Goal: Task Accomplishment & Management: Use online tool/utility

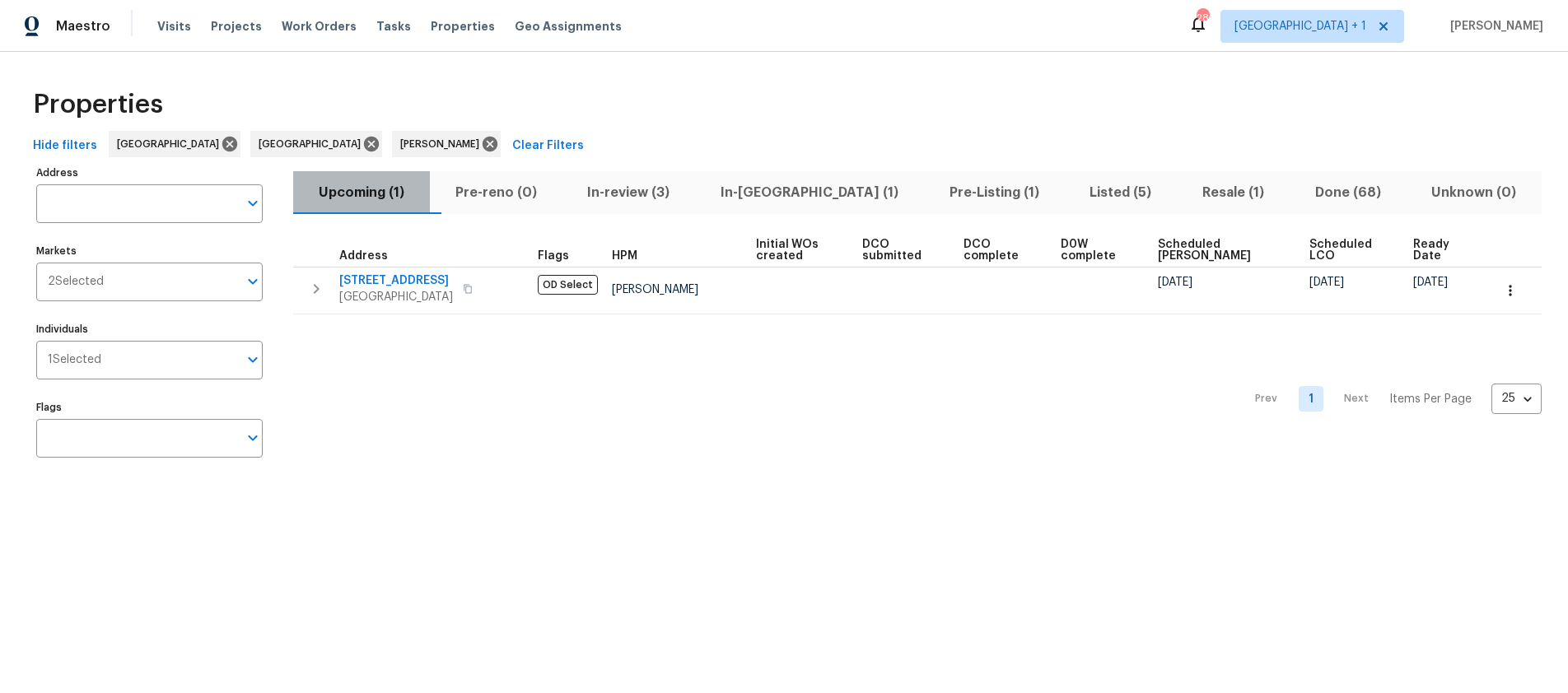
click at [355, 192] on span "Upcoming (1)" at bounding box center [361, 192] width 117 height 23
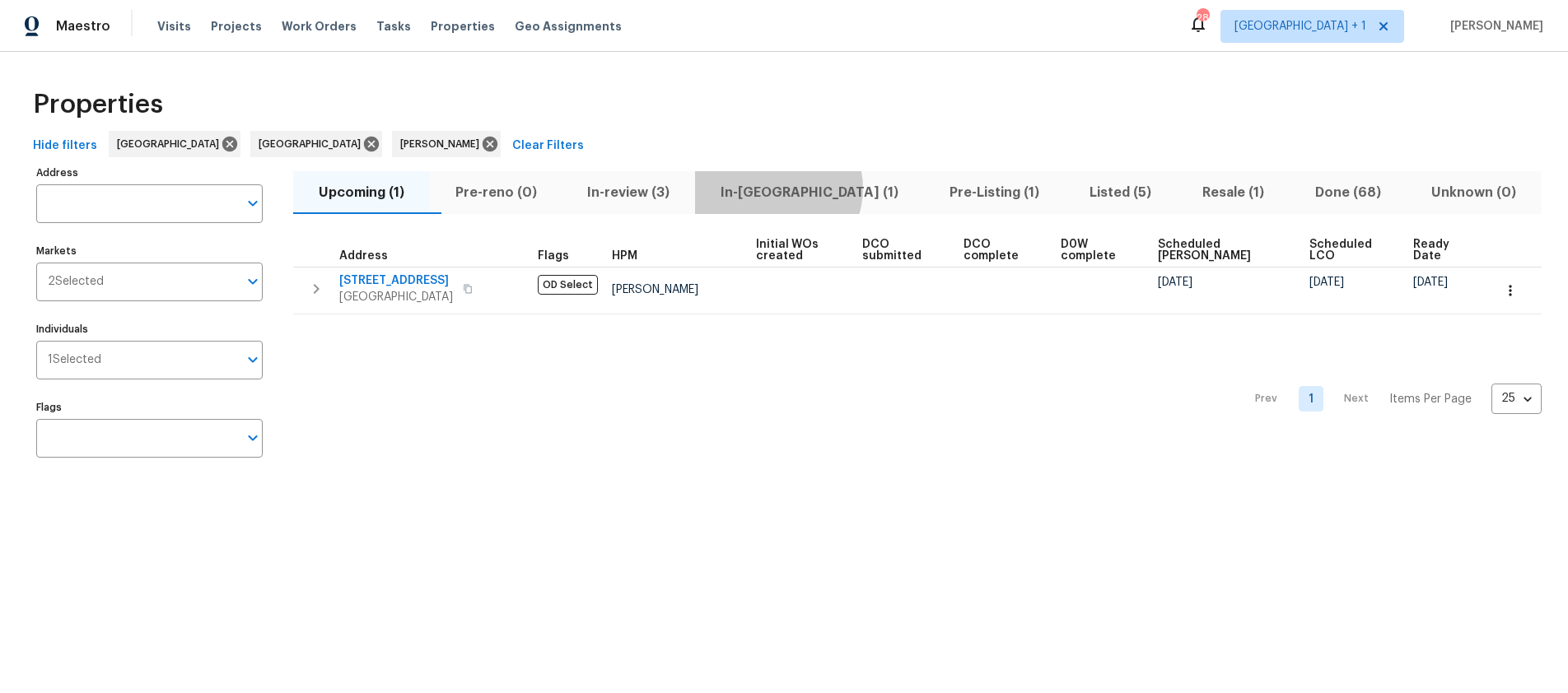
click at [810, 187] on span "In-[GEOGRAPHIC_DATA] (1)" at bounding box center [810, 192] width 209 height 23
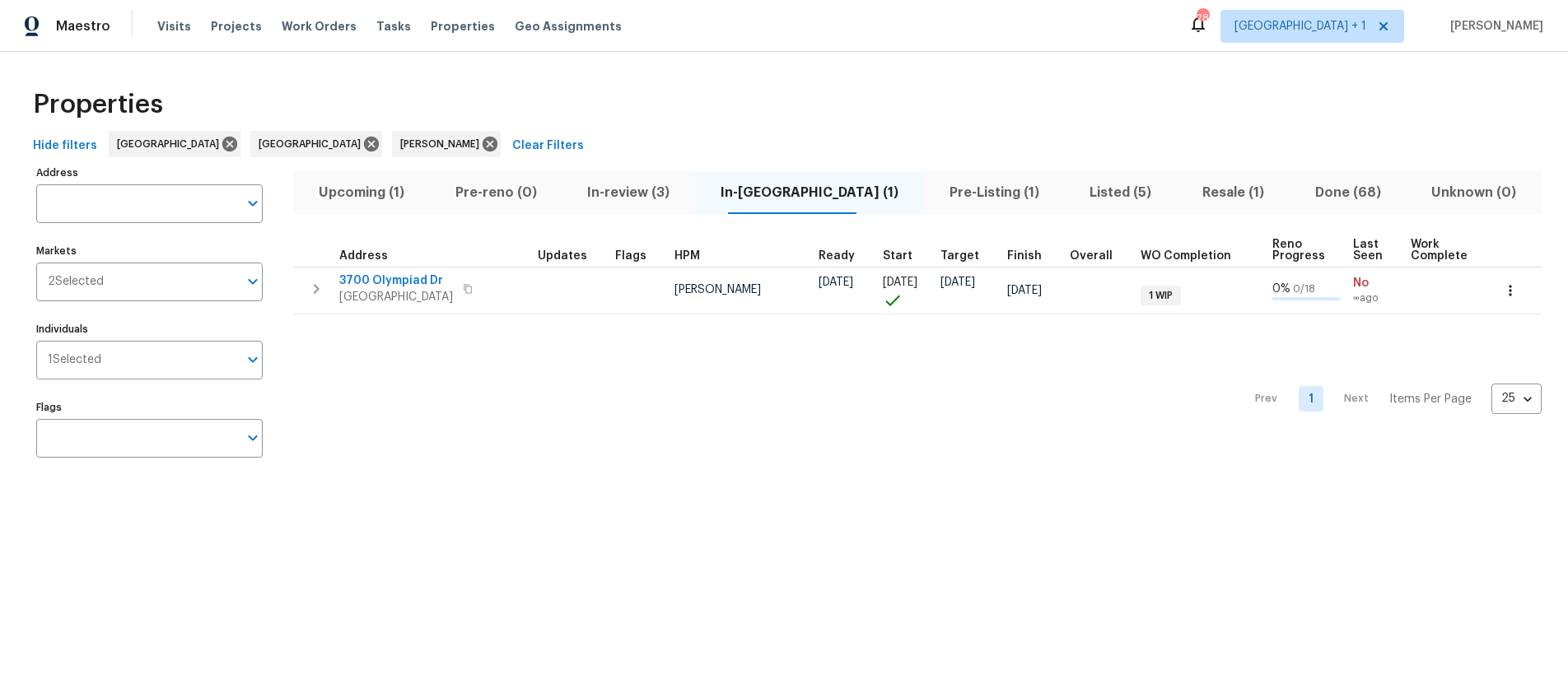
click at [617, 374] on div "Prev 1 Next Items Per Page 25 25 ​" at bounding box center [917, 394] width 1249 height 160
click at [945, 192] on span "Pre-Listing (1)" at bounding box center [994, 192] width 121 height 23
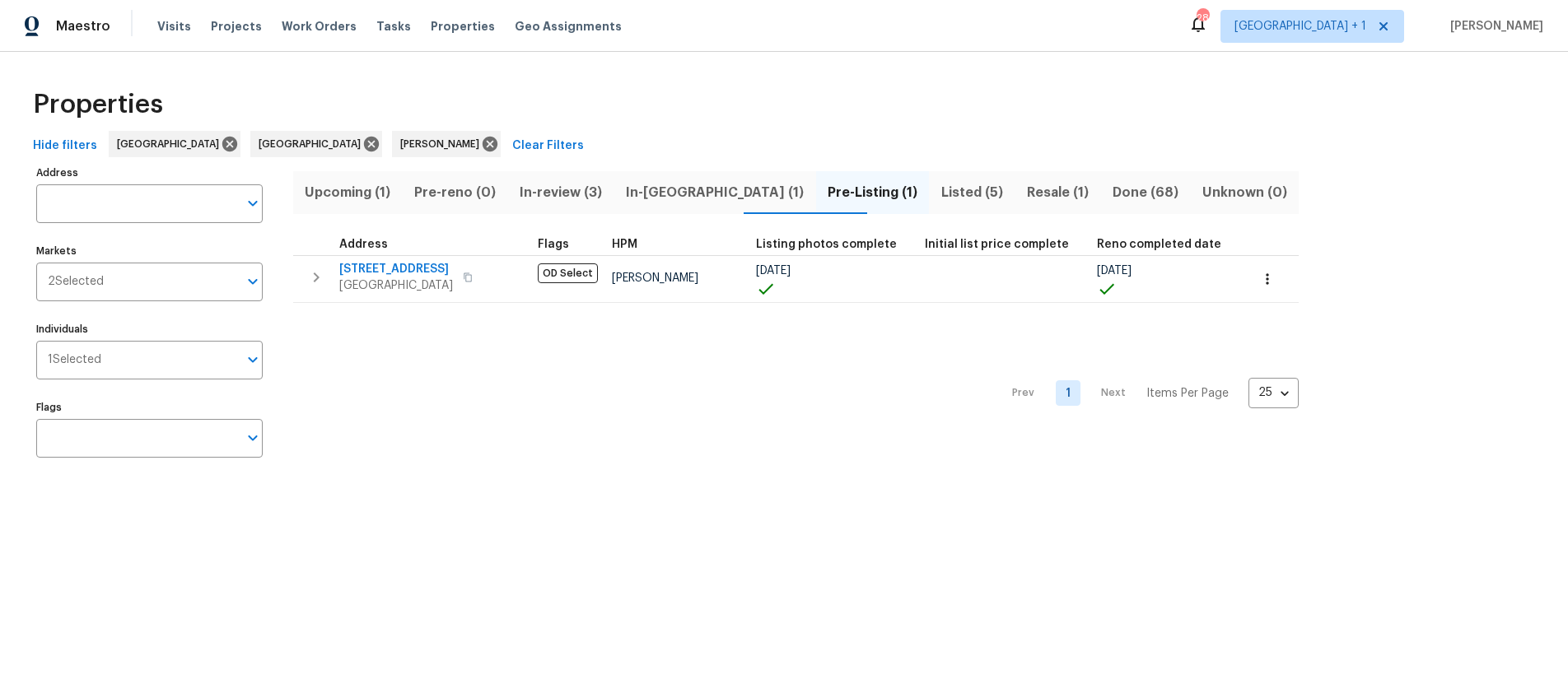
click at [668, 405] on div "Prev 1 Next Items Per Page 25 25 ​" at bounding box center [795, 388] width 1006 height 171
click at [583, 198] on span "In-review (3)" at bounding box center [561, 192] width 86 height 23
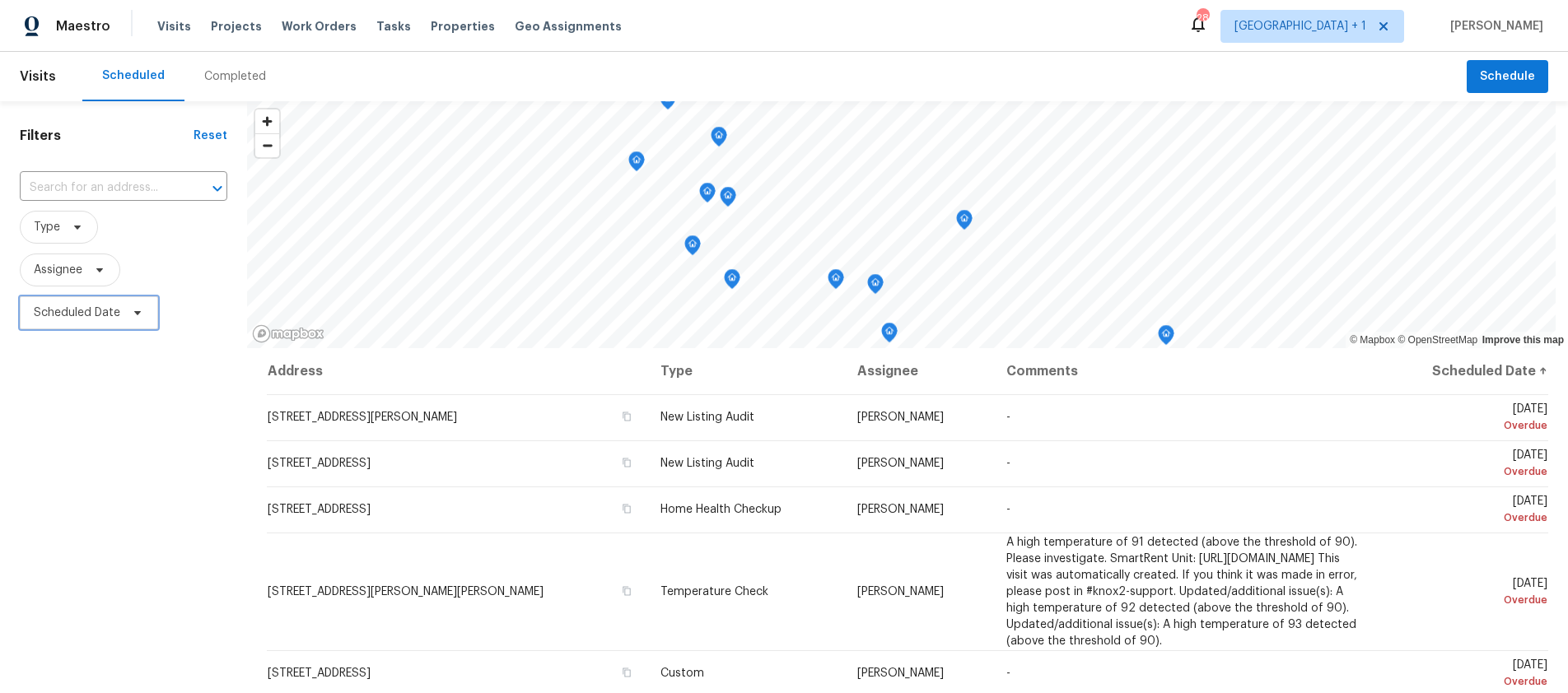
click at [108, 305] on span "Scheduled Date" at bounding box center [77, 313] width 86 height 17
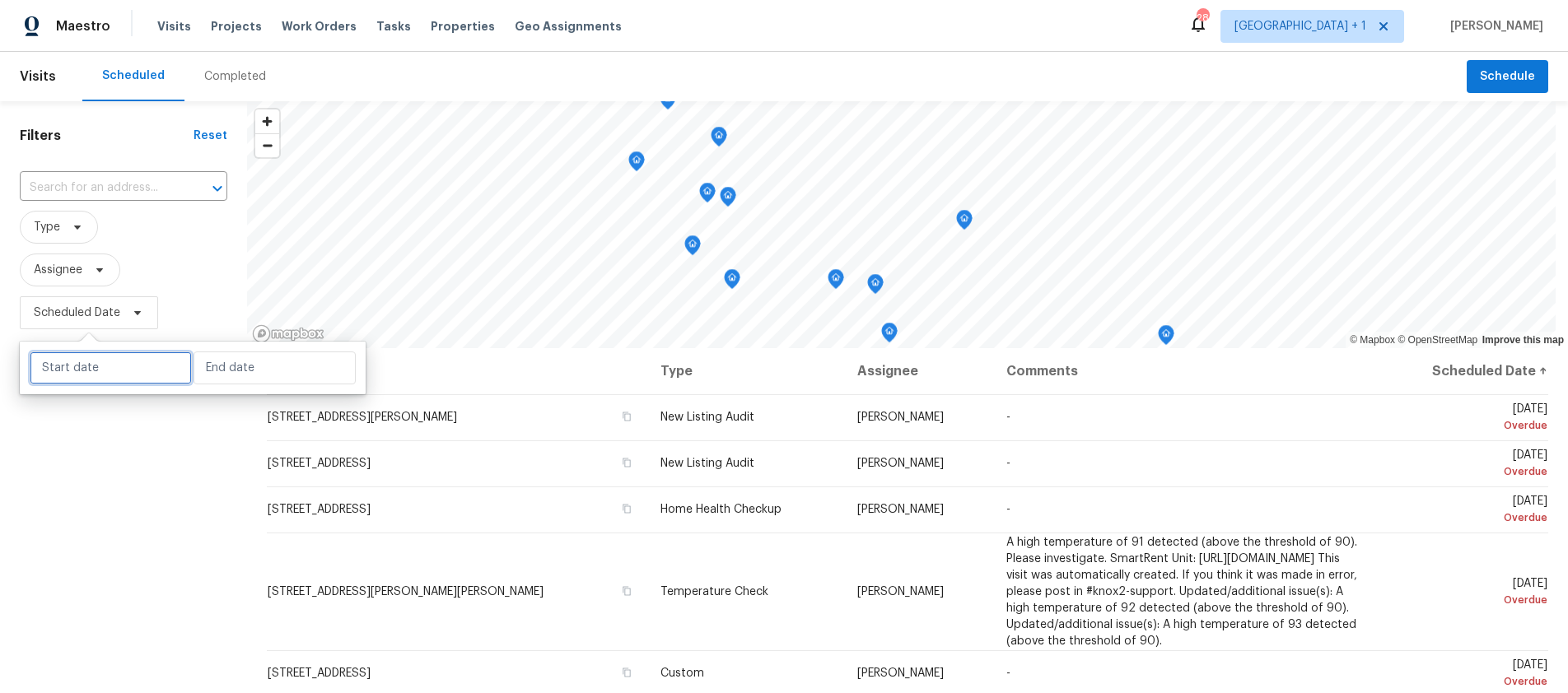
select select "8"
select select "2025"
select select "9"
select select "2025"
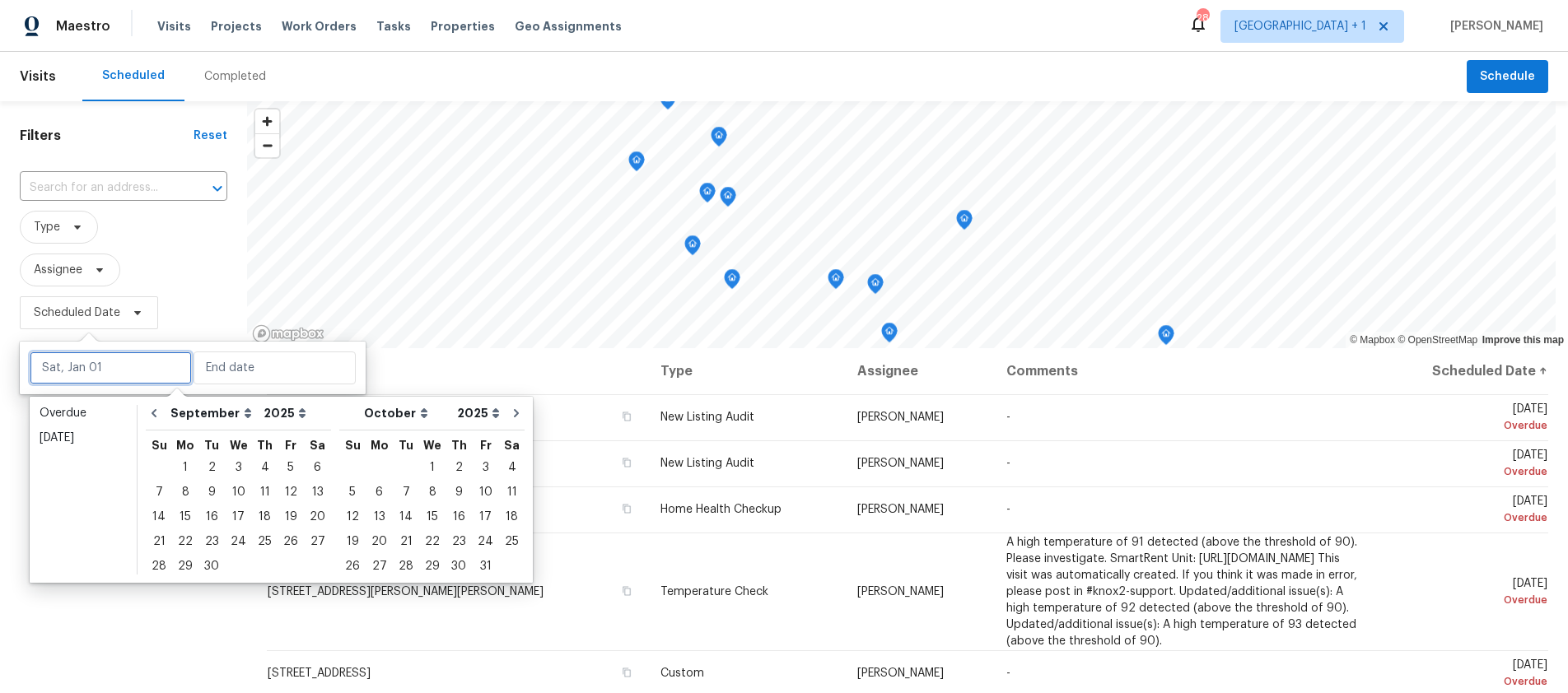
click at [109, 372] on input "text" at bounding box center [111, 367] width 162 height 33
click at [187, 539] on div "22" at bounding box center [185, 541] width 26 height 23
type input "Mon, Sep 22"
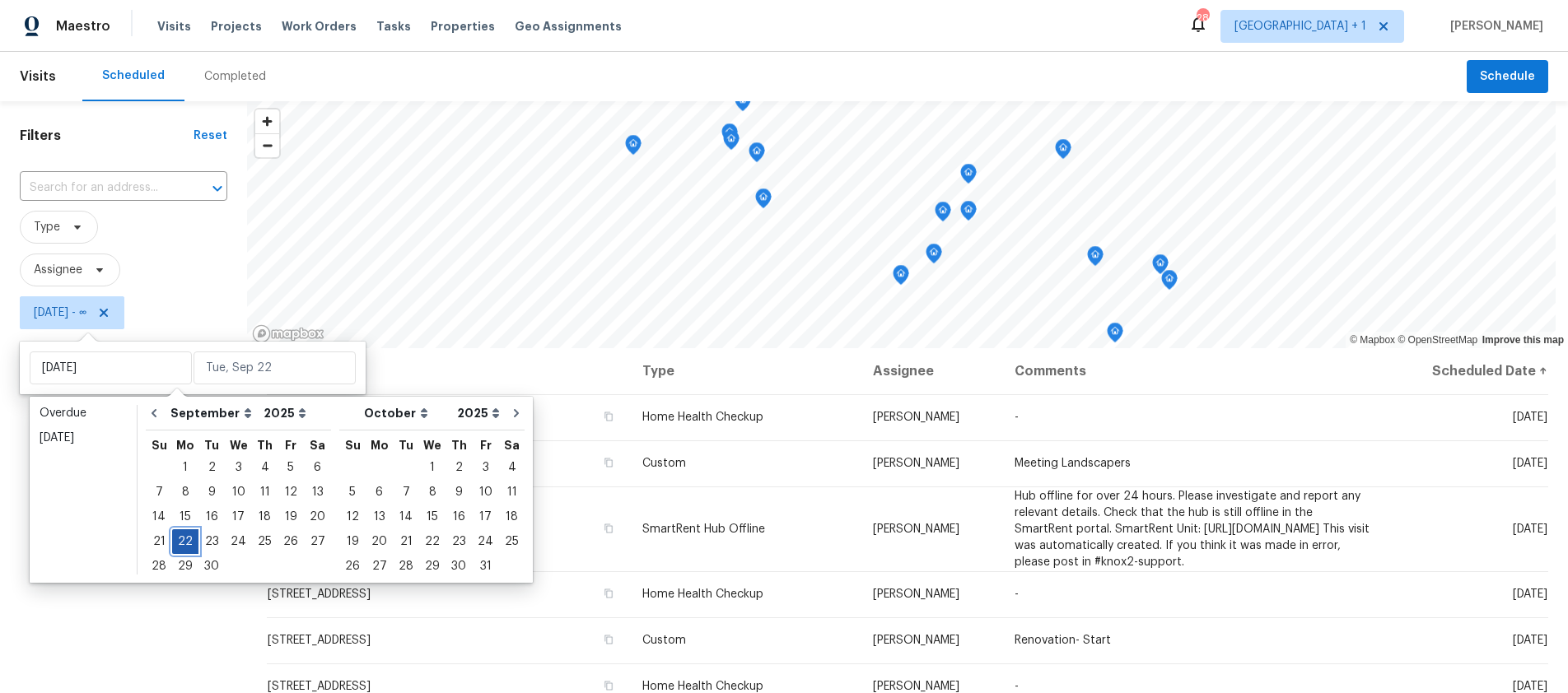
click at [187, 539] on div "22" at bounding box center [185, 541] width 26 height 23
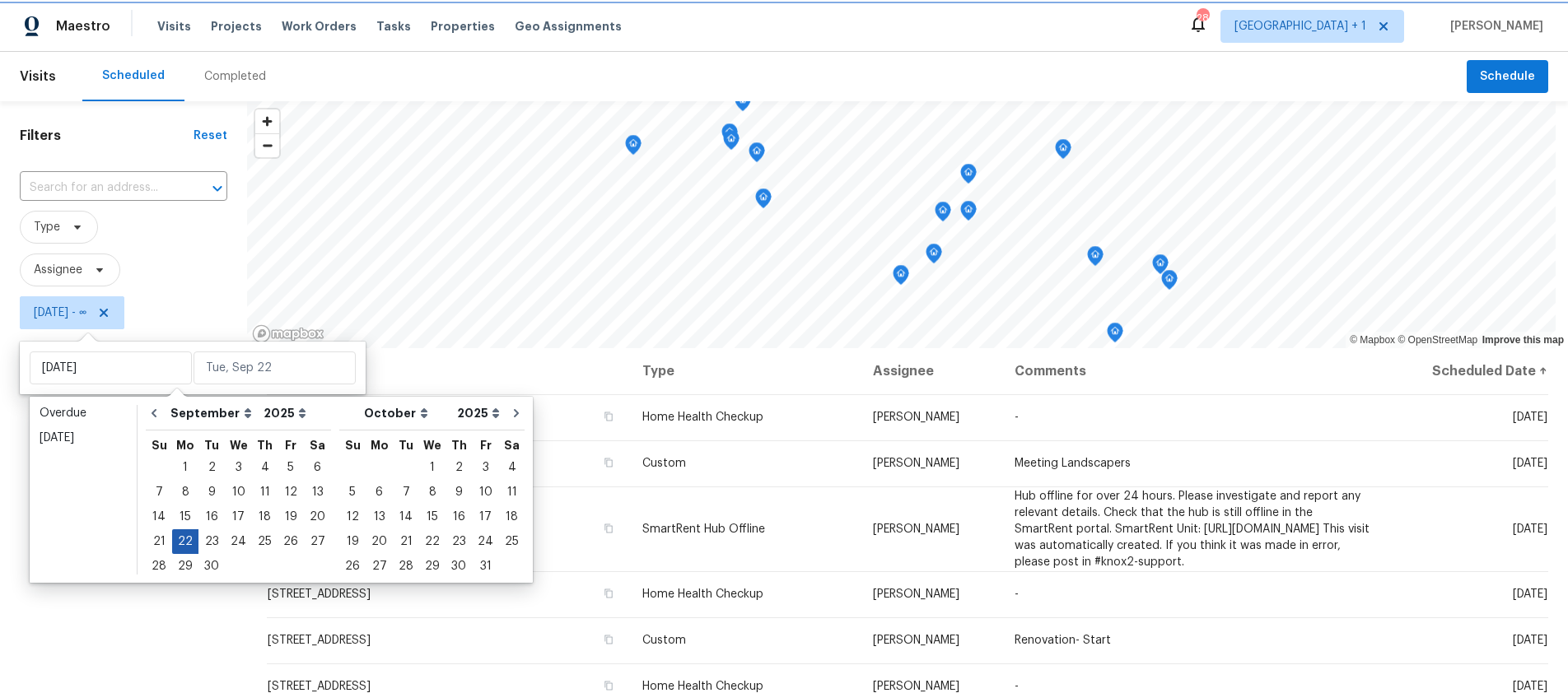
type input "Mon, Sep 22"
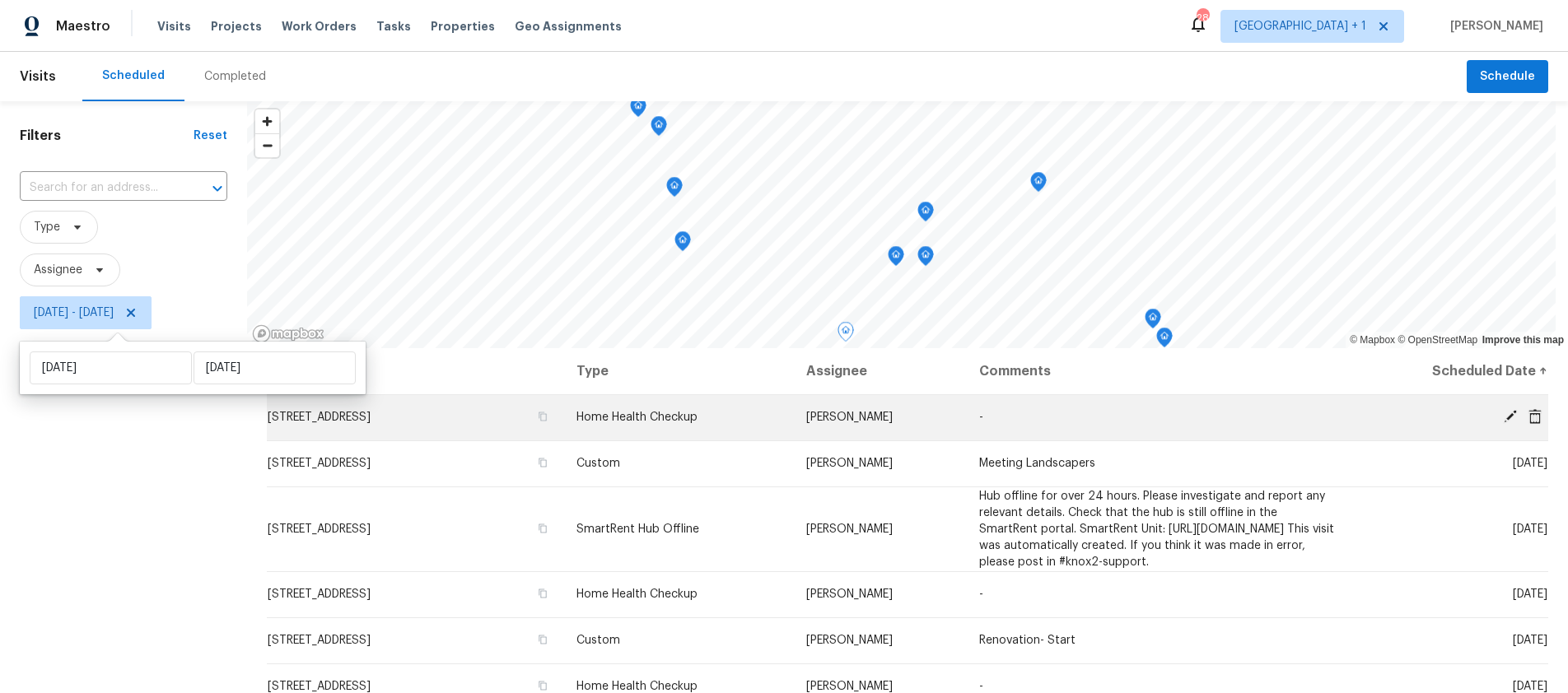
click at [1503, 415] on icon at bounding box center [1511, 417] width 15 height 15
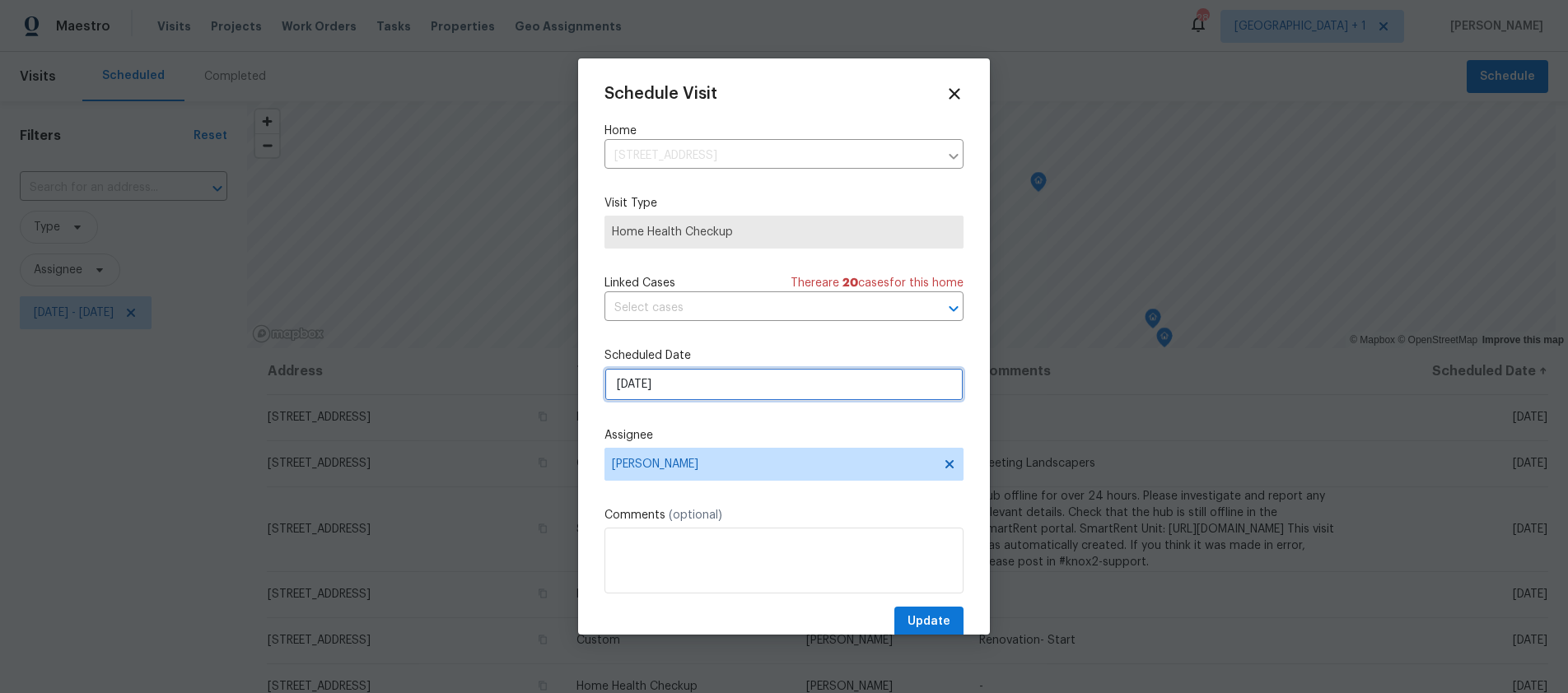
click at [746, 386] on input "[DATE]" at bounding box center [784, 384] width 359 height 33
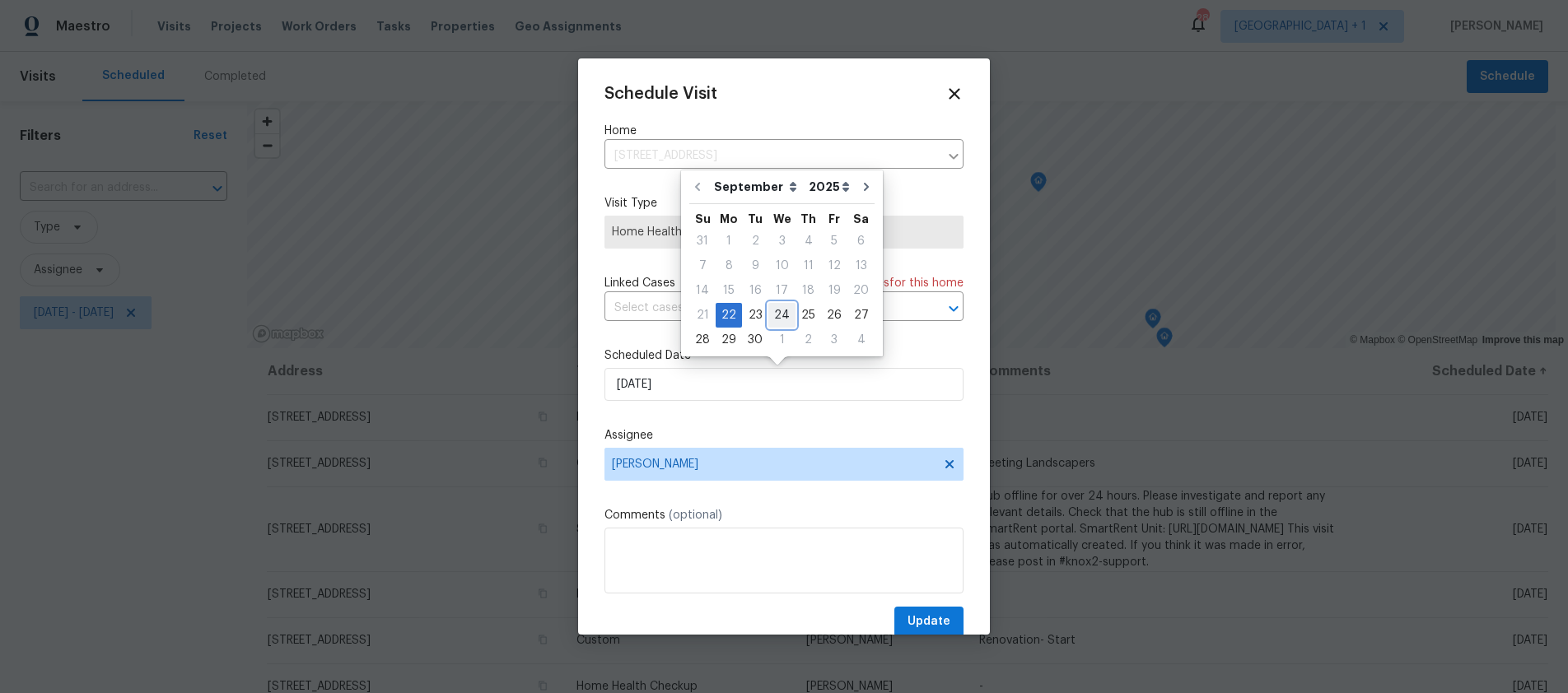
click at [783, 313] on div "24" at bounding box center [782, 315] width 27 height 23
type input "9/24/2025"
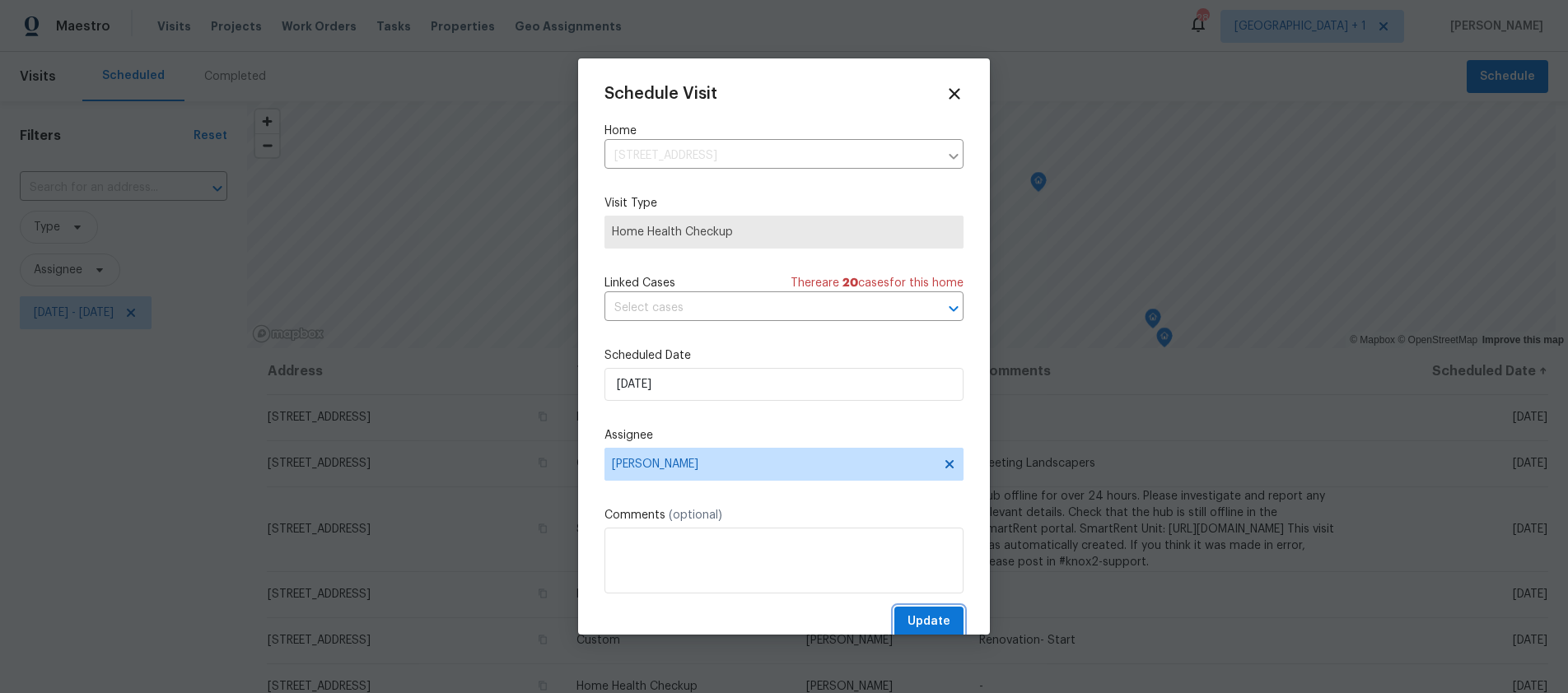
click at [909, 619] on span "Update" at bounding box center [929, 622] width 43 height 20
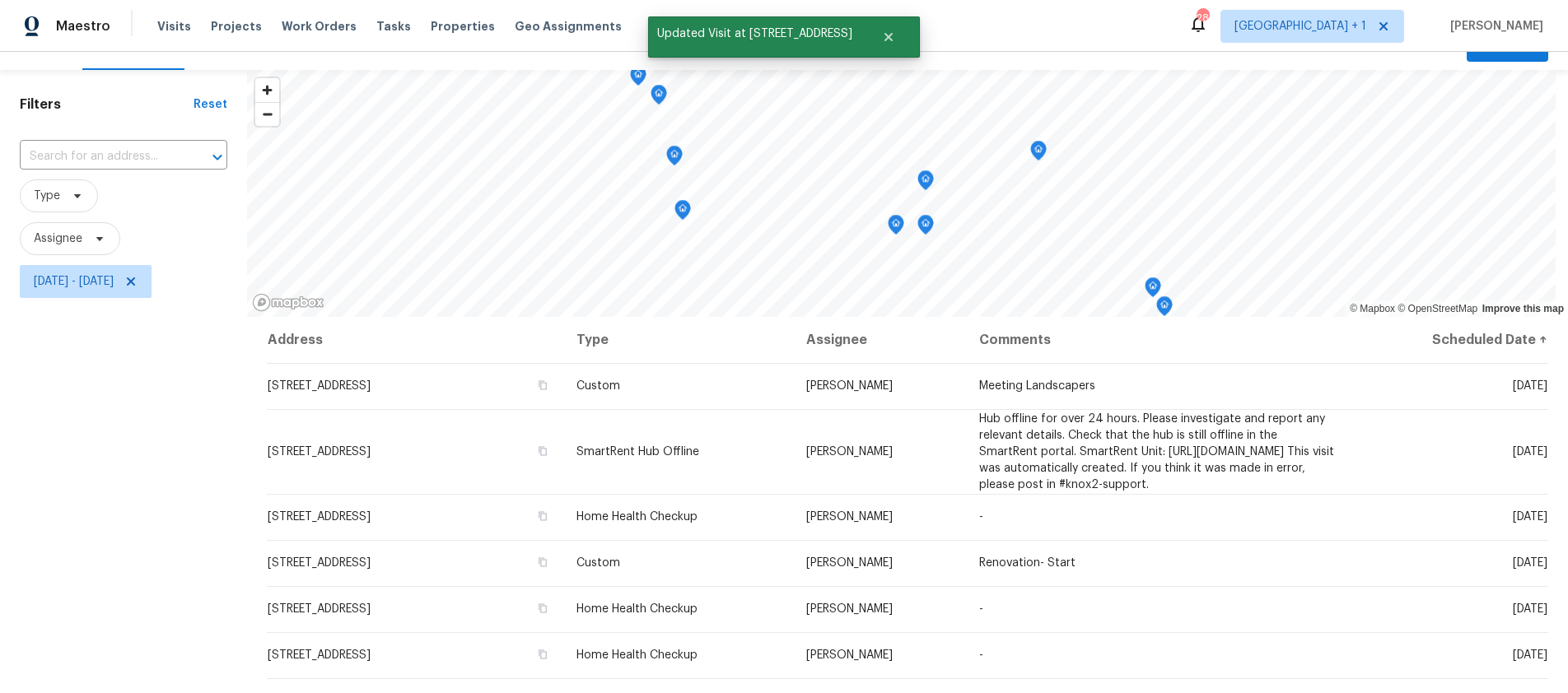
scroll to position [135, 0]
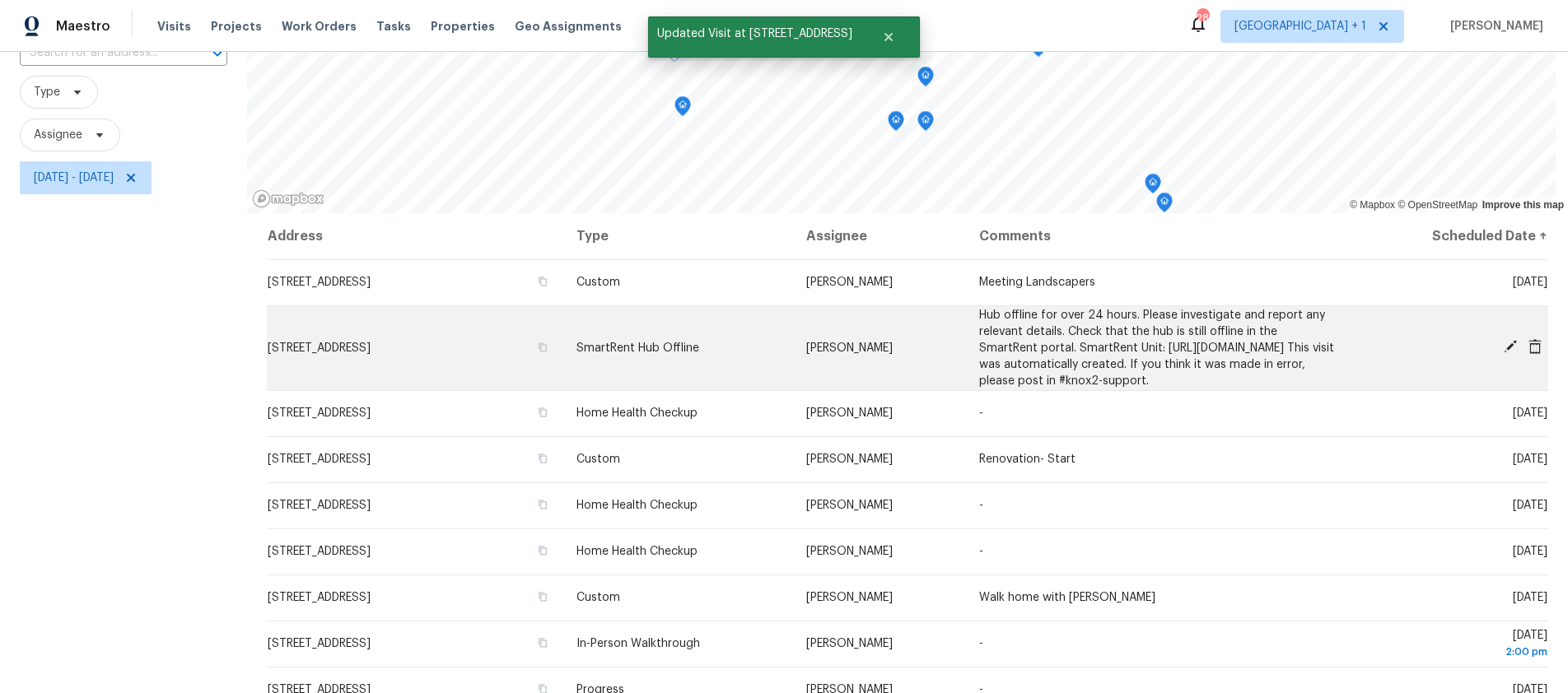
click at [1503, 354] on icon at bounding box center [1511, 347] width 15 height 15
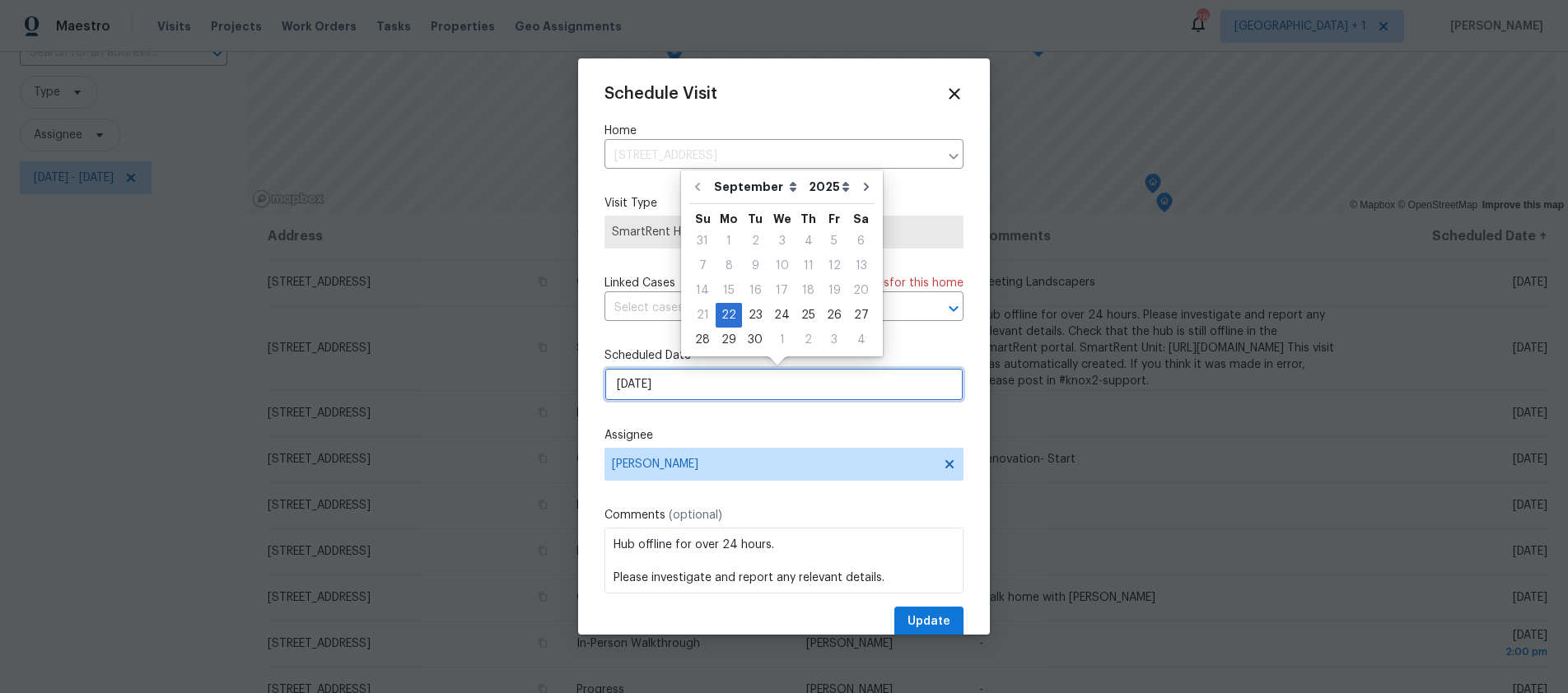
click at [727, 385] on input "[DATE]" at bounding box center [784, 384] width 359 height 33
click at [825, 315] on div "26" at bounding box center [833, 315] width 26 height 23
type input "9/26/2025"
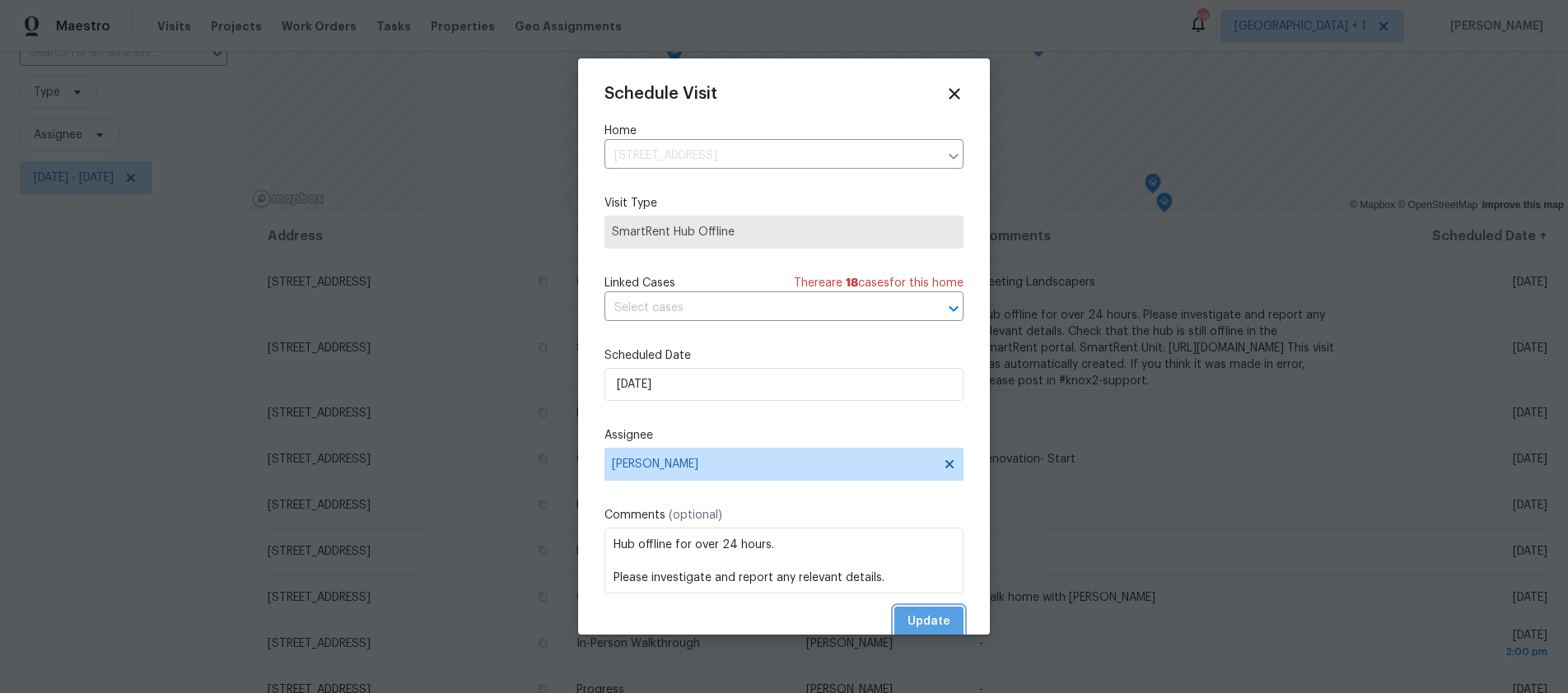
click at [915, 619] on span "Update" at bounding box center [929, 622] width 43 height 20
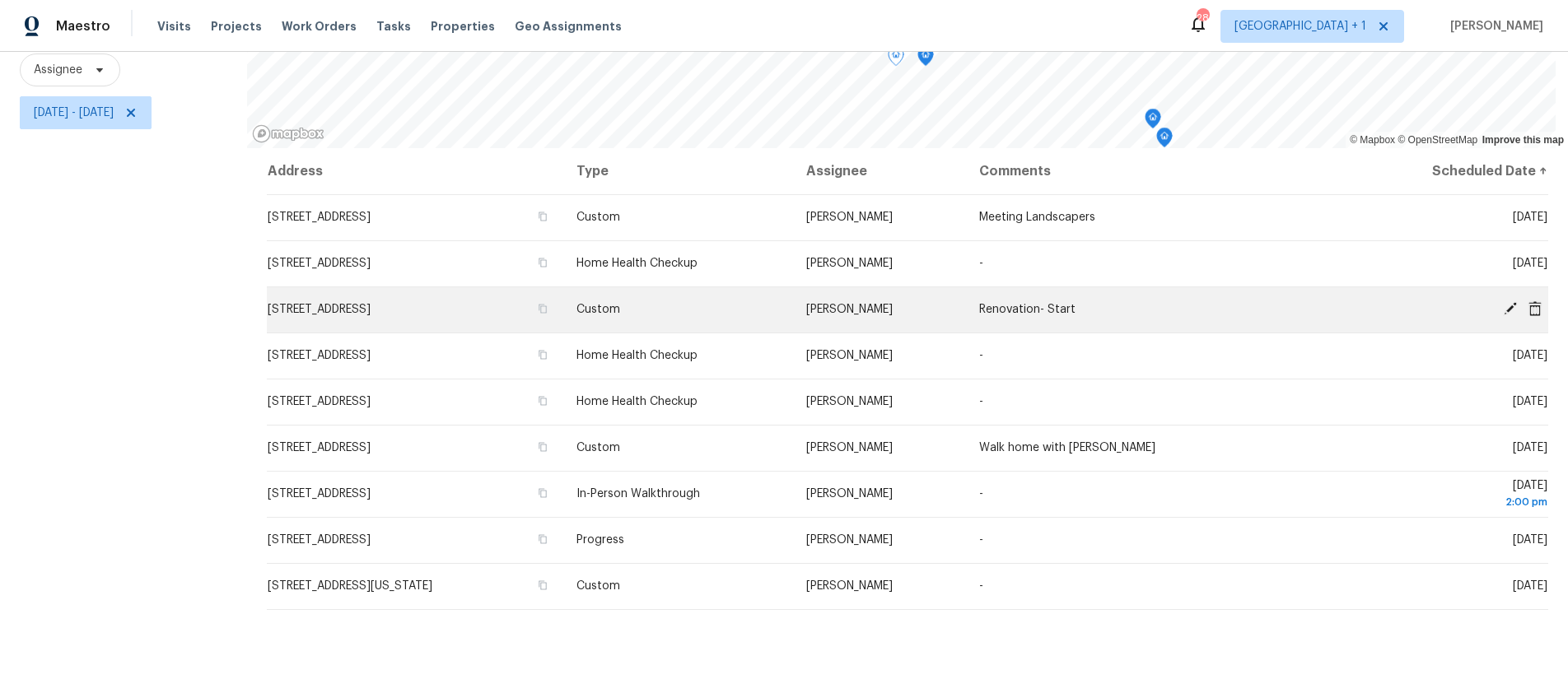
scroll to position [222, 0]
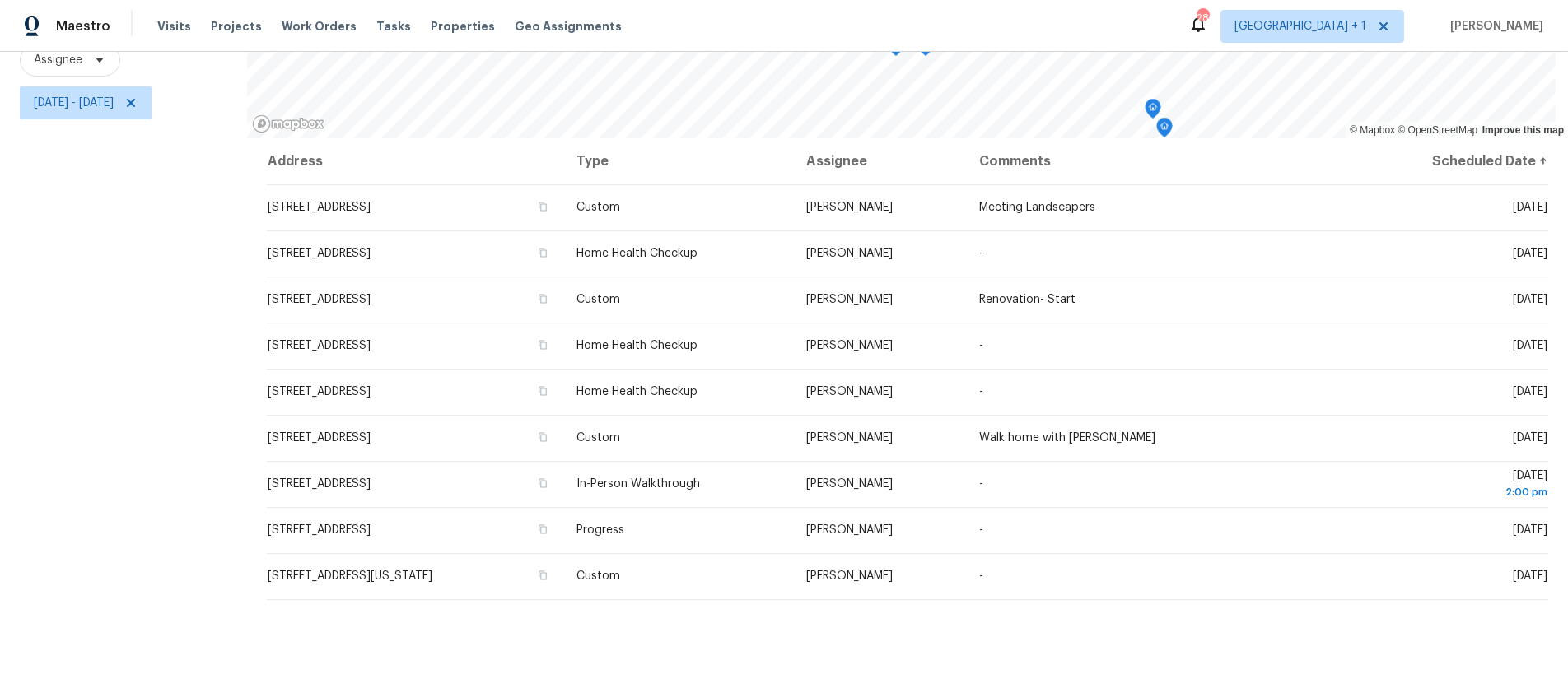
click at [141, 396] on div "Filters Reset ​ Type Assignee Mon, Sep 22 - Mon, Sep 22" at bounding box center [123, 292] width 247 height 802
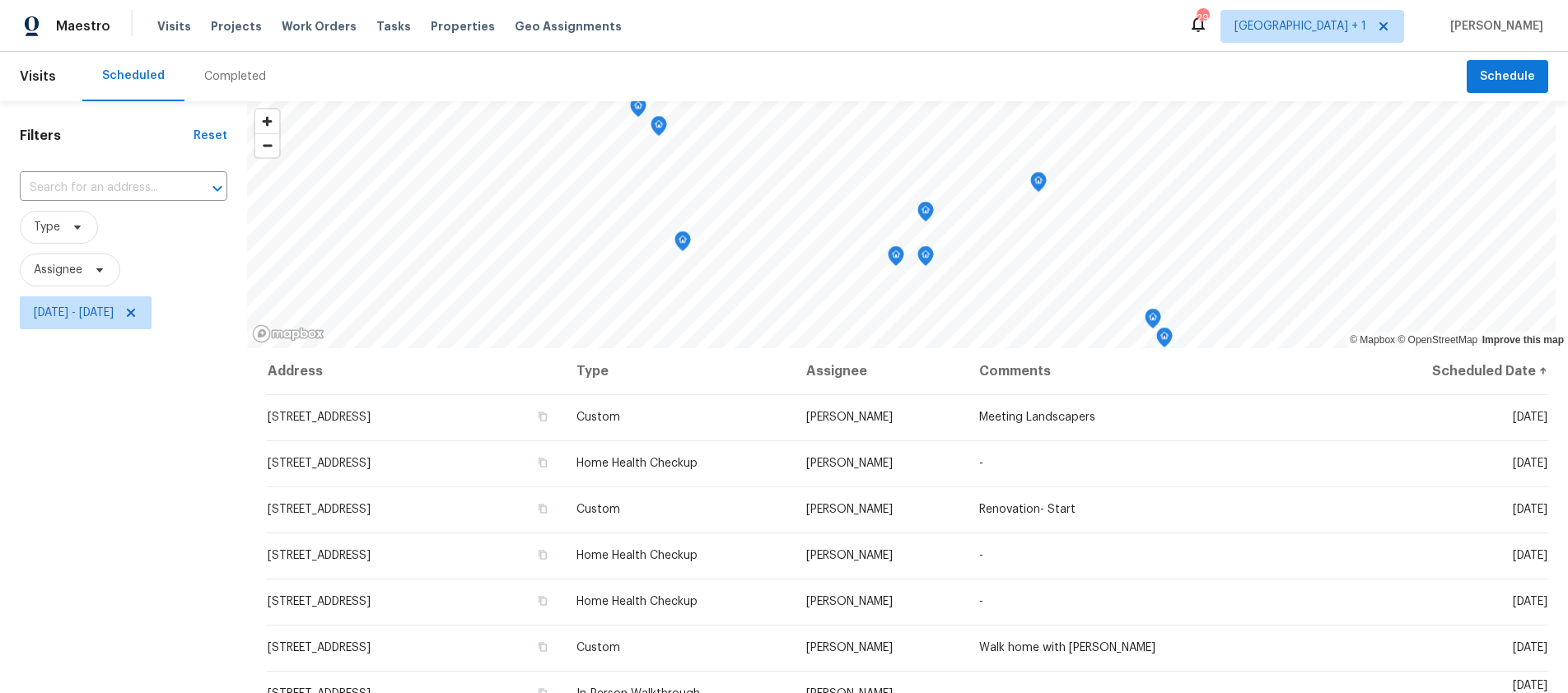
click at [123, 432] on div "Filters Reset ​ Type Assignee Mon, Sep 22 - Mon, Sep 22" at bounding box center [123, 502] width 247 height 802
click at [107, 322] on span "Mon, Sep 22 - Mon, Sep 22" at bounding box center [85, 312] width 132 height 33
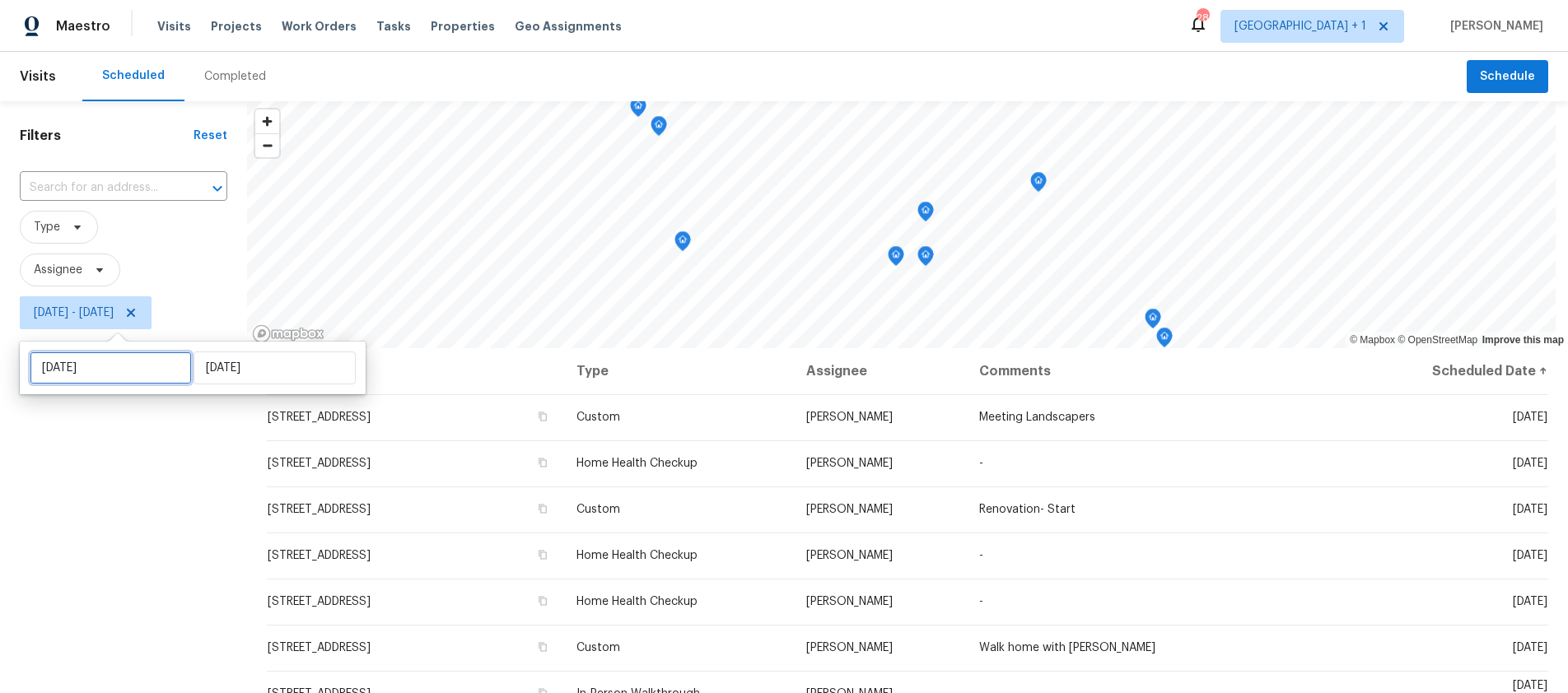
click at [127, 352] on input "Mon, Sep 22" at bounding box center [111, 367] width 162 height 33
select select "8"
select select "2025"
select select "9"
select select "2025"
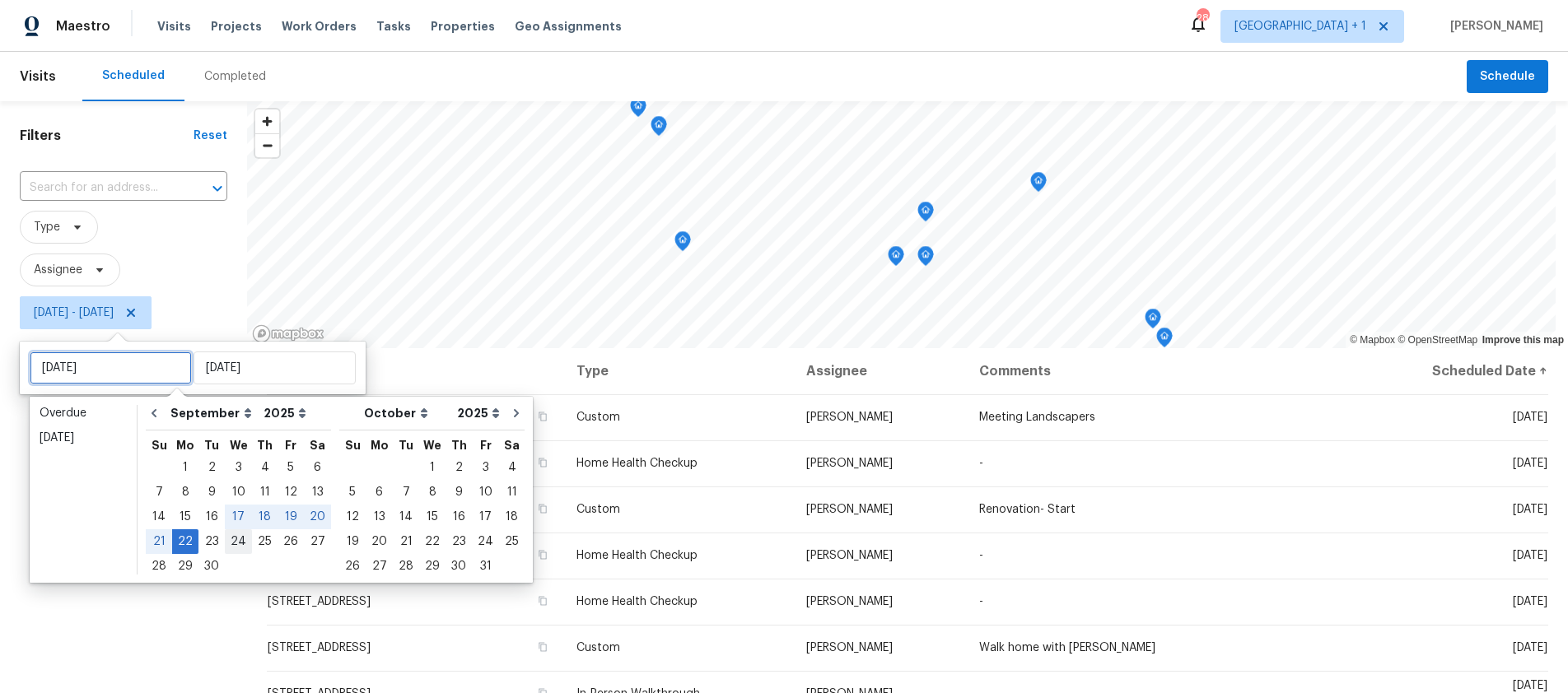
type input "Wed, Sep 24"
click at [231, 534] on div "24" at bounding box center [238, 541] width 27 height 23
type input "Wed, Sep 24"
type input "Mon, Sep 22"
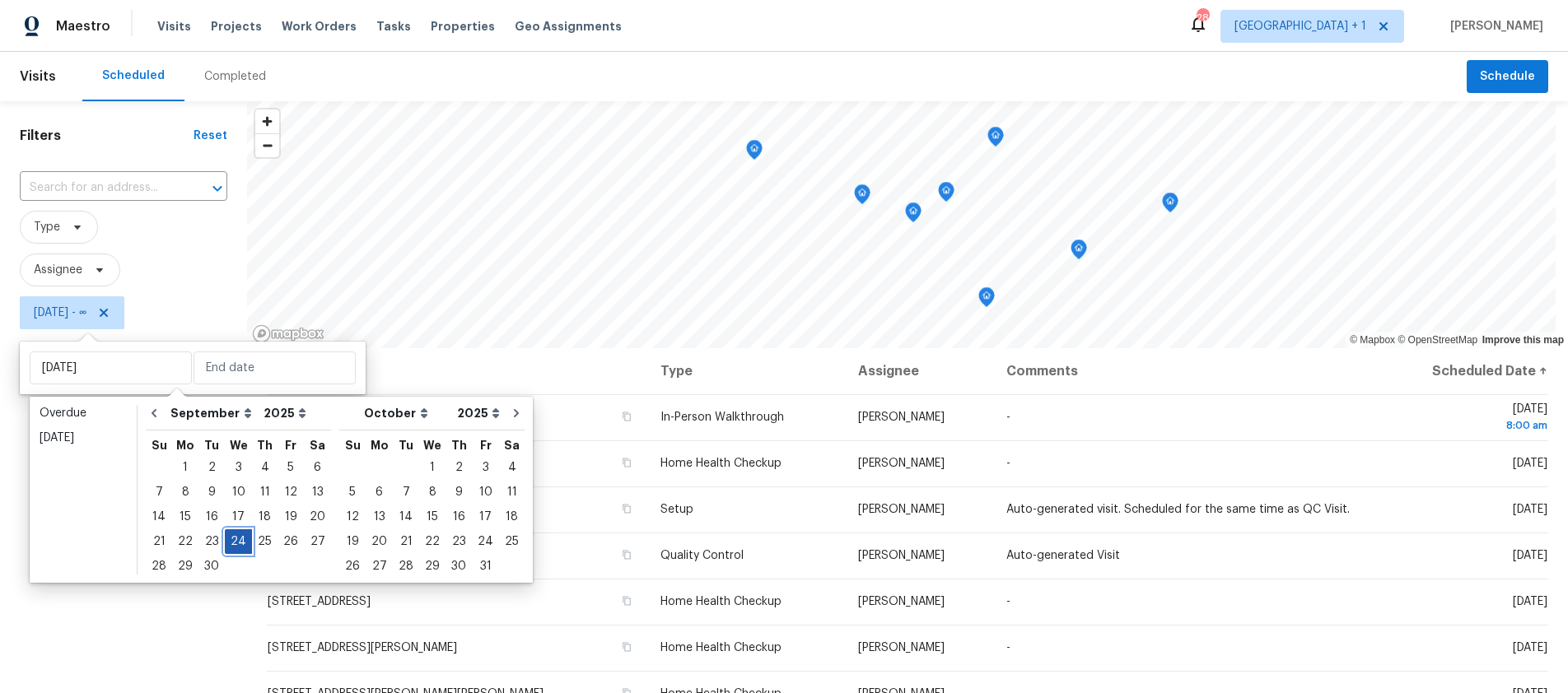
click at [231, 534] on div "24" at bounding box center [238, 541] width 27 height 23
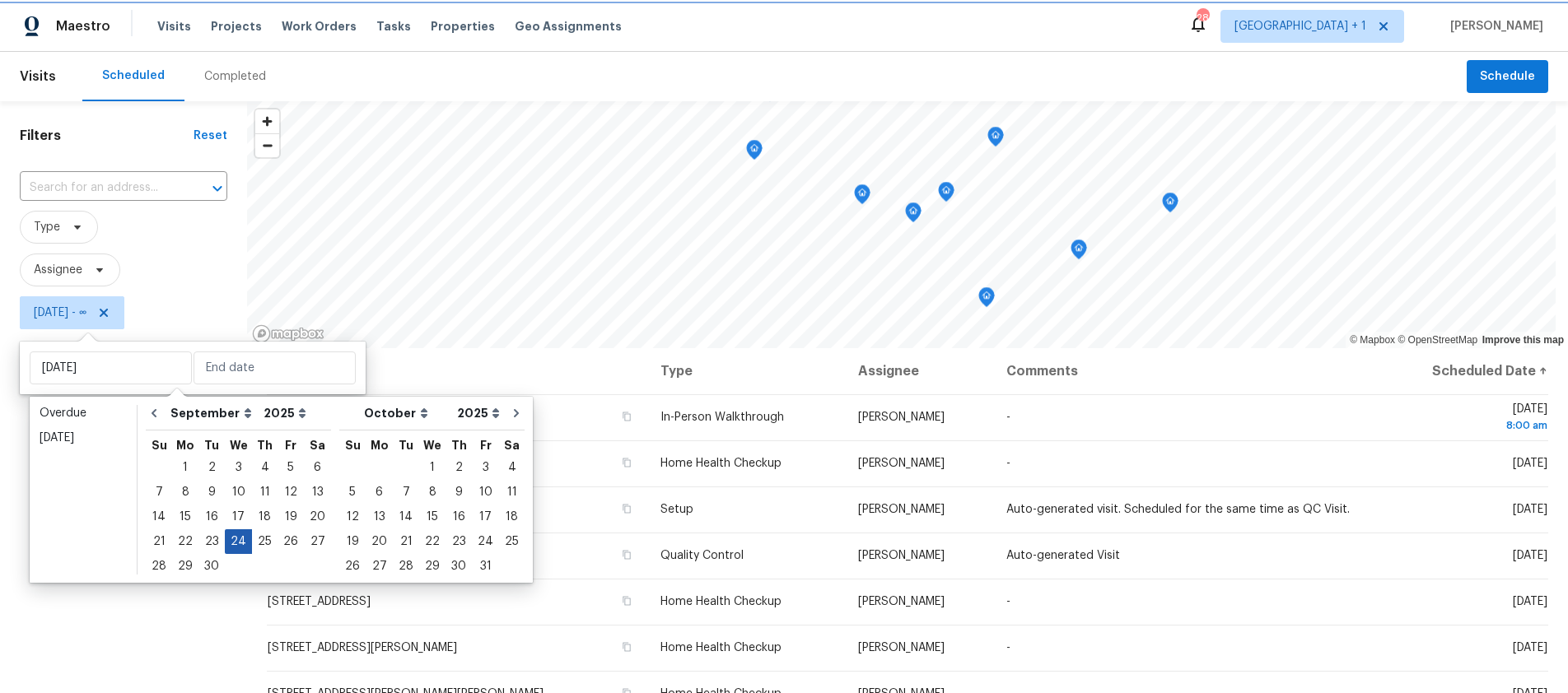
type input "Wed, Sep 24"
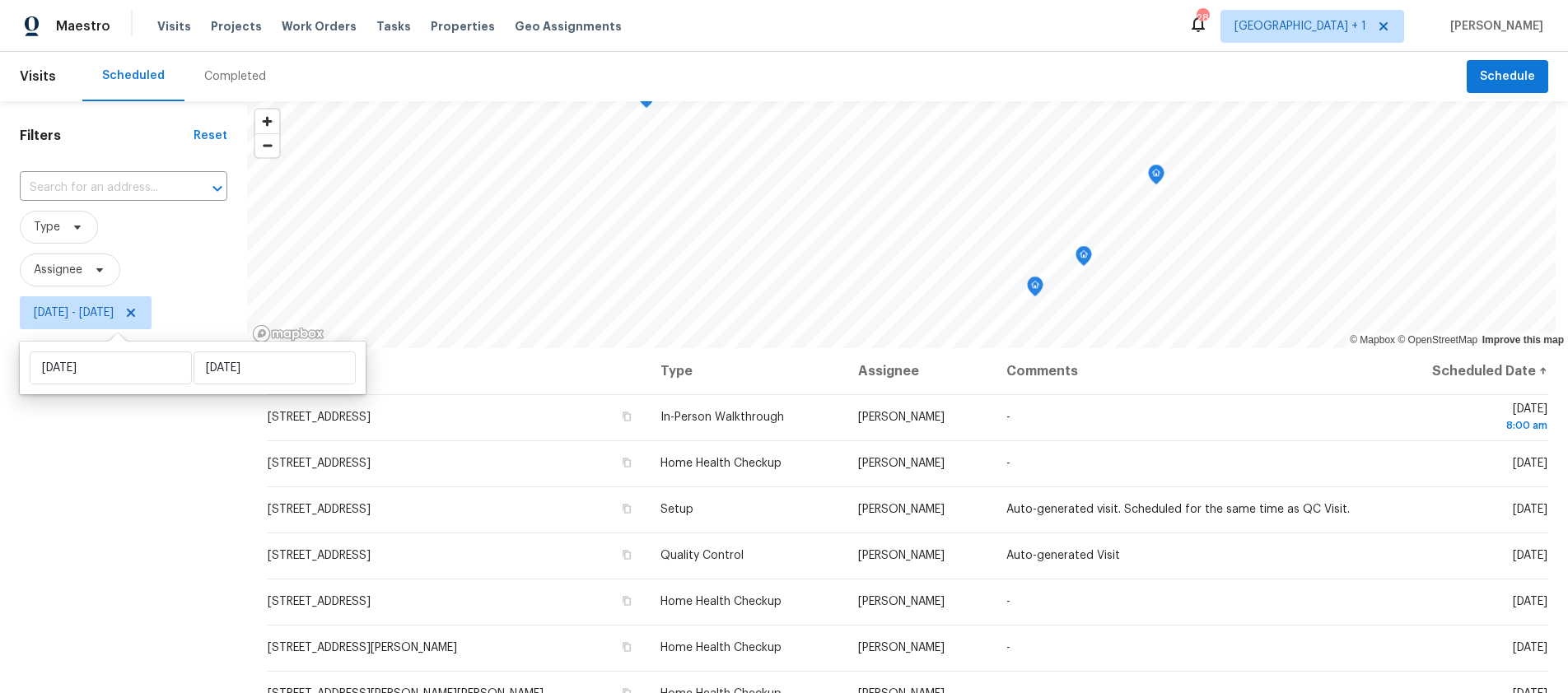
click at [56, 516] on div "Filters Reset ​ Type Assignee Wed, Sep 24 - Wed, Sep 24" at bounding box center [123, 502] width 247 height 802
click at [183, 465] on div "Filters Reset ​ Type Assignee Wed, Sep 24 - Wed, Sep 24" at bounding box center [123, 502] width 247 height 802
click at [113, 438] on div "Filters Reset ​ Type Assignee Wed, Sep 24 - Wed, Sep 24" at bounding box center [123, 502] width 247 height 802
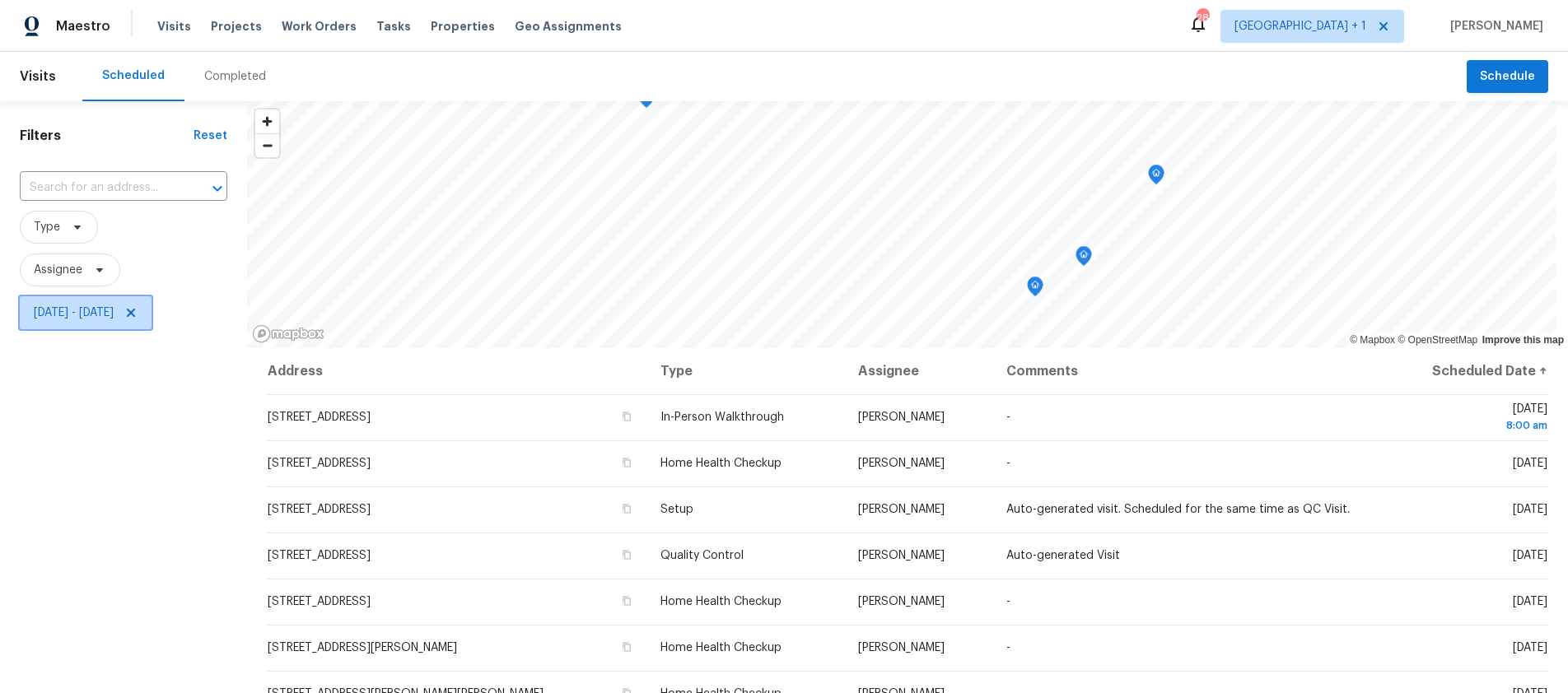
click at [114, 315] on span "Wed, Sep 24 - Wed, Sep 24" at bounding box center [73, 313] width 80 height 17
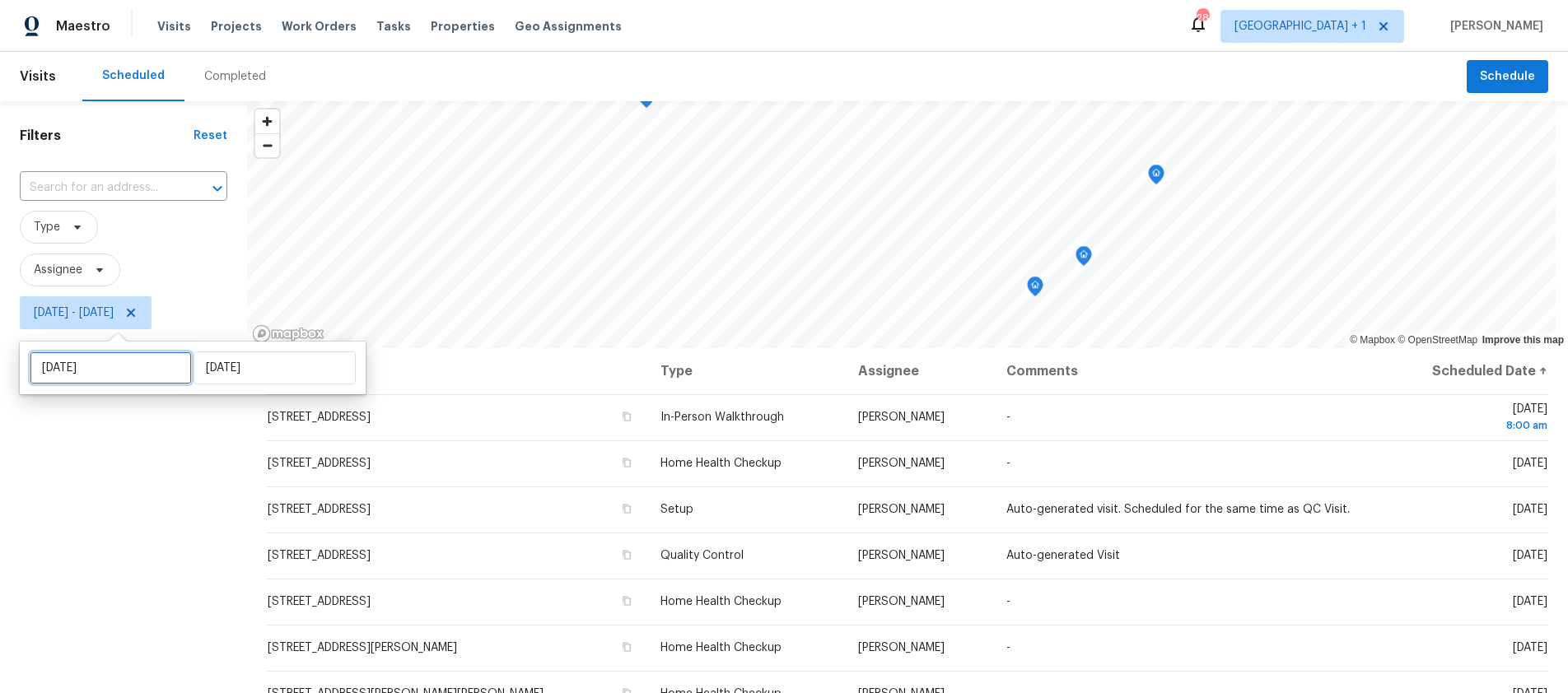
click at [134, 362] on input "Wed, Sep 24" at bounding box center [111, 367] width 162 height 33
select select "8"
select select "2025"
select select "9"
select select "2025"
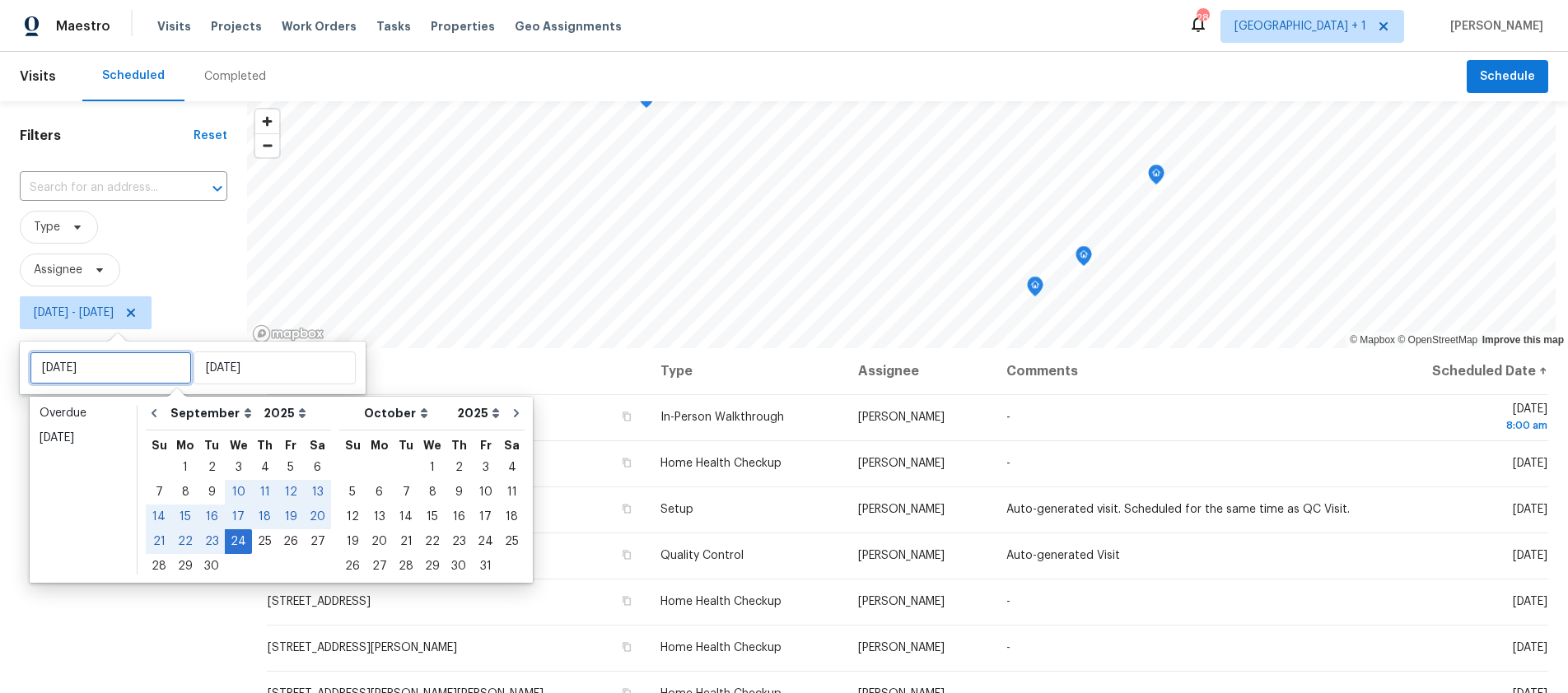
type input "Wed, Sep 24"
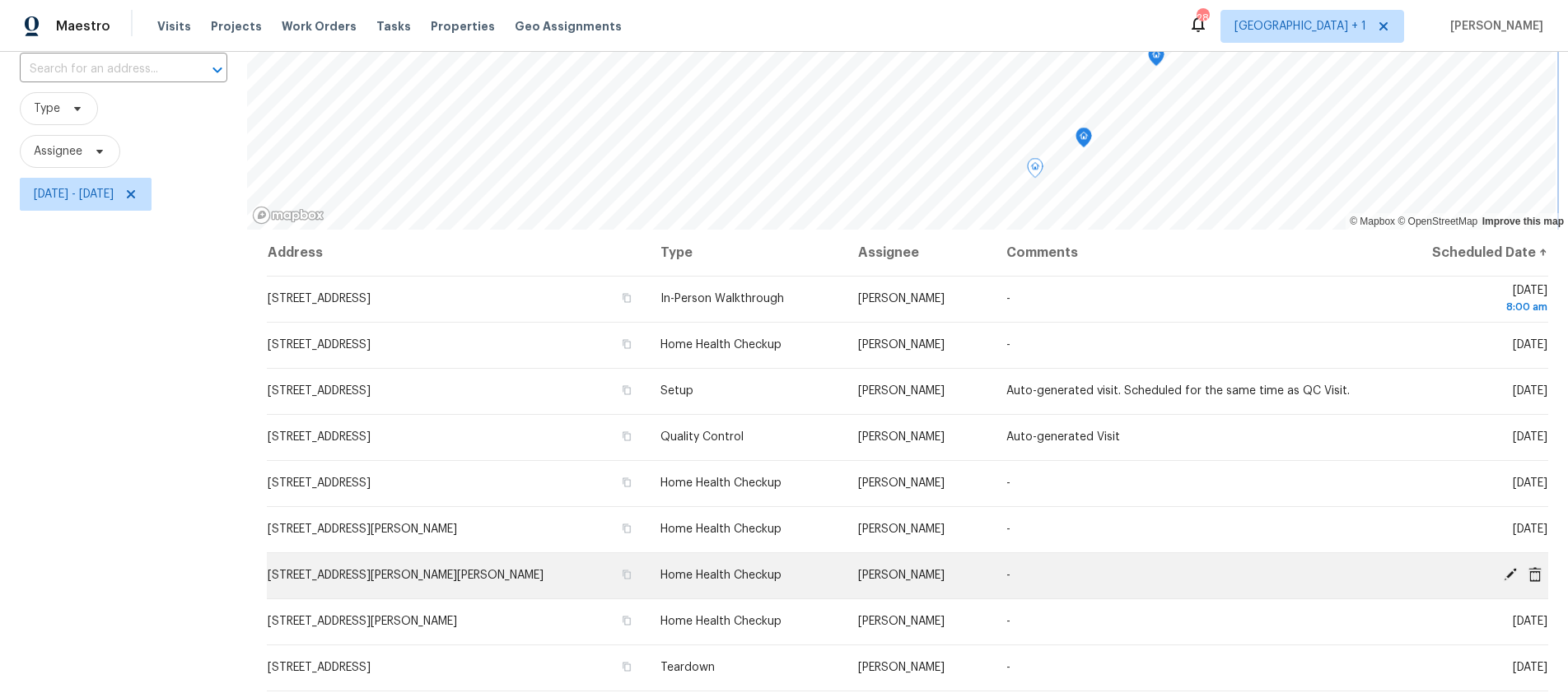
scroll to position [222, 0]
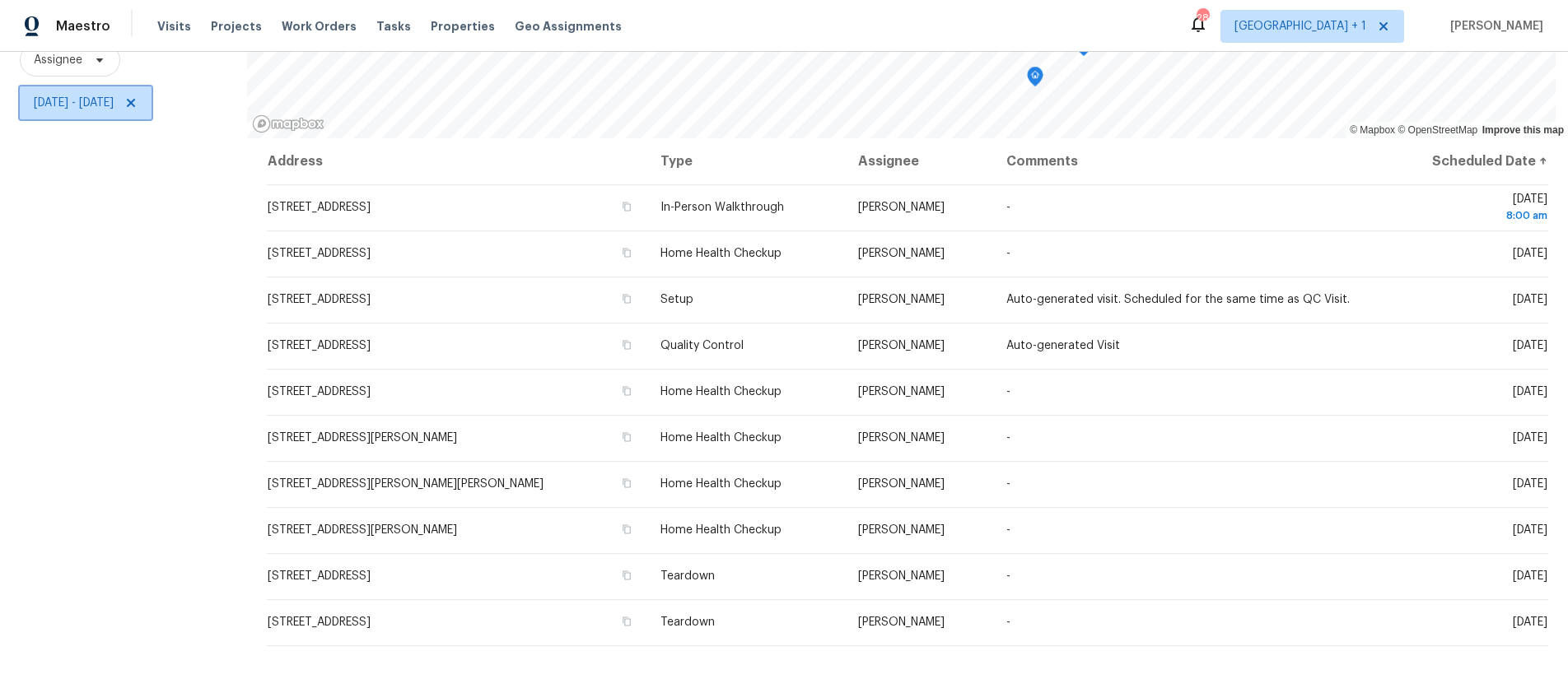
click at [114, 95] on span "Wed, Sep 24 - Wed, Sep 24" at bounding box center [73, 103] width 80 height 17
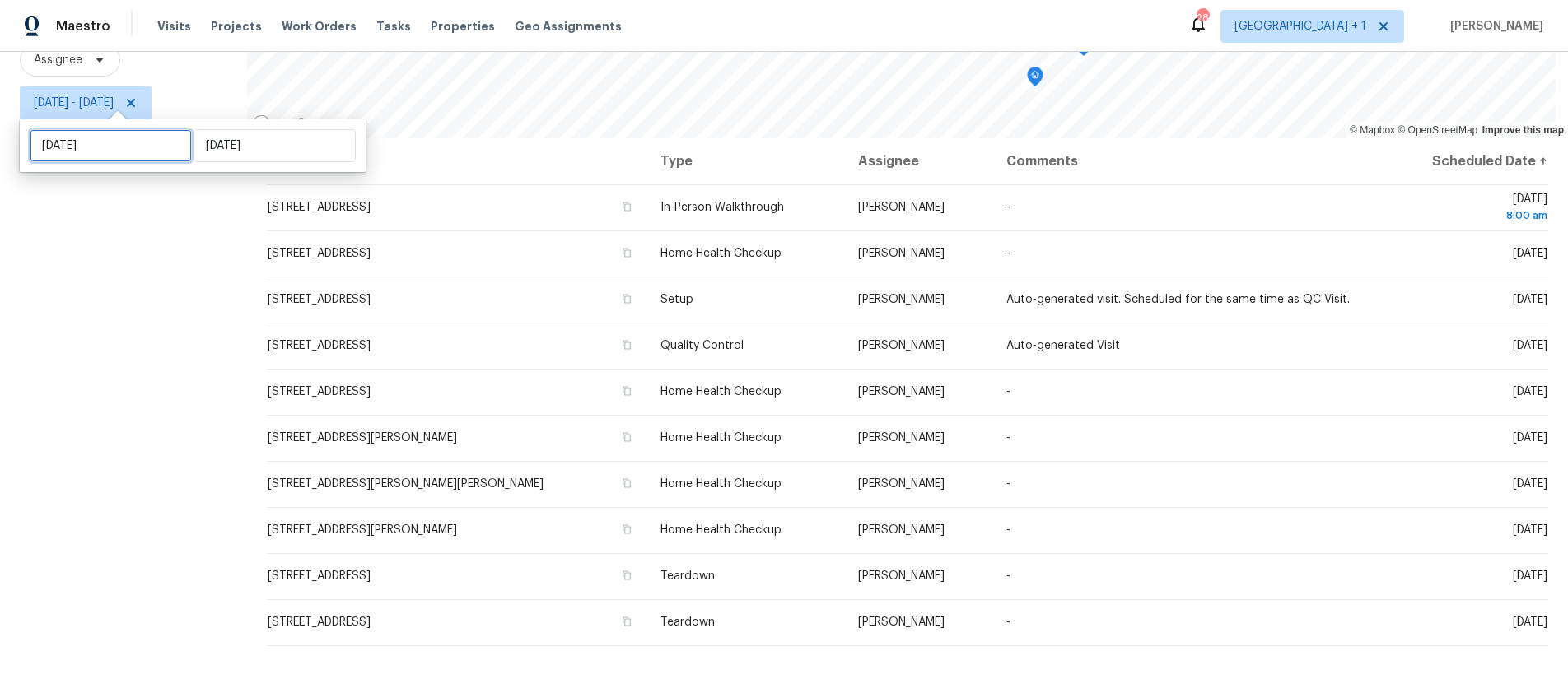
click at [124, 146] on input "Wed, Sep 24" at bounding box center [111, 145] width 162 height 33
select select "8"
select select "2025"
select select "9"
select select "2025"
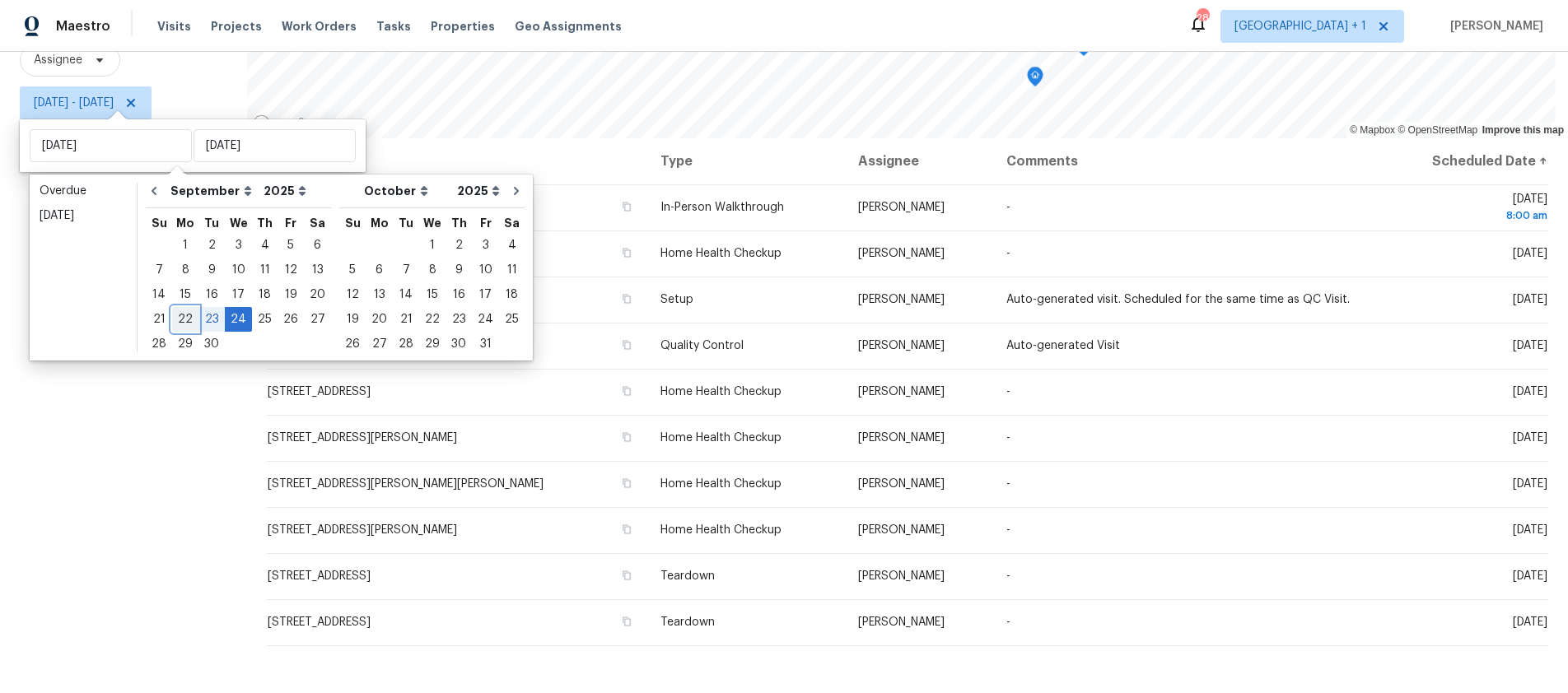
click at [177, 311] on div "22" at bounding box center [185, 319] width 26 height 23
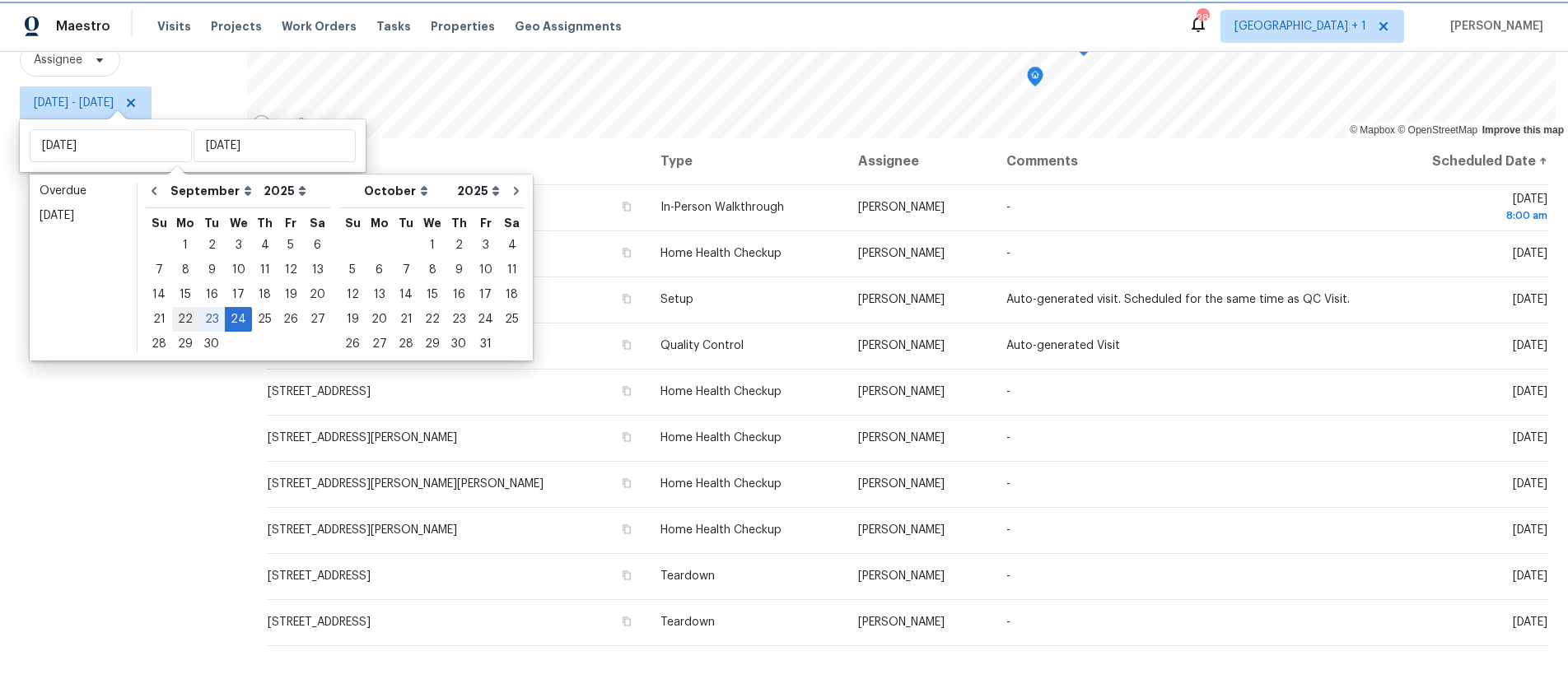
type input "Mon, Sep 22"
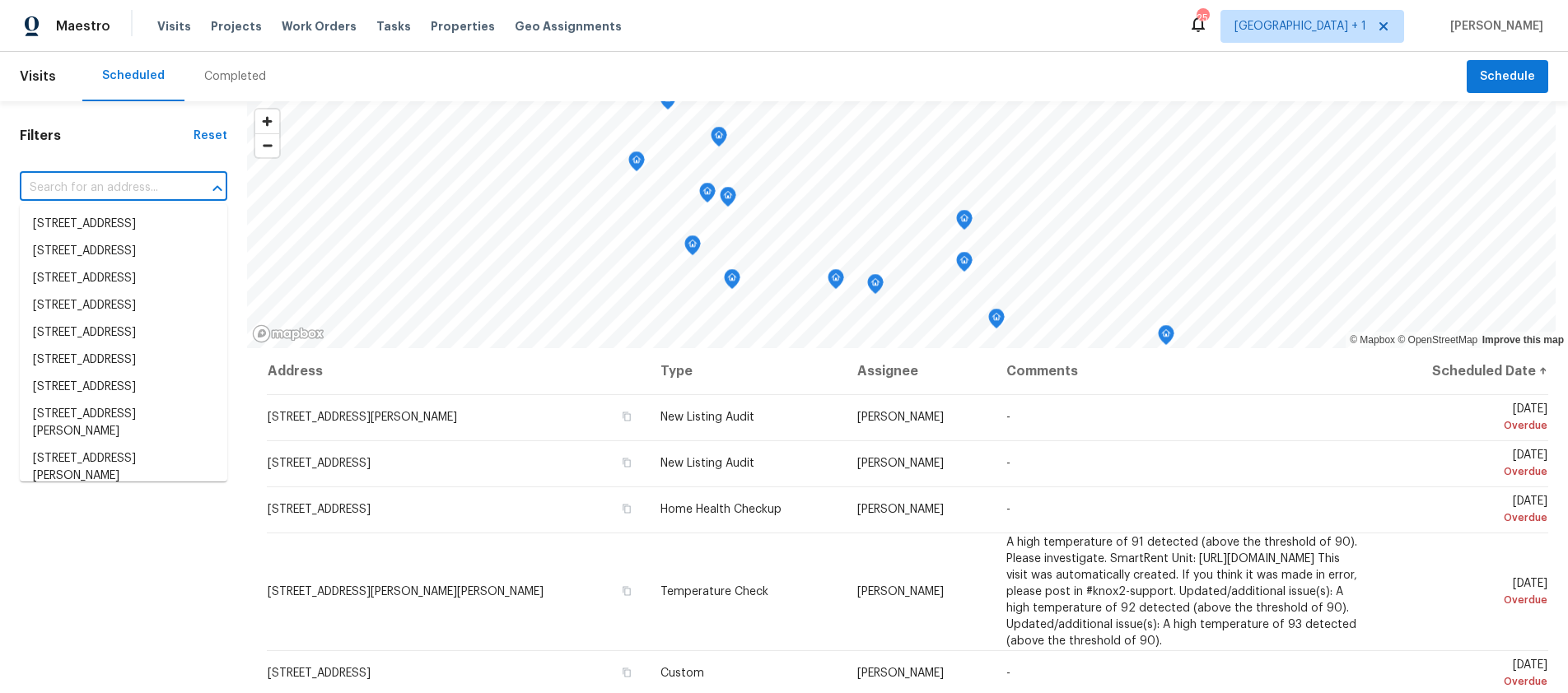
click at [83, 192] on input "text" at bounding box center [100, 188] width 161 height 25
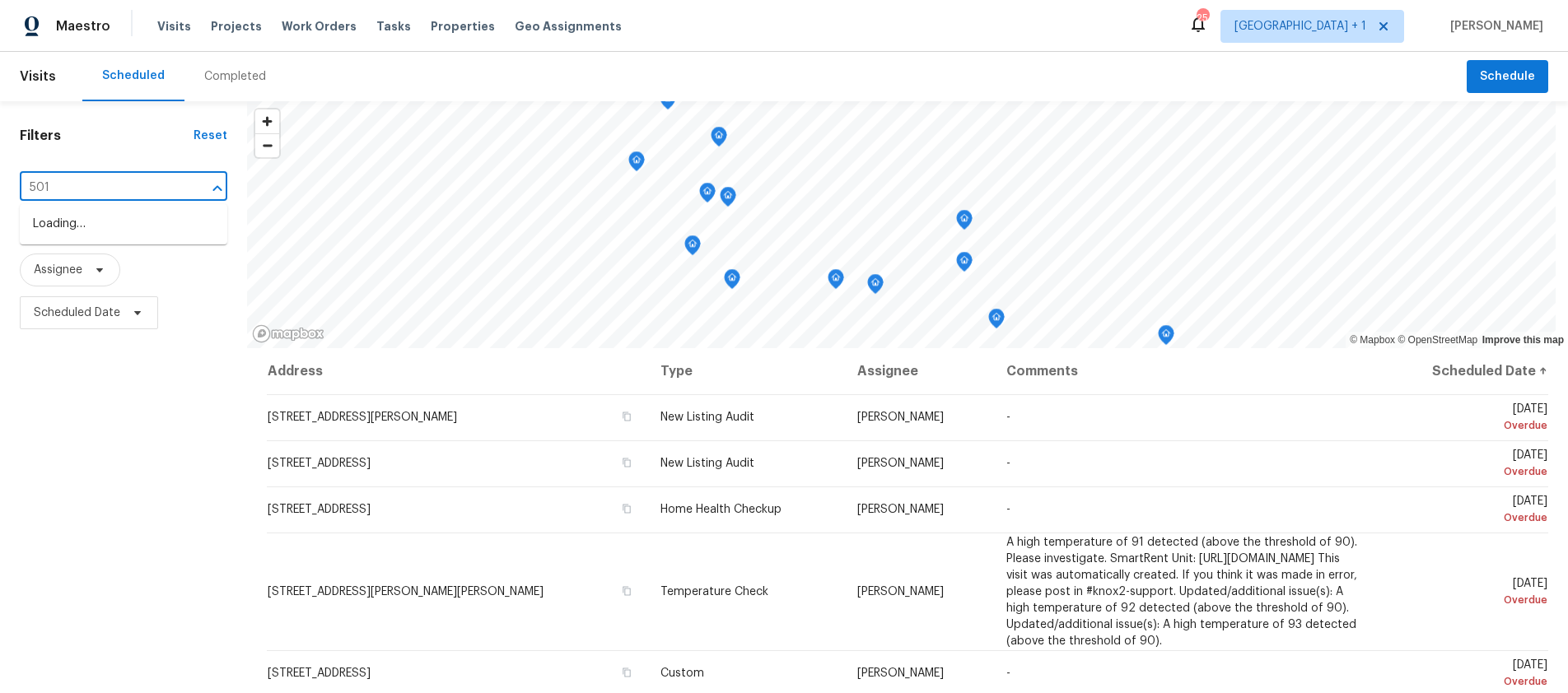
type input "5012"
click at [108, 313] on li "[STREET_ADDRESS]" at bounding box center [123, 313] width 208 height 27
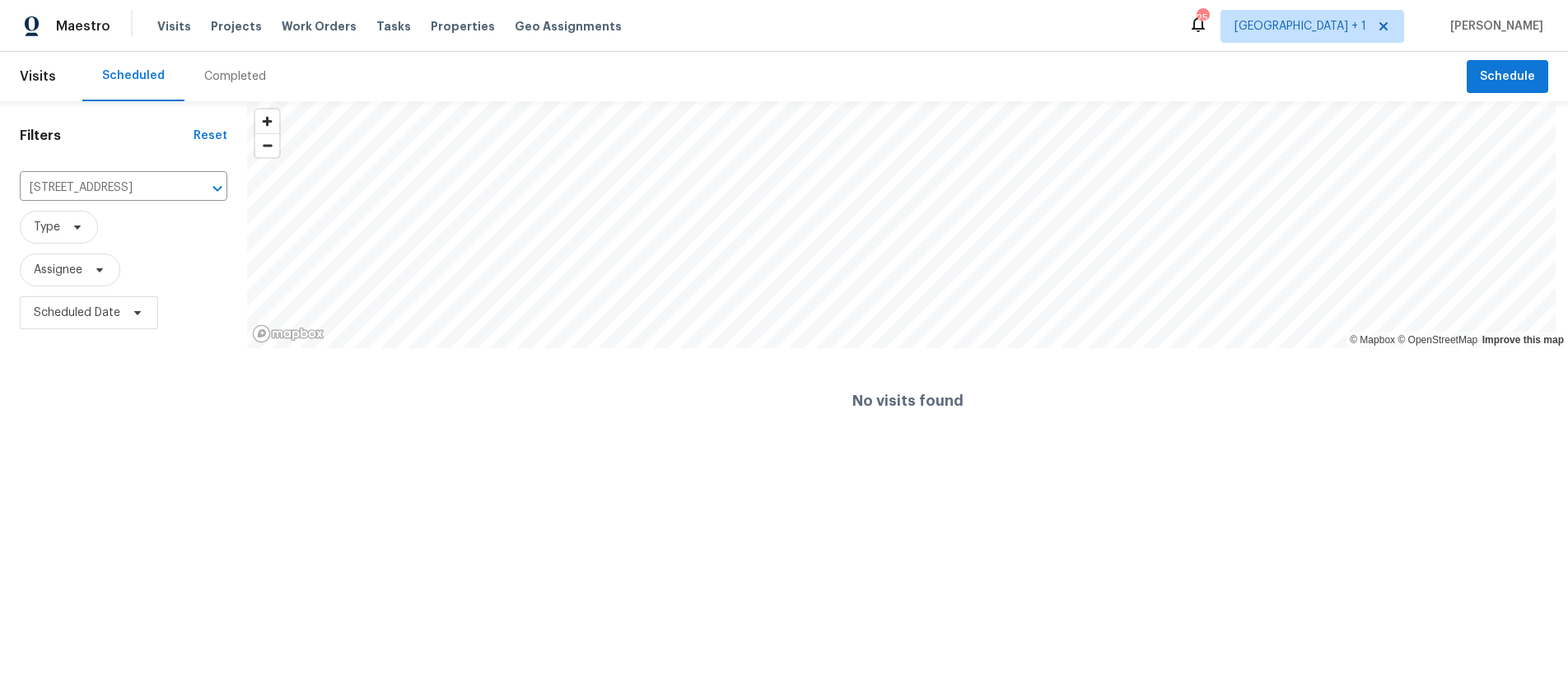
click at [175, 229] on span "Type" at bounding box center [123, 227] width 208 height 33
click at [215, 30] on span "Projects" at bounding box center [236, 26] width 51 height 17
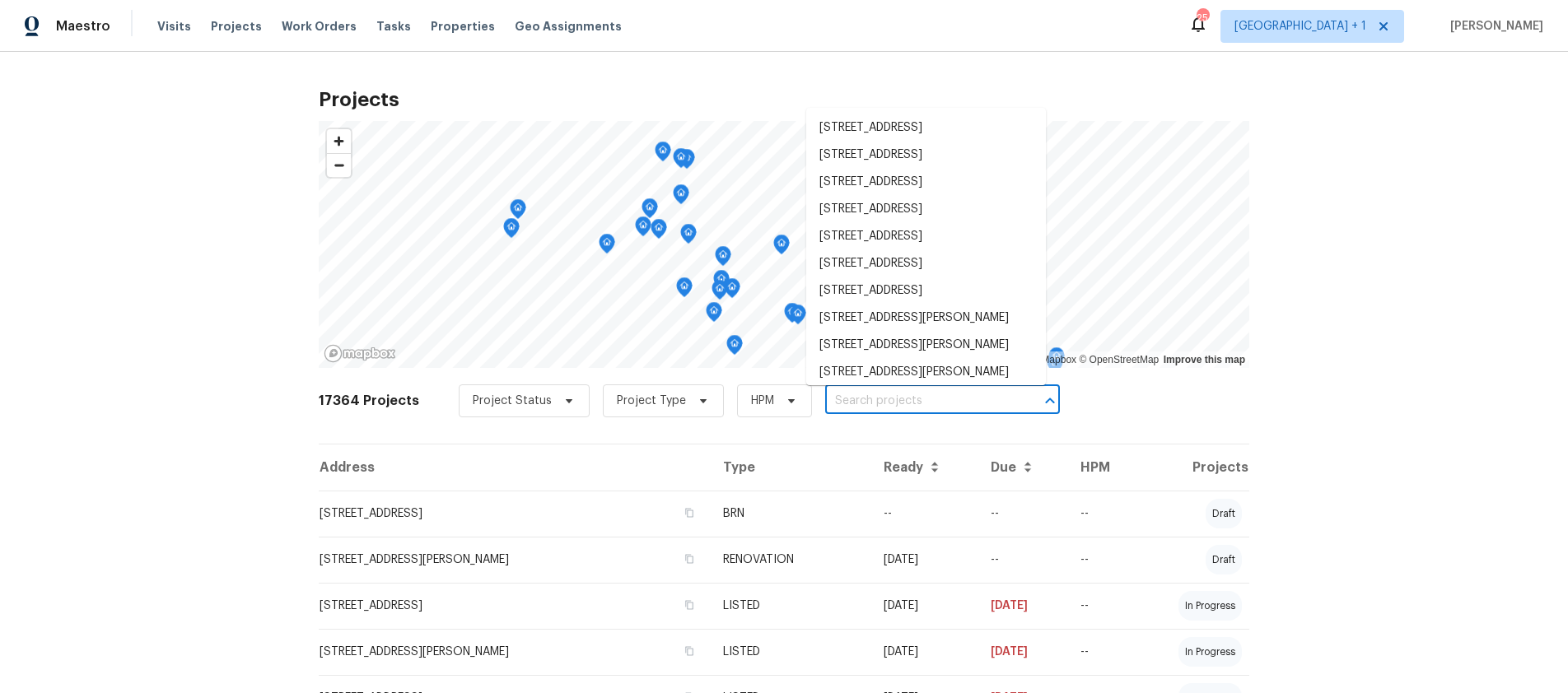
click at [825, 398] on input "text" at bounding box center [919, 401] width 188 height 25
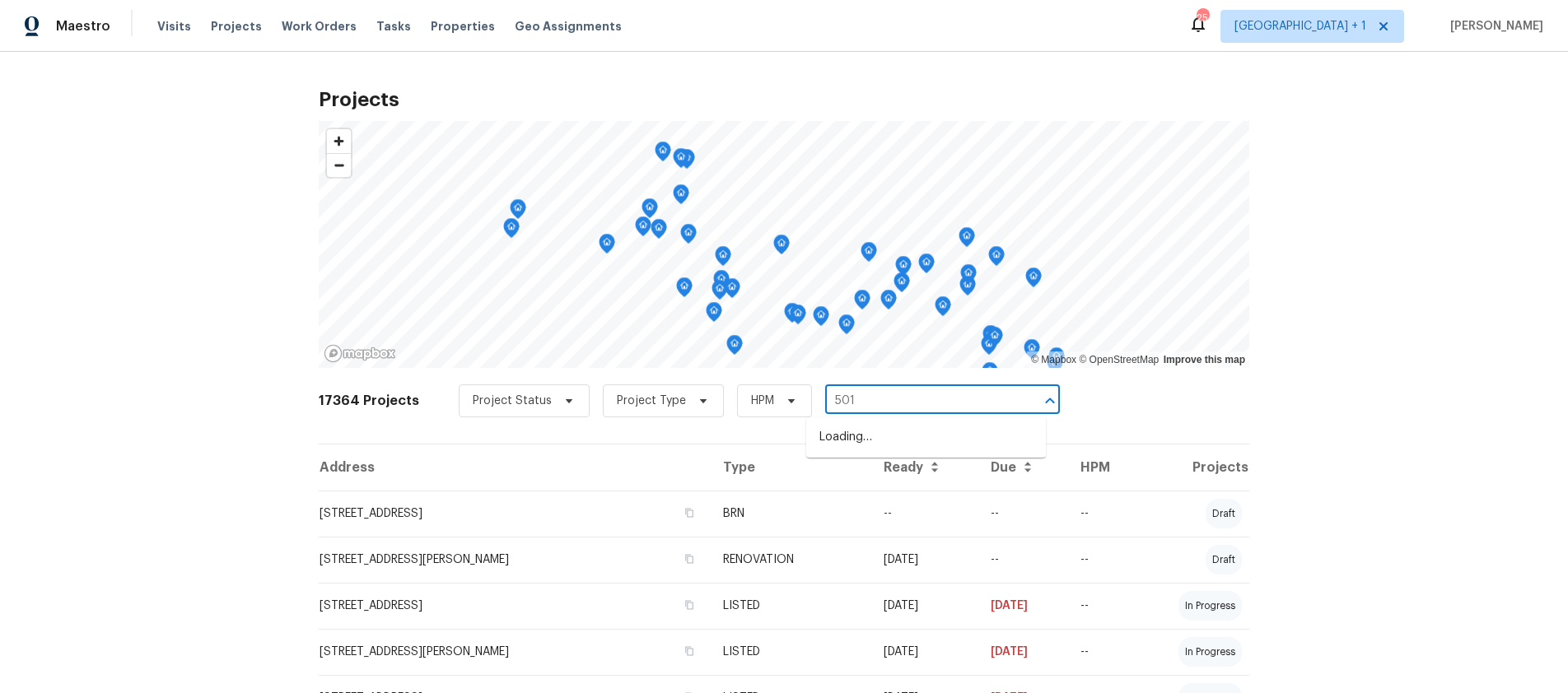
type input "5012"
click at [871, 494] on li "[STREET_ADDRESS]" at bounding box center [926, 492] width 240 height 27
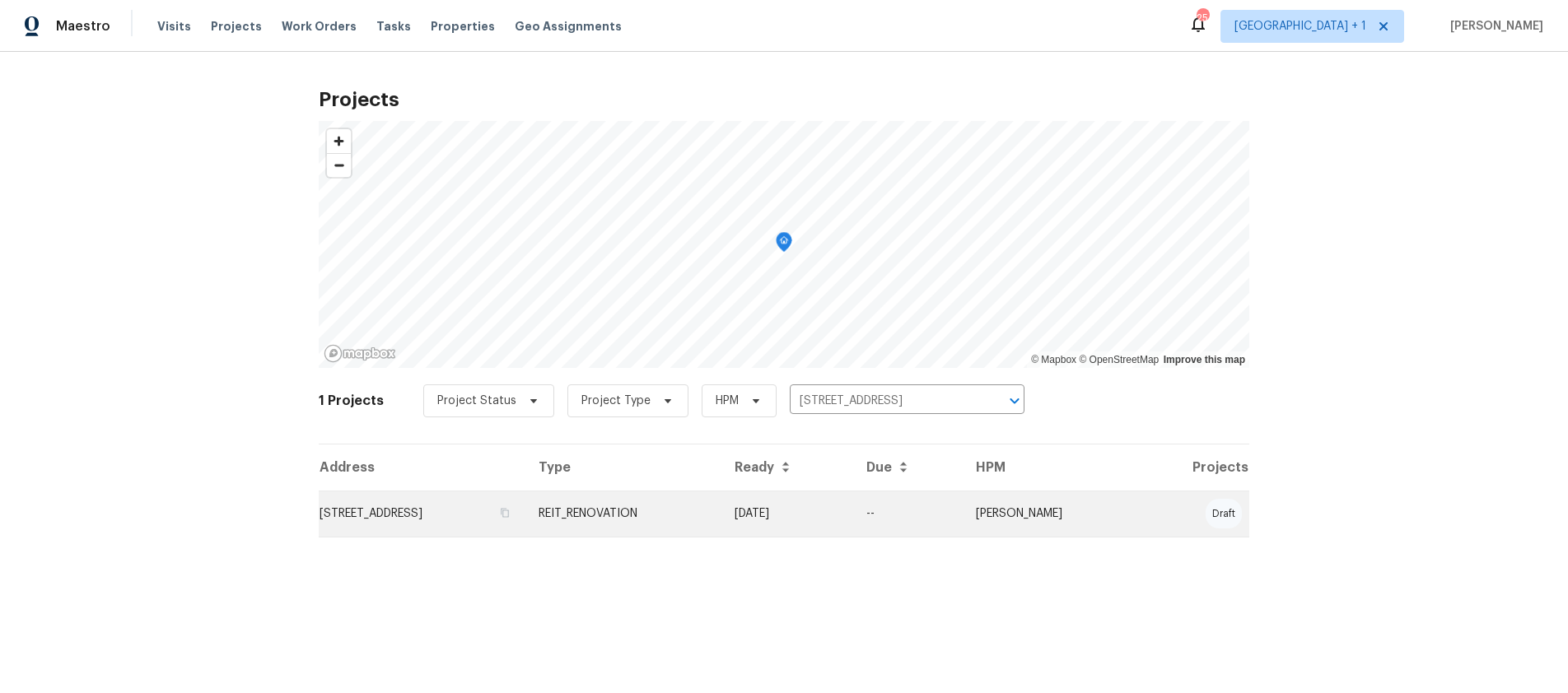
click at [525, 512] on td "[STREET_ADDRESS]" at bounding box center [421, 513] width 207 height 46
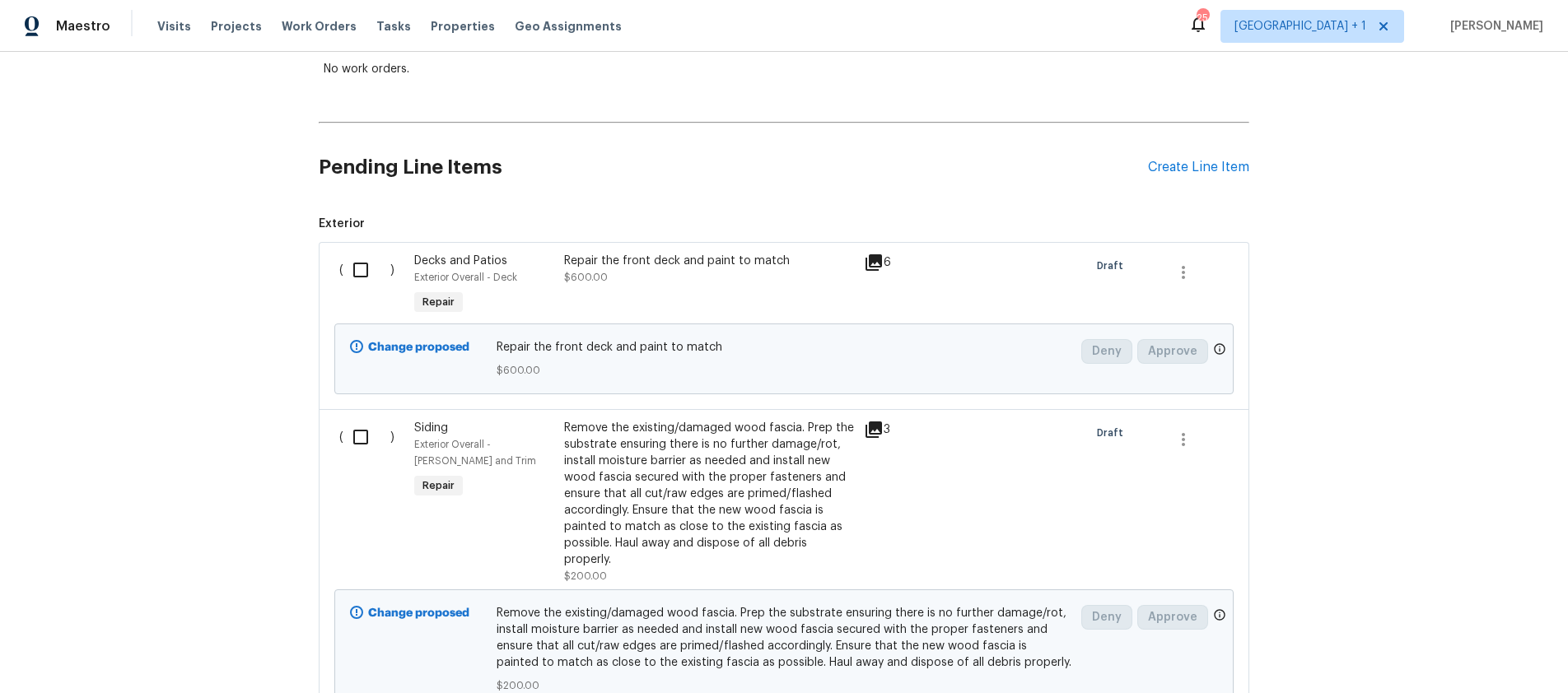
scroll to position [317, 0]
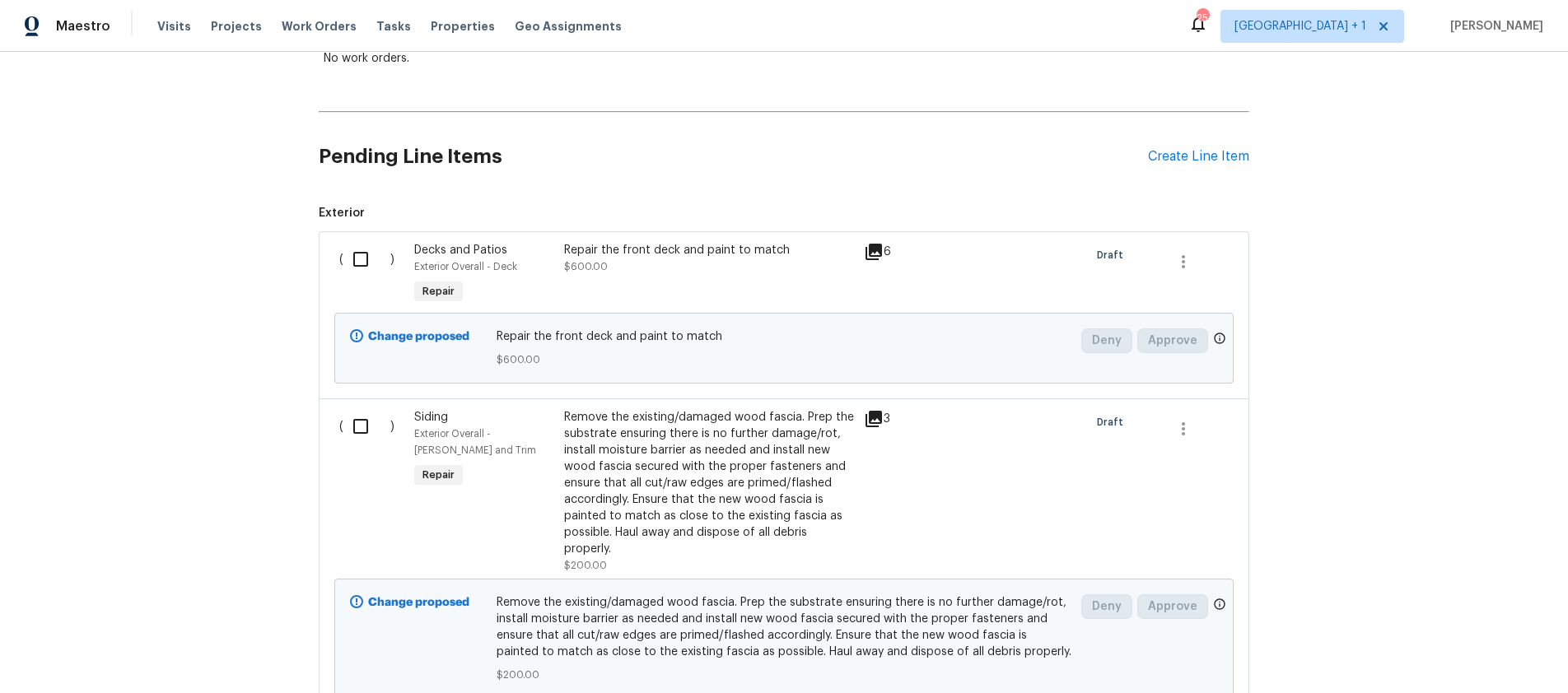
click at [361, 261] on input "checkbox" at bounding box center [367, 259] width 47 height 35
checkbox input "true"
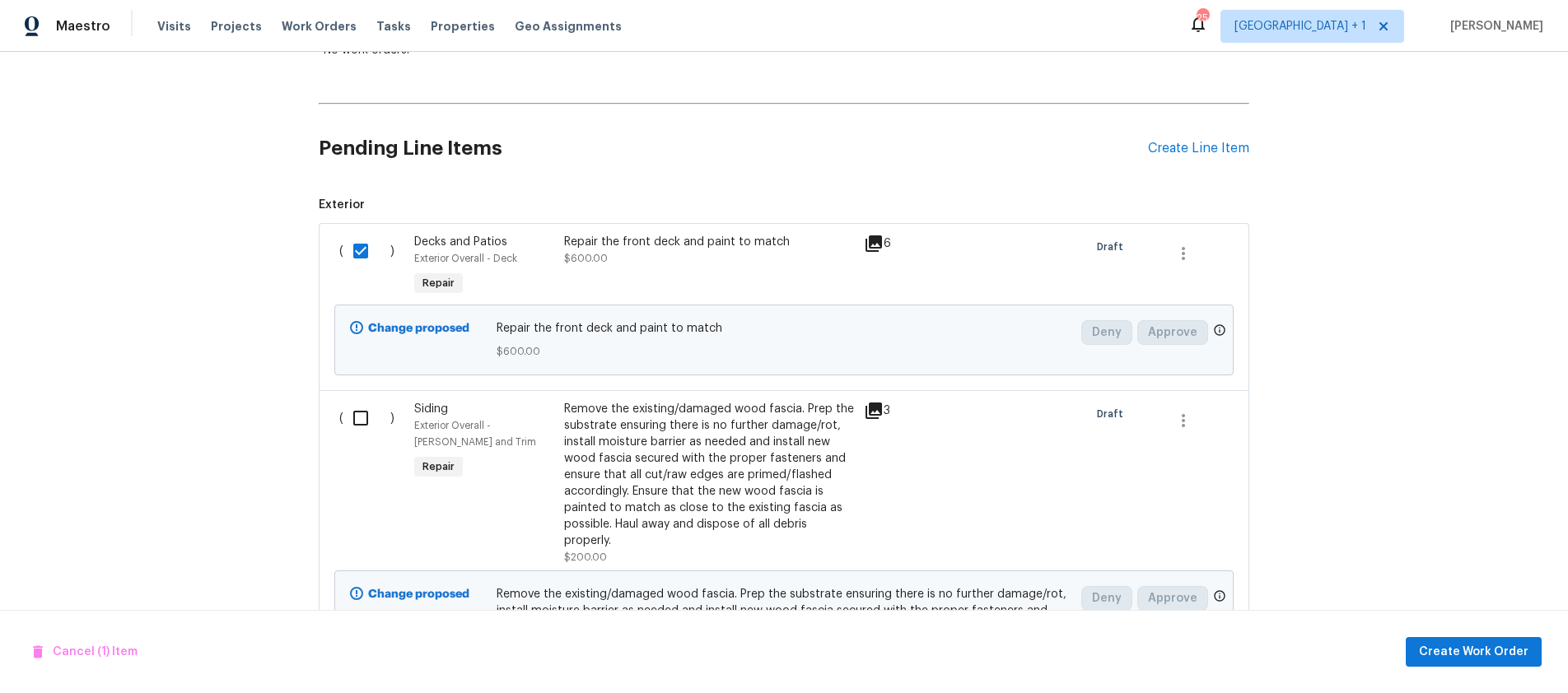
scroll to position [420, 0]
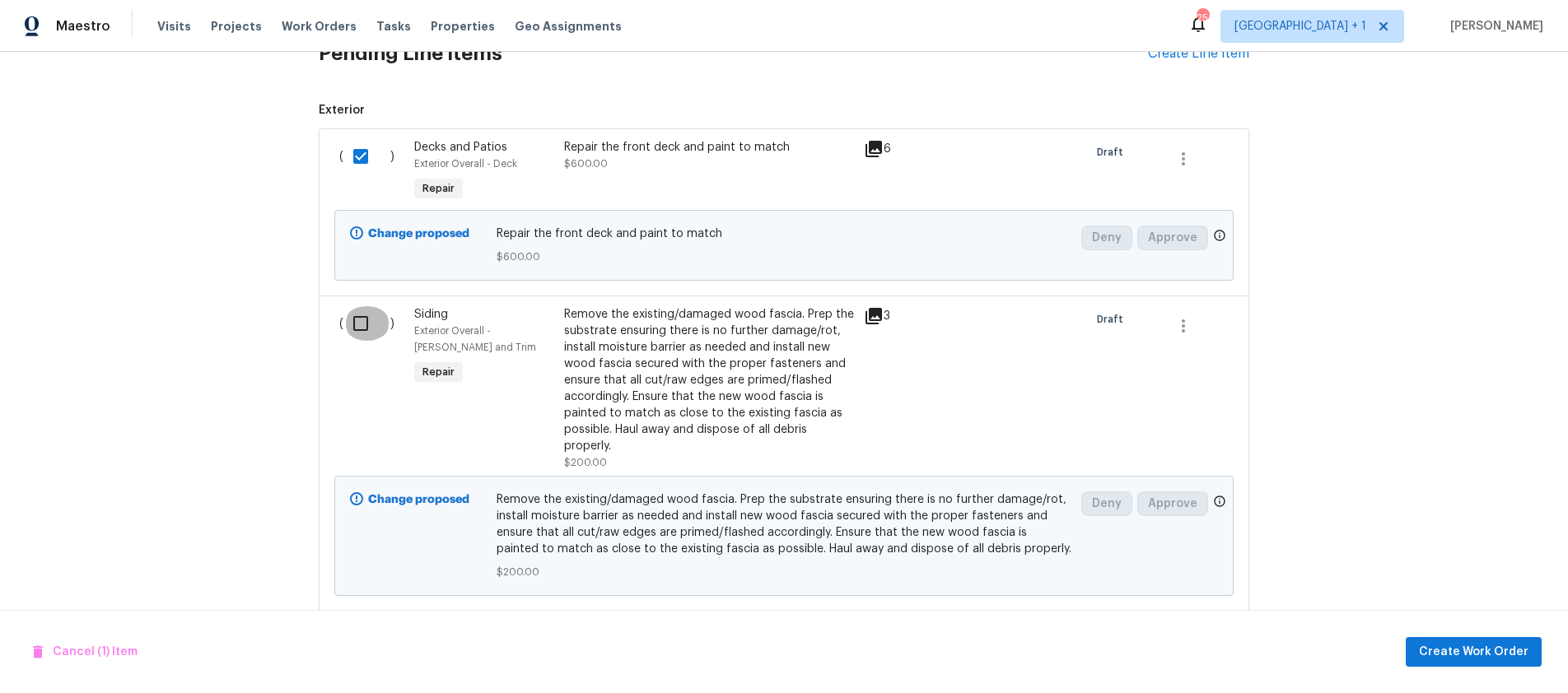
click at [359, 322] on input "checkbox" at bounding box center [367, 323] width 47 height 35
checkbox input "true"
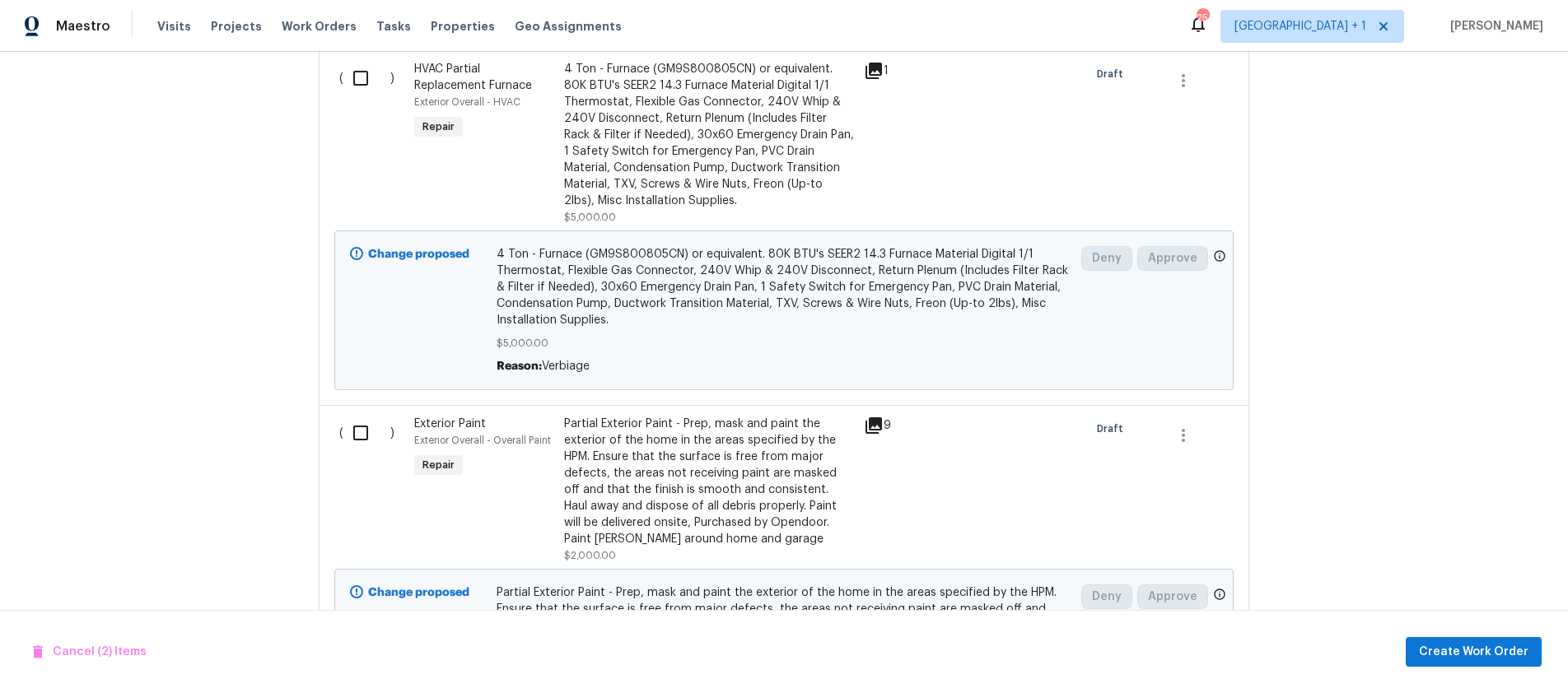
scroll to position [1265, 0]
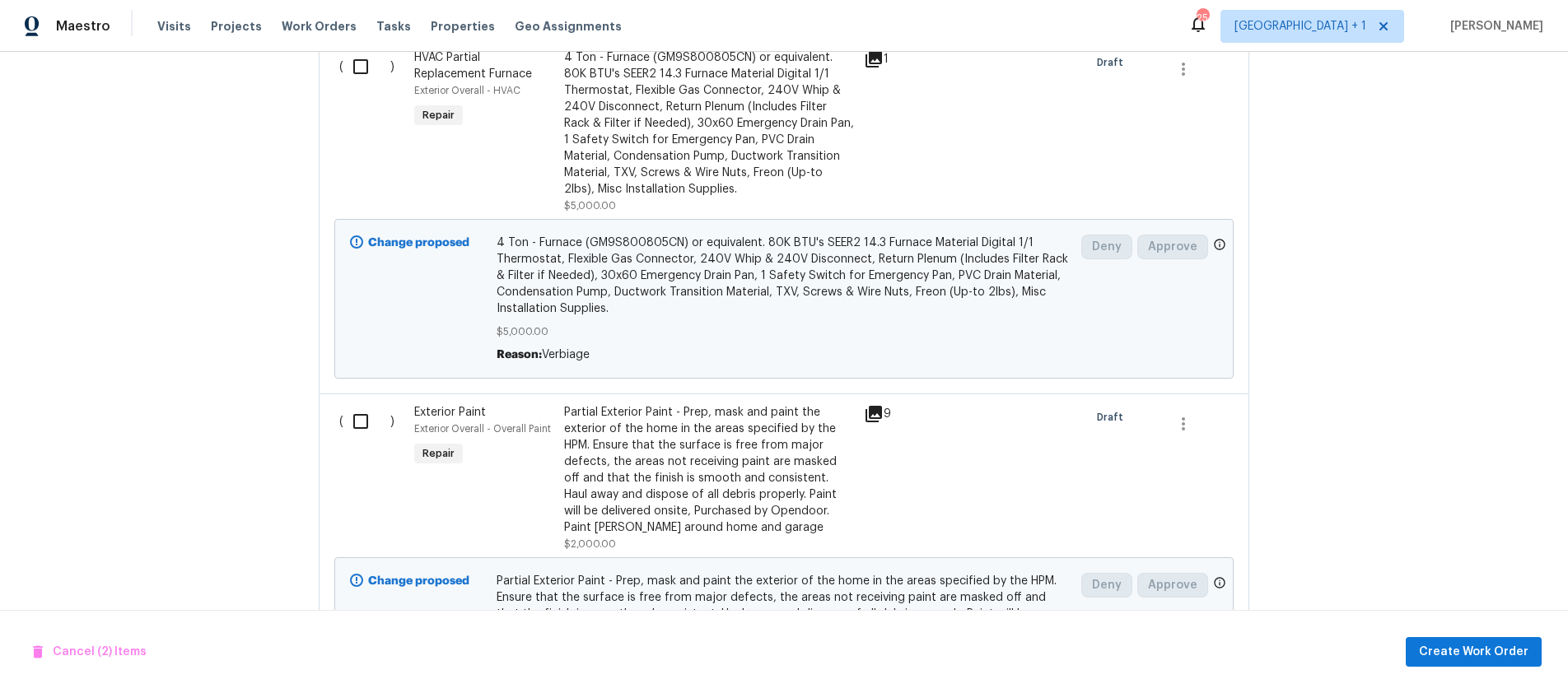
click at [353, 427] on input "checkbox" at bounding box center [367, 421] width 47 height 35
checkbox input "true"
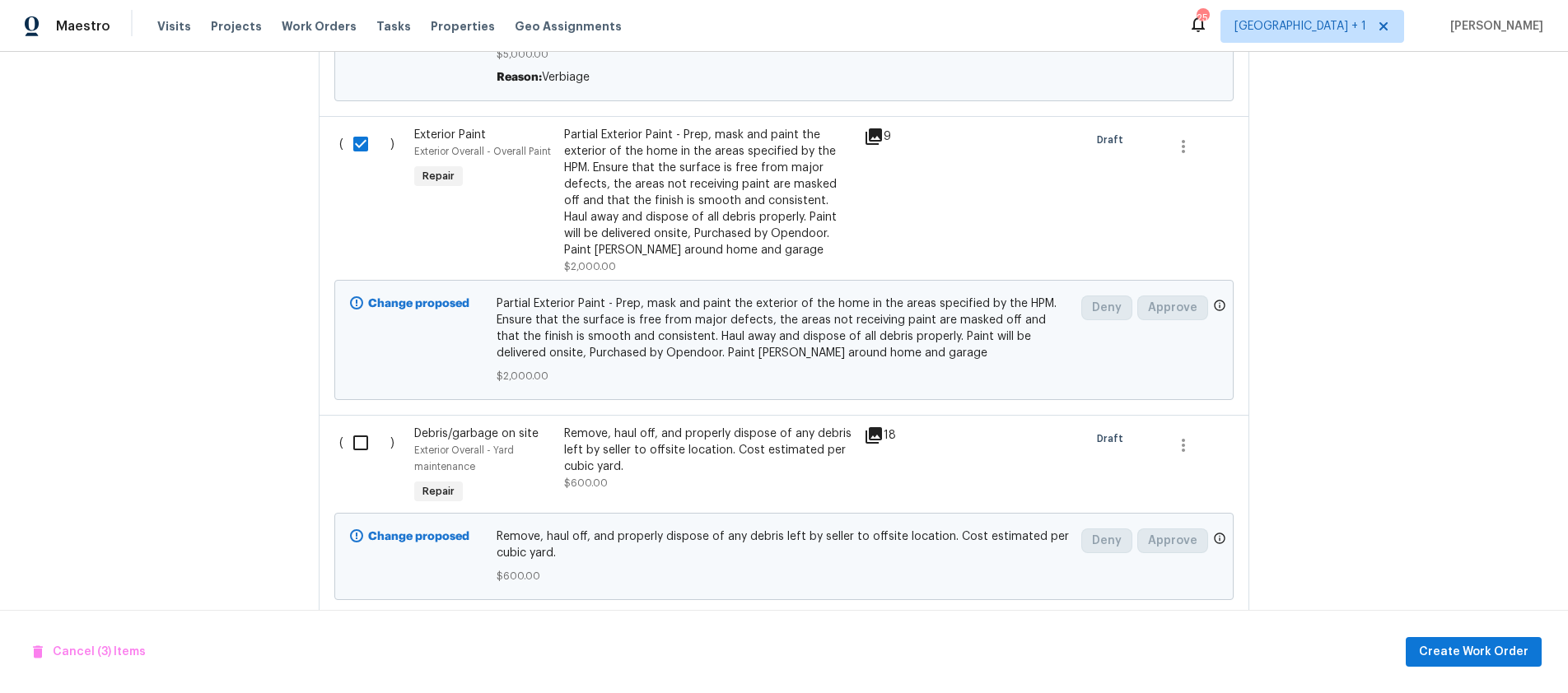
scroll to position [1575, 0]
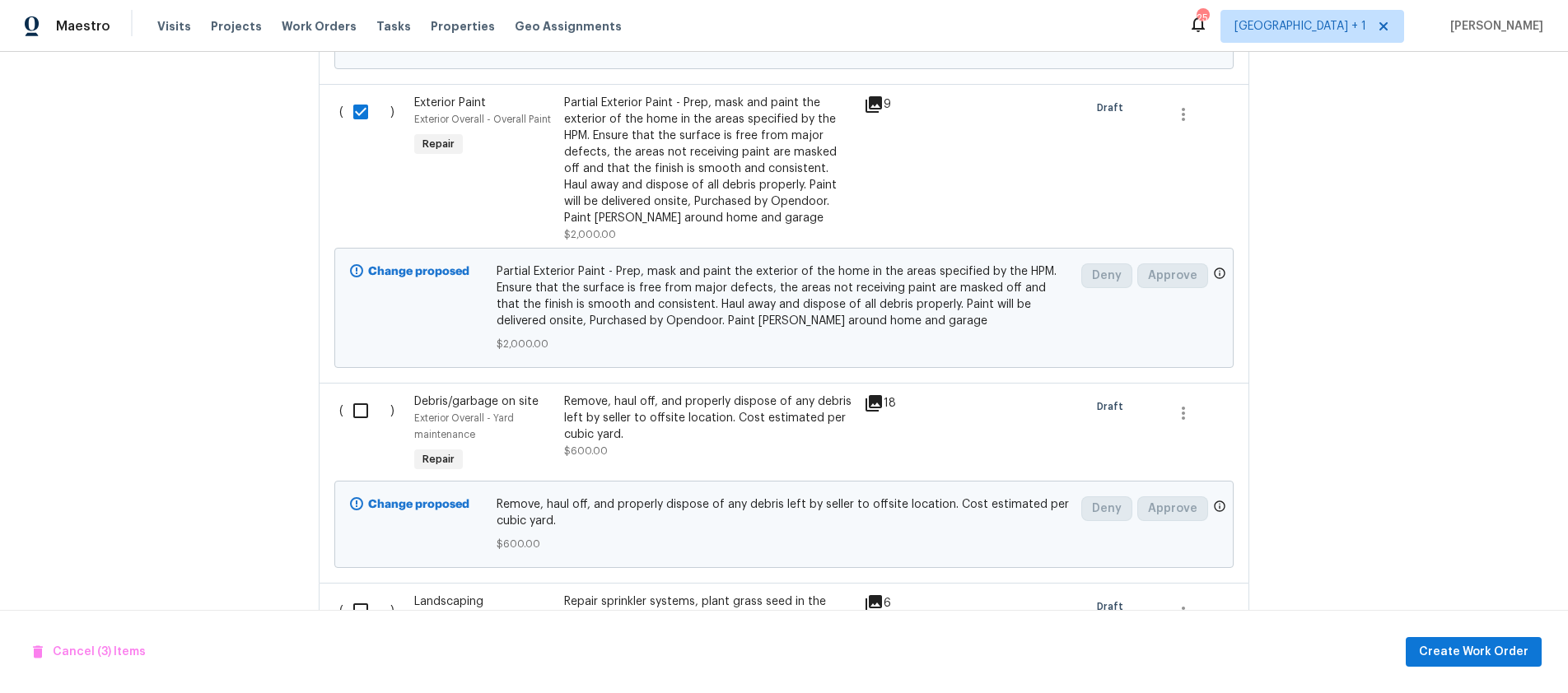
click at [354, 414] on input "checkbox" at bounding box center [367, 410] width 47 height 35
checkbox input "true"
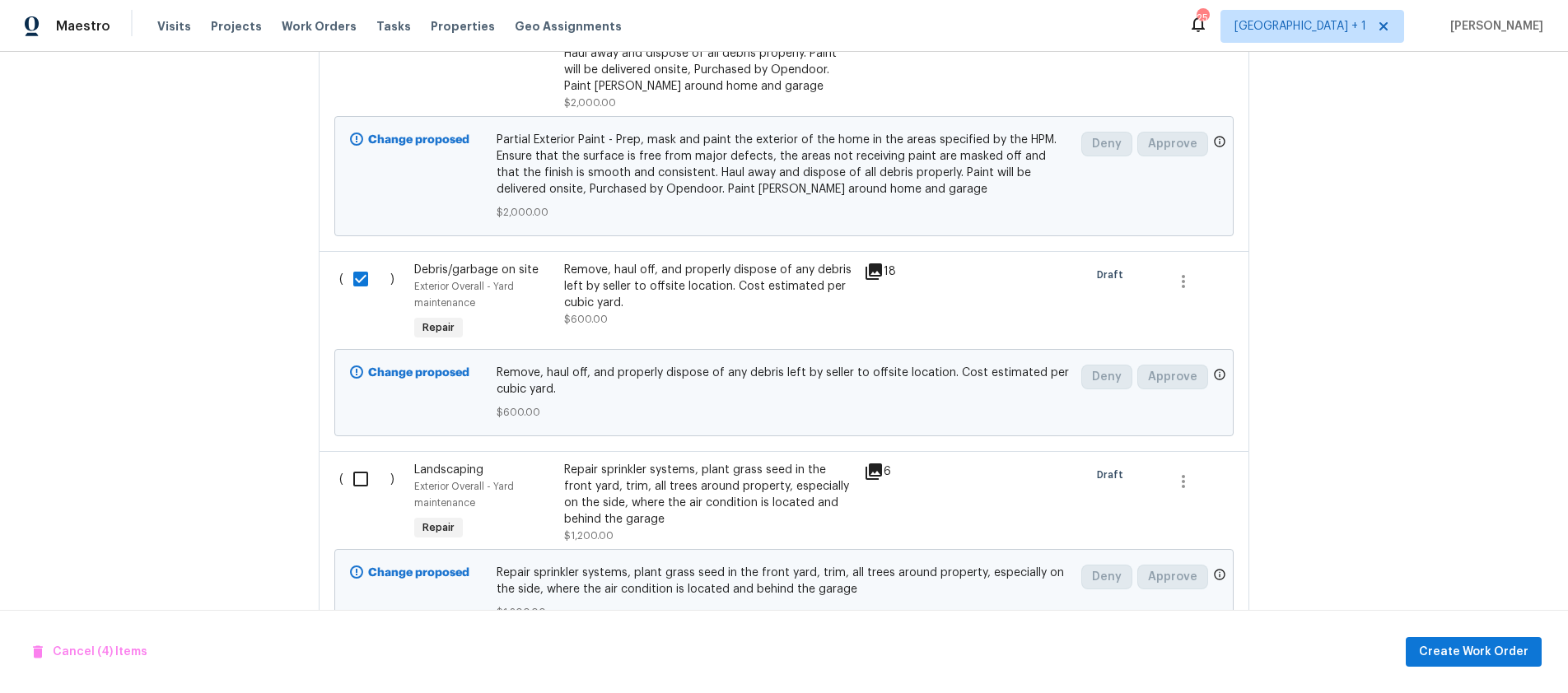
scroll to position [1920, 0]
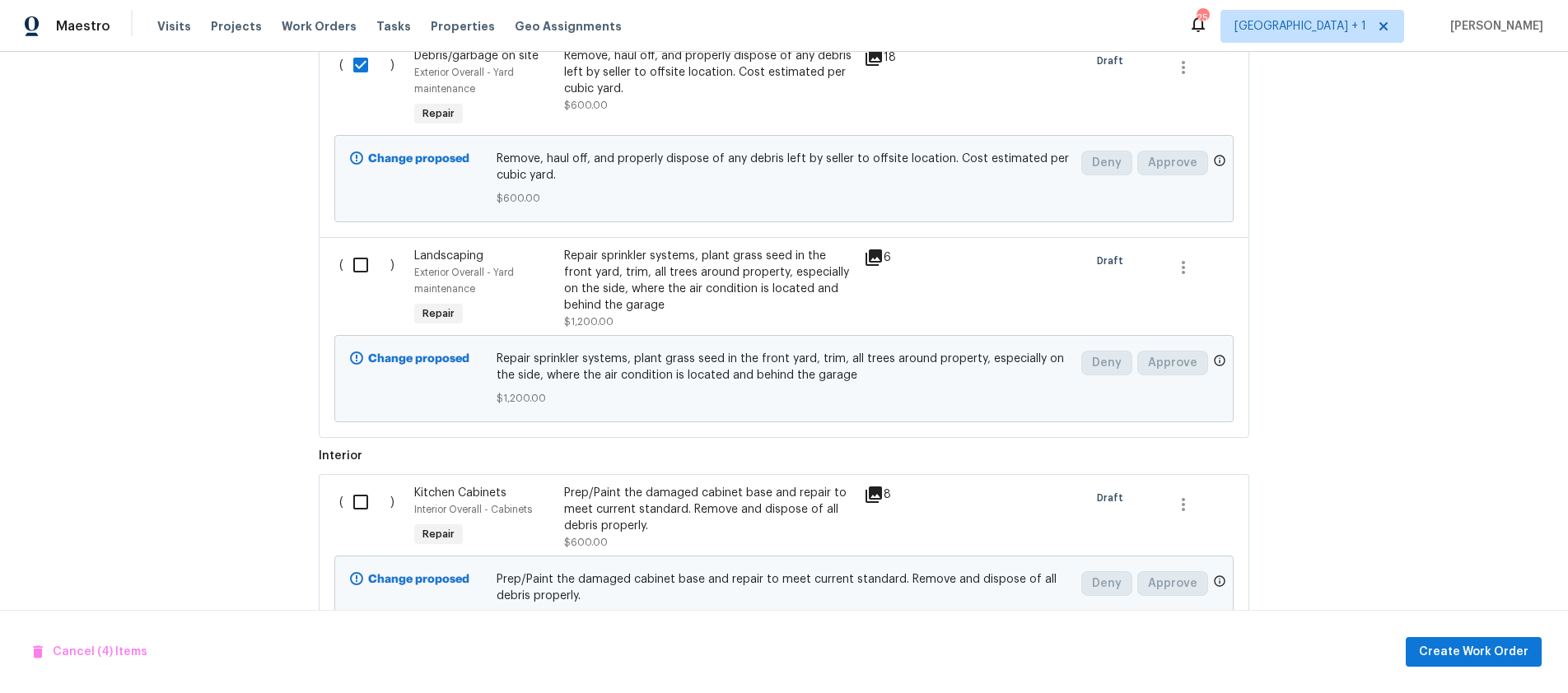
click at [352, 505] on input "checkbox" at bounding box center [367, 501] width 47 height 35
checkbox input "true"
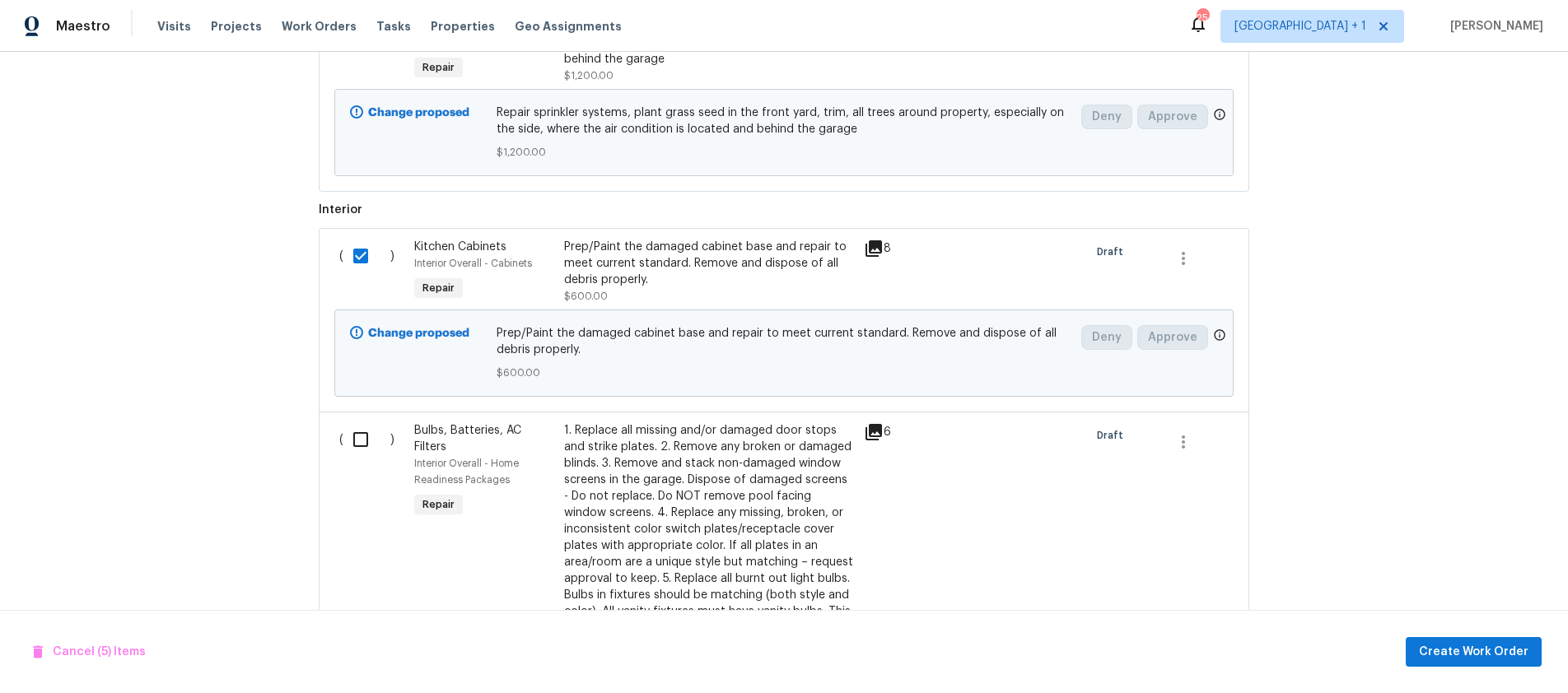
scroll to position [2201, 0]
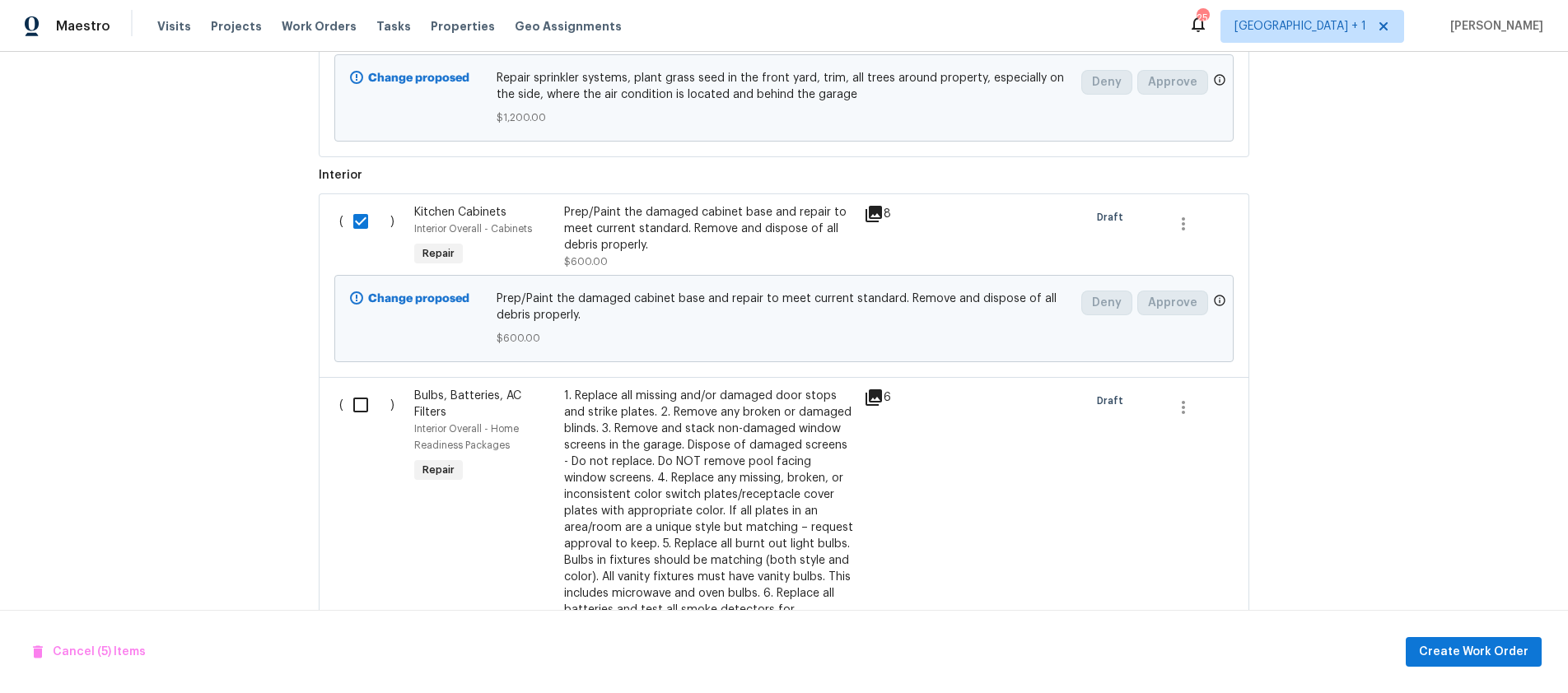
click at [361, 409] on input "checkbox" at bounding box center [367, 404] width 47 height 35
checkbox input "true"
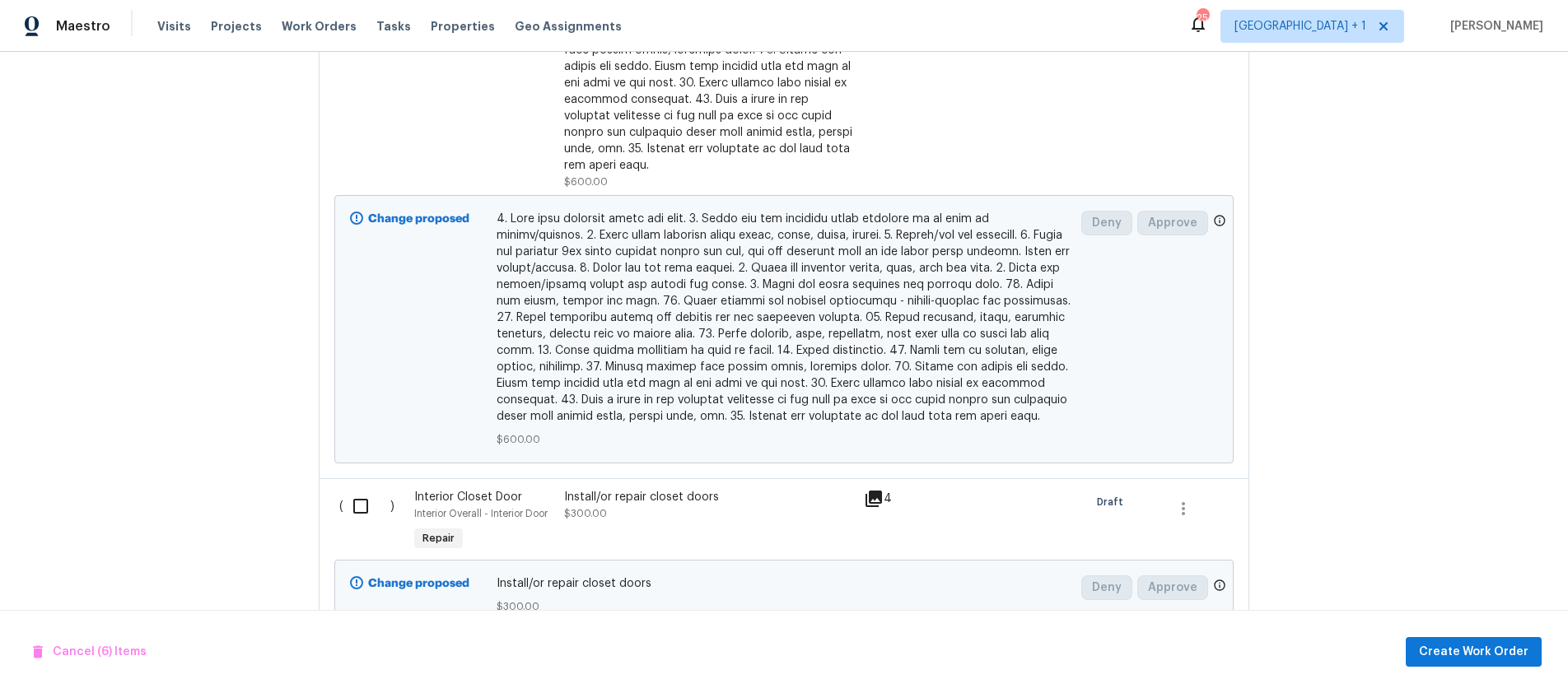
scroll to position [3606, 0]
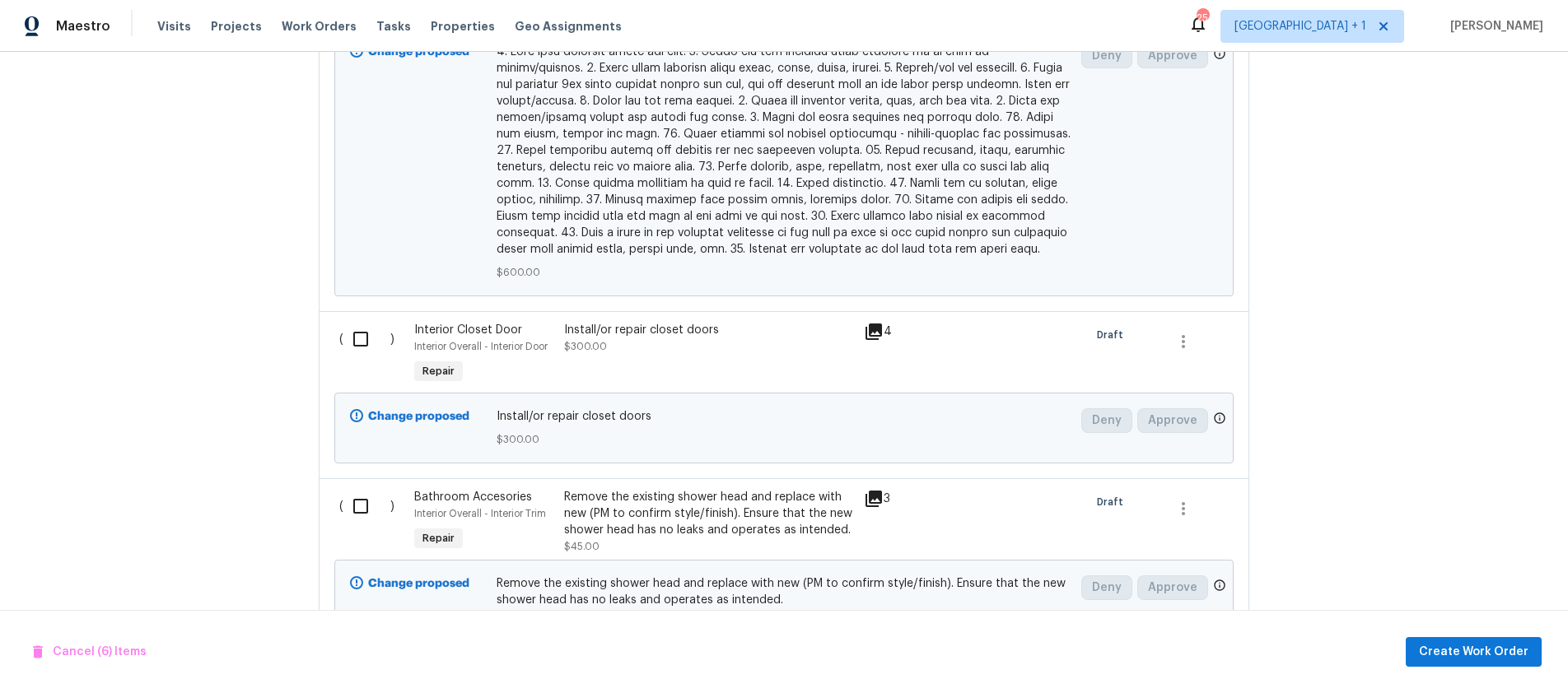
click at [350, 326] on input "checkbox" at bounding box center [367, 338] width 47 height 35
checkbox input "true"
click at [358, 489] on input "checkbox" at bounding box center [367, 506] width 47 height 35
checkbox input "true"
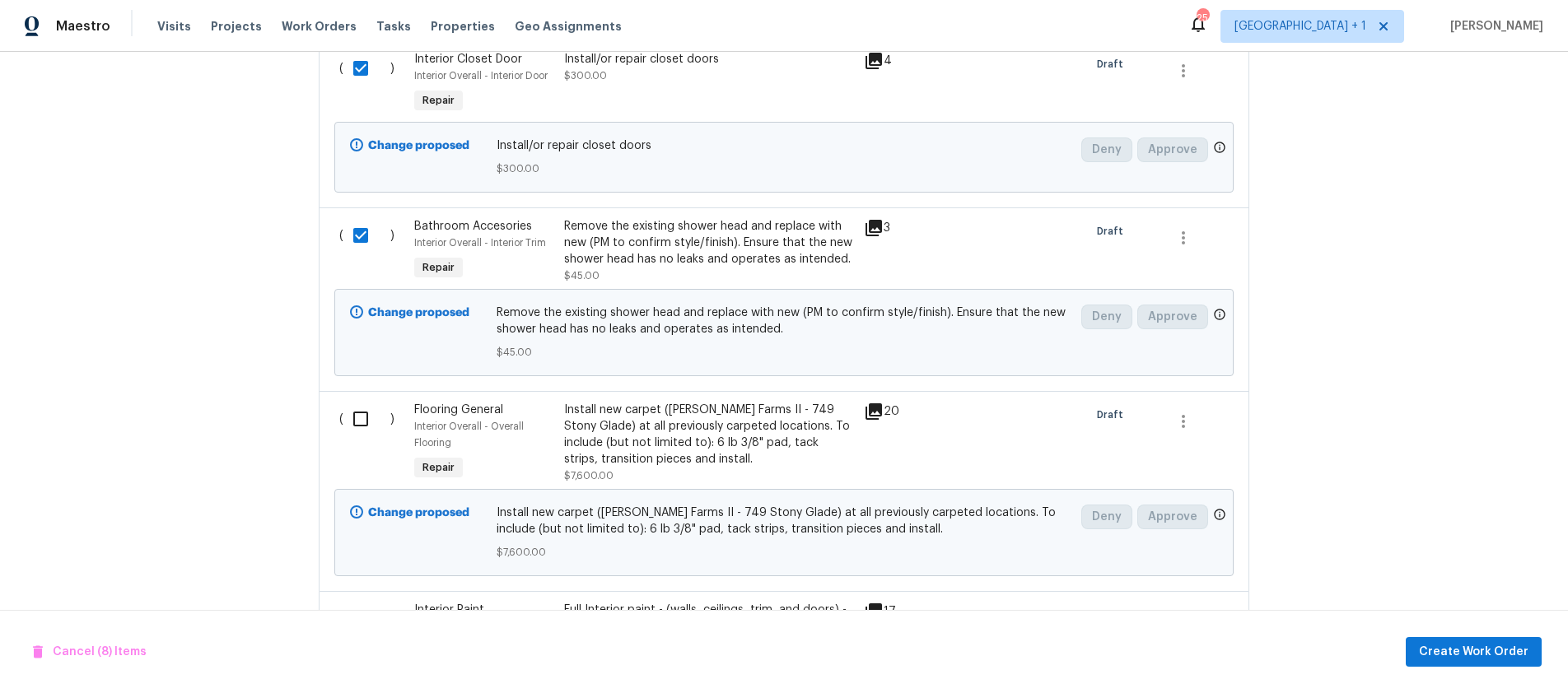
scroll to position [3893, 0]
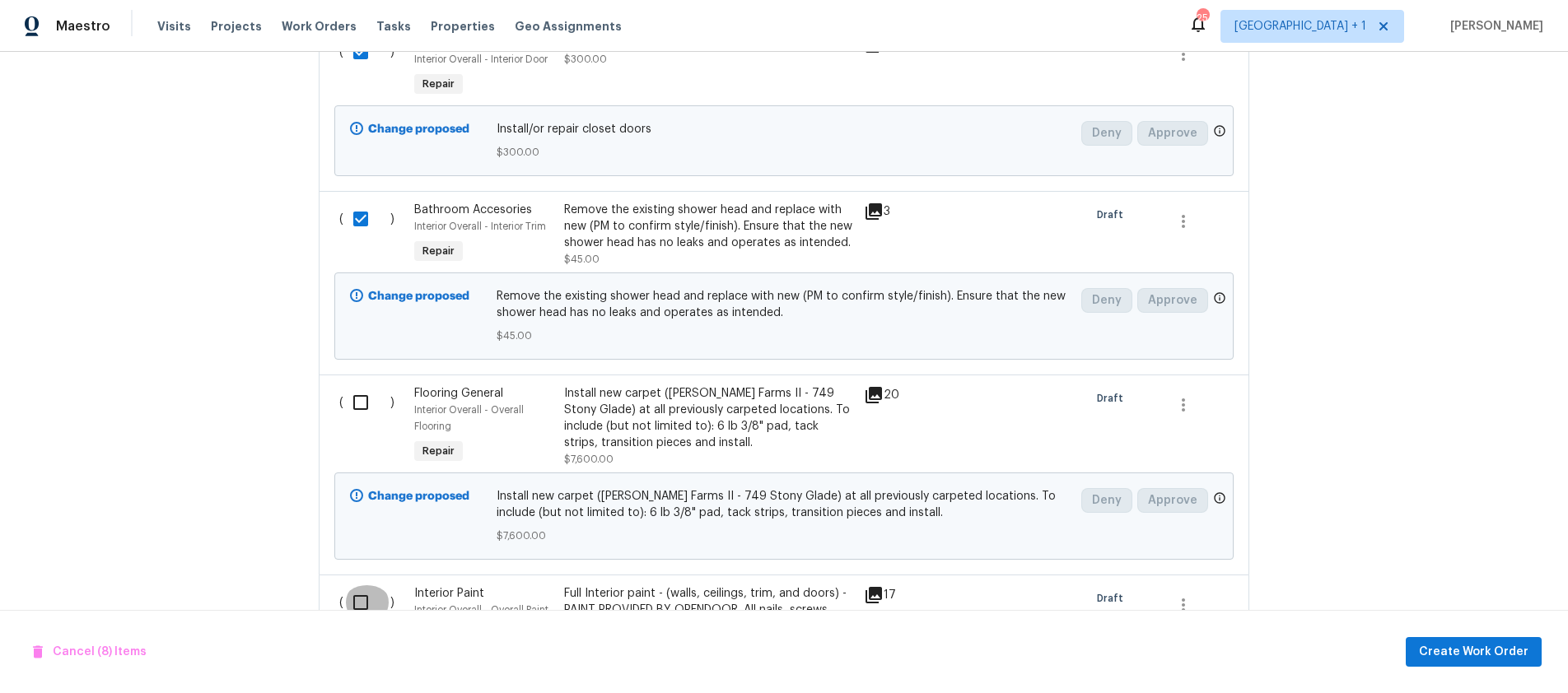
click at [353, 586] on input "checkbox" at bounding box center [367, 602] width 47 height 35
checkbox input "true"
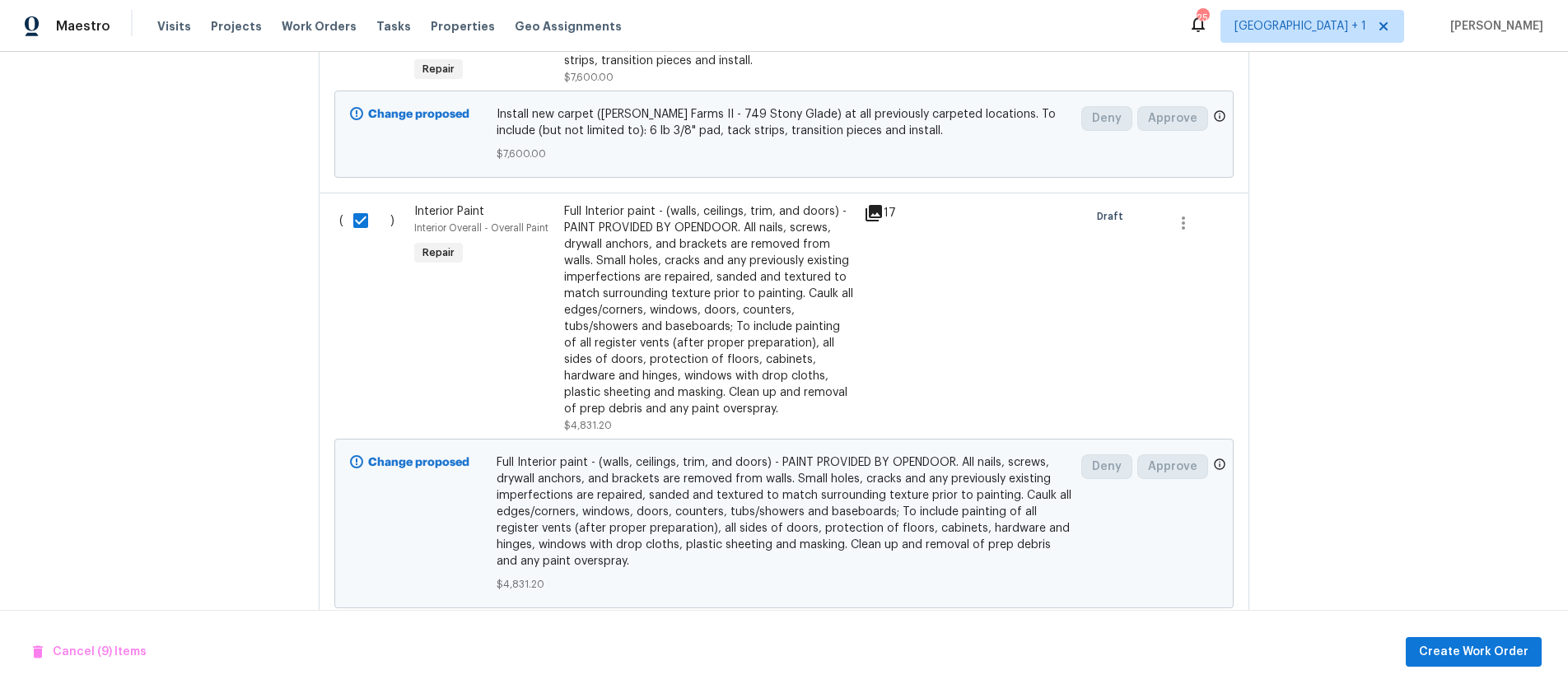
scroll to position [4315, 0]
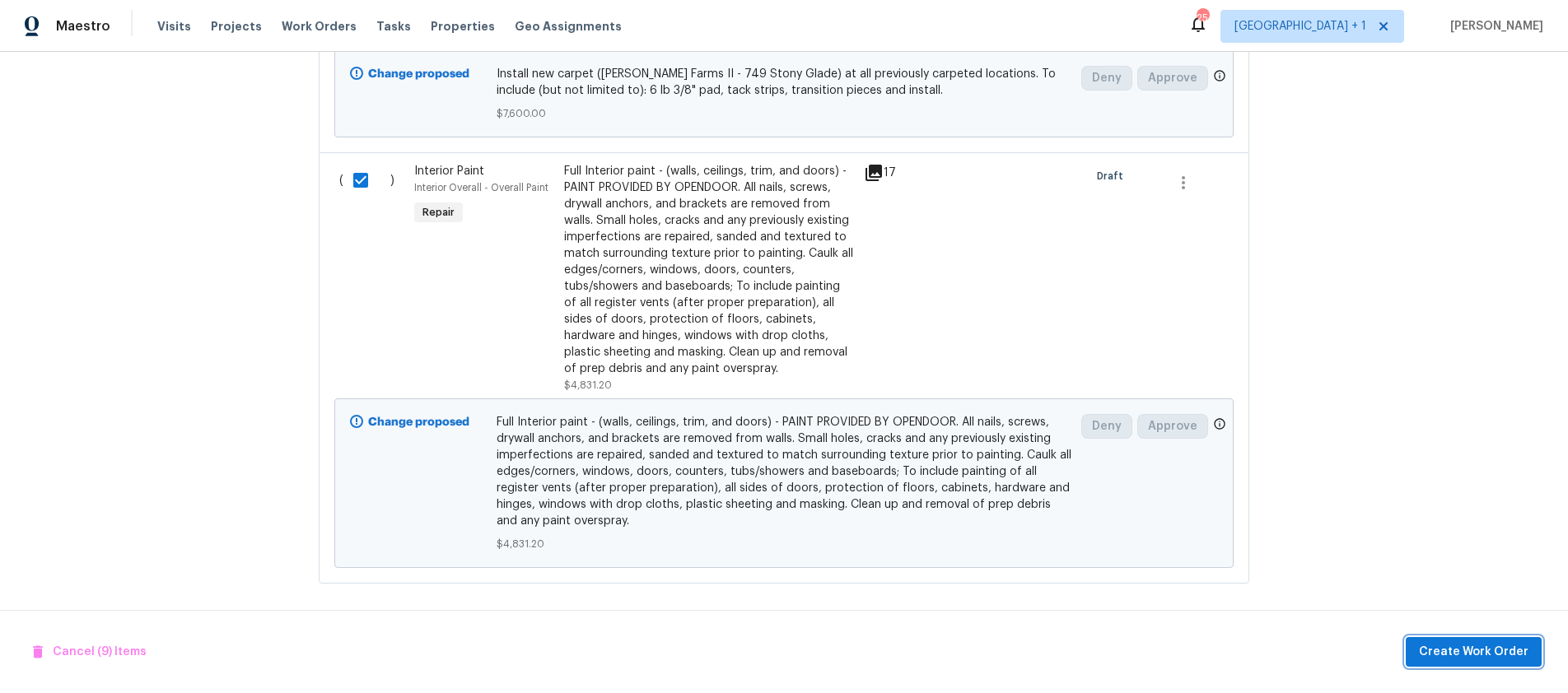
click at [1482, 650] on span "Create Work Order" at bounding box center [1473, 652] width 110 height 20
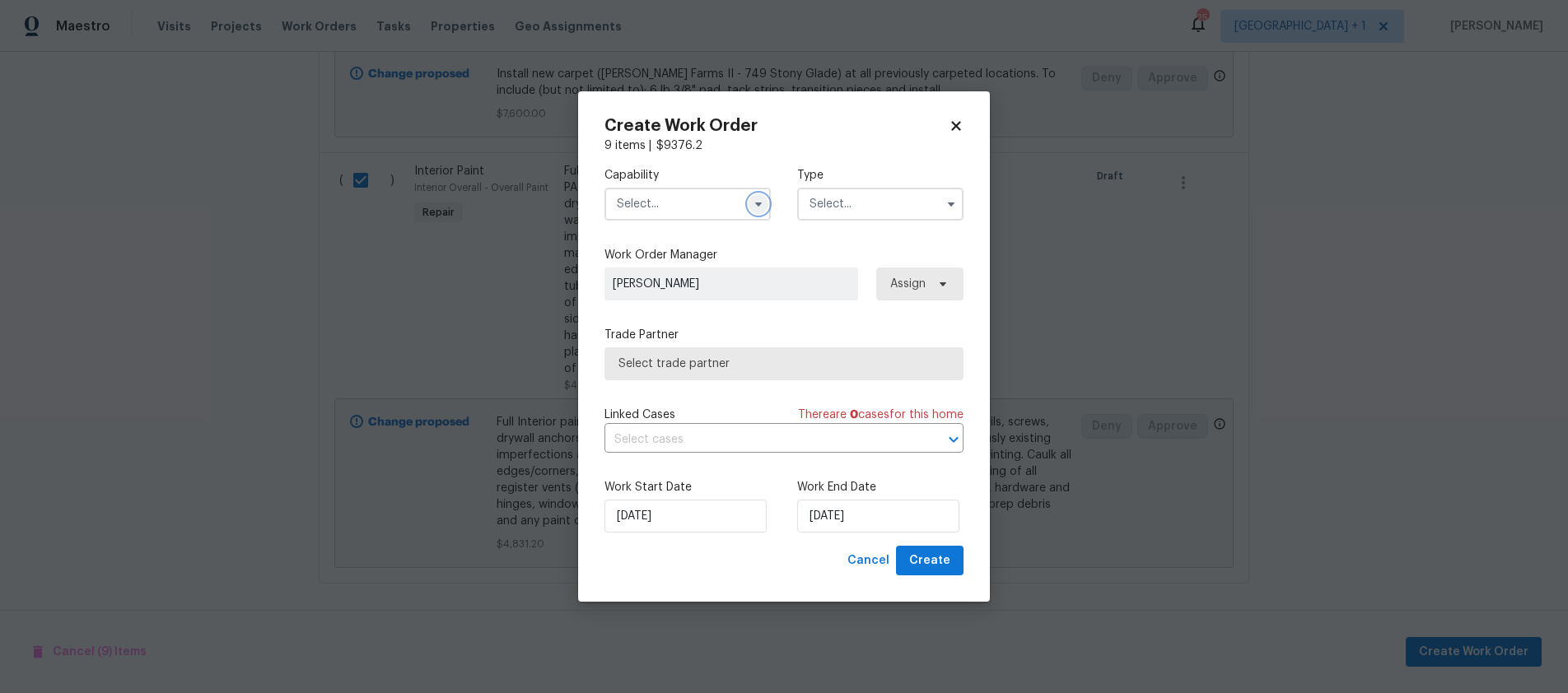
click at [760, 206] on icon "button" at bounding box center [758, 204] width 14 height 14
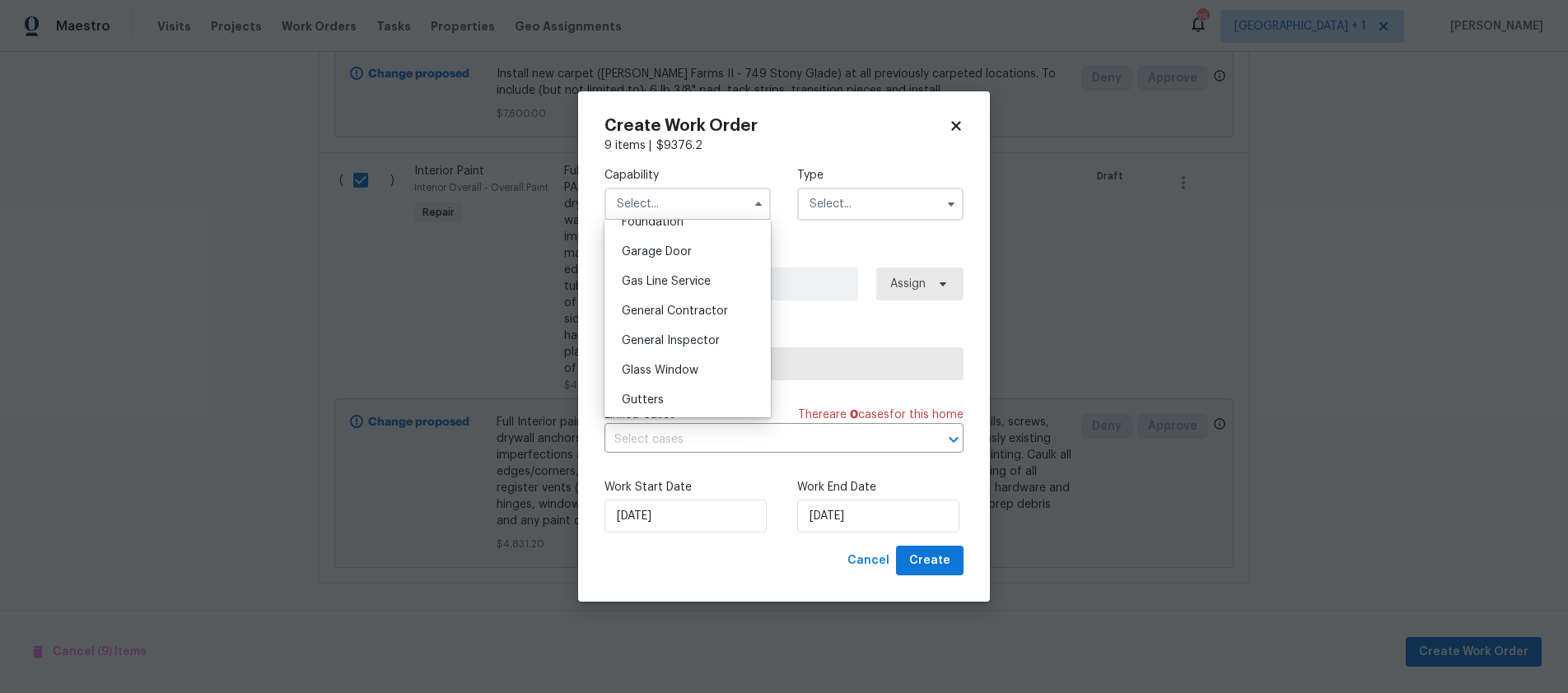
scroll to position [718, 0]
click at [673, 313] on span "General Contractor" at bounding box center [675, 307] width 106 height 12
type input "General Contractor"
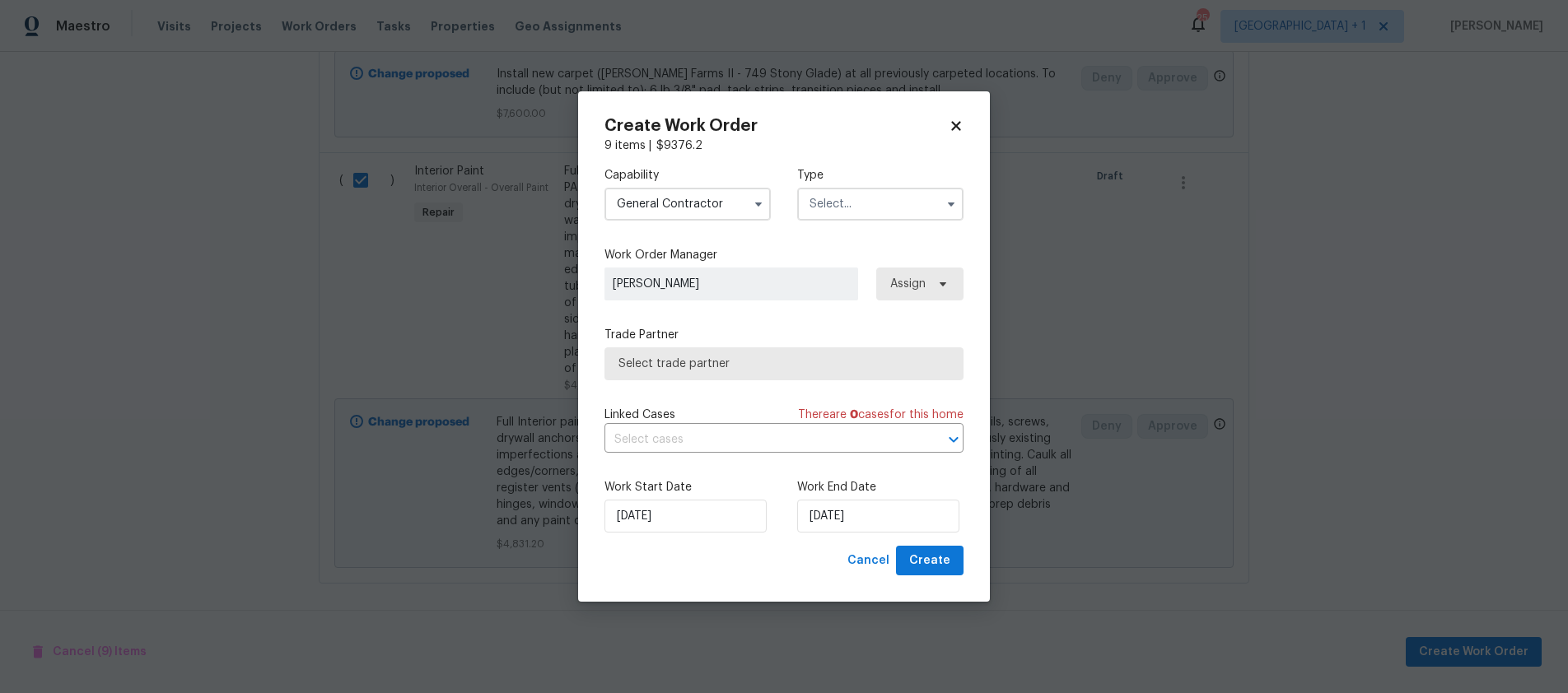
click at [884, 214] on input "text" at bounding box center [880, 203] width 166 height 33
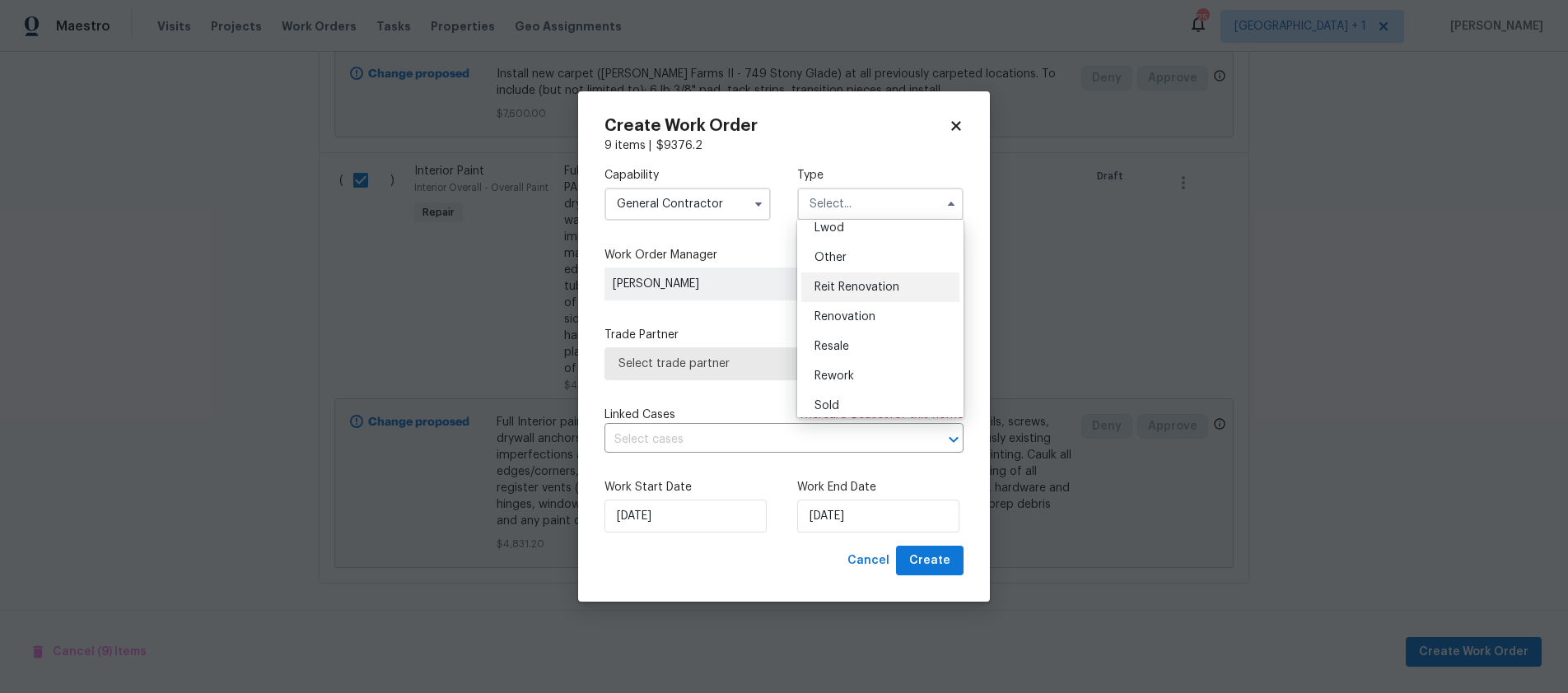
scroll to position [196, 0]
click at [868, 283] on span "Reit Renovation" at bounding box center [857, 280] width 84 height 12
type input "Reit Renovation"
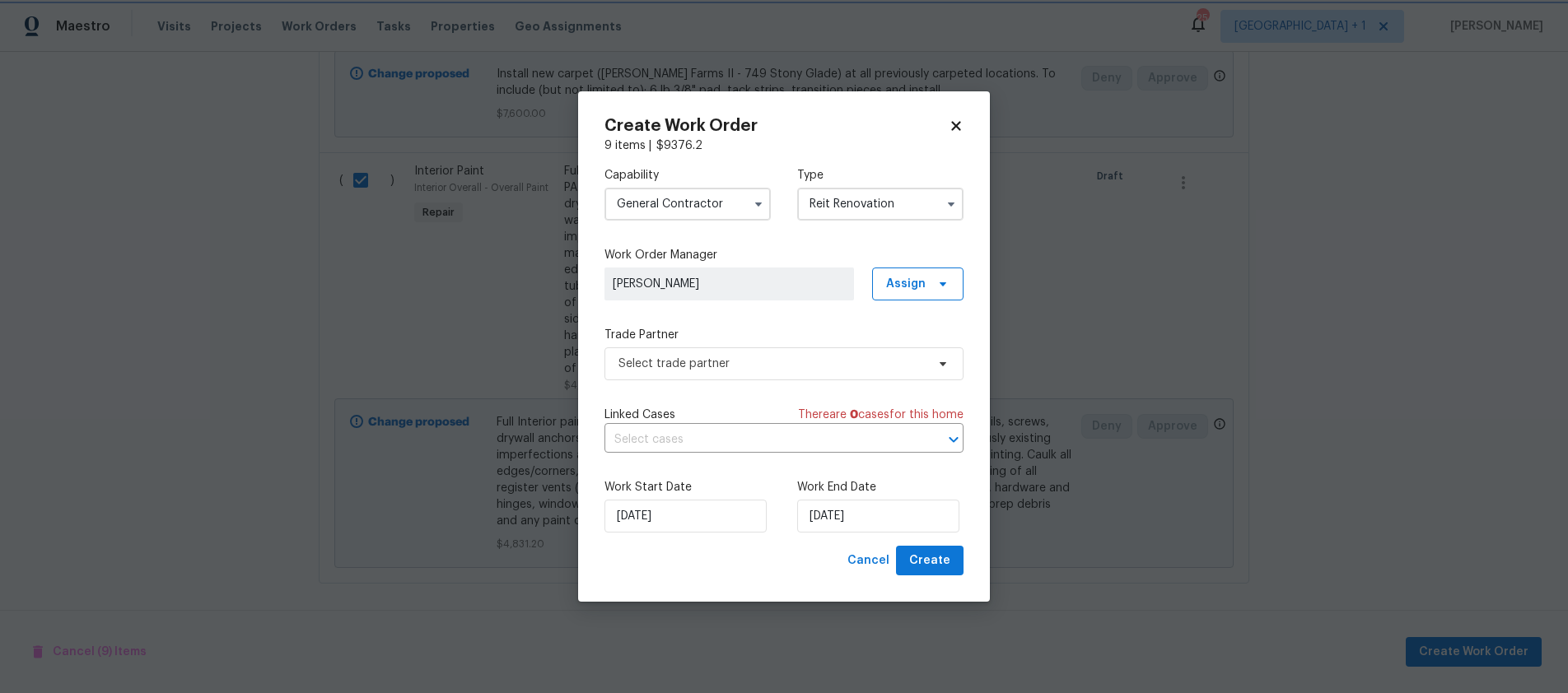
scroll to position [0, 0]
click at [749, 367] on span "Select trade partner" at bounding box center [772, 364] width 307 height 17
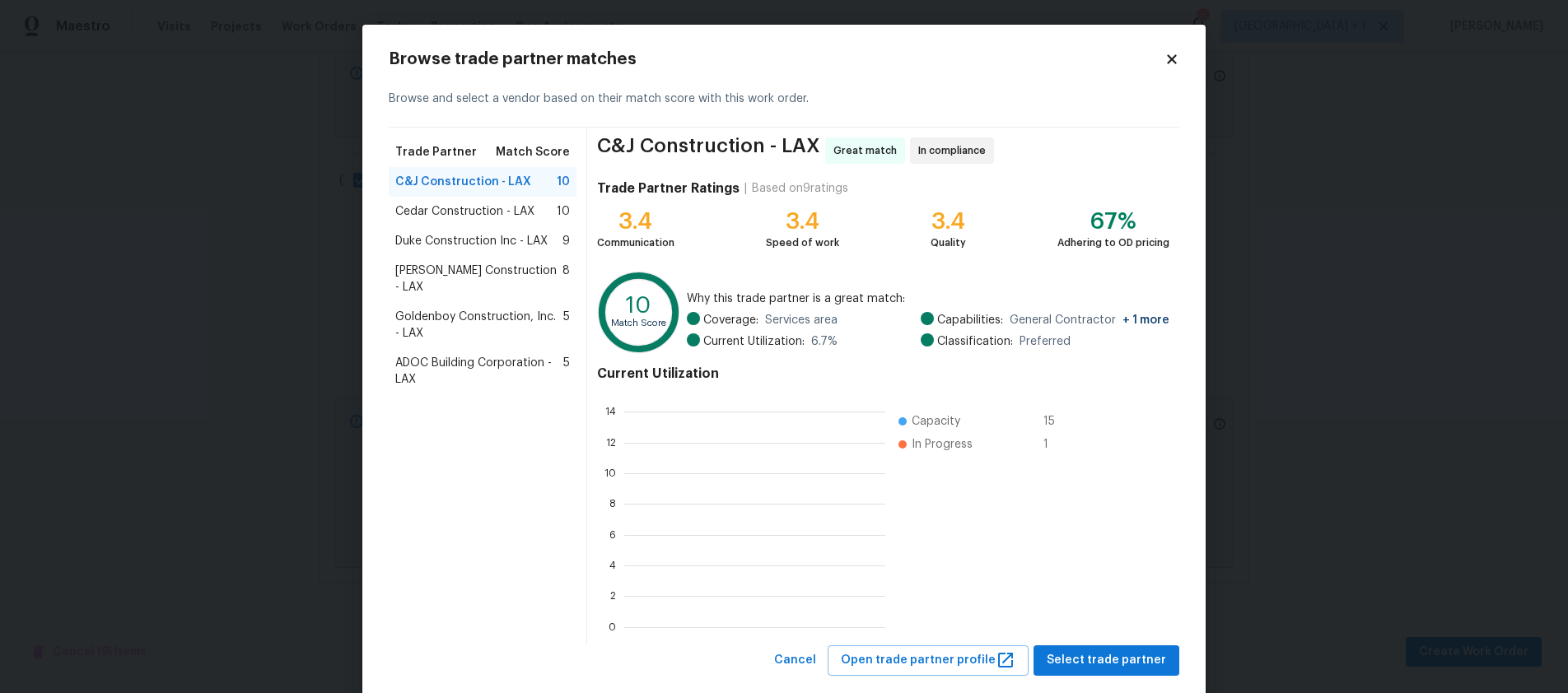
scroll to position [218, 249]
click at [442, 272] on span "[PERSON_NAME] Construction - LAX" at bounding box center [479, 279] width 167 height 33
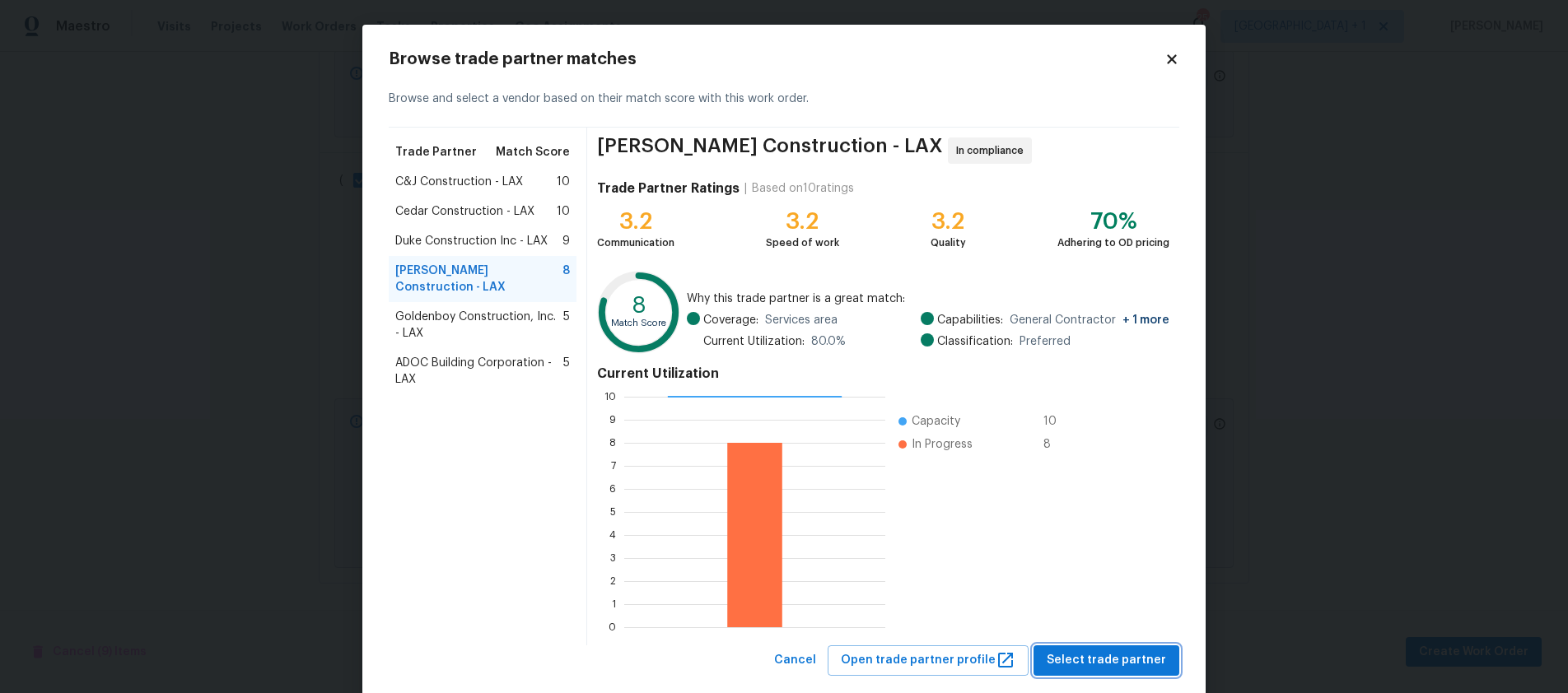
click at [1082, 660] on span "Select trade partner" at bounding box center [1106, 660] width 119 height 20
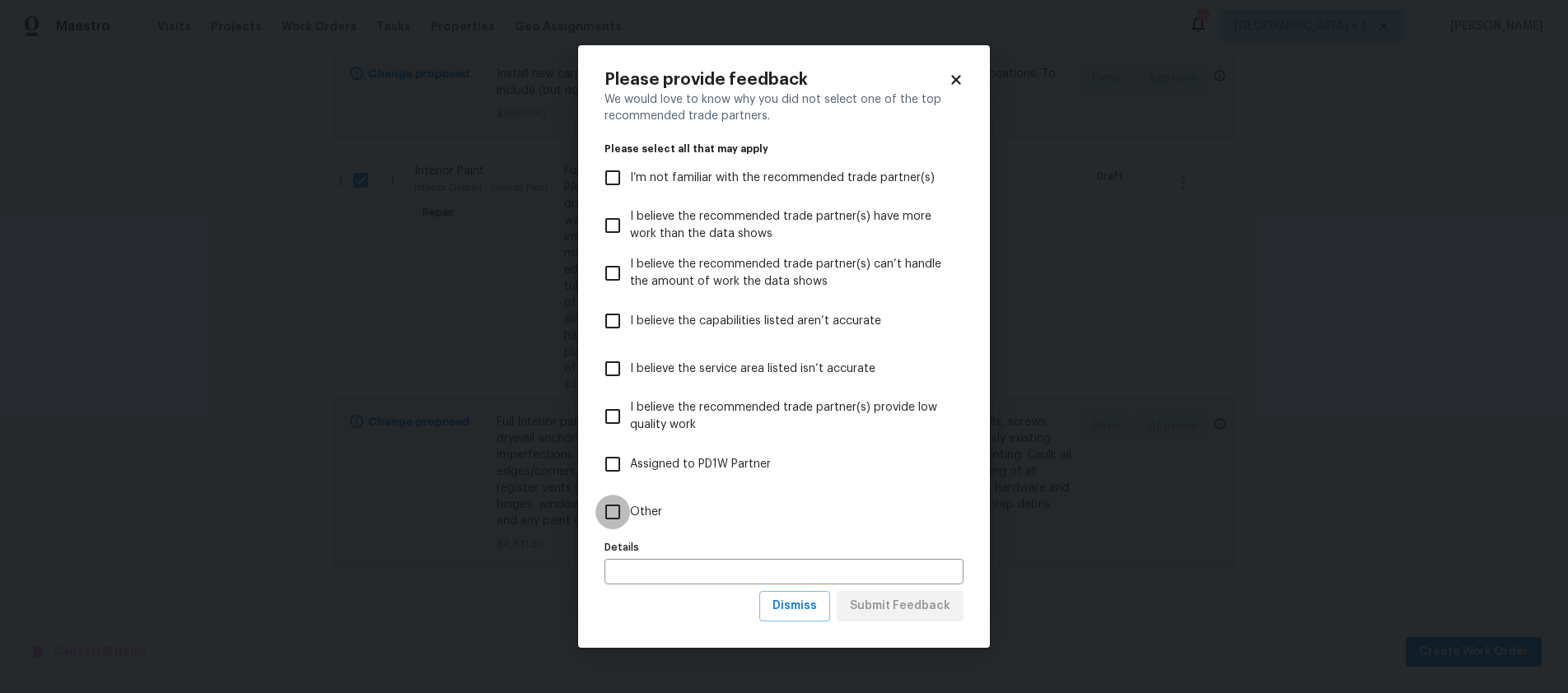
click at [616, 511] on input "Other" at bounding box center [612, 512] width 35 height 35
checkbox input "true"
click at [817, 604] on span "Dismiss" at bounding box center [795, 606] width 45 height 20
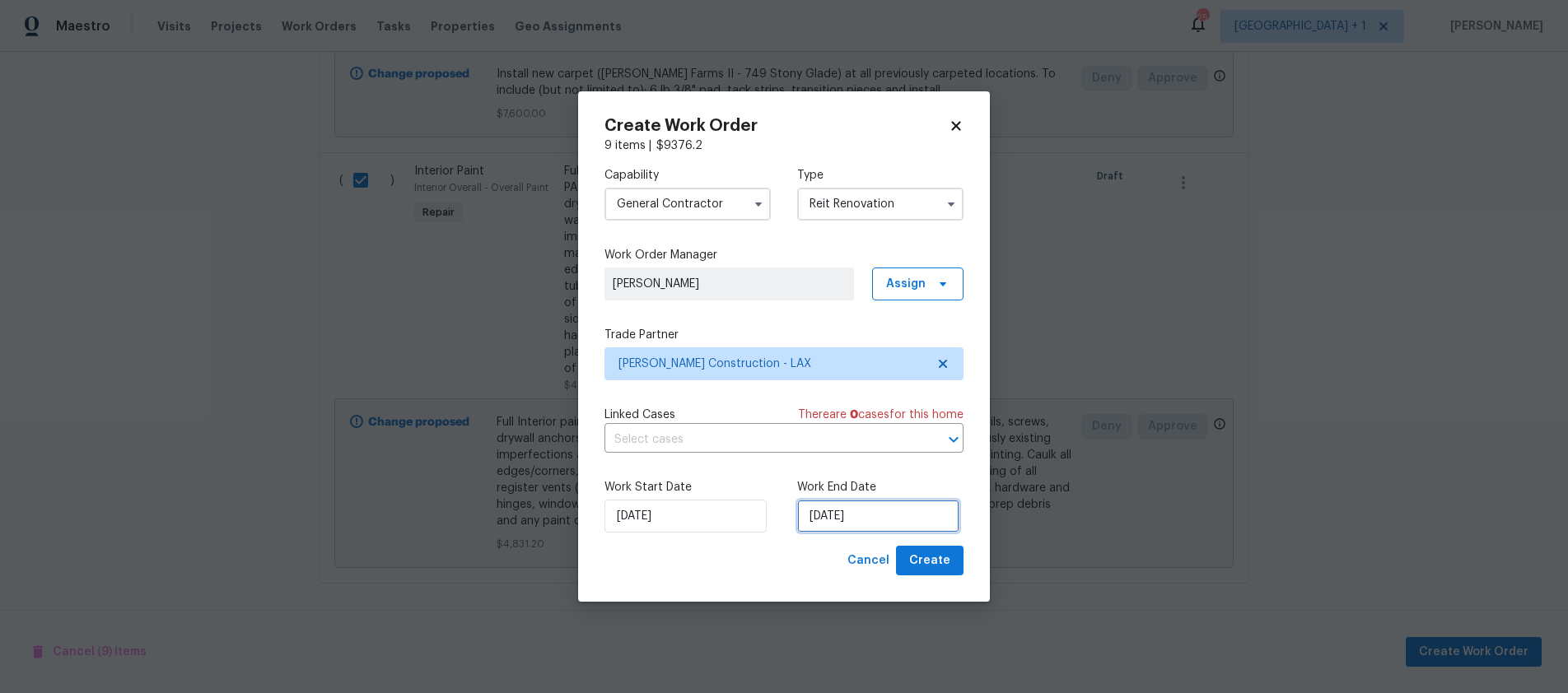
click at [903, 507] on input "[DATE]" at bounding box center [878, 516] width 162 height 33
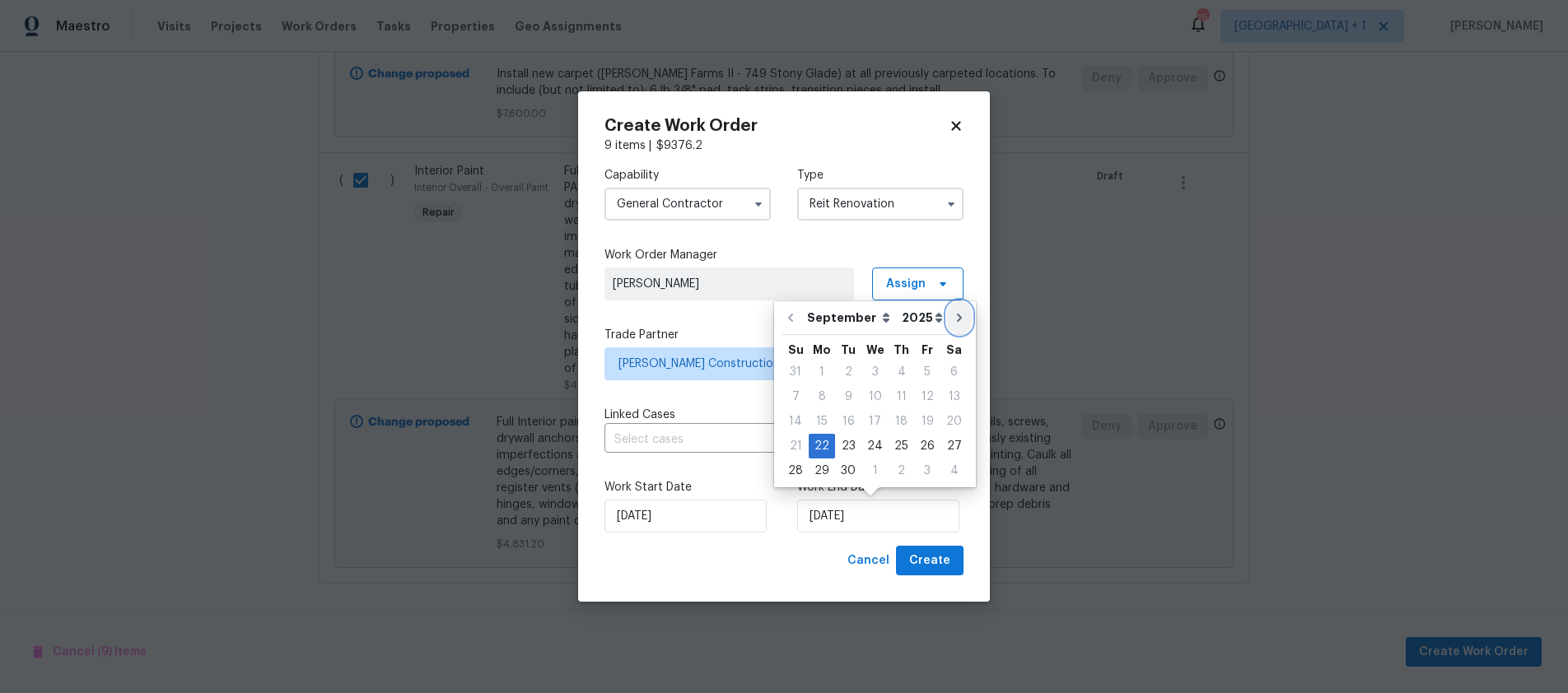
click at [952, 318] on icon "Go to next month" at bounding box center [959, 318] width 14 height 14
type input "[DATE]"
select select "9"
click at [920, 371] on div "3" at bounding box center [928, 371] width 27 height 23
type input "10/3/2025"
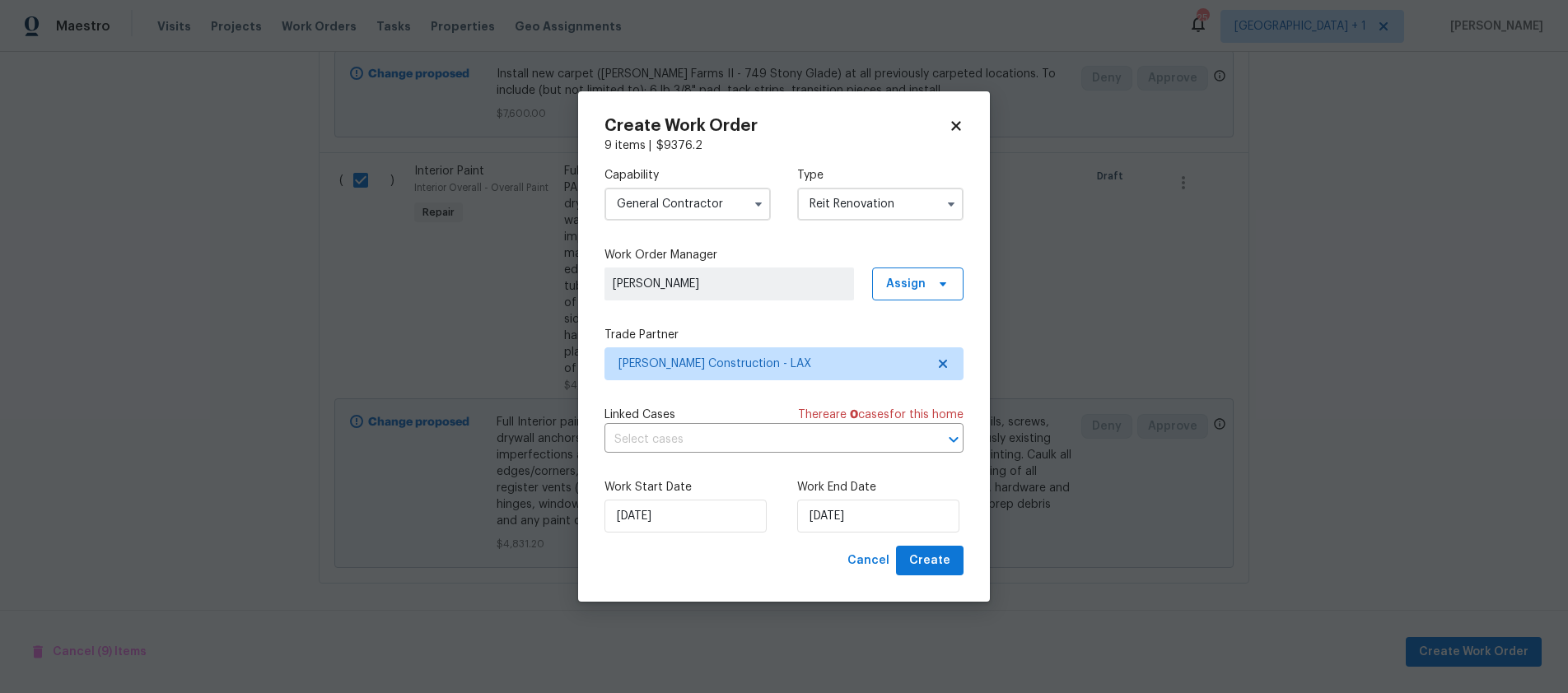
checkbox input "false"
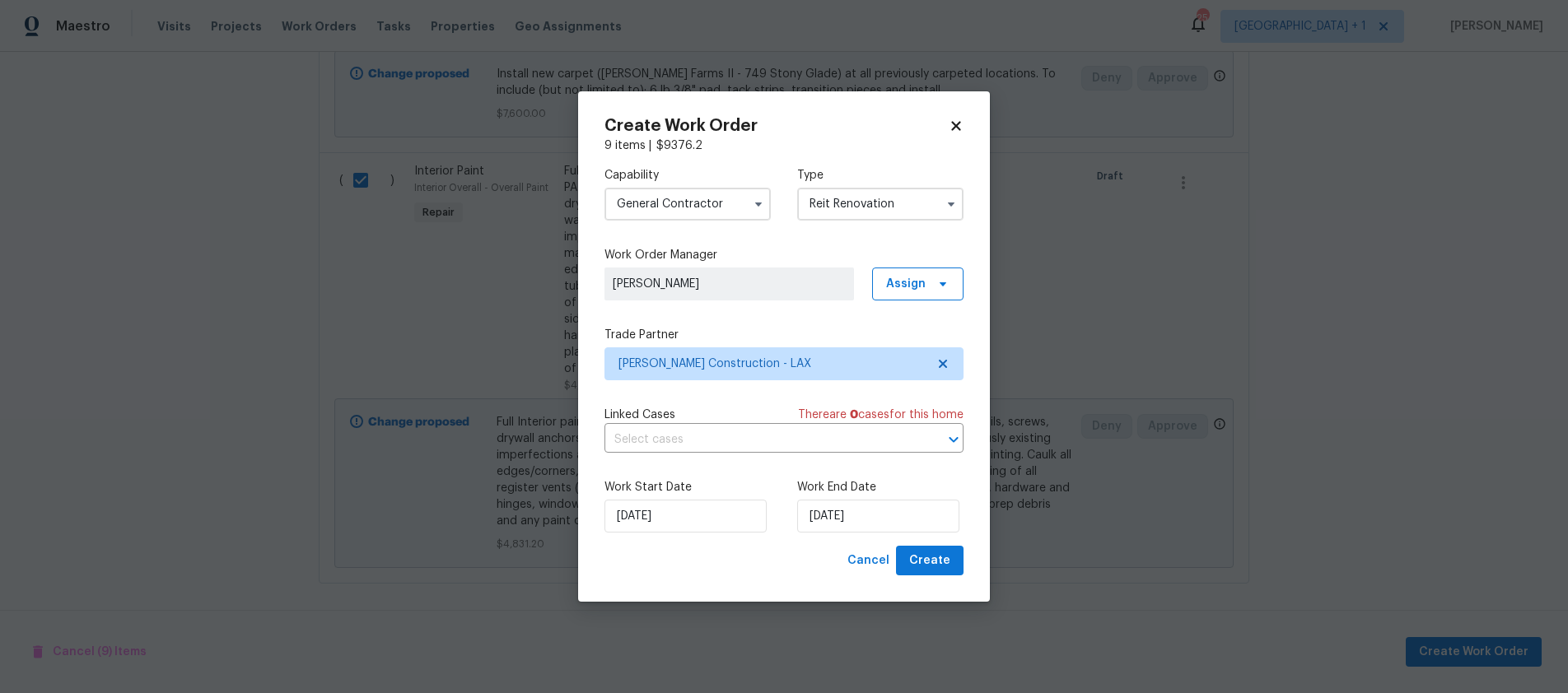
checkbox input "false"
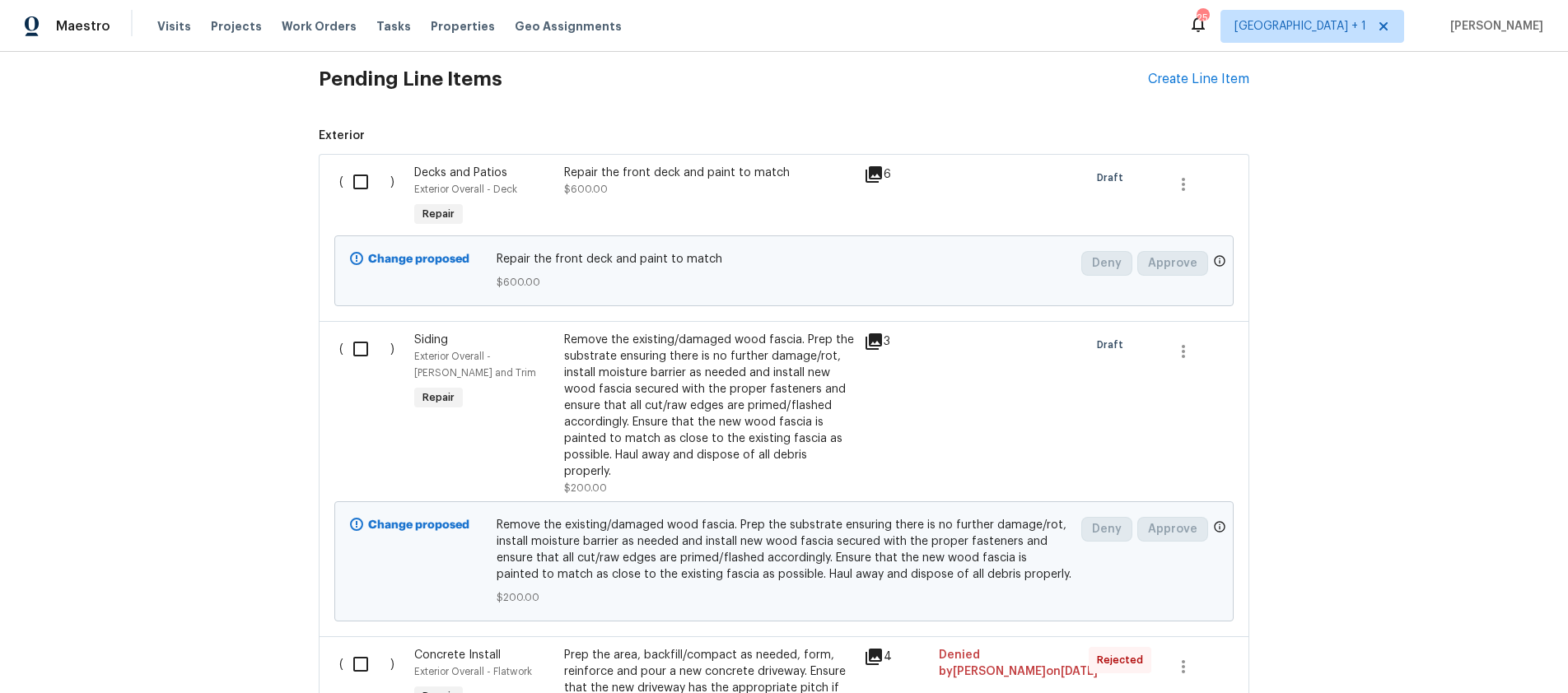
scroll to position [309, 0]
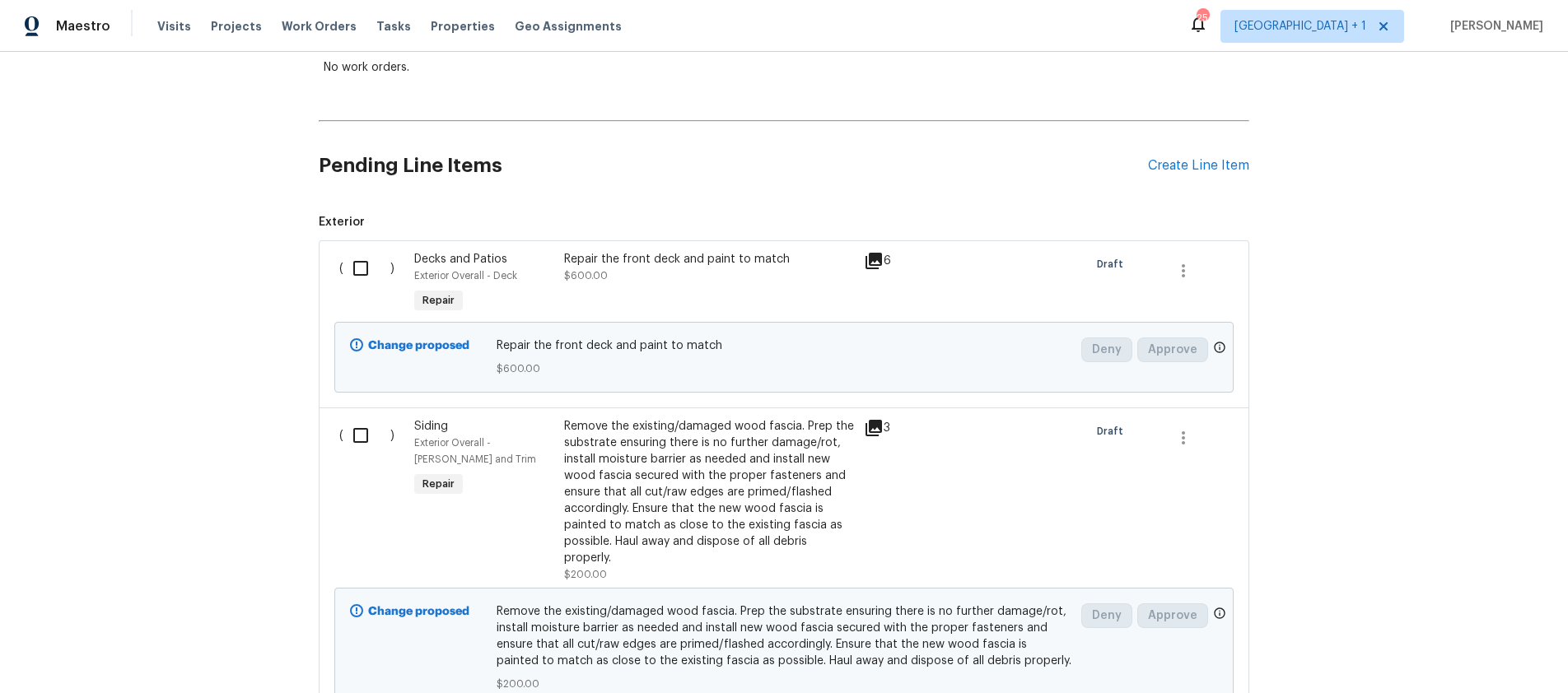
click at [350, 272] on input "checkbox" at bounding box center [367, 268] width 47 height 35
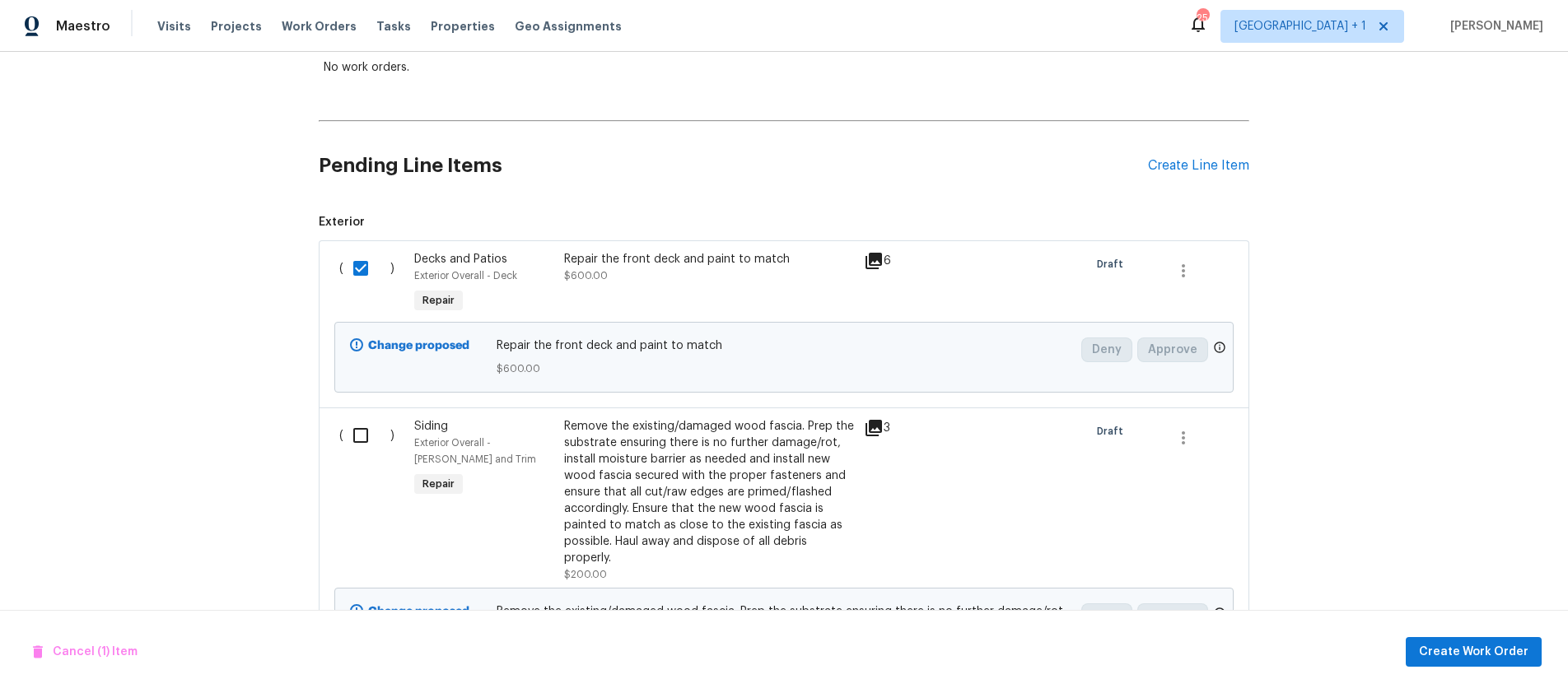
click at [350, 272] on input "checkbox" at bounding box center [367, 268] width 47 height 35
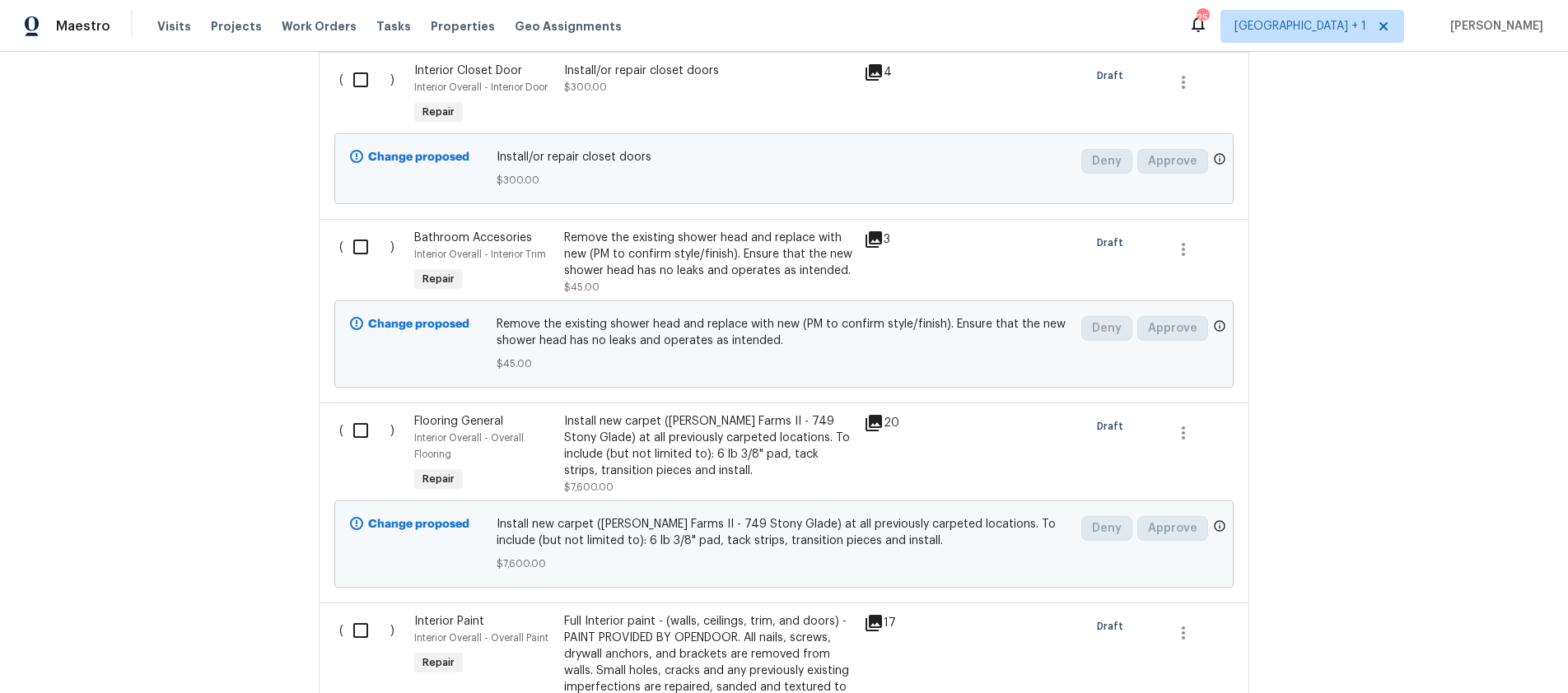
scroll to position [3885, 0]
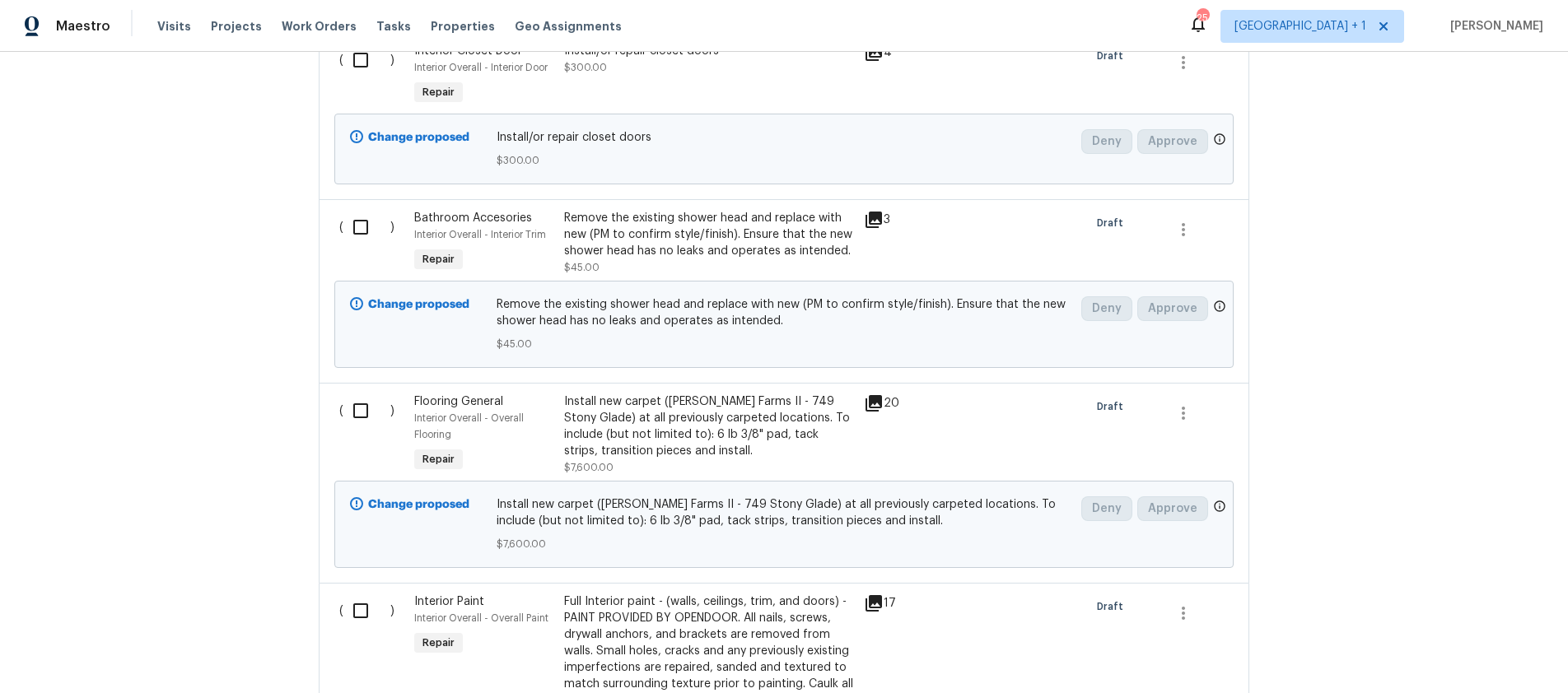
click at [1380, 428] on div "Back to all projects 5012 8th Ave, Los Angeles, CA 90043 4 Beds | 3 Baths | Tot…" at bounding box center [784, 372] width 1568 height 642
click at [868, 395] on icon at bounding box center [874, 403] width 17 height 17
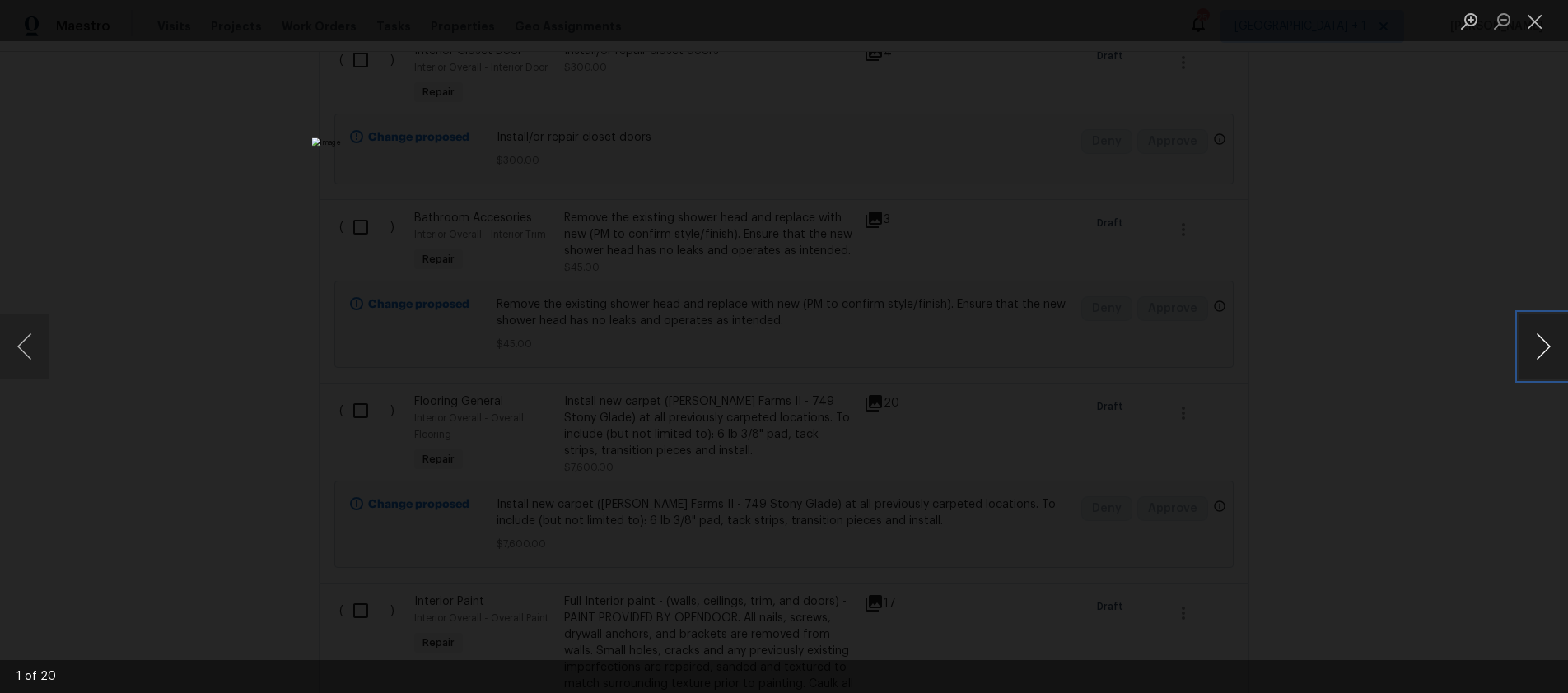
click at [1520, 350] on button "Next image" at bounding box center [1543, 347] width 50 height 66
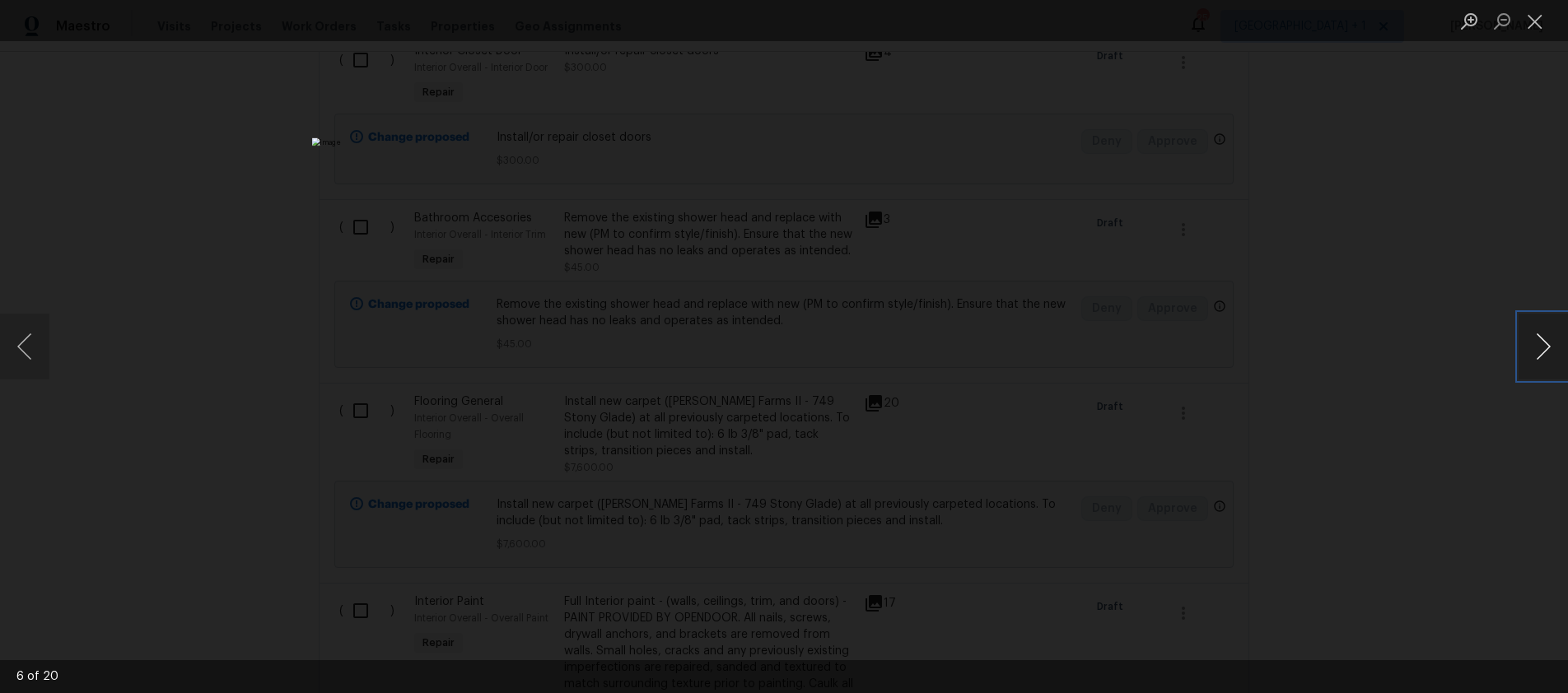
click at [1520, 350] on button "Next image" at bounding box center [1543, 347] width 50 height 66
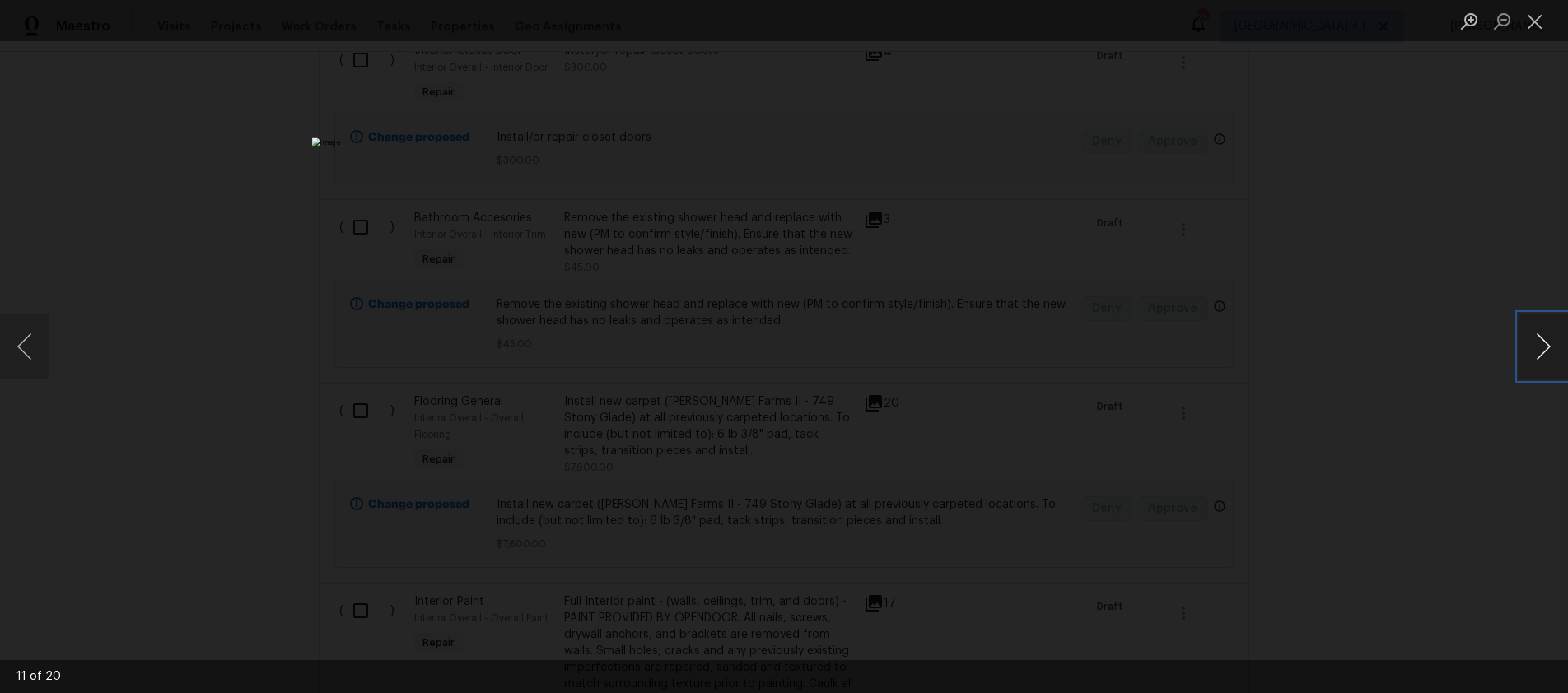
click at [1520, 350] on button "Next image" at bounding box center [1543, 347] width 50 height 66
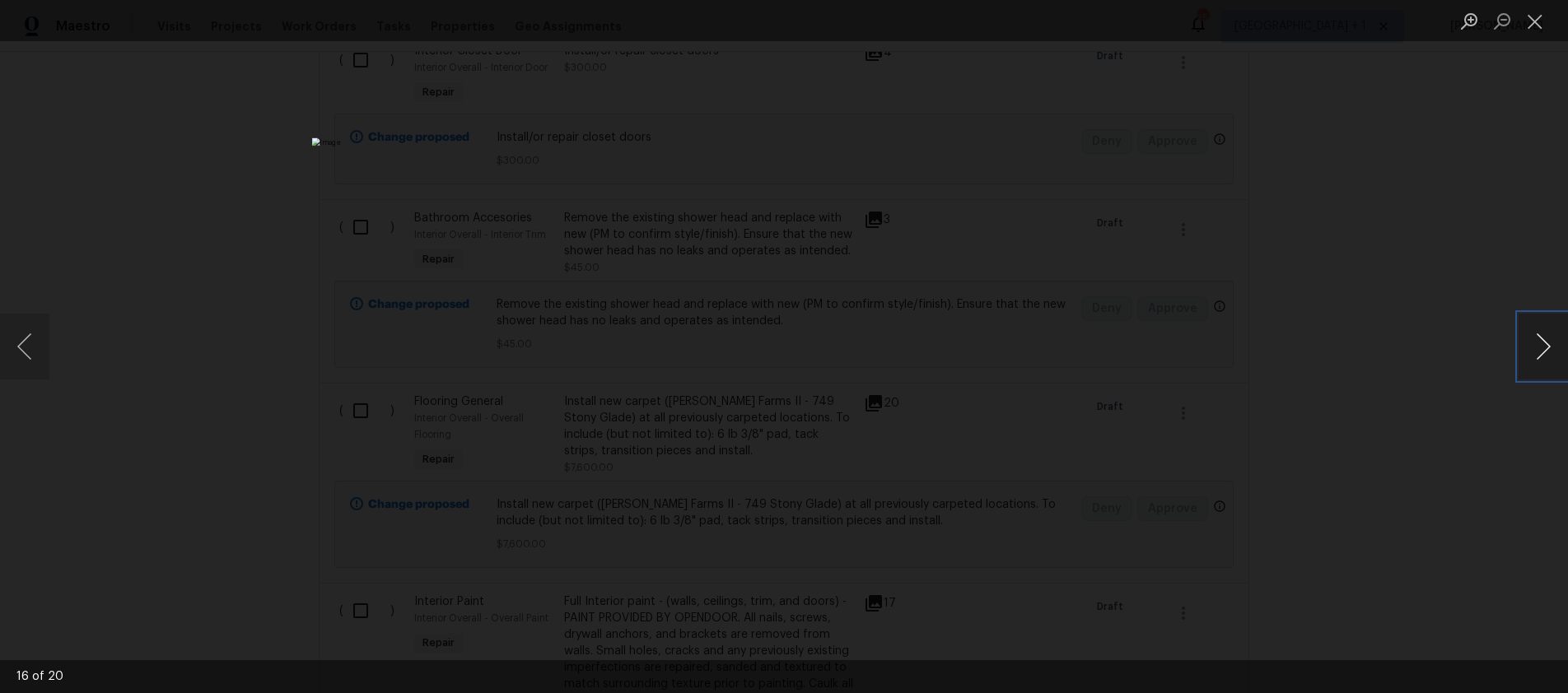
click at [1520, 350] on button "Next image" at bounding box center [1543, 347] width 50 height 66
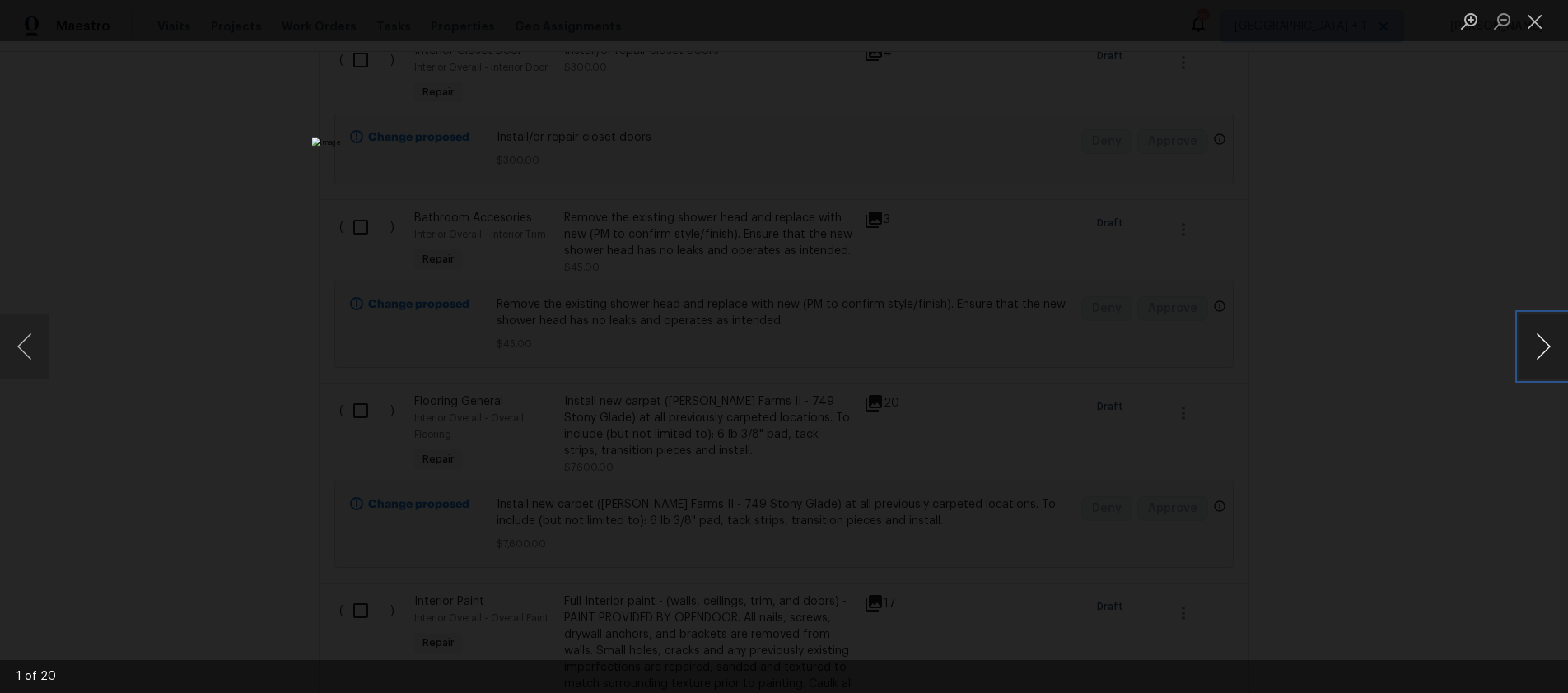
click at [1520, 350] on button "Next image" at bounding box center [1543, 347] width 50 height 66
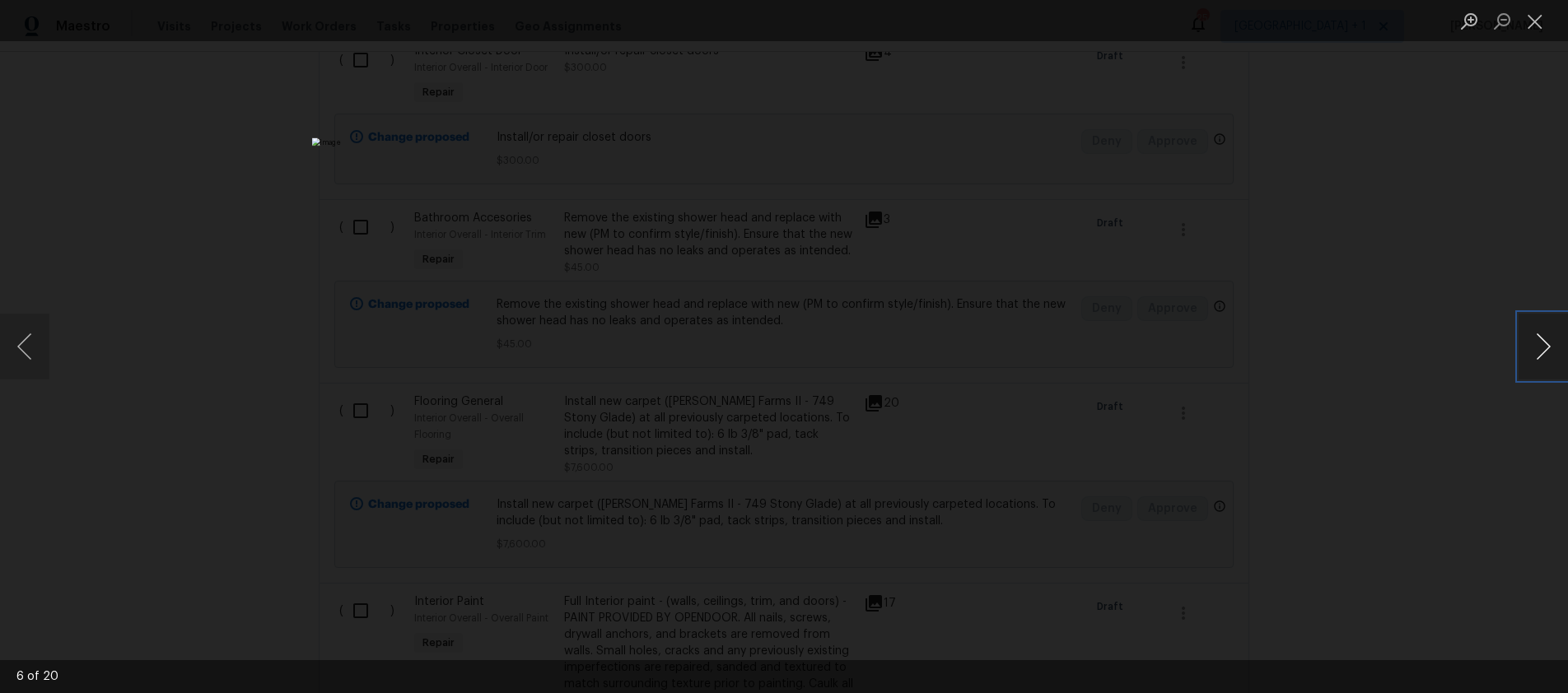
click at [1520, 350] on button "Next image" at bounding box center [1543, 347] width 50 height 66
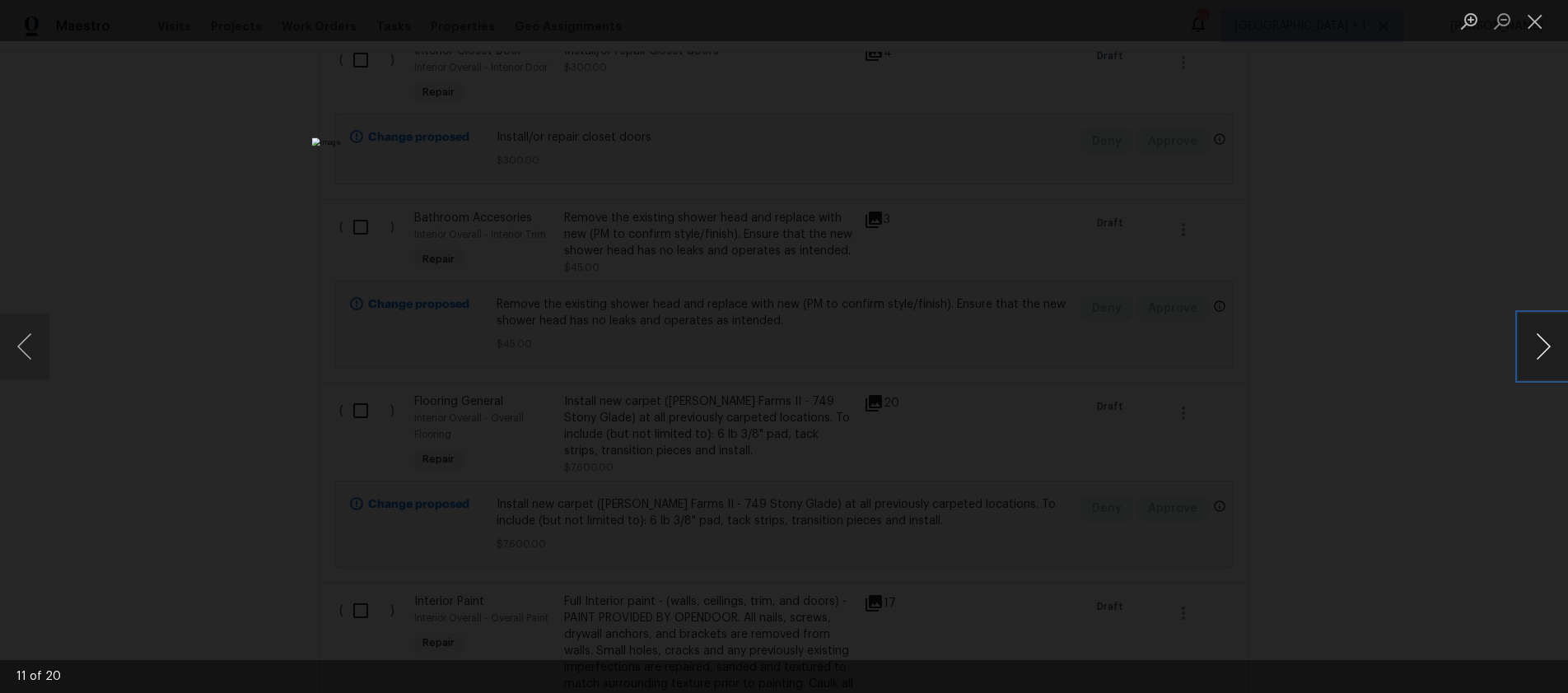
click at [1520, 350] on button "Next image" at bounding box center [1543, 347] width 50 height 66
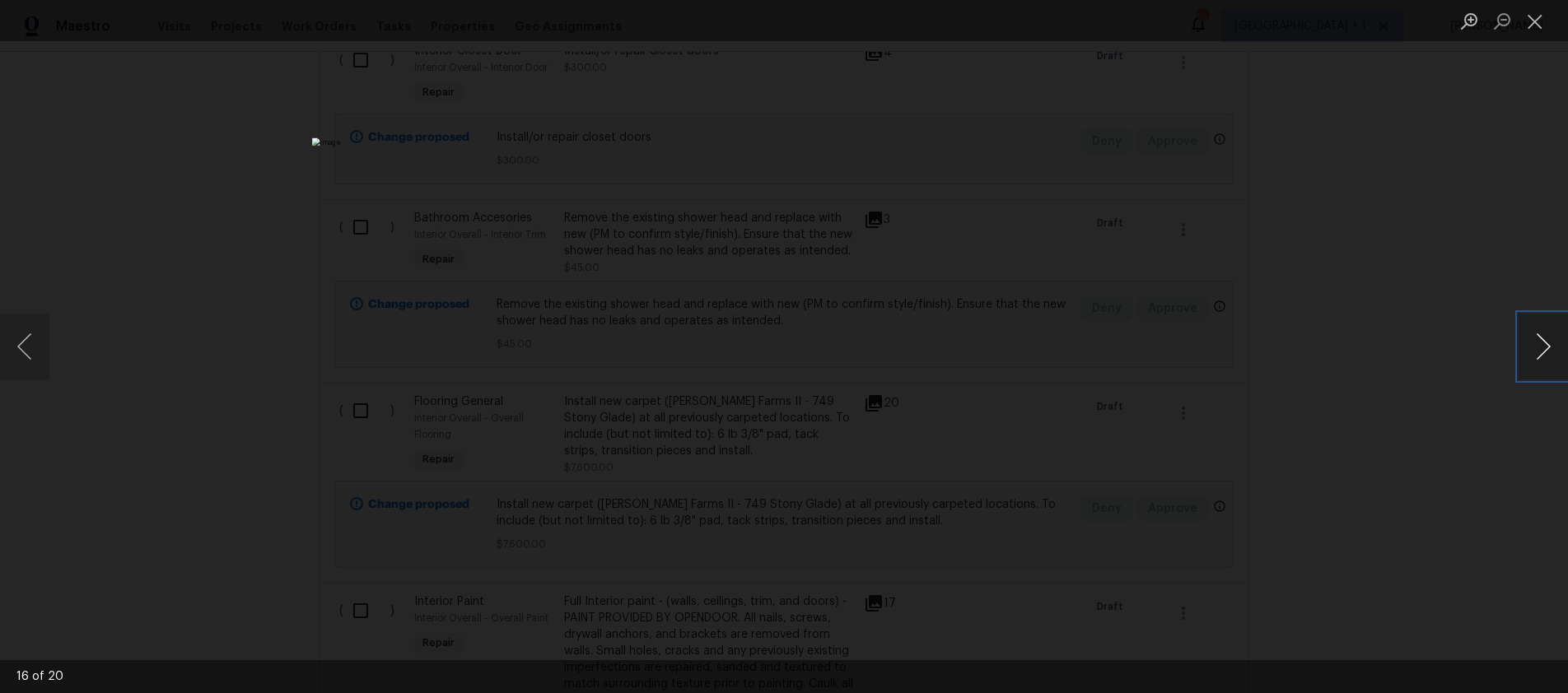
click at [1520, 350] on button "Next image" at bounding box center [1543, 347] width 50 height 66
click at [1533, 27] on button "Close lightbox" at bounding box center [1534, 21] width 33 height 29
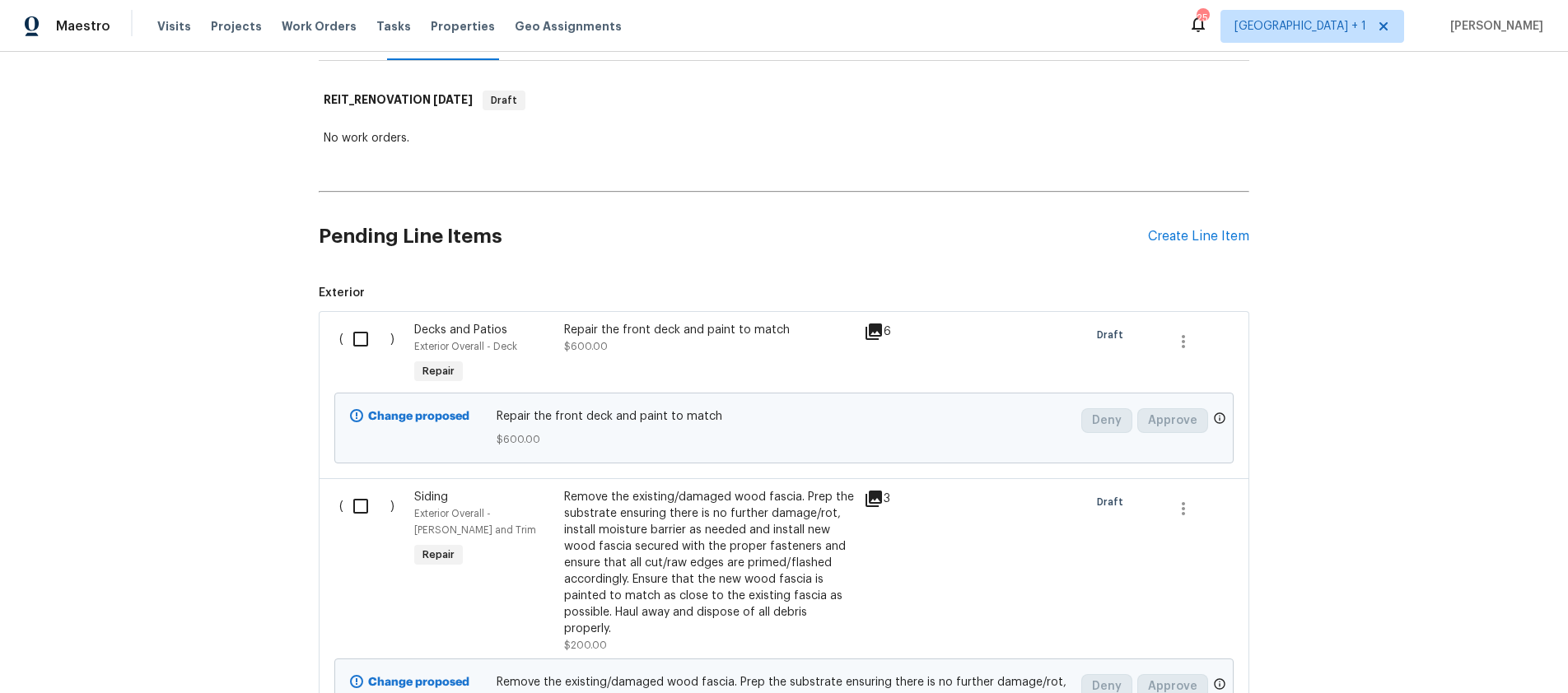
scroll to position [235, 0]
click at [1431, 355] on div "Back to all projects 5012 8th Ave, Los Angeles, CA 90043 4 Beds | 3 Baths | Tot…" at bounding box center [784, 372] width 1568 height 642
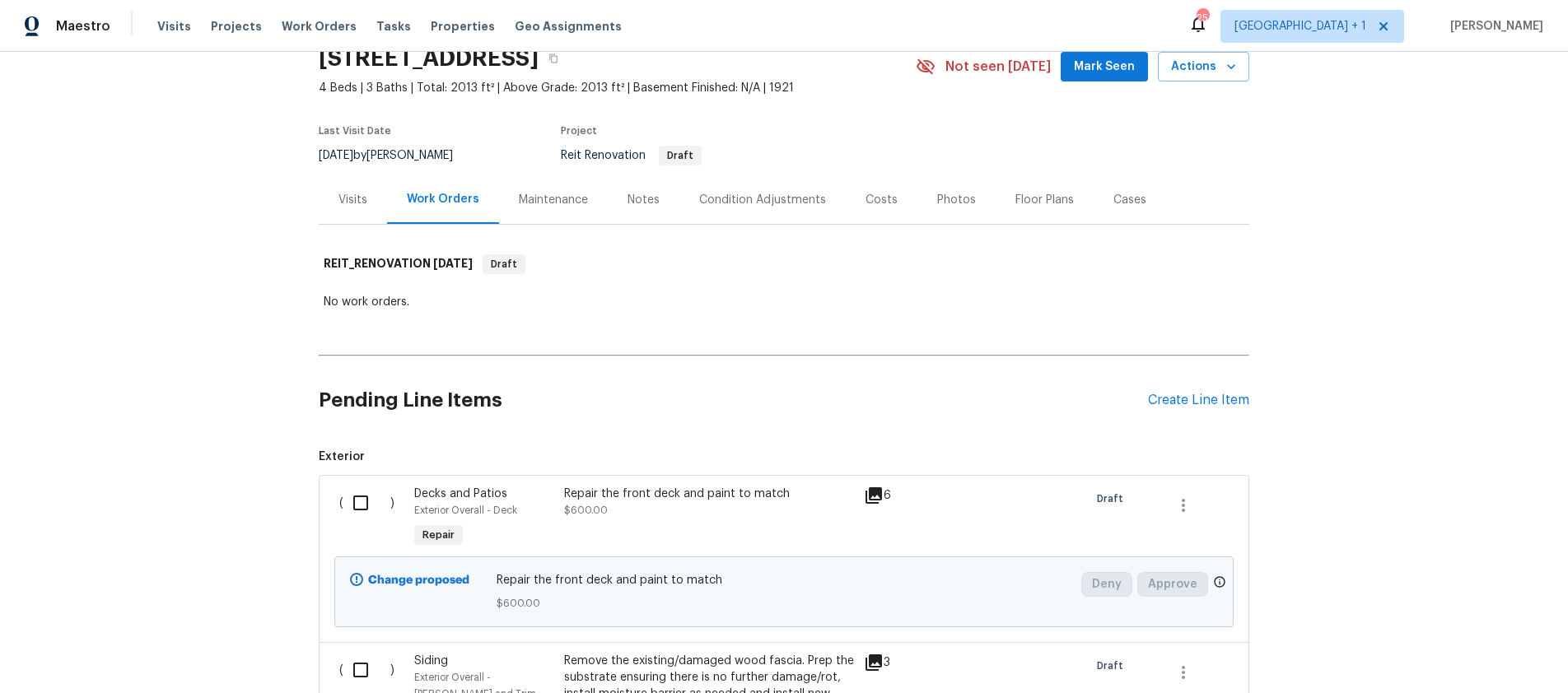
scroll to position [191, 0]
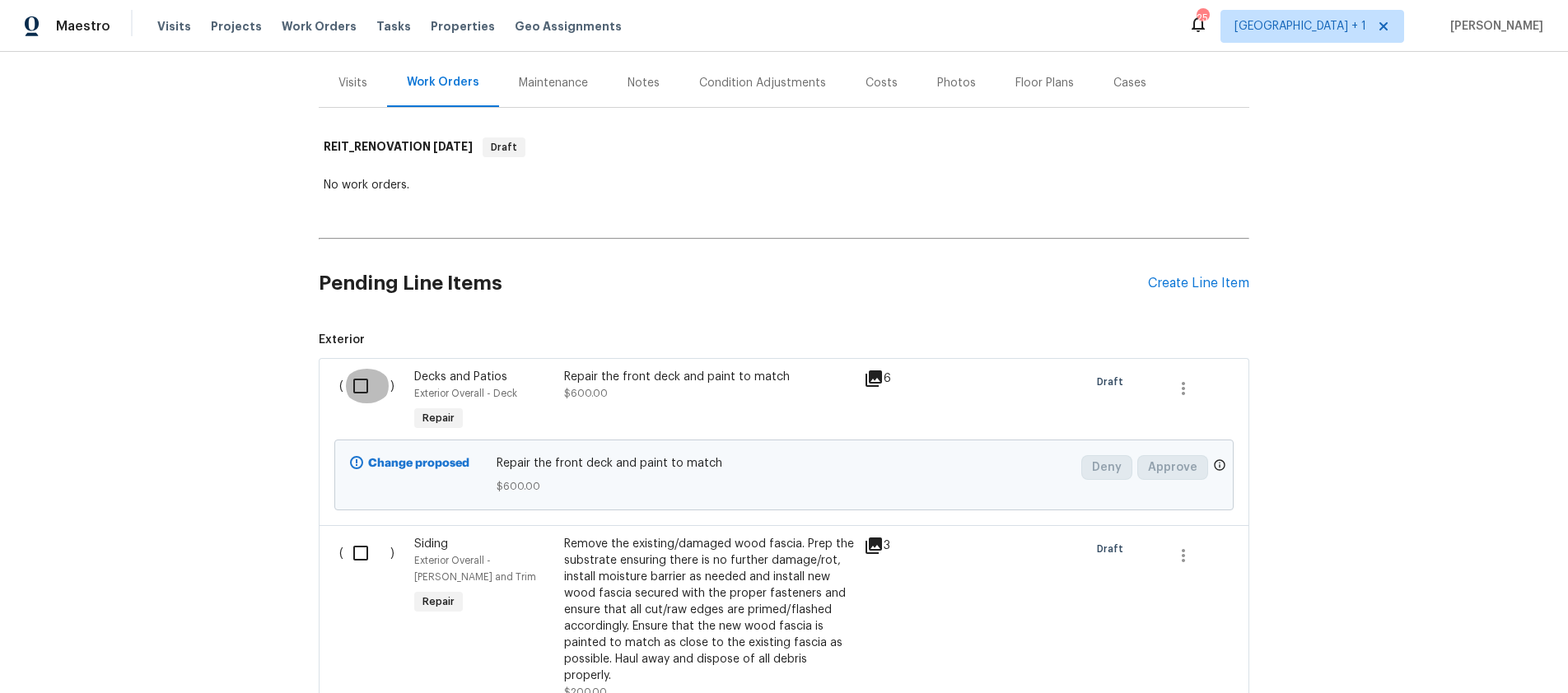
click at [353, 387] on input "checkbox" at bounding box center [367, 386] width 47 height 35
checkbox input "true"
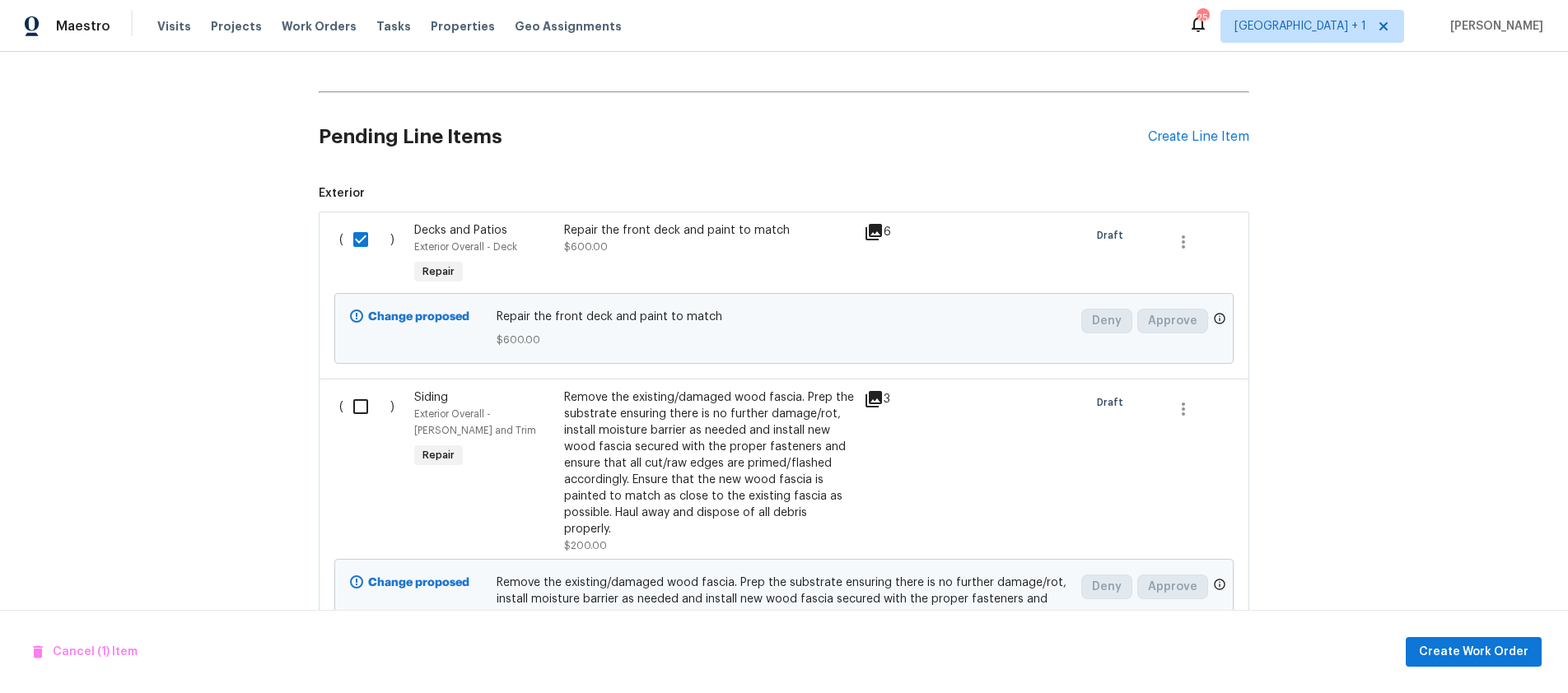
scroll to position [430, 0]
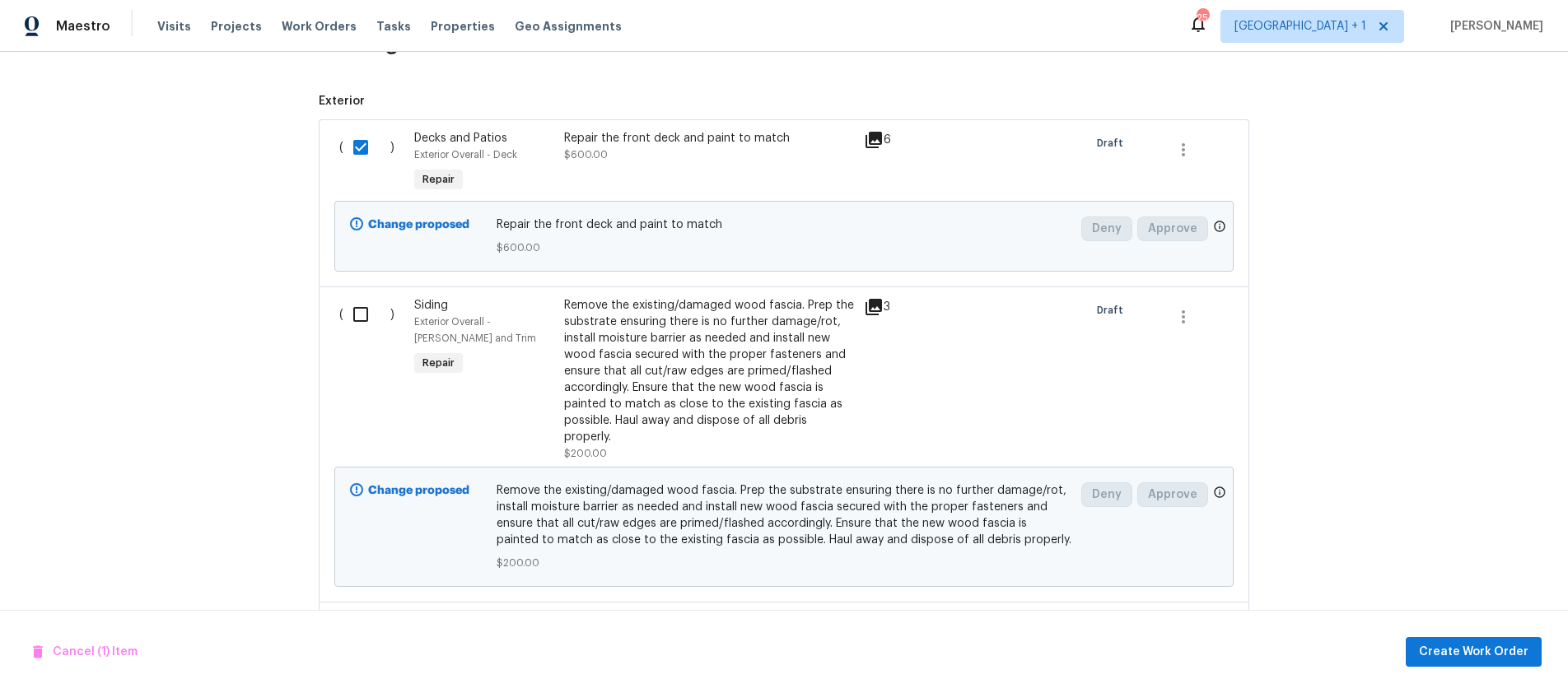
click at [355, 316] on input "checkbox" at bounding box center [367, 314] width 47 height 35
checkbox input "true"
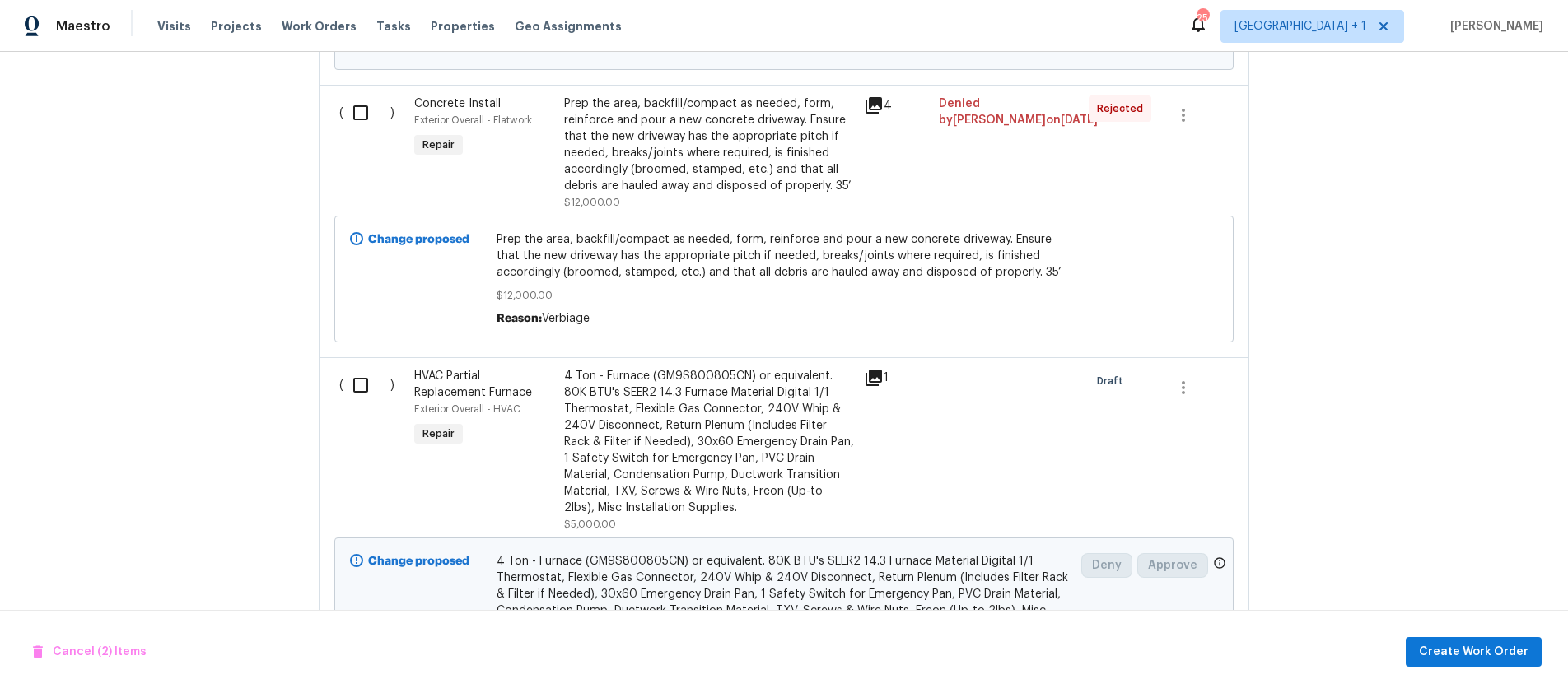
scroll to position [949, 0]
click at [358, 385] on input "checkbox" at bounding box center [367, 382] width 47 height 35
checkbox input "true"
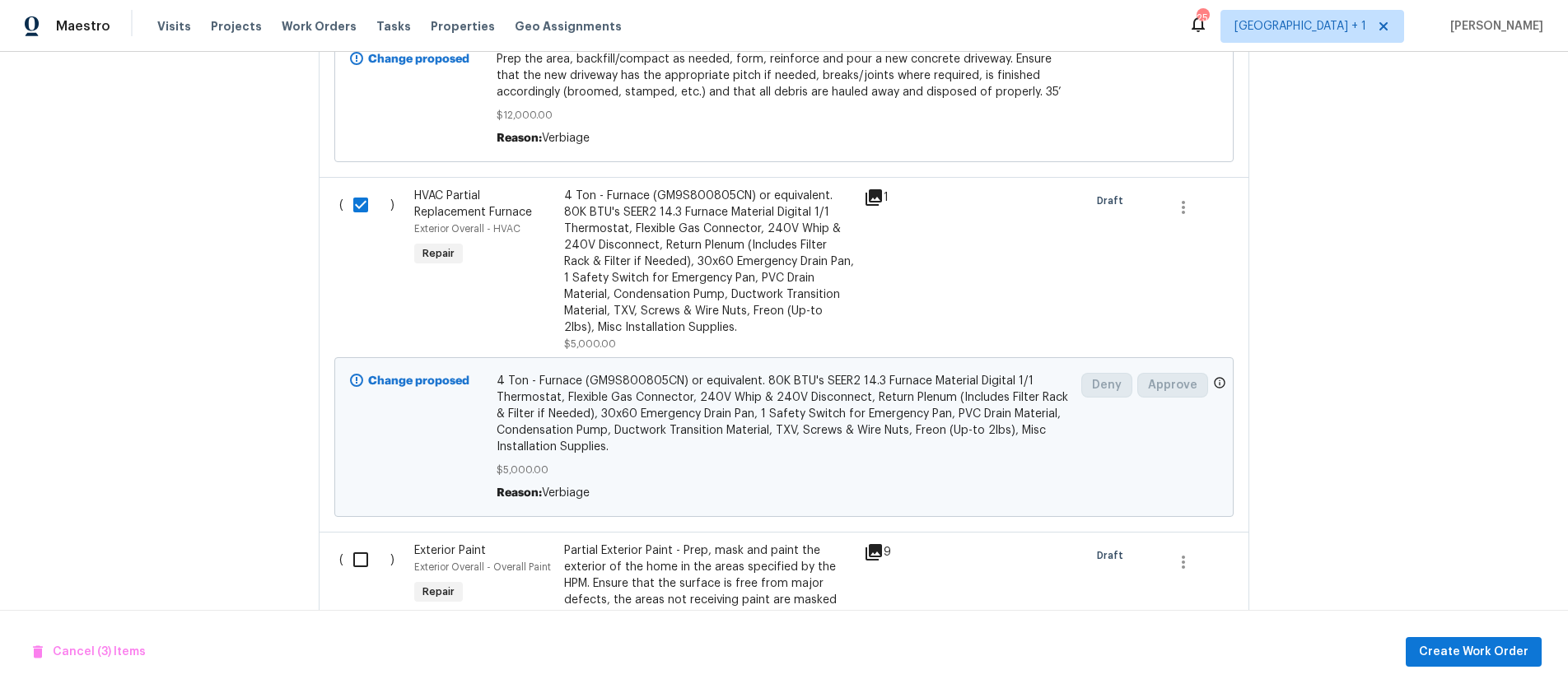
scroll to position [1244, 0]
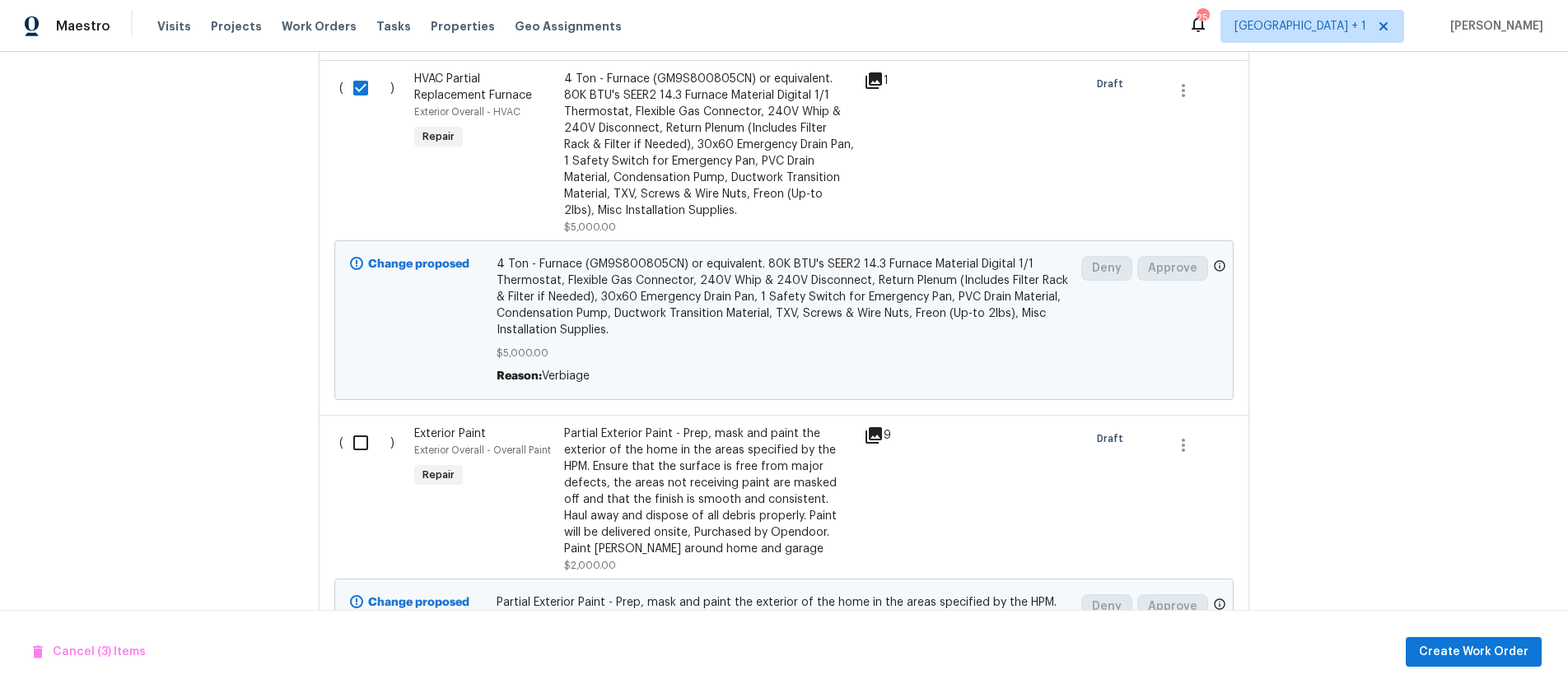
click at [351, 444] on input "checkbox" at bounding box center [367, 442] width 47 height 35
checkbox input "true"
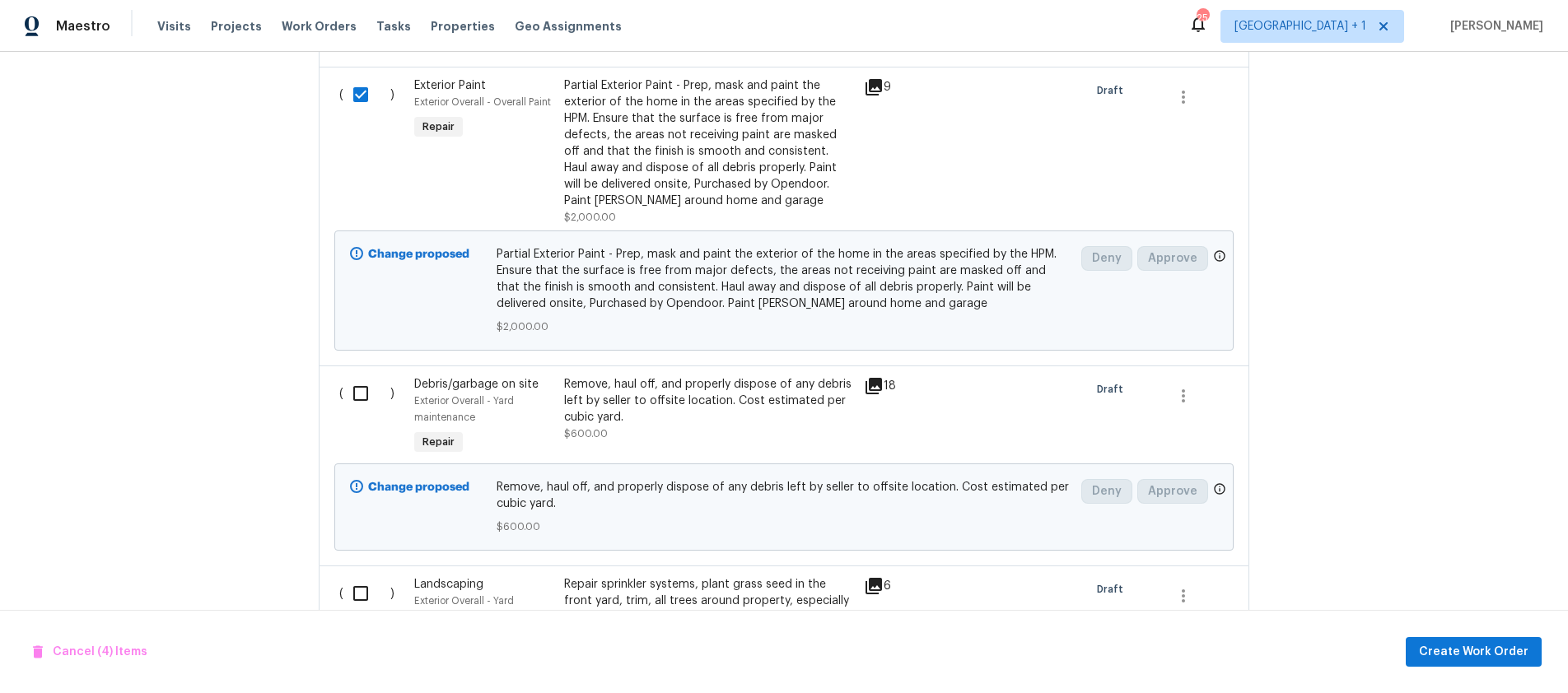
scroll to position [1627, 0]
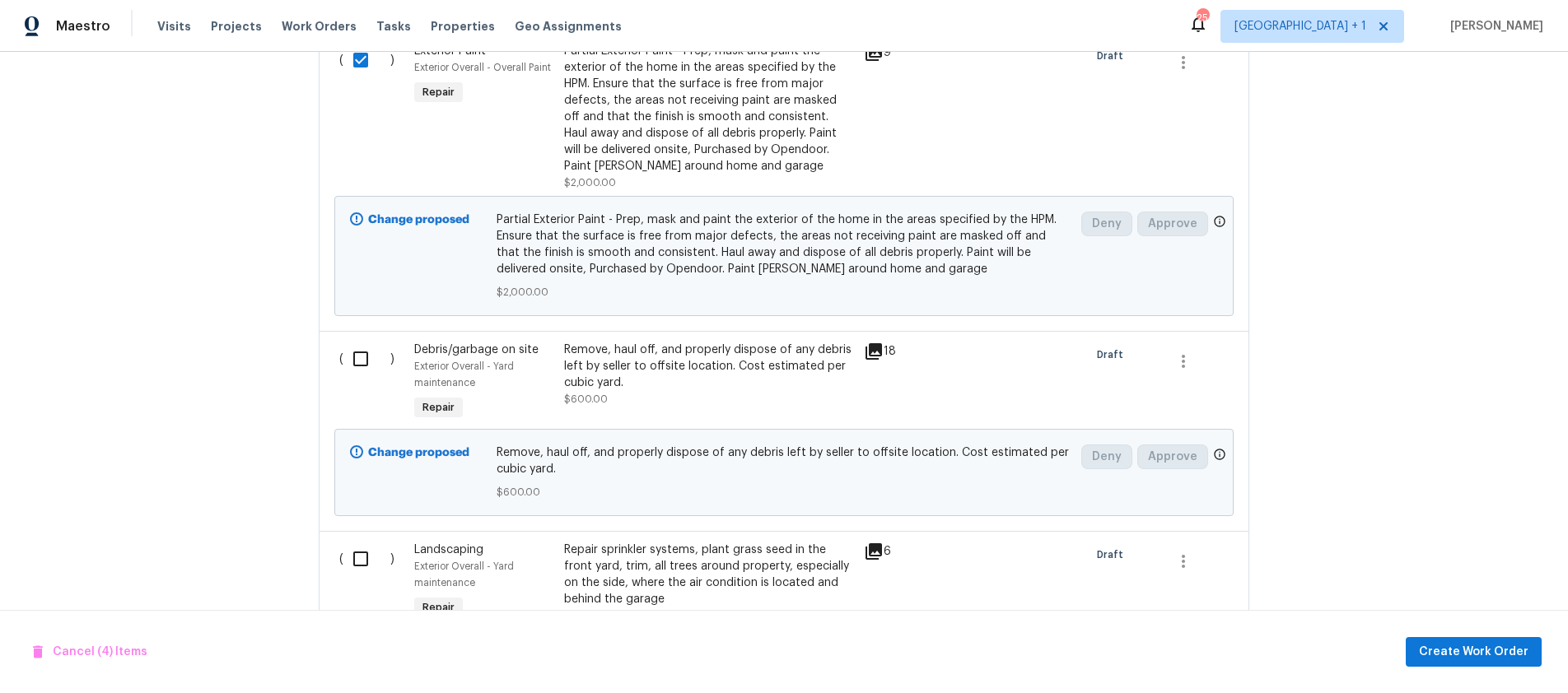
click at [355, 365] on input "checkbox" at bounding box center [367, 359] width 47 height 35
checkbox input "true"
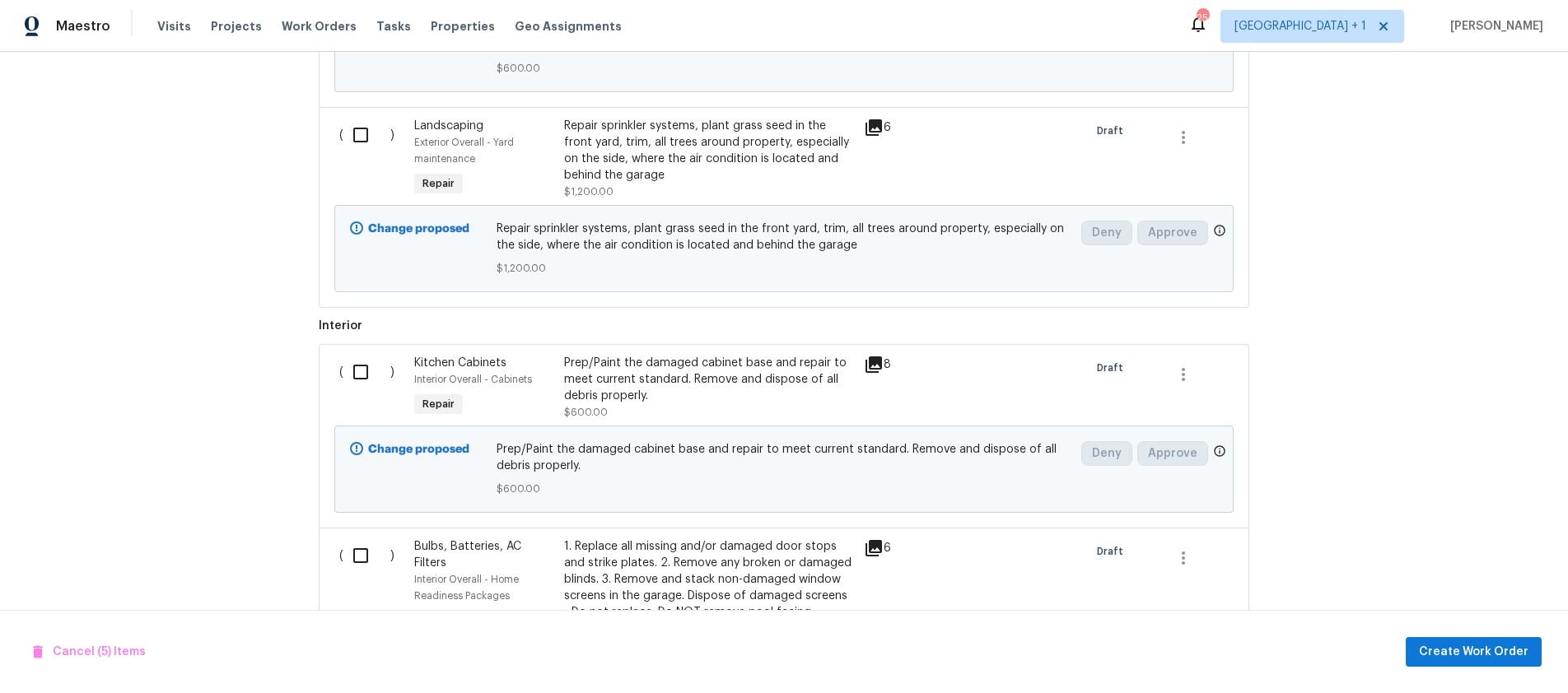
scroll to position [2051, 0]
click at [359, 376] on input "checkbox" at bounding box center [367, 371] width 47 height 35
checkbox input "true"
click at [357, 561] on input "checkbox" at bounding box center [367, 555] width 47 height 35
checkbox input "true"
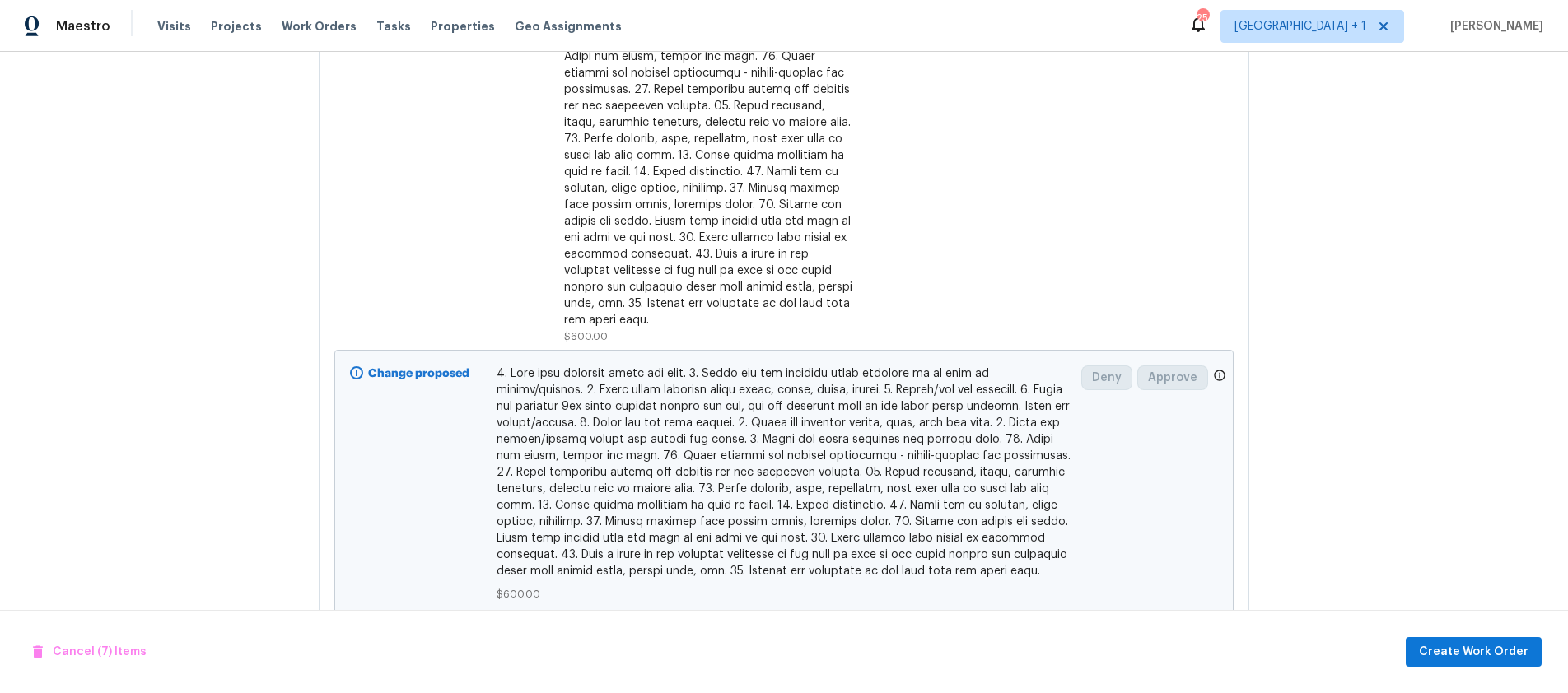
scroll to position [3543, 0]
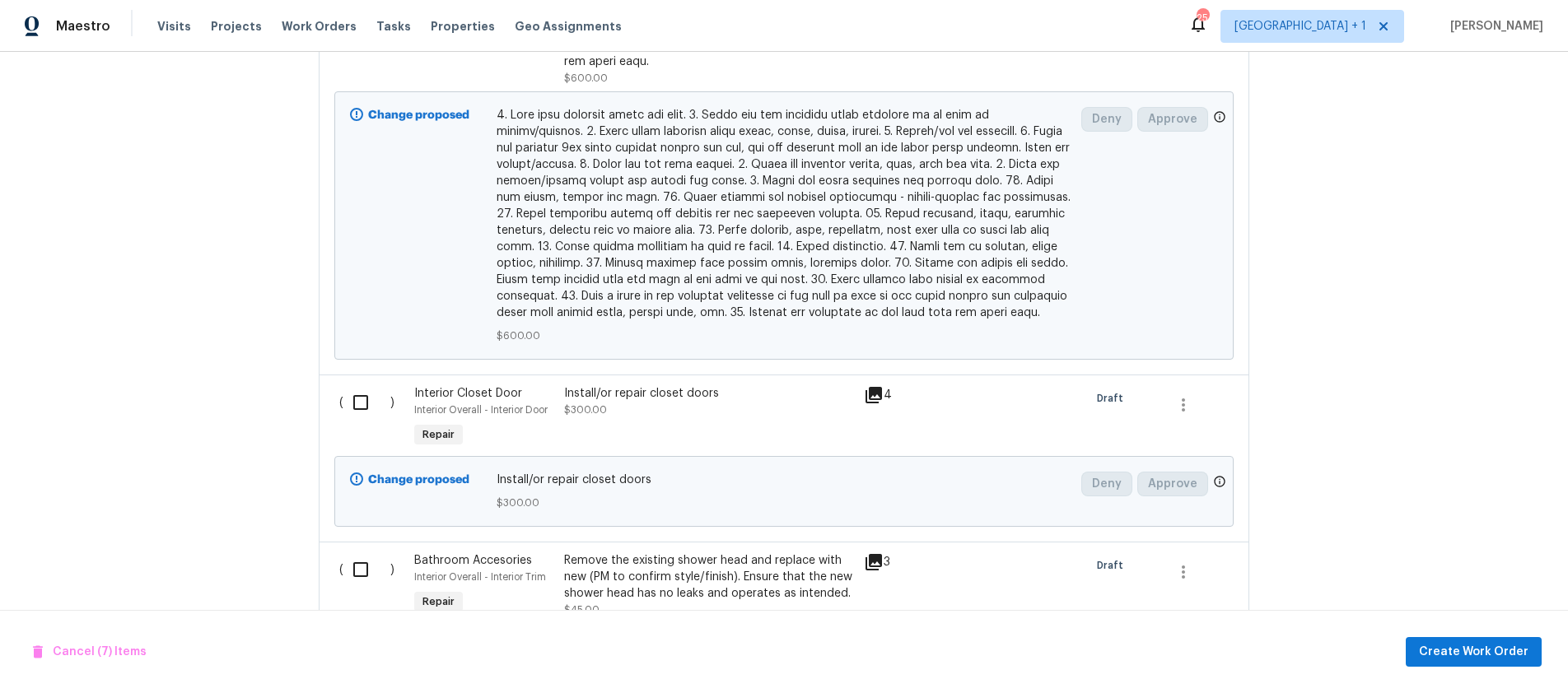
click at [353, 388] on input "checkbox" at bounding box center [367, 402] width 47 height 35
checkbox input "true"
click at [355, 552] on input "checkbox" at bounding box center [367, 569] width 47 height 35
checkbox input "true"
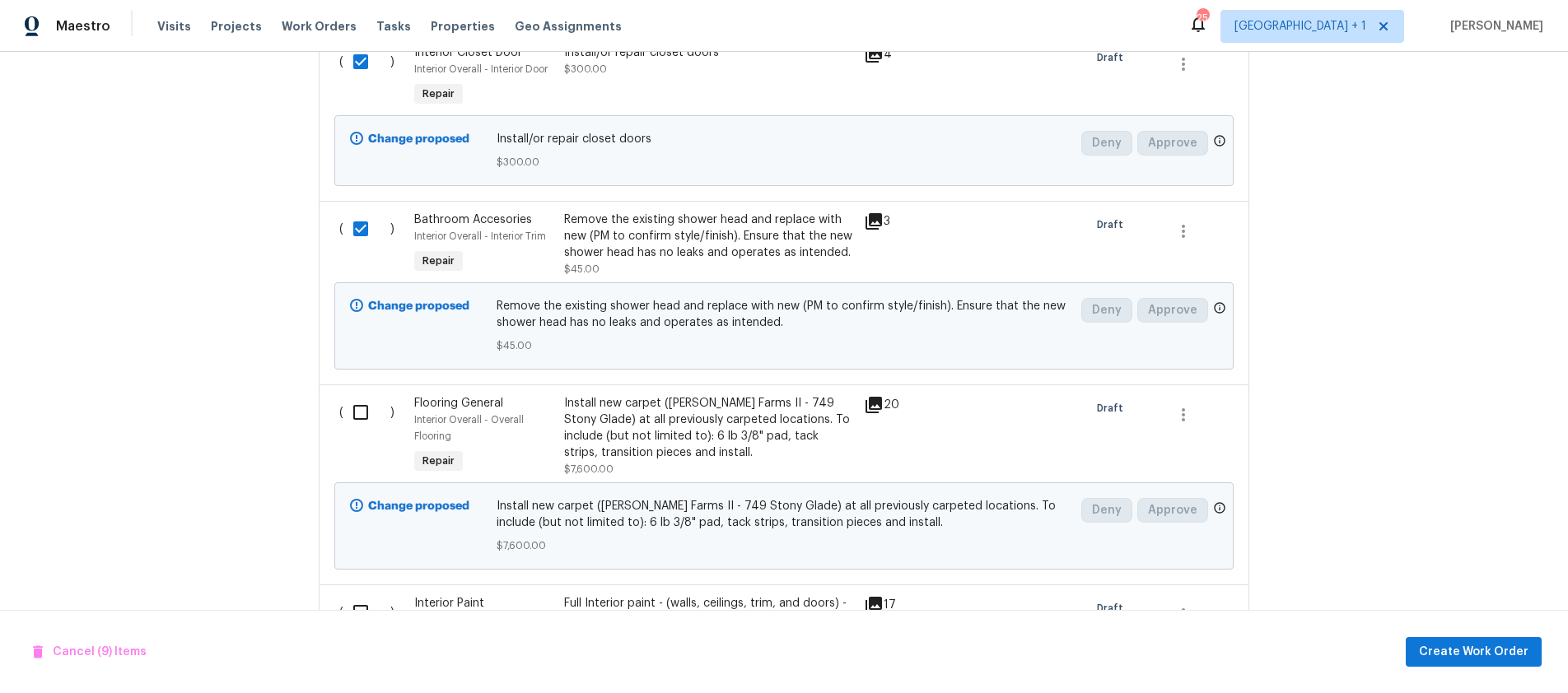
scroll to position [3886, 0]
click at [359, 396] on input "checkbox" at bounding box center [367, 409] width 47 height 35
checkbox input "true"
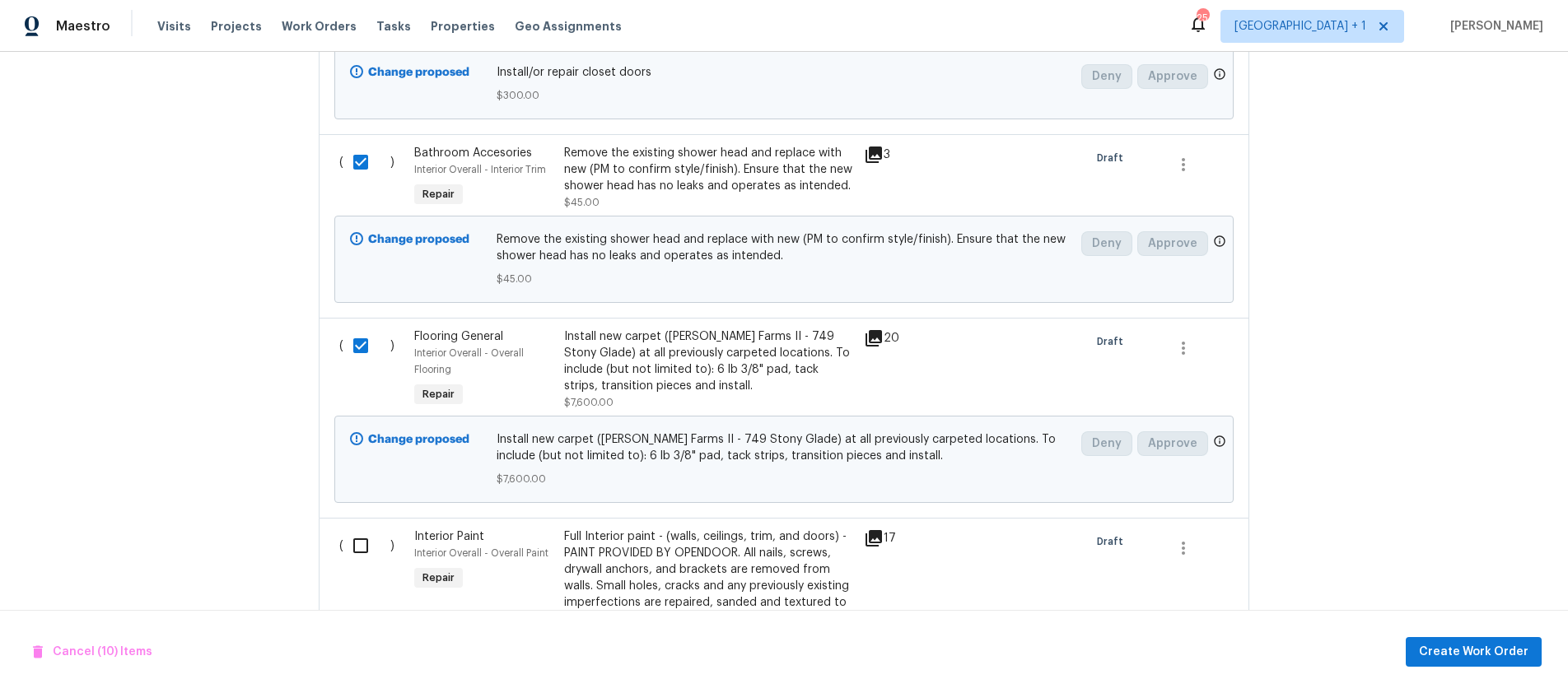
scroll to position [4063, 0]
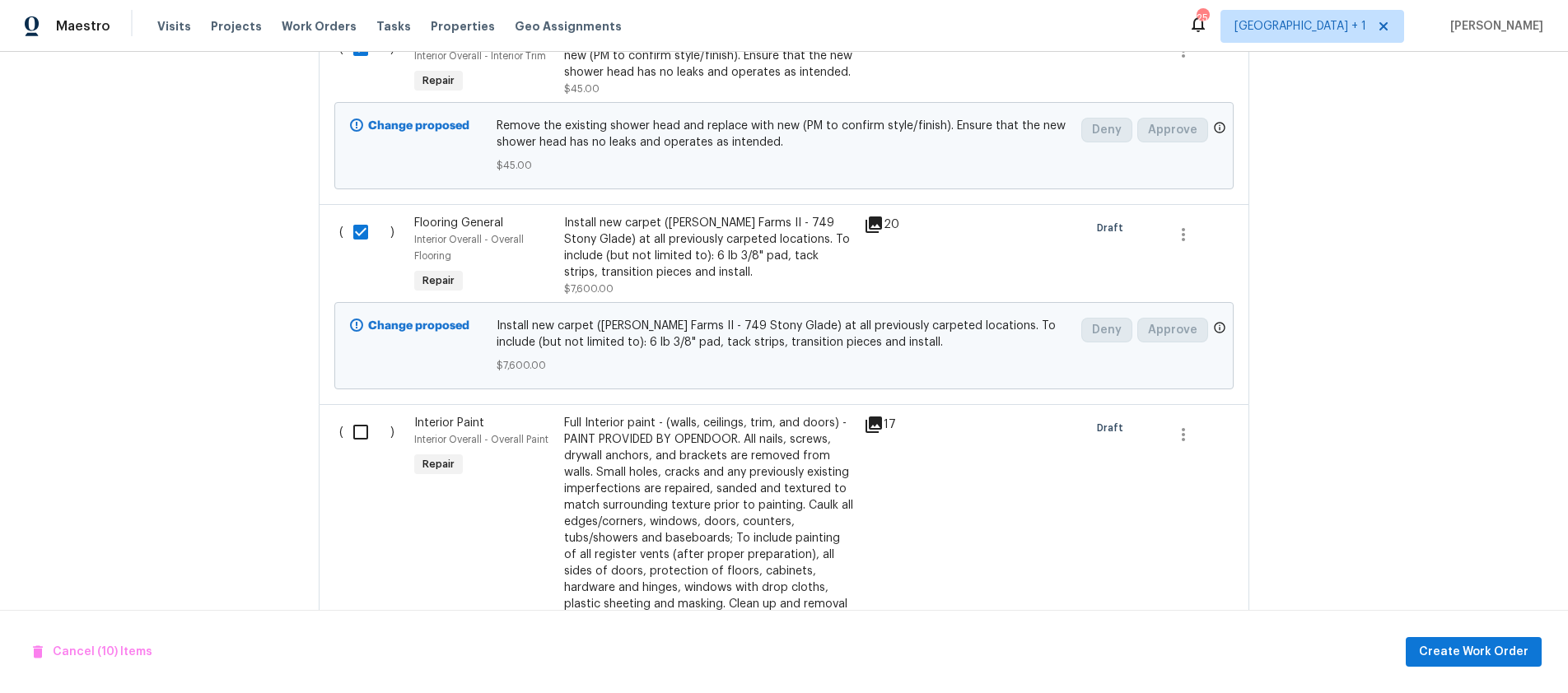
click at [355, 418] on input "checkbox" at bounding box center [367, 432] width 47 height 35
checkbox input "true"
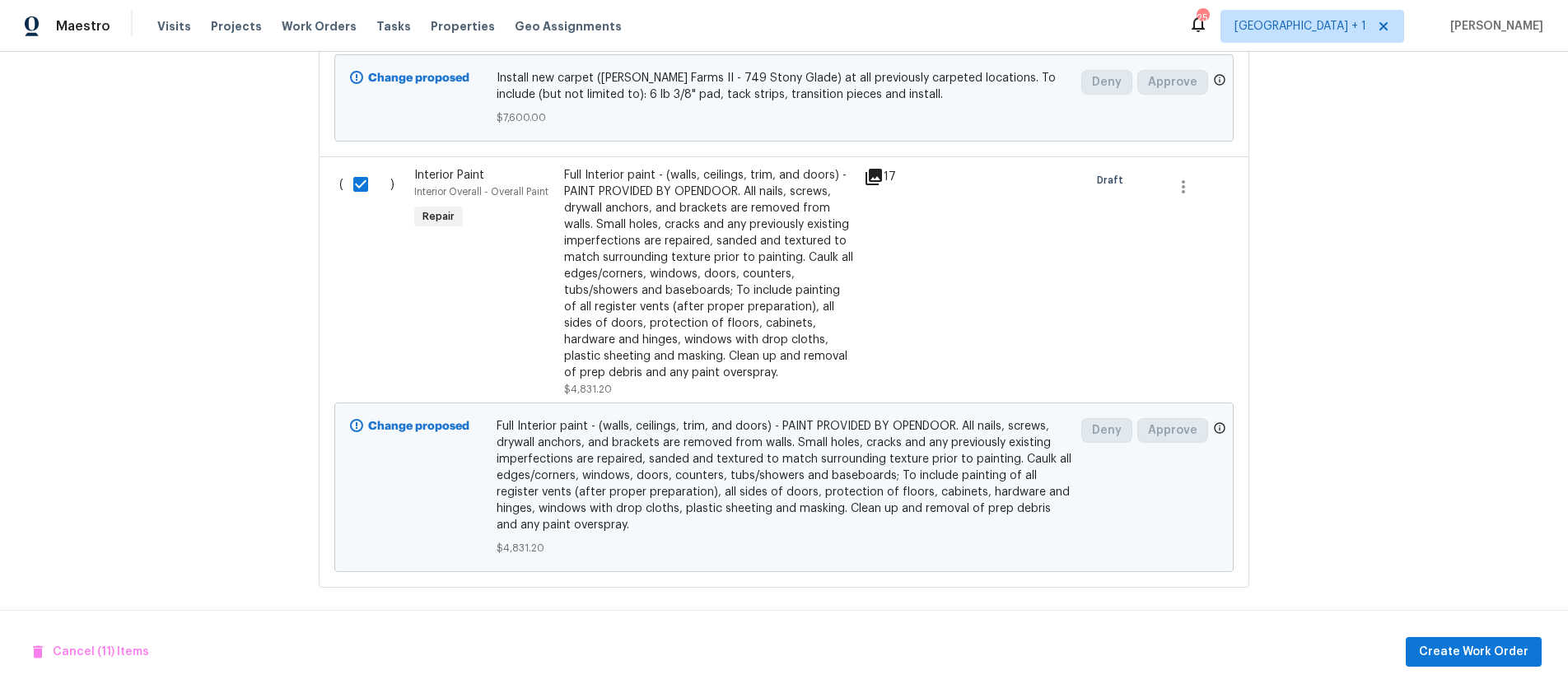
scroll to position [4315, 0]
click at [1458, 651] on span "Create Work Order" at bounding box center [1473, 652] width 110 height 20
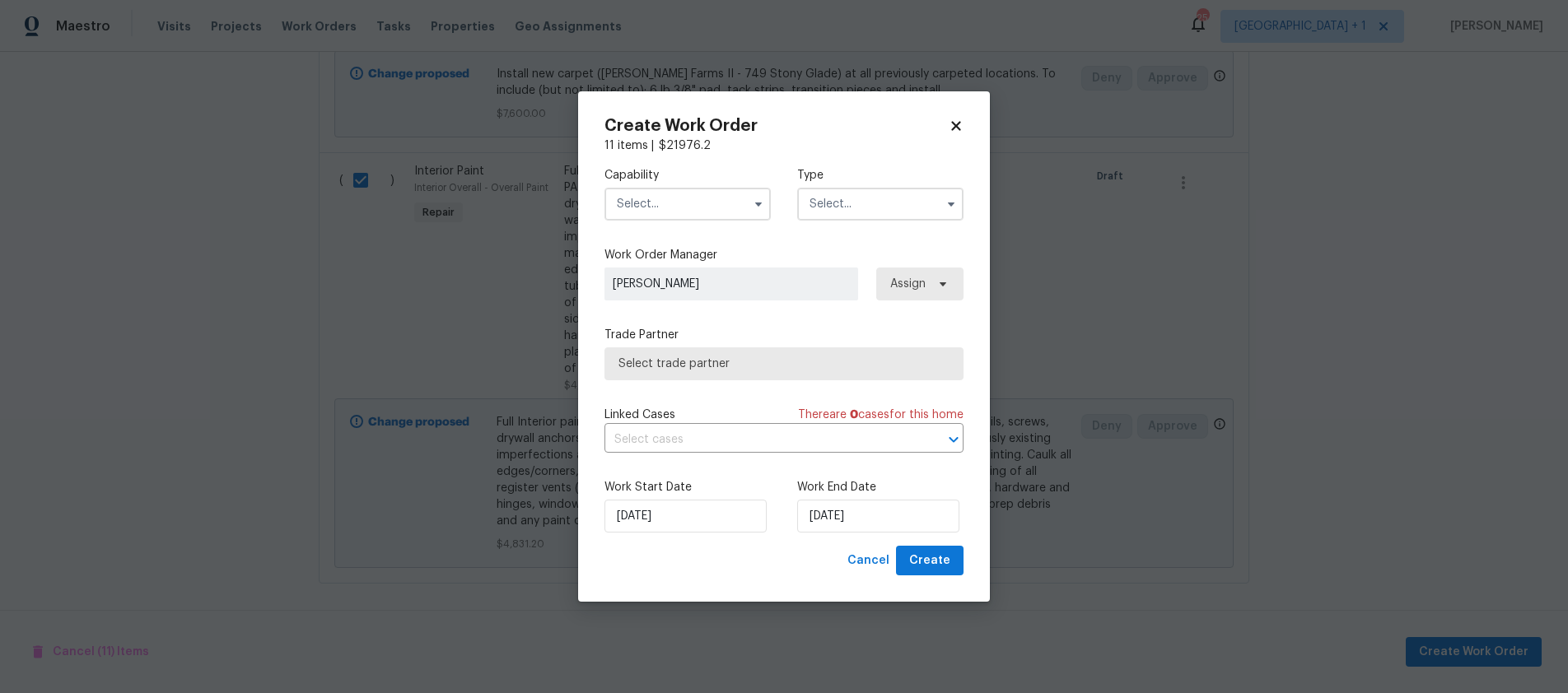
checkbox input "false"
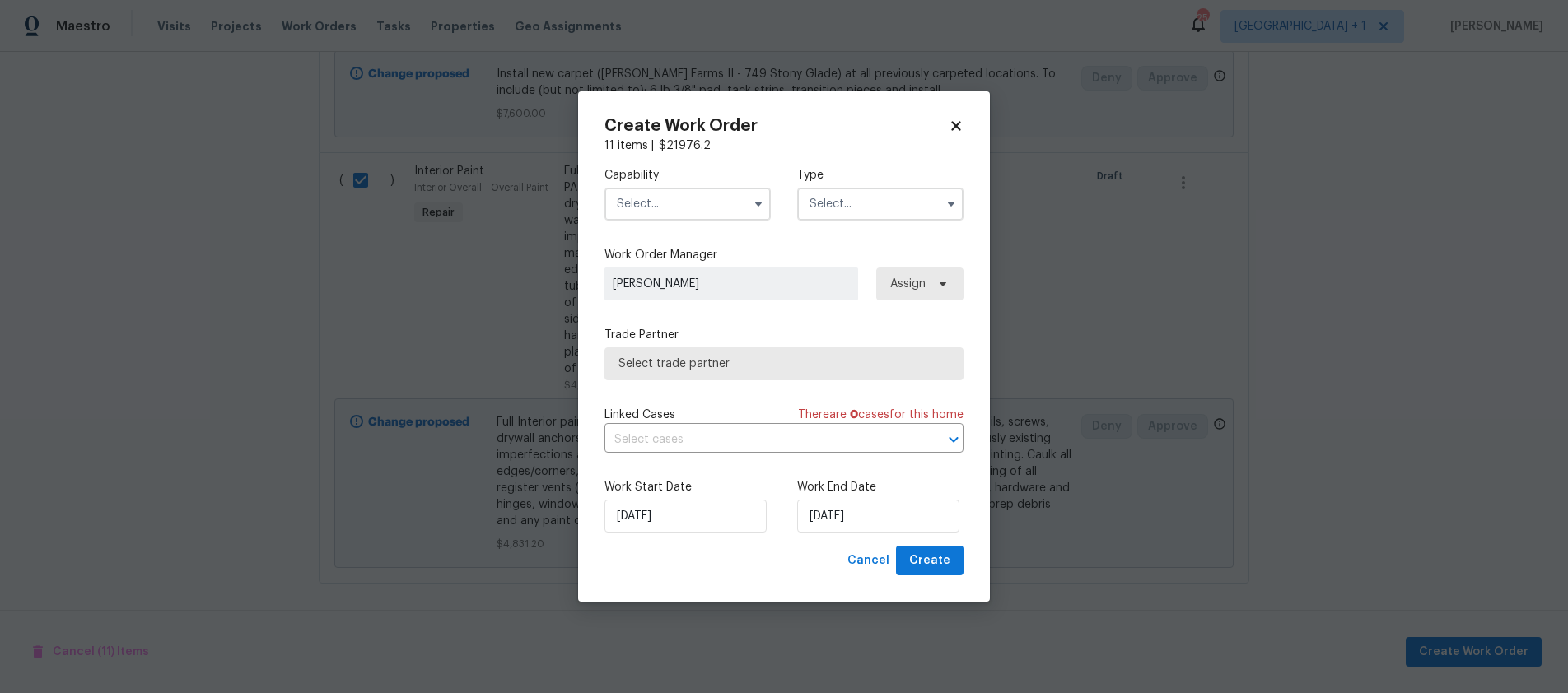
checkbox input "false"
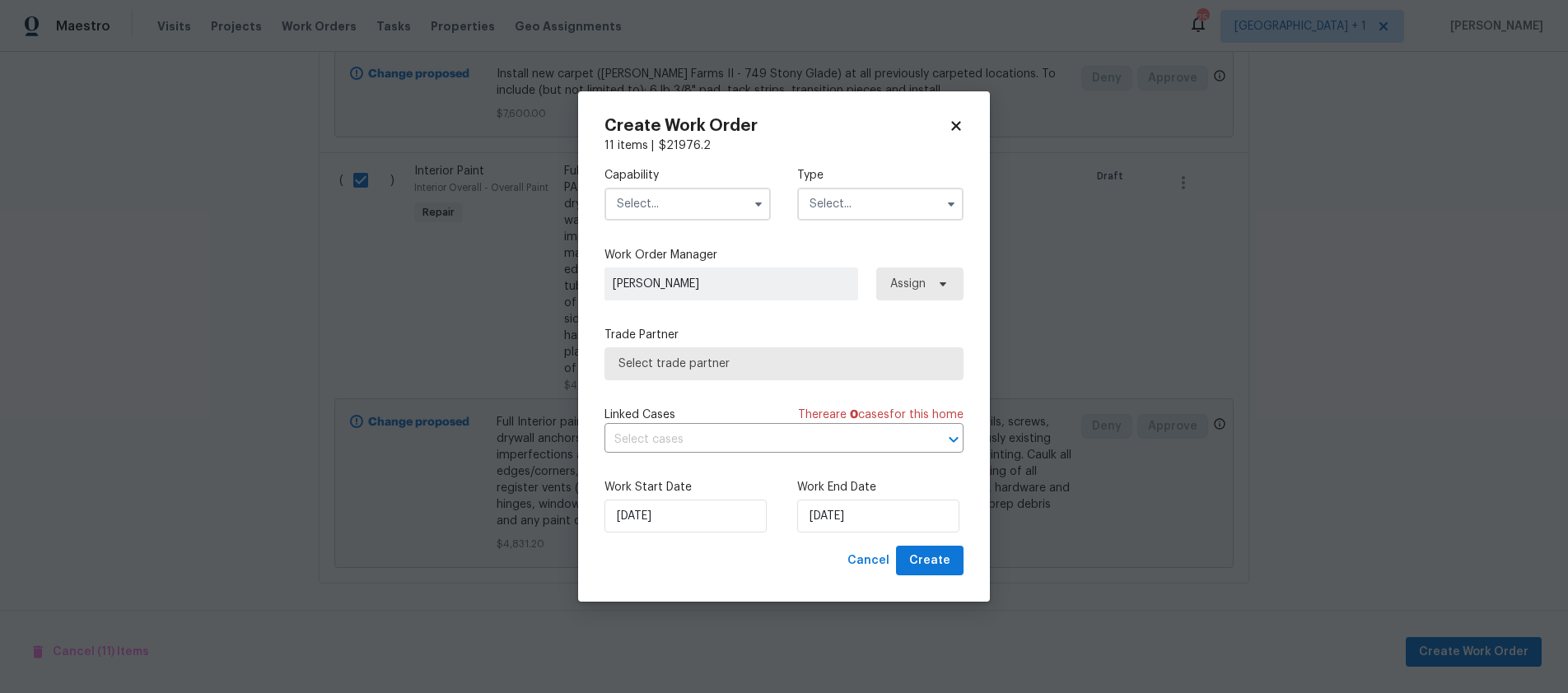
checkbox input "false"
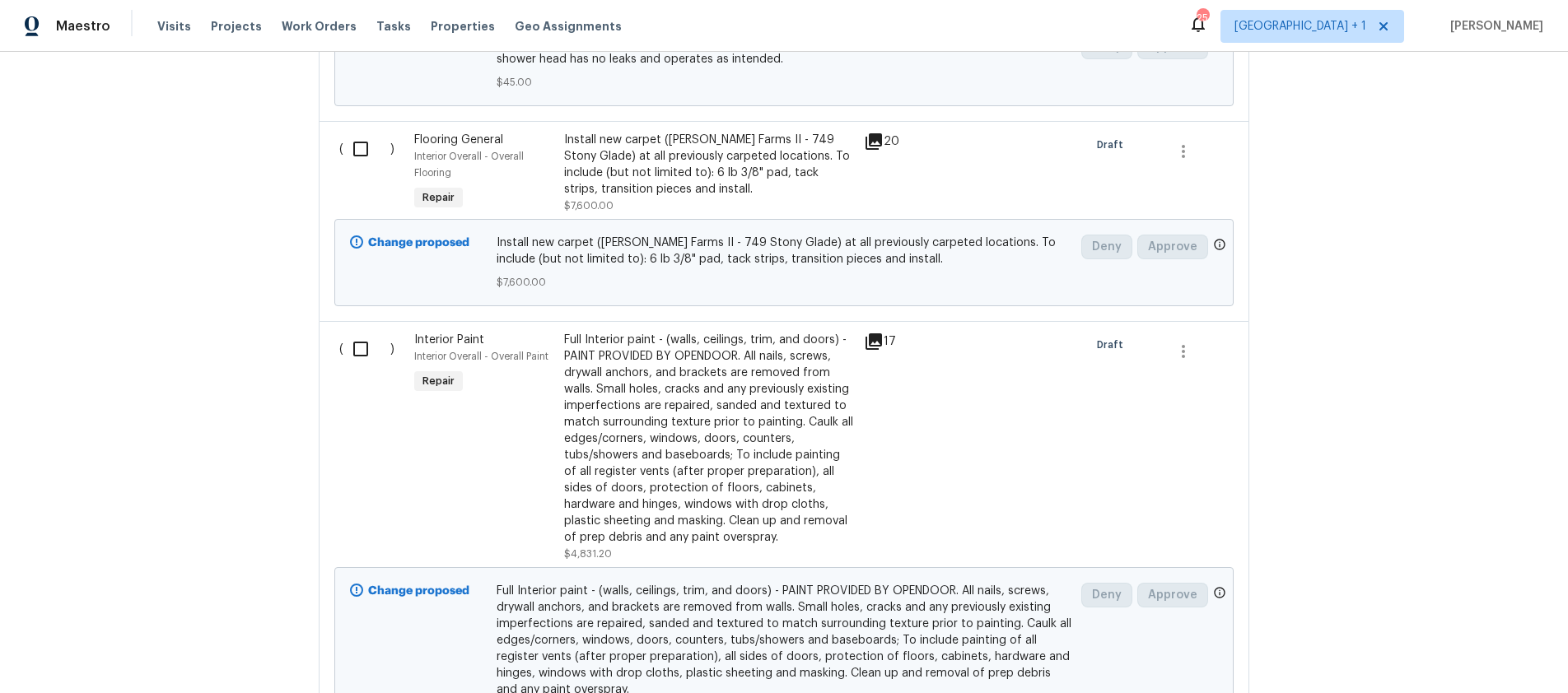
scroll to position [3446, 0]
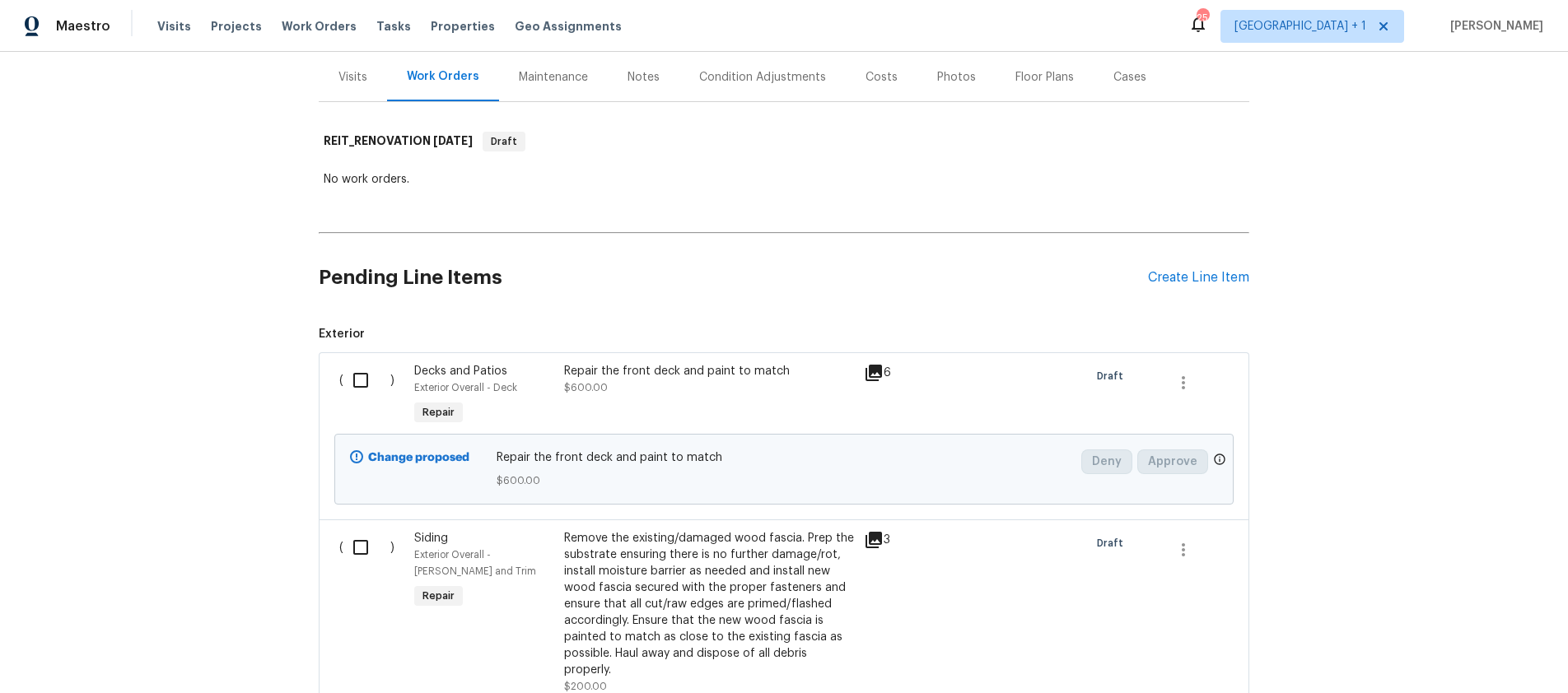
scroll to position [208, 0]
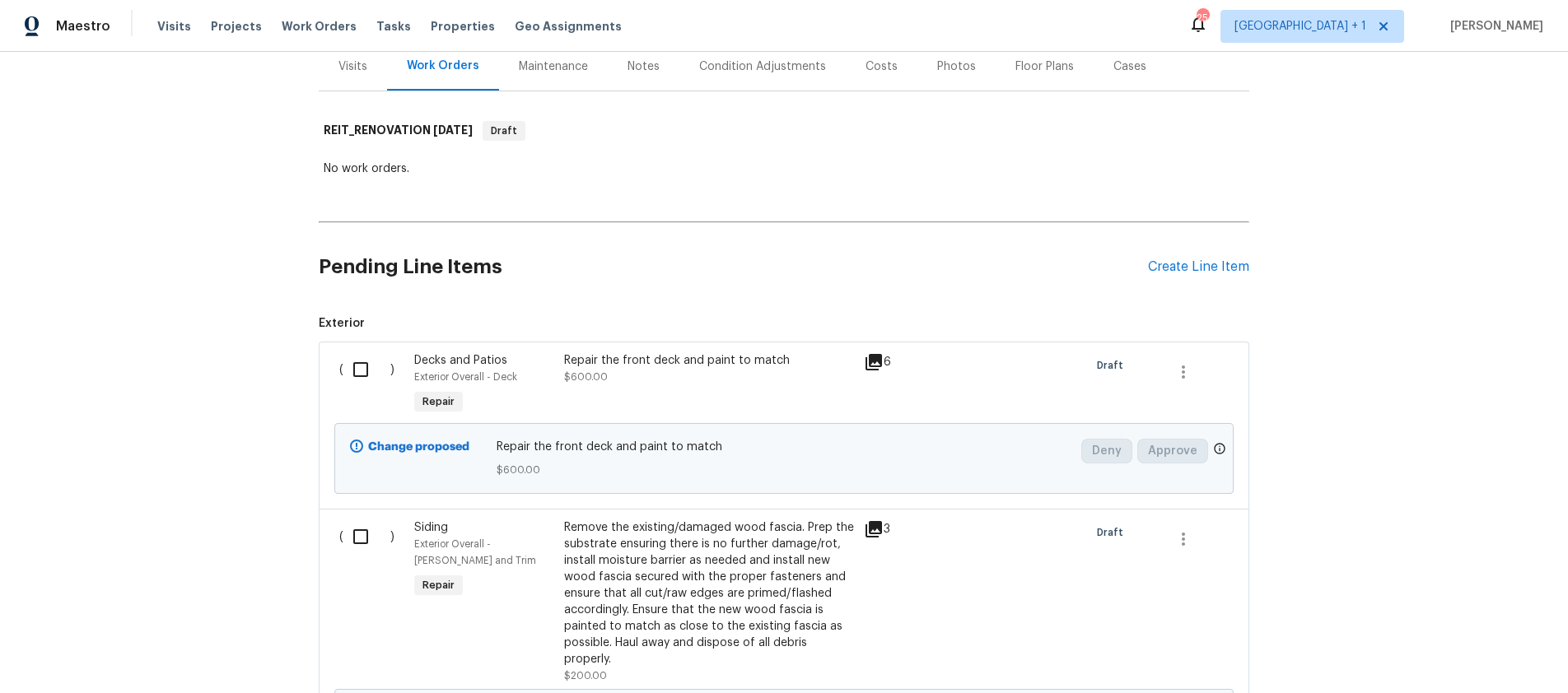
click at [355, 372] on input "checkbox" at bounding box center [367, 369] width 47 height 35
checkbox input "true"
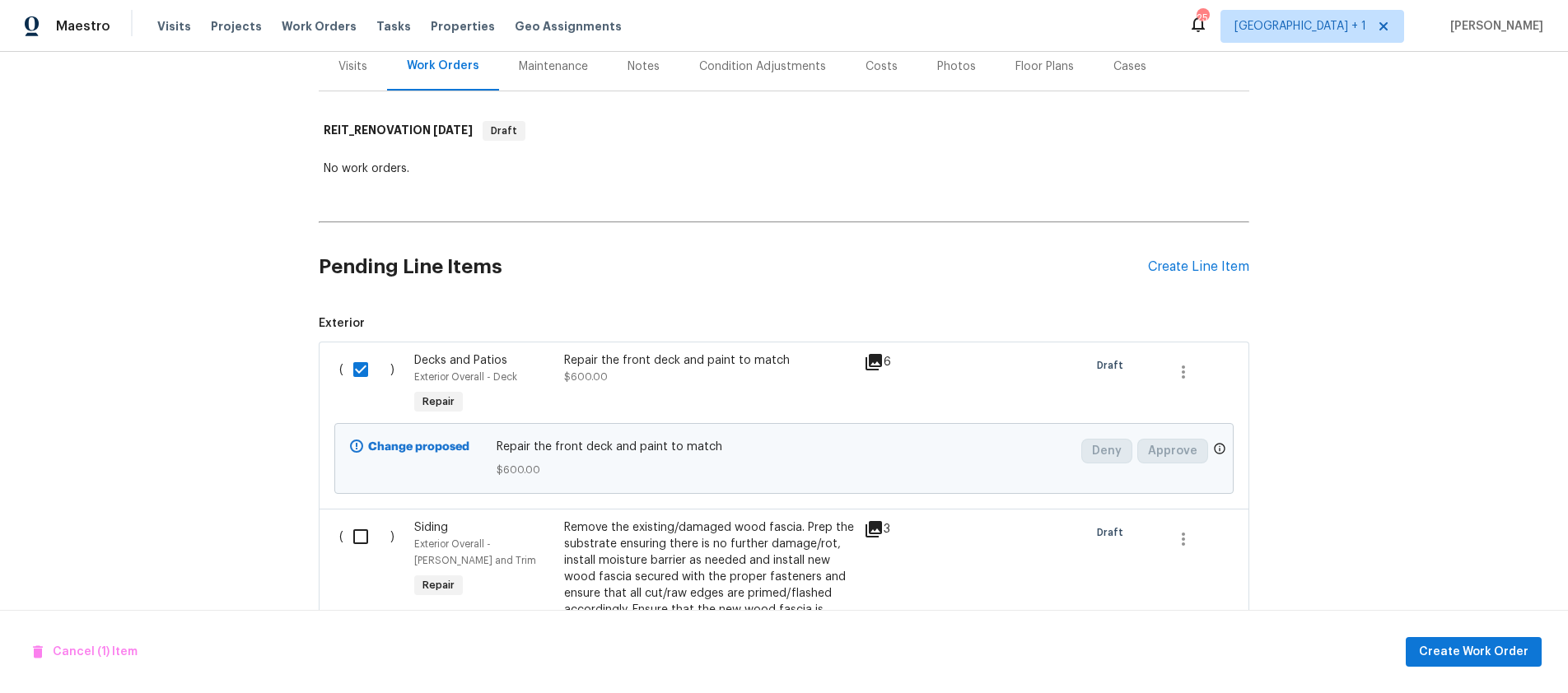
click at [349, 535] on input "checkbox" at bounding box center [367, 536] width 47 height 35
checkbox input "true"
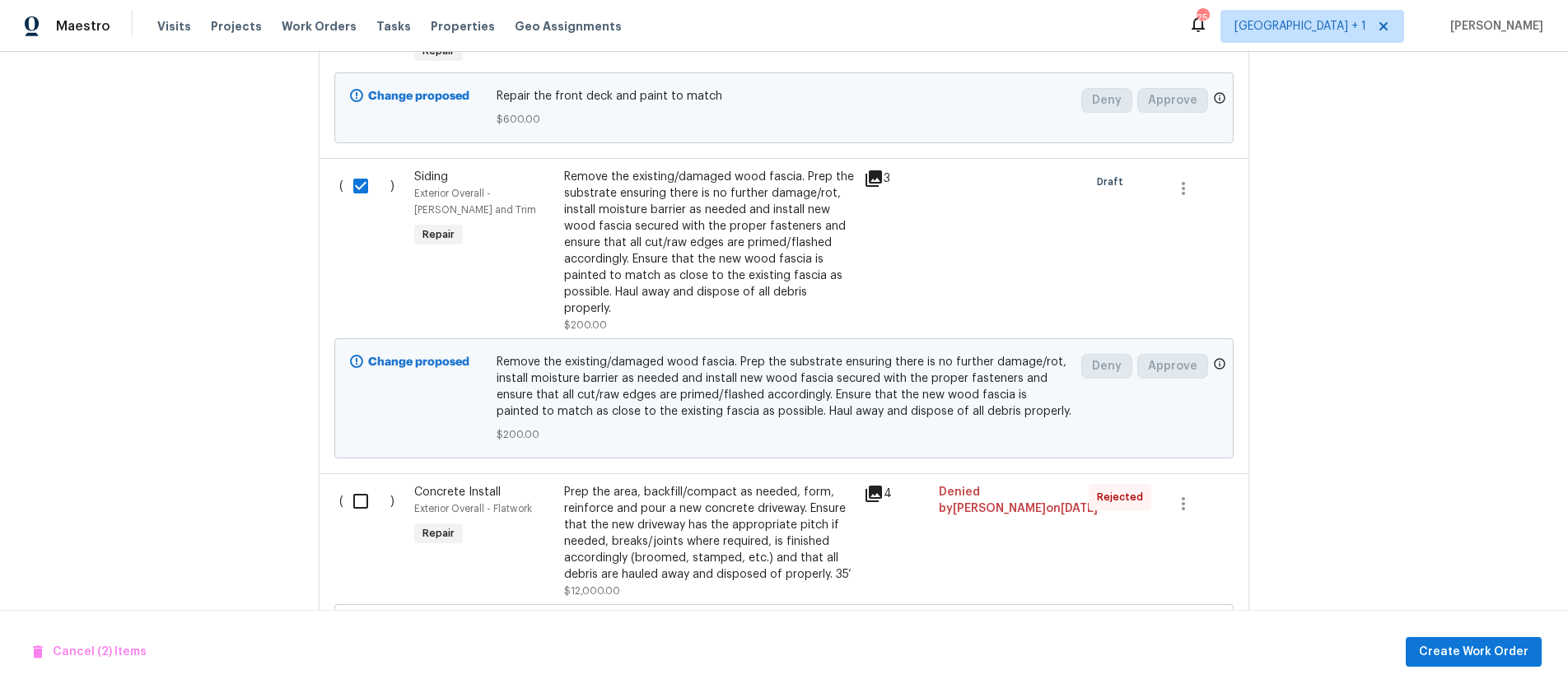
scroll to position [561, 0]
click at [358, 509] on input "checkbox" at bounding box center [367, 498] width 47 height 35
checkbox input "true"
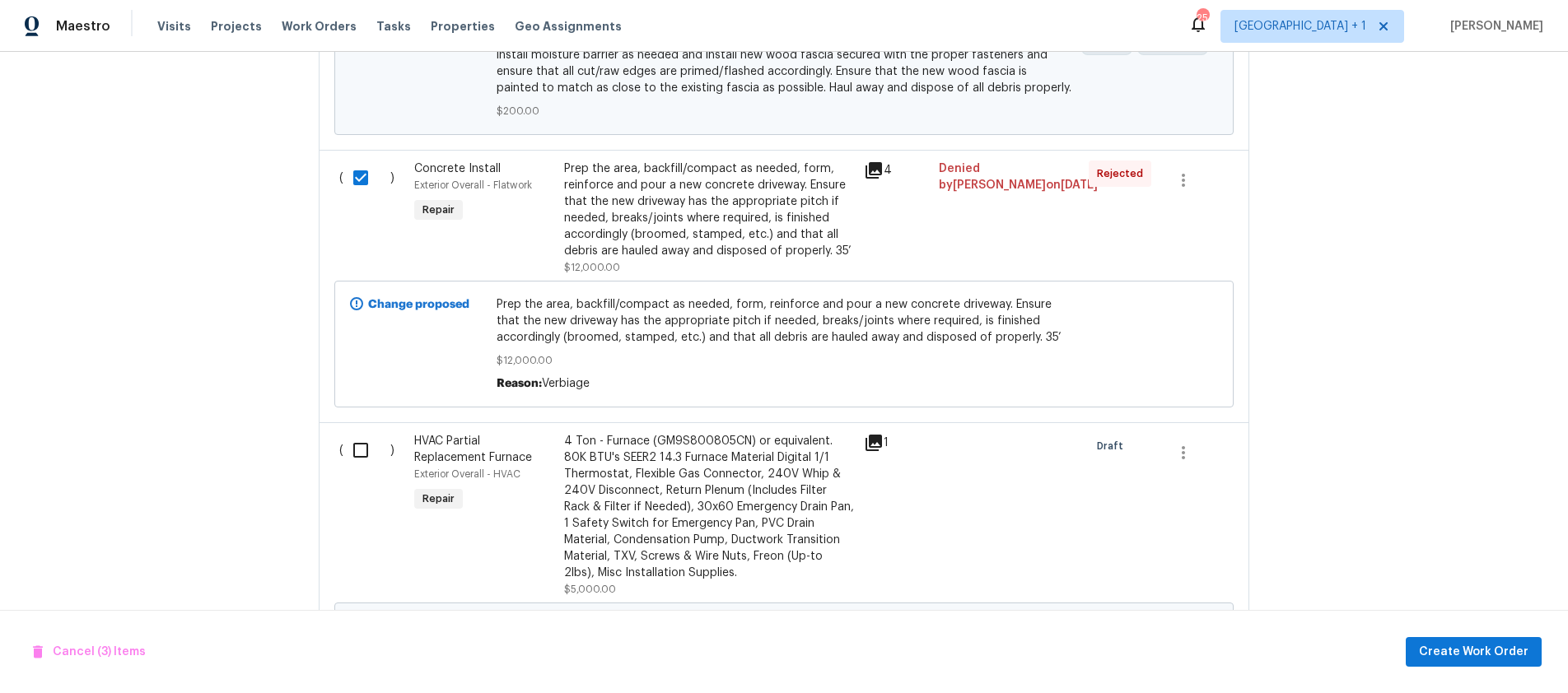
scroll to position [885, 0]
click at [350, 449] on input "checkbox" at bounding box center [367, 447] width 47 height 35
checkbox input "true"
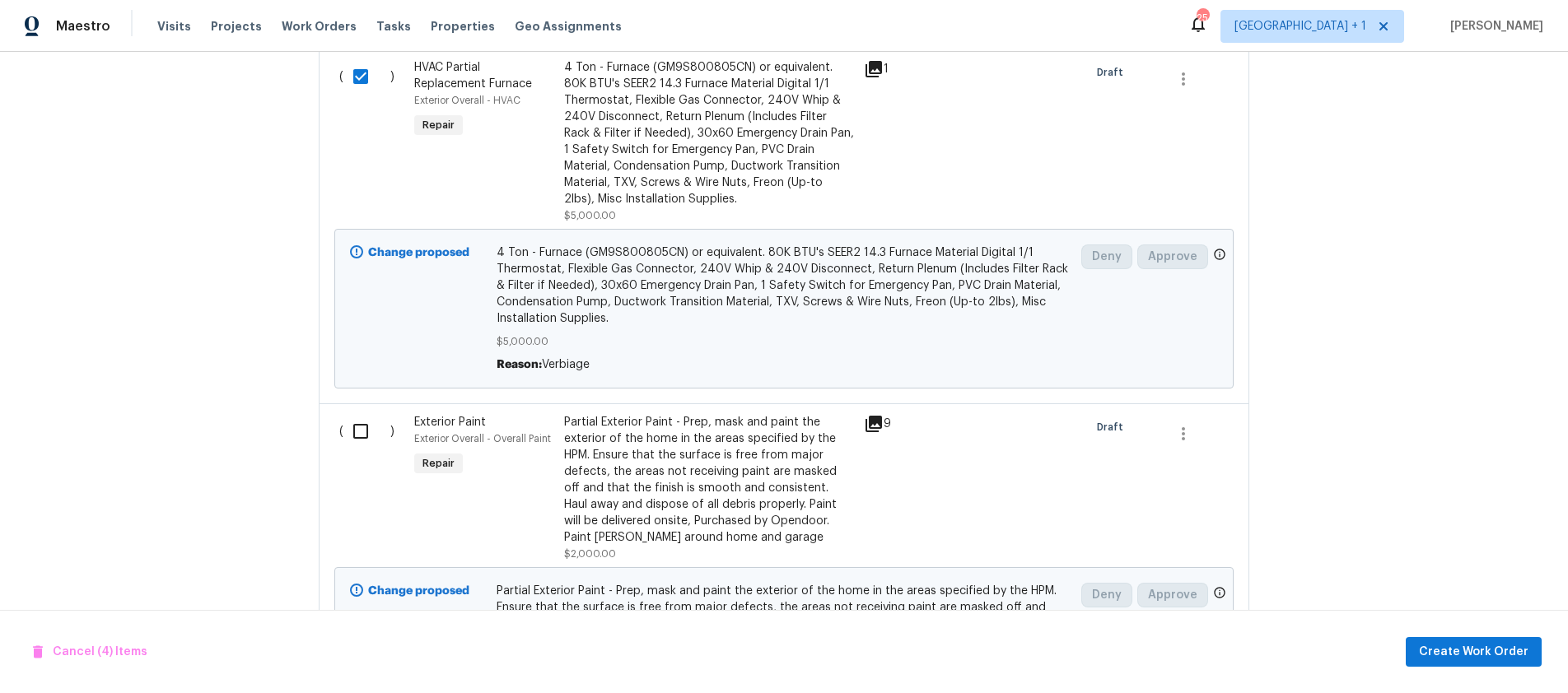
scroll to position [1256, 0]
click at [355, 434] on input "checkbox" at bounding box center [367, 430] width 47 height 35
checkbox input "true"
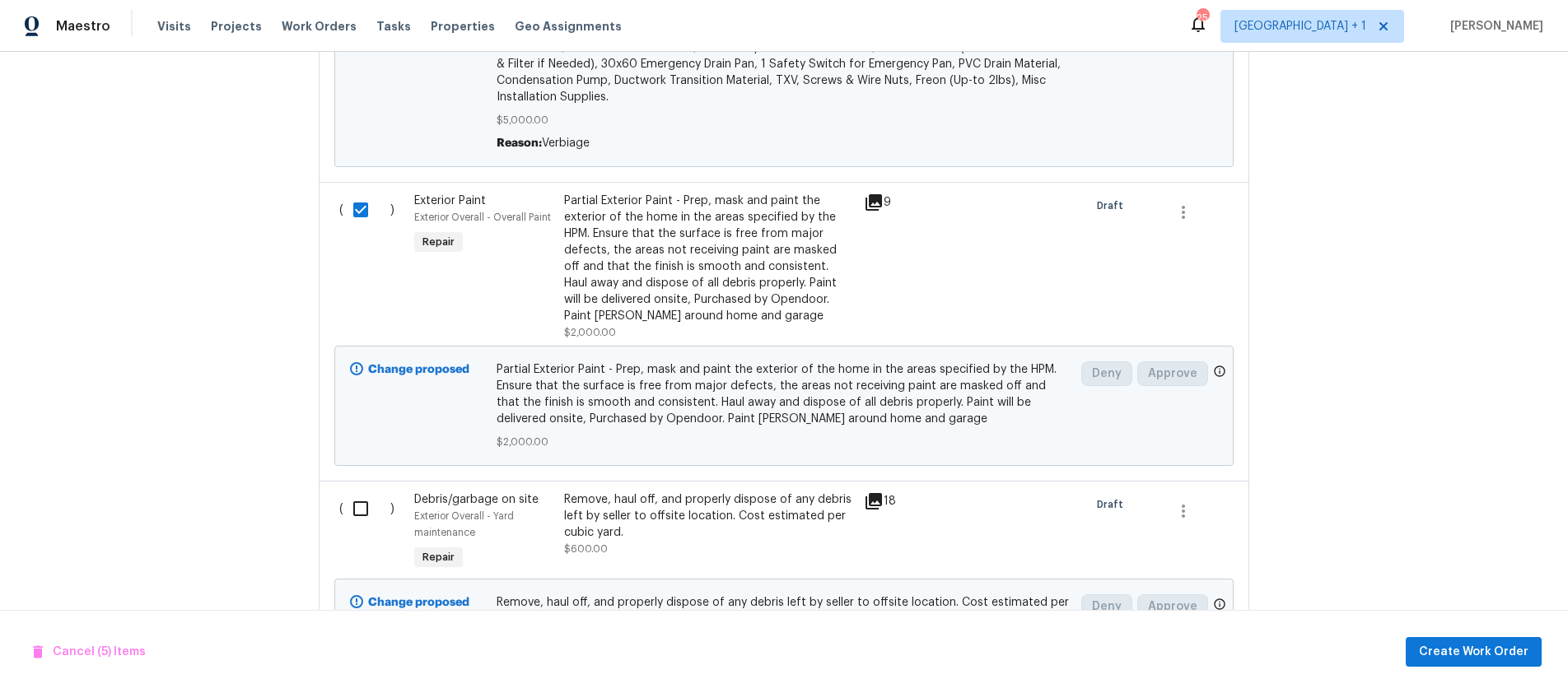
click at [355, 508] on input "checkbox" at bounding box center [367, 508] width 47 height 35
checkbox input "true"
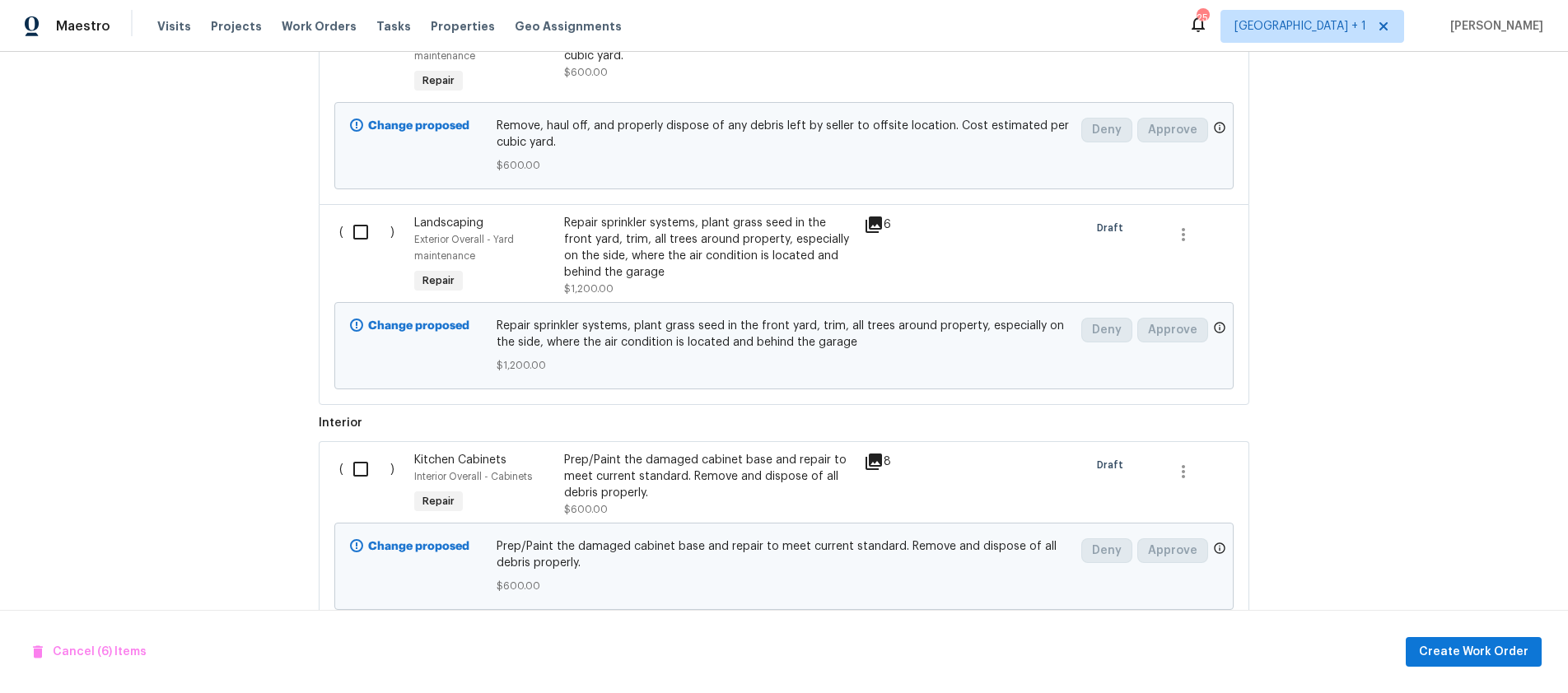
scroll to position [1963, 0]
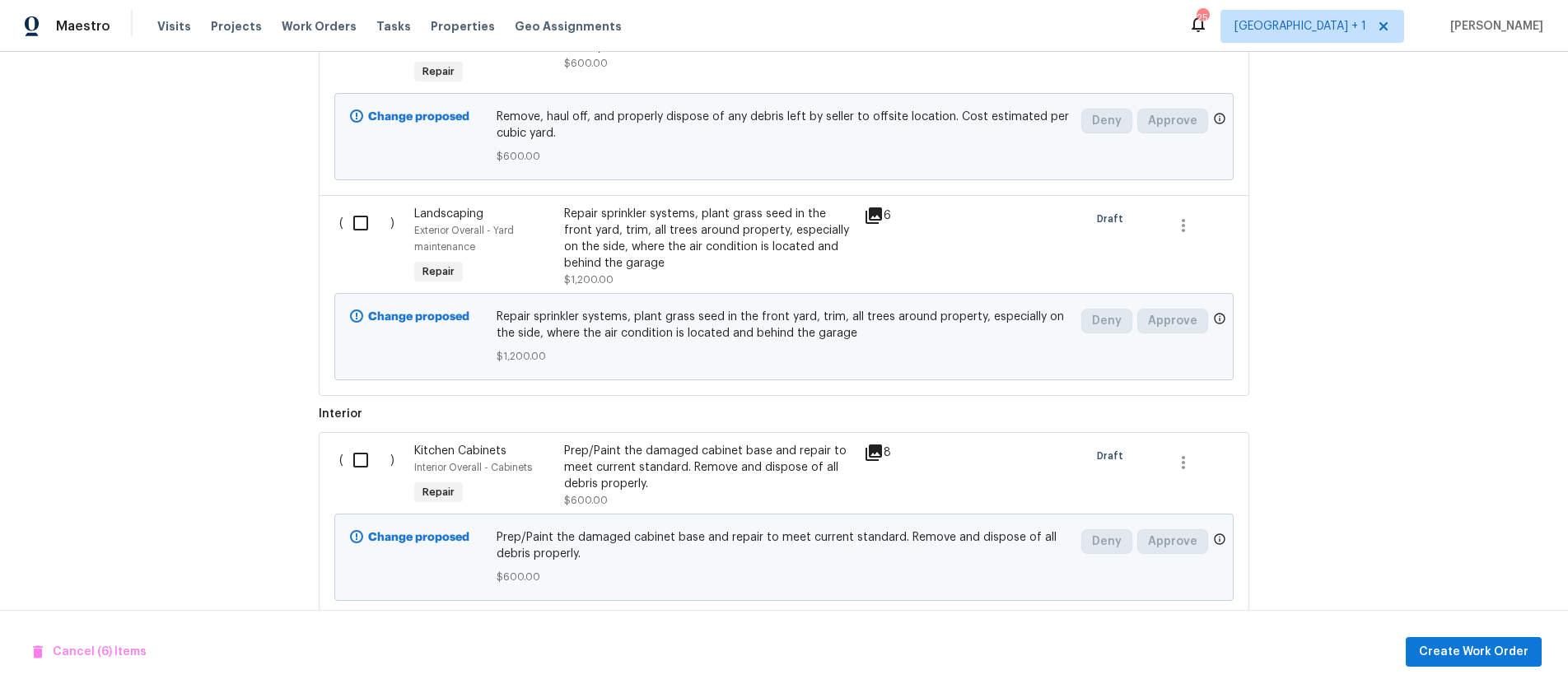
click at [352, 464] on input "checkbox" at bounding box center [367, 460] width 47 height 35
checkbox input "true"
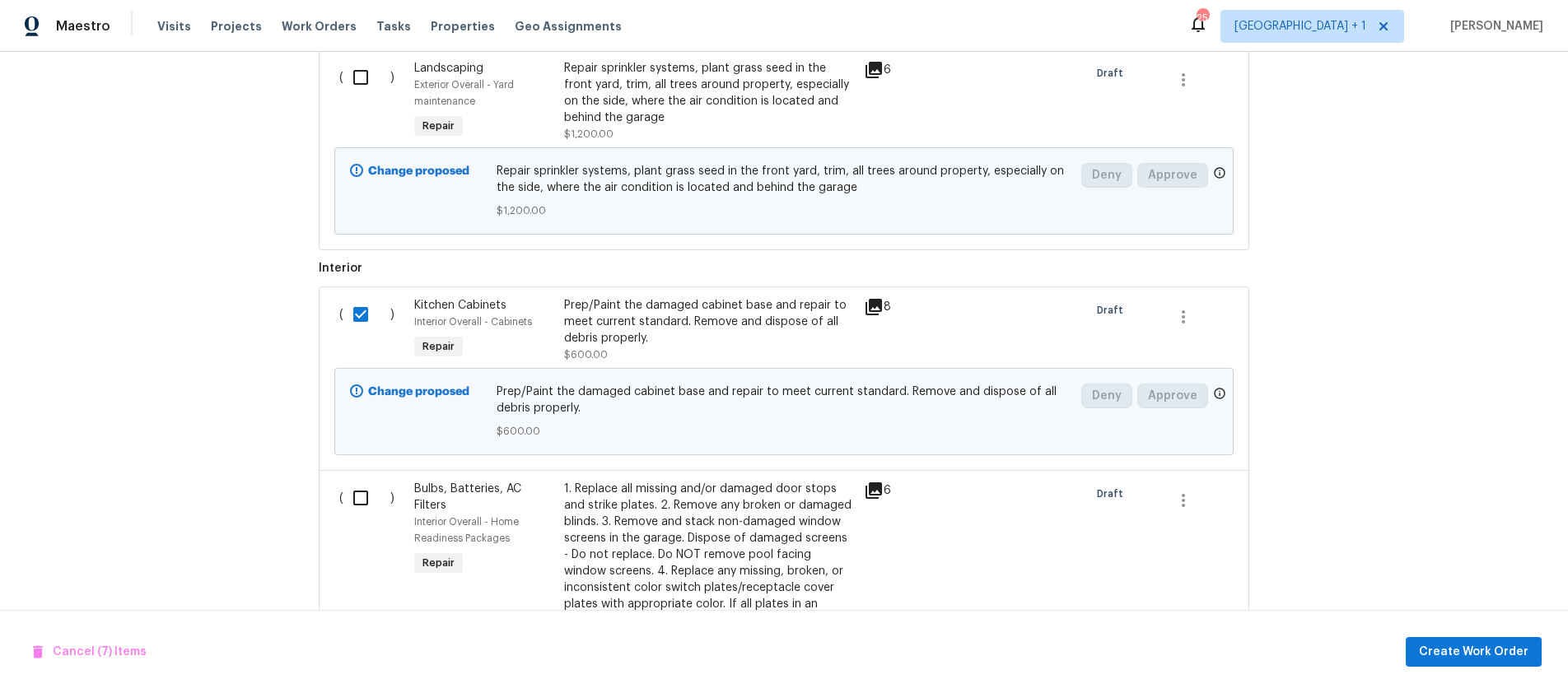
scroll to position [2111, 0]
click at [355, 495] on input "checkbox" at bounding box center [367, 495] width 47 height 35
checkbox input "true"
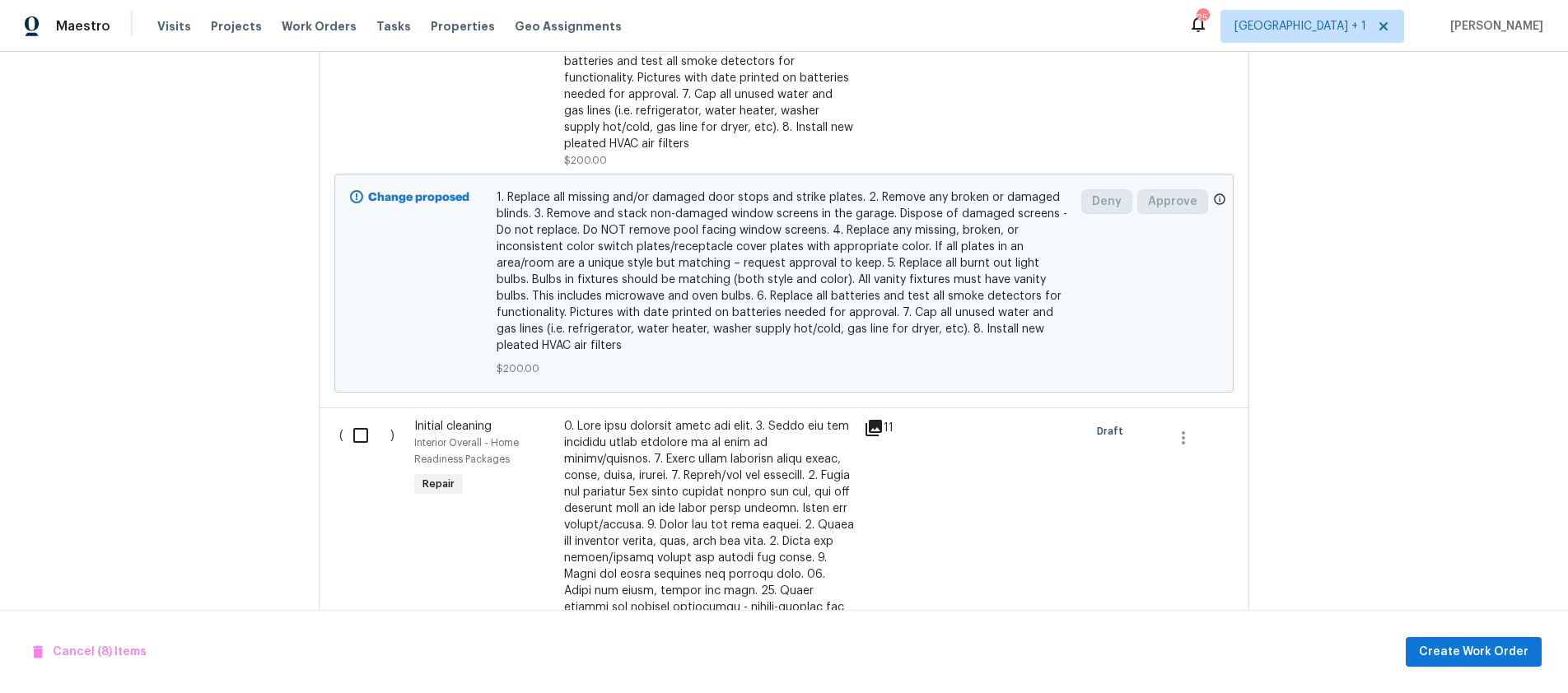
scroll to position [2752, 0]
click at [357, 433] on input "checkbox" at bounding box center [367, 433] width 47 height 35
checkbox input "false"
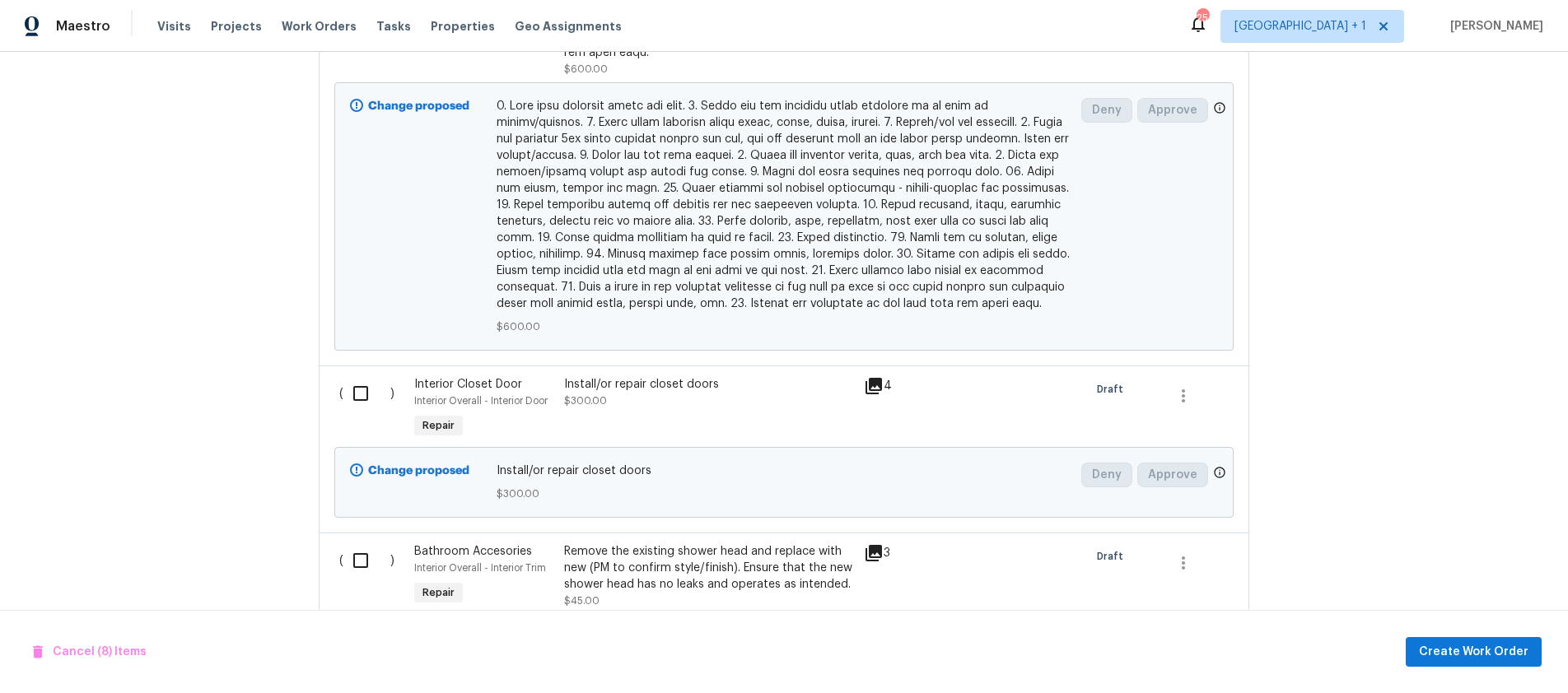
scroll to position [3635, 0]
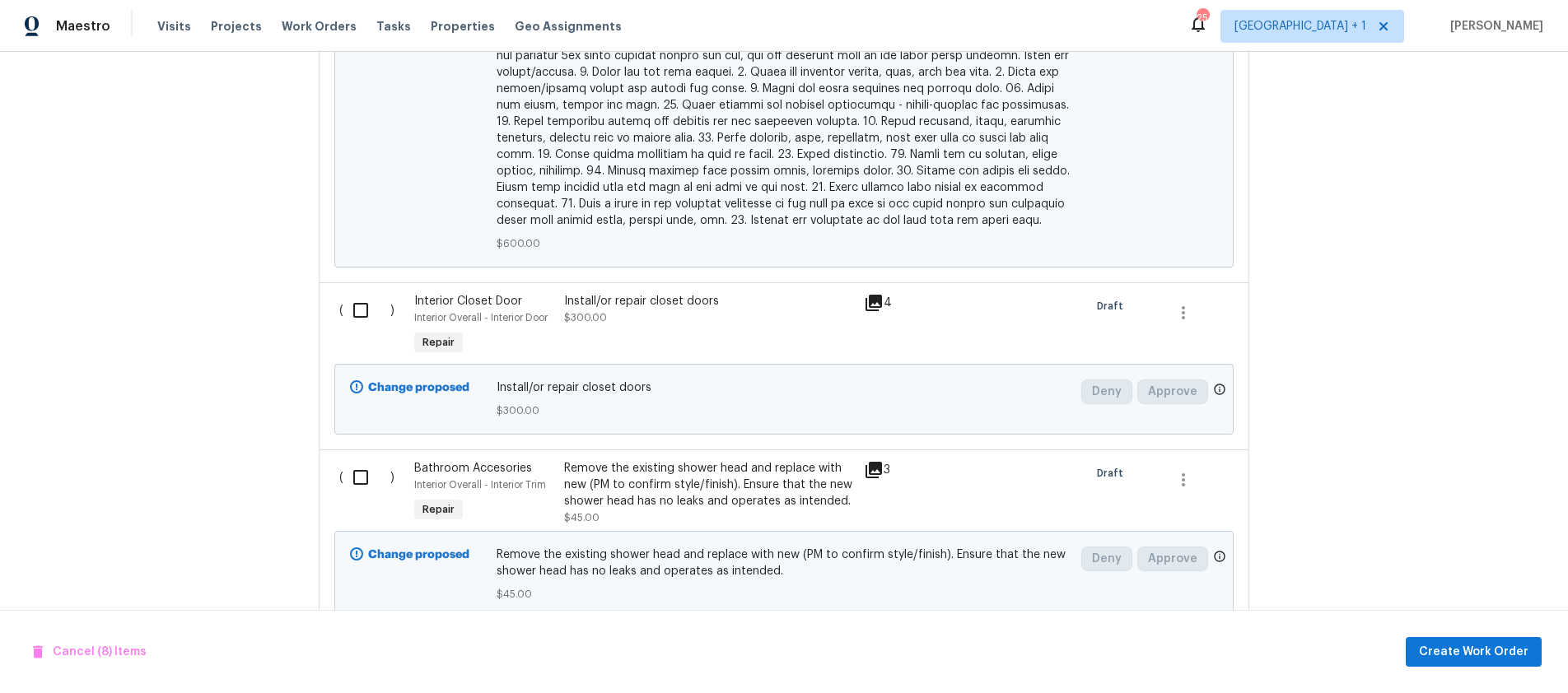
click at [352, 298] on input "checkbox" at bounding box center [367, 310] width 47 height 35
checkbox input "true"
click at [354, 460] on input "checkbox" at bounding box center [367, 477] width 47 height 35
checkbox input "true"
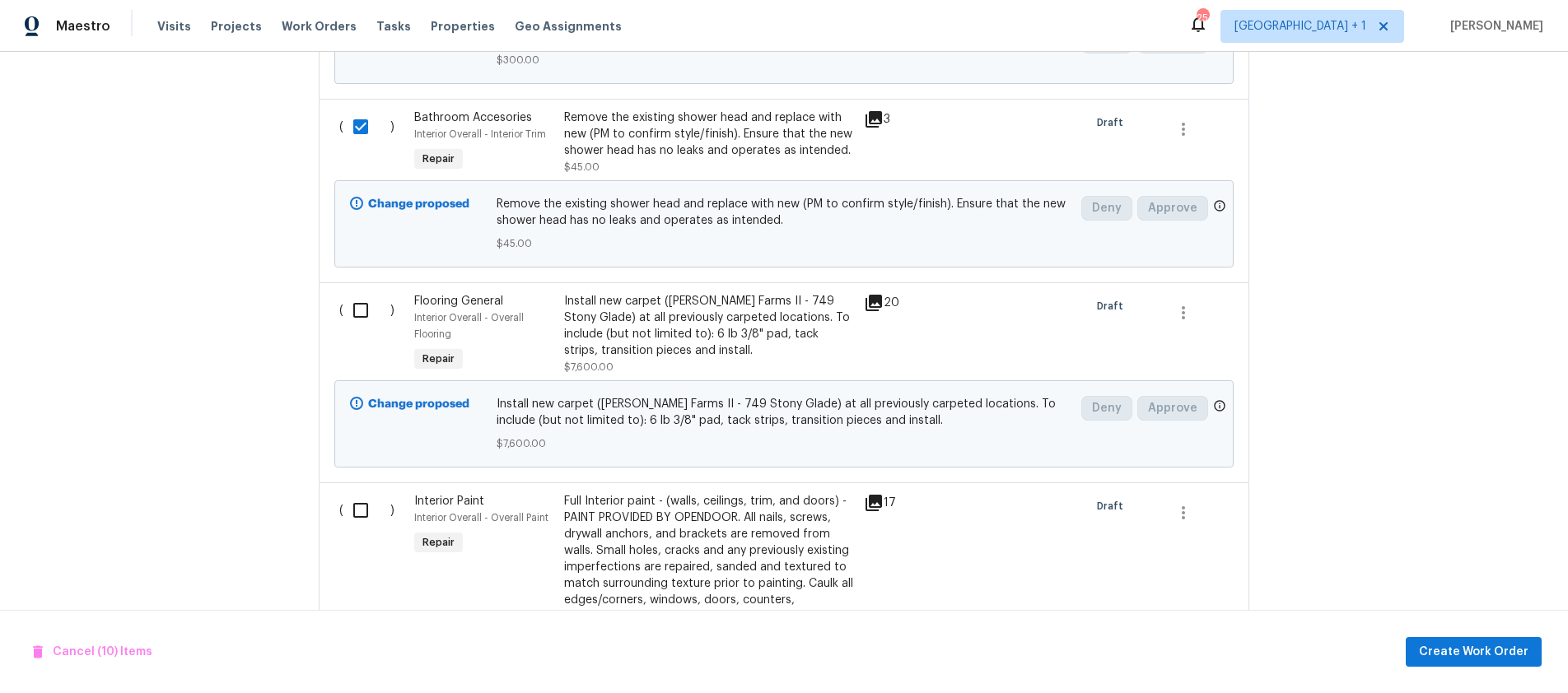
scroll to position [4085, 0]
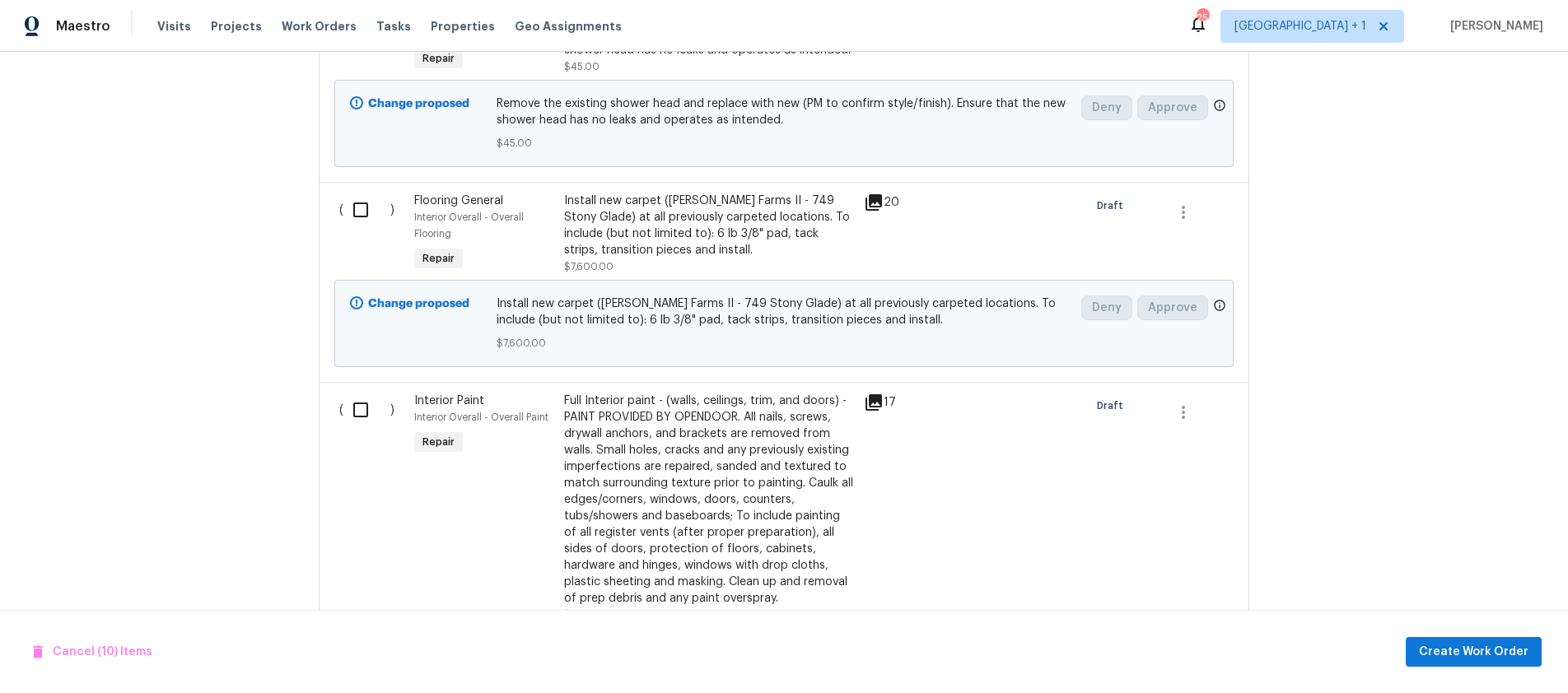
click at [355, 196] on input "checkbox" at bounding box center [367, 209] width 47 height 35
checkbox input "true"
click at [355, 393] on input "checkbox" at bounding box center [367, 409] width 47 height 35
checkbox input "true"
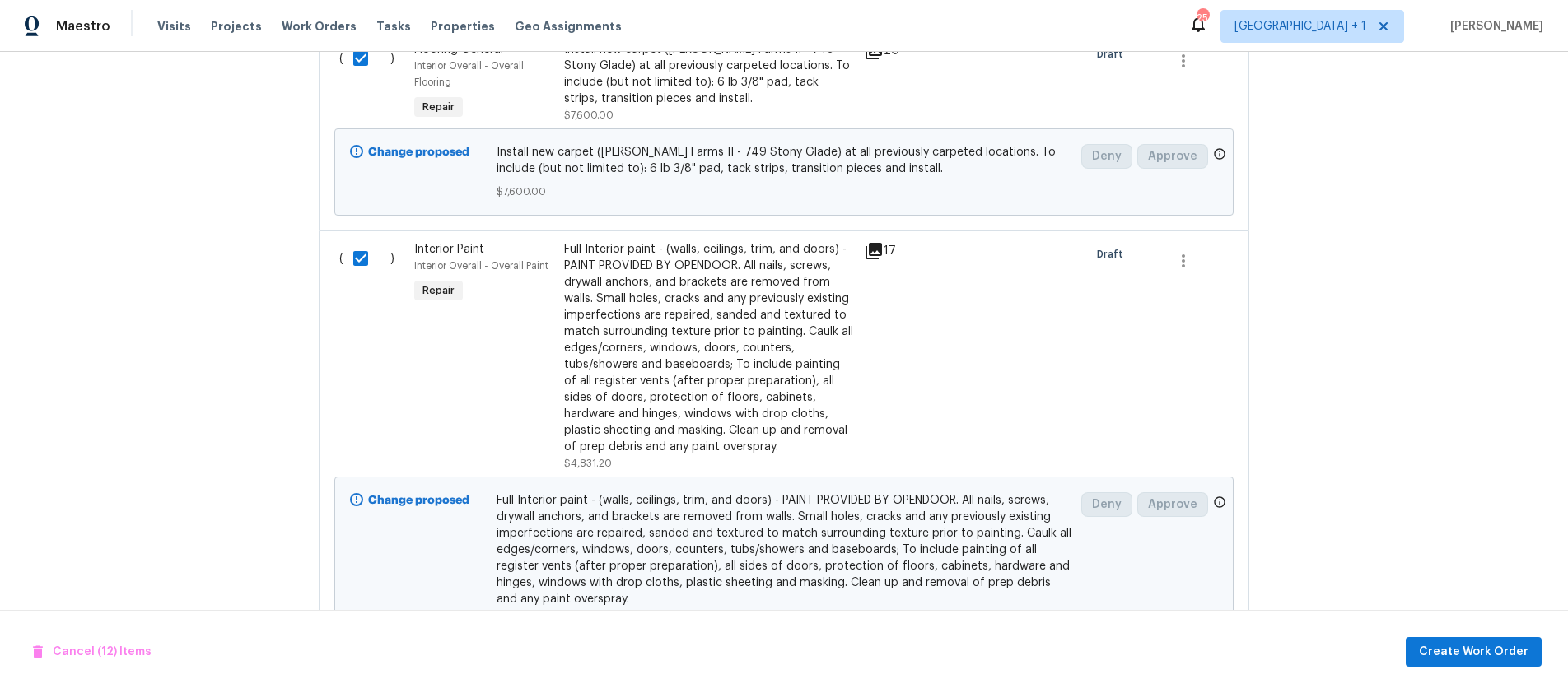
scroll to position [4315, 0]
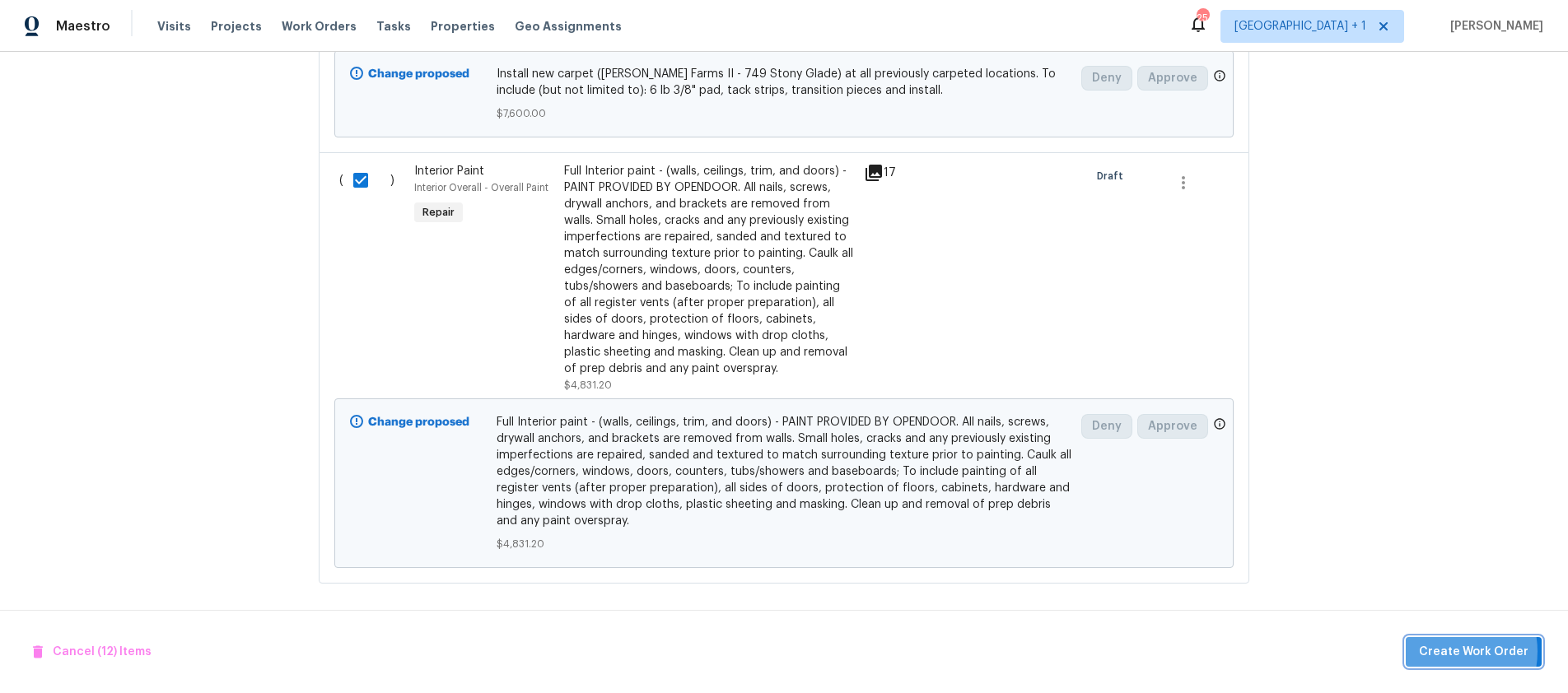
click at [1448, 651] on span "Create Work Order" at bounding box center [1473, 652] width 110 height 20
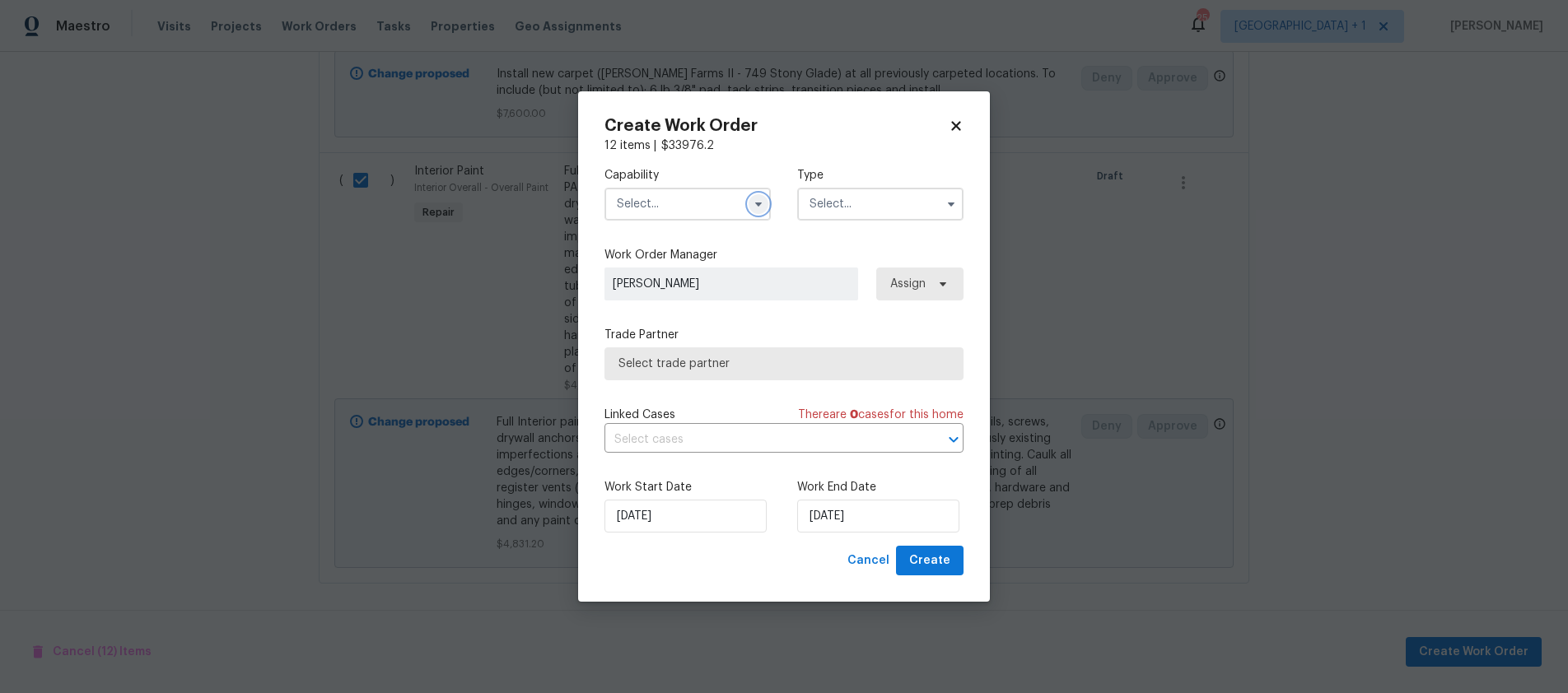
click at [762, 200] on icon "button" at bounding box center [758, 204] width 14 height 14
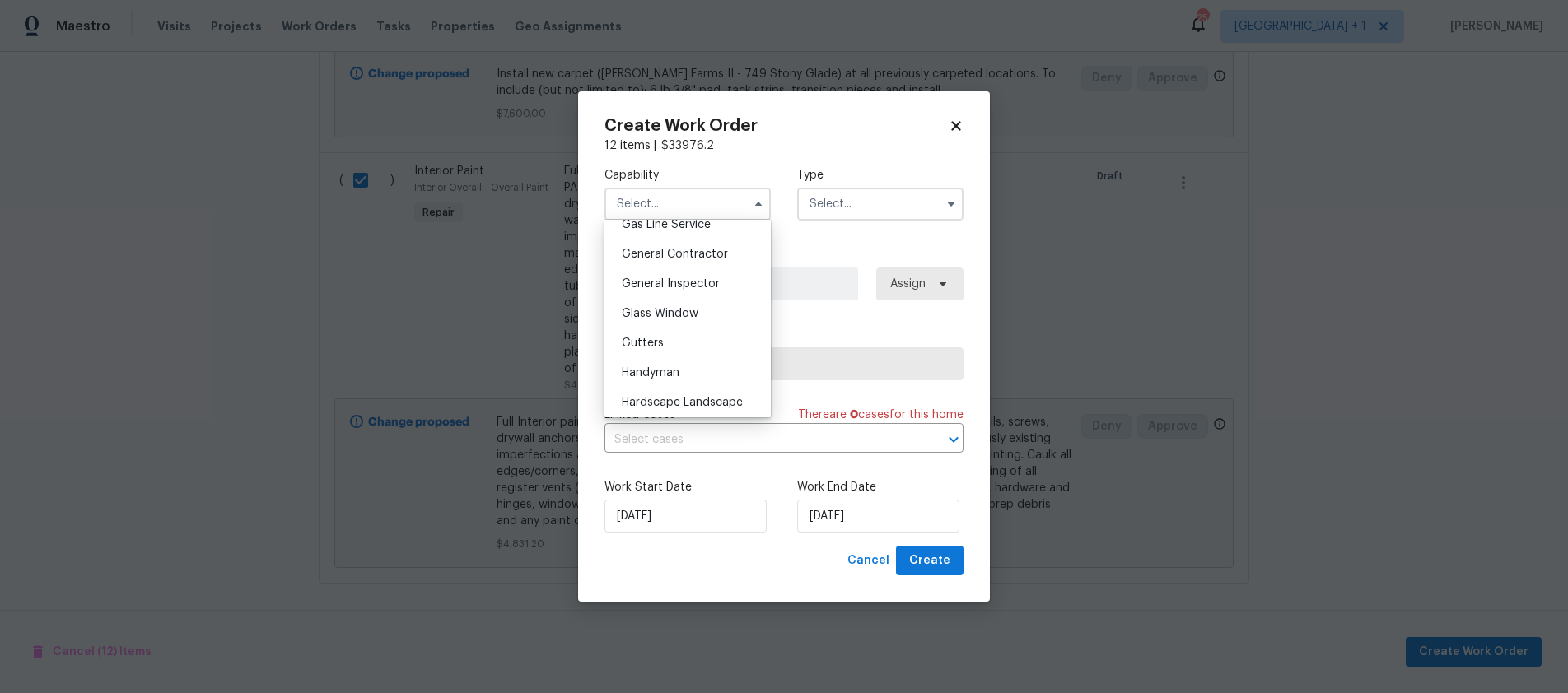
scroll to position [773, 0]
click at [666, 258] on span "General Contractor" at bounding box center [675, 253] width 106 height 12
type input "General Contractor"
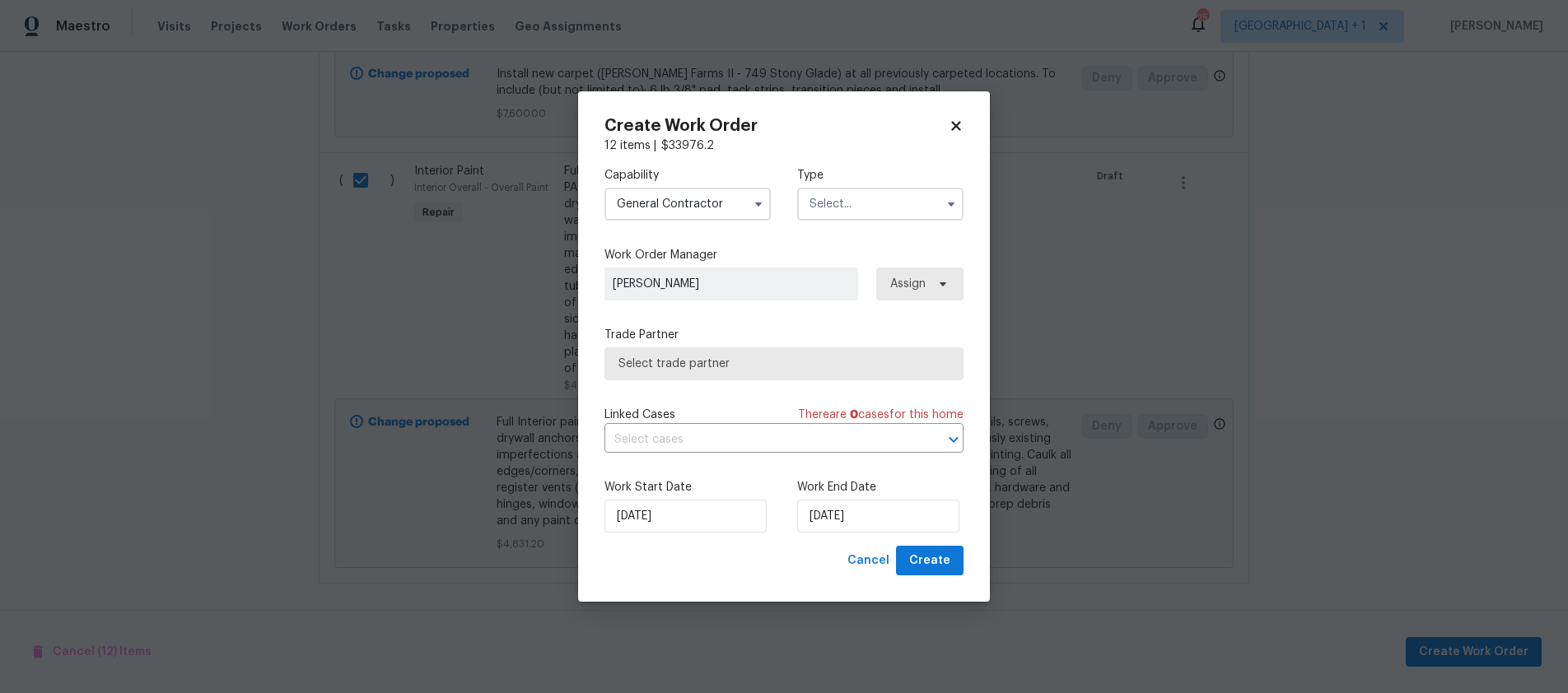
click at [880, 209] on input "text" at bounding box center [880, 203] width 166 height 33
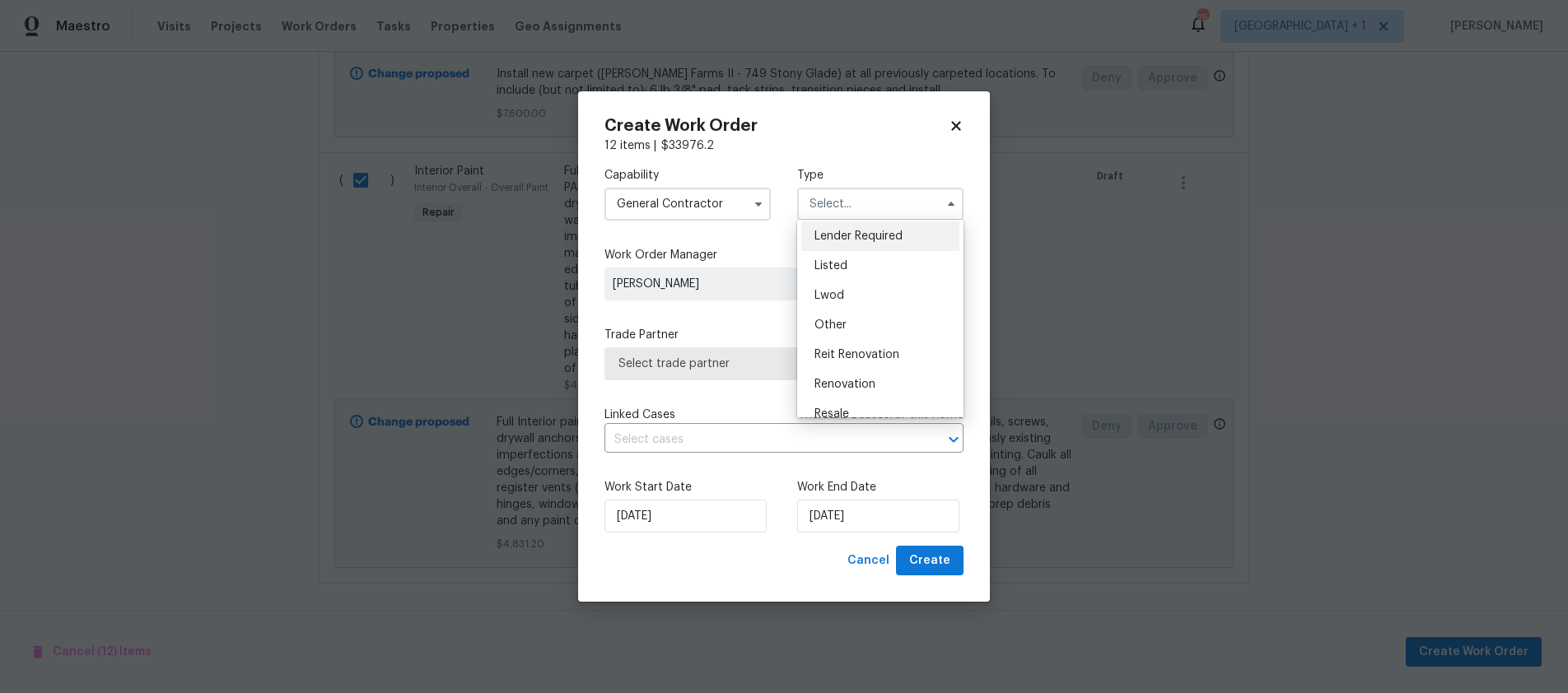
scroll to position [122, 0]
click at [856, 351] on span "Reit Renovation" at bounding box center [857, 354] width 84 height 12
type input "Reit Renovation"
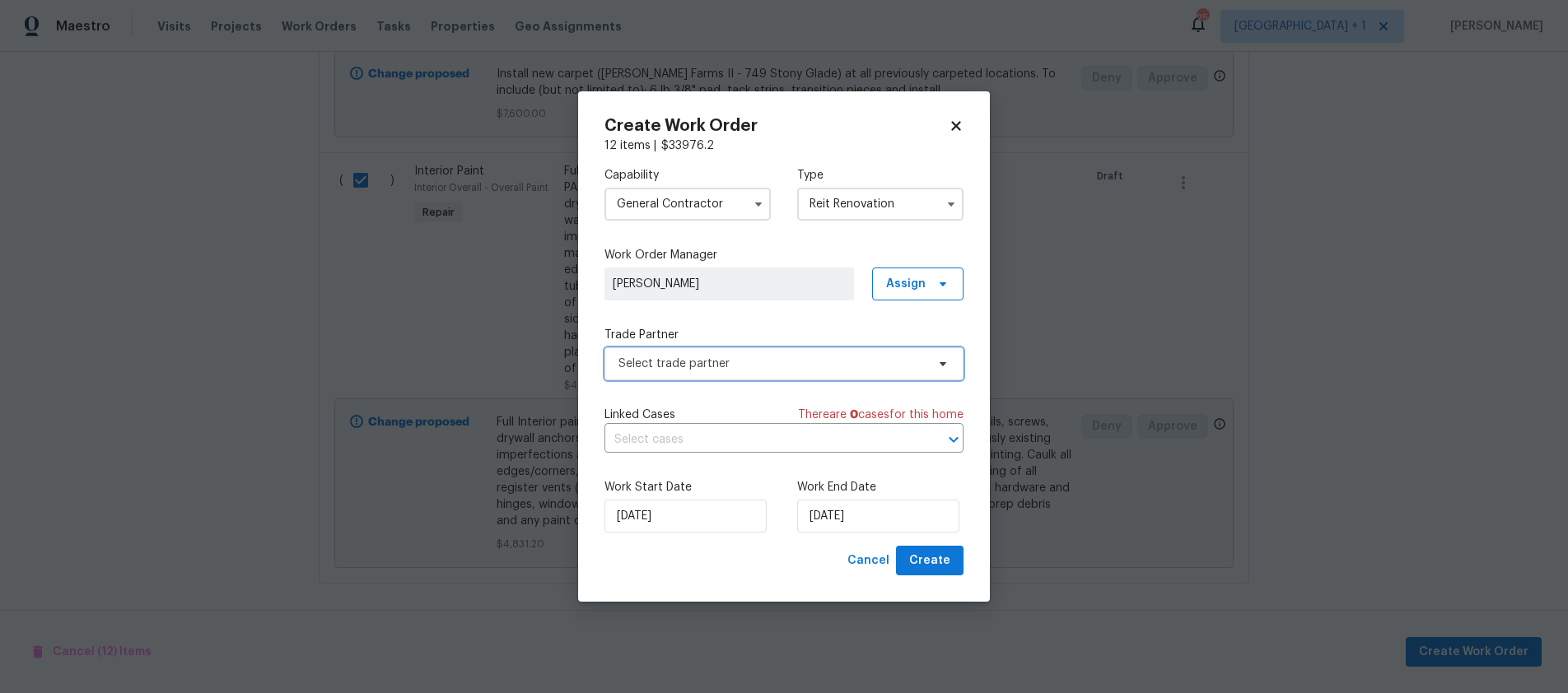
click at [716, 365] on span "Select trade partner" at bounding box center [772, 364] width 307 height 17
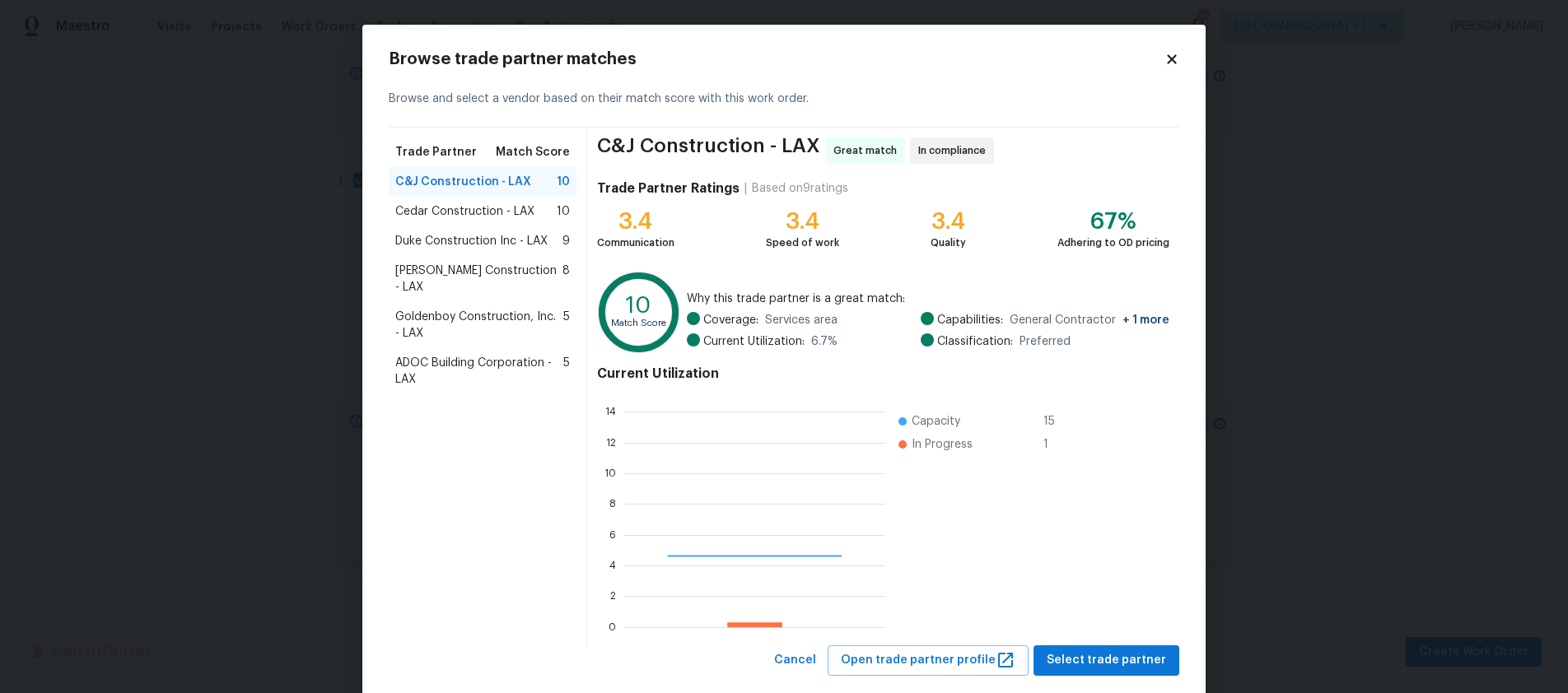
scroll to position [218, 249]
click at [433, 273] on span "[PERSON_NAME] Construction - LAX" at bounding box center [479, 279] width 167 height 33
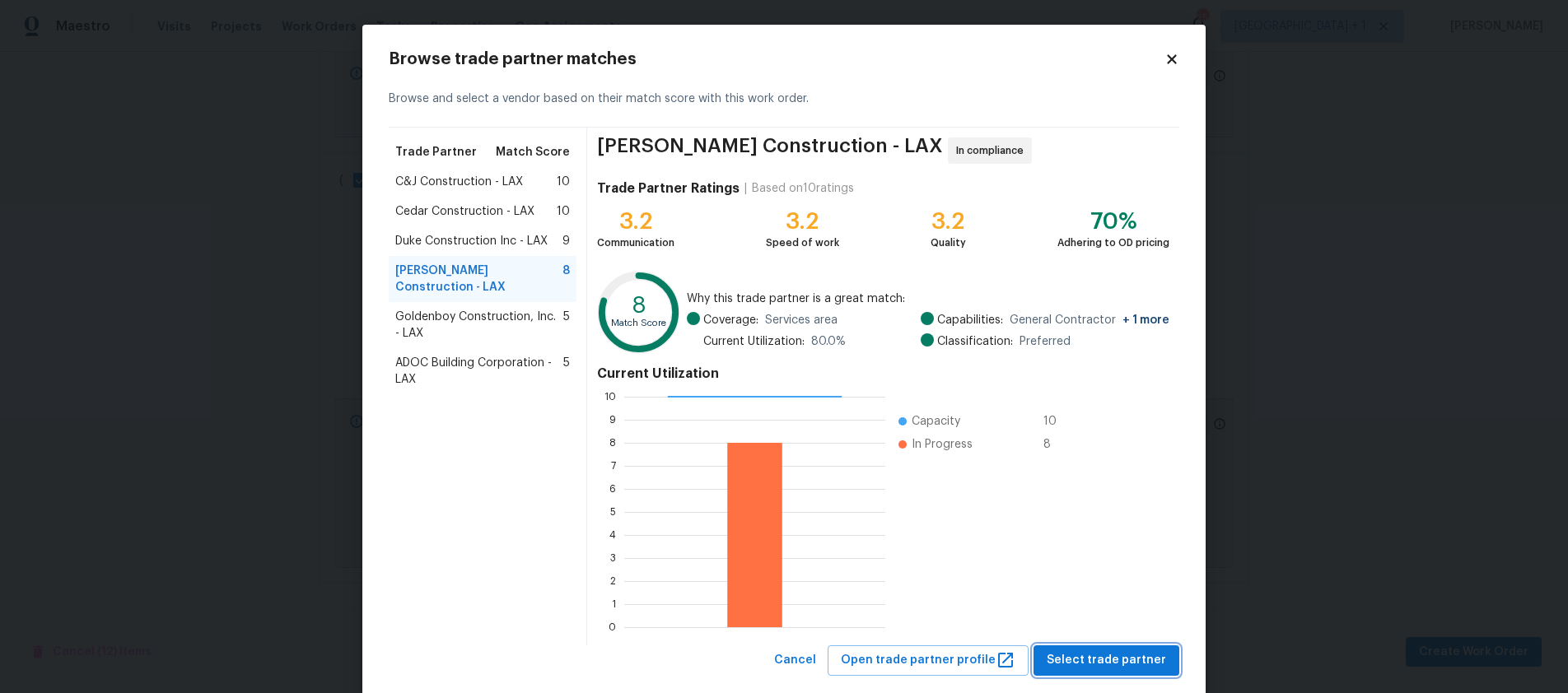
click at [1098, 660] on span "Select trade partner" at bounding box center [1106, 660] width 119 height 20
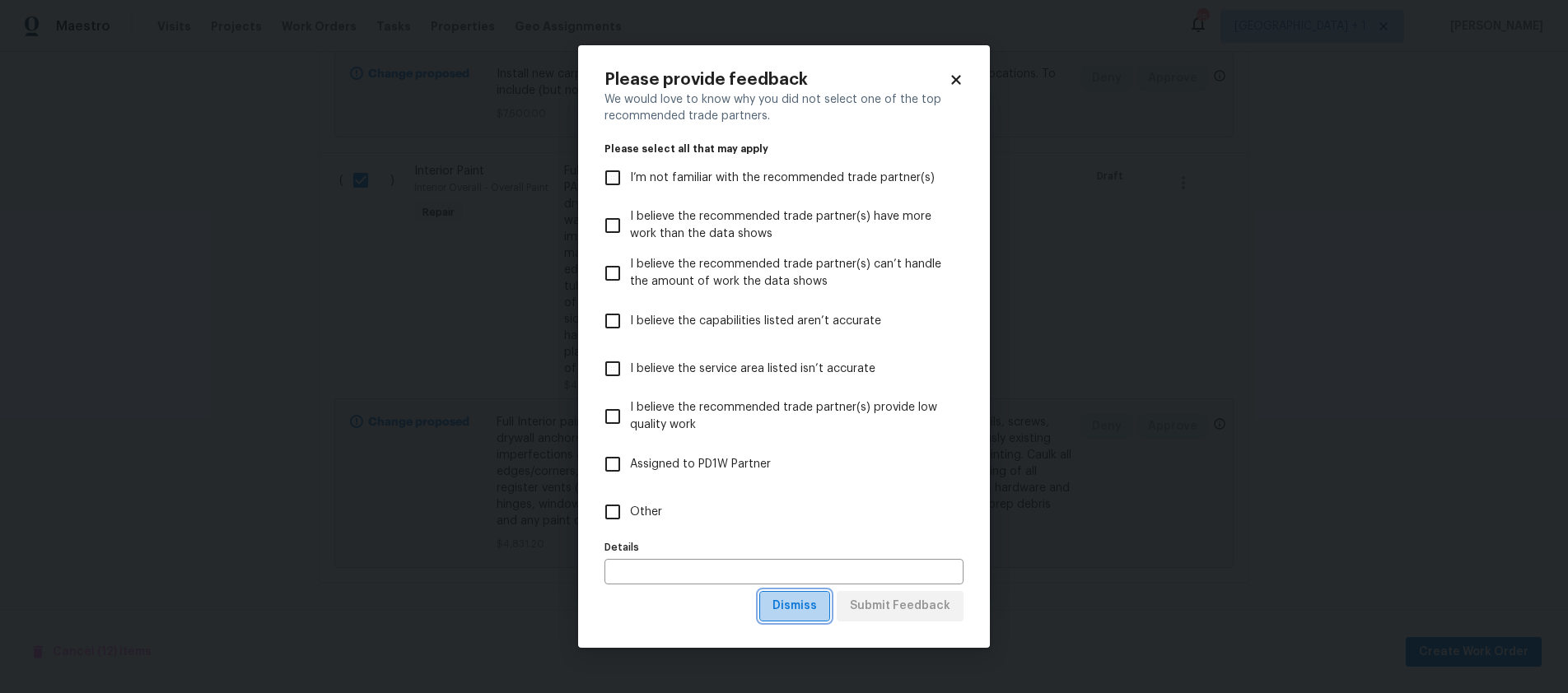
click at [795, 615] on button "Dismiss" at bounding box center [795, 606] width 71 height 30
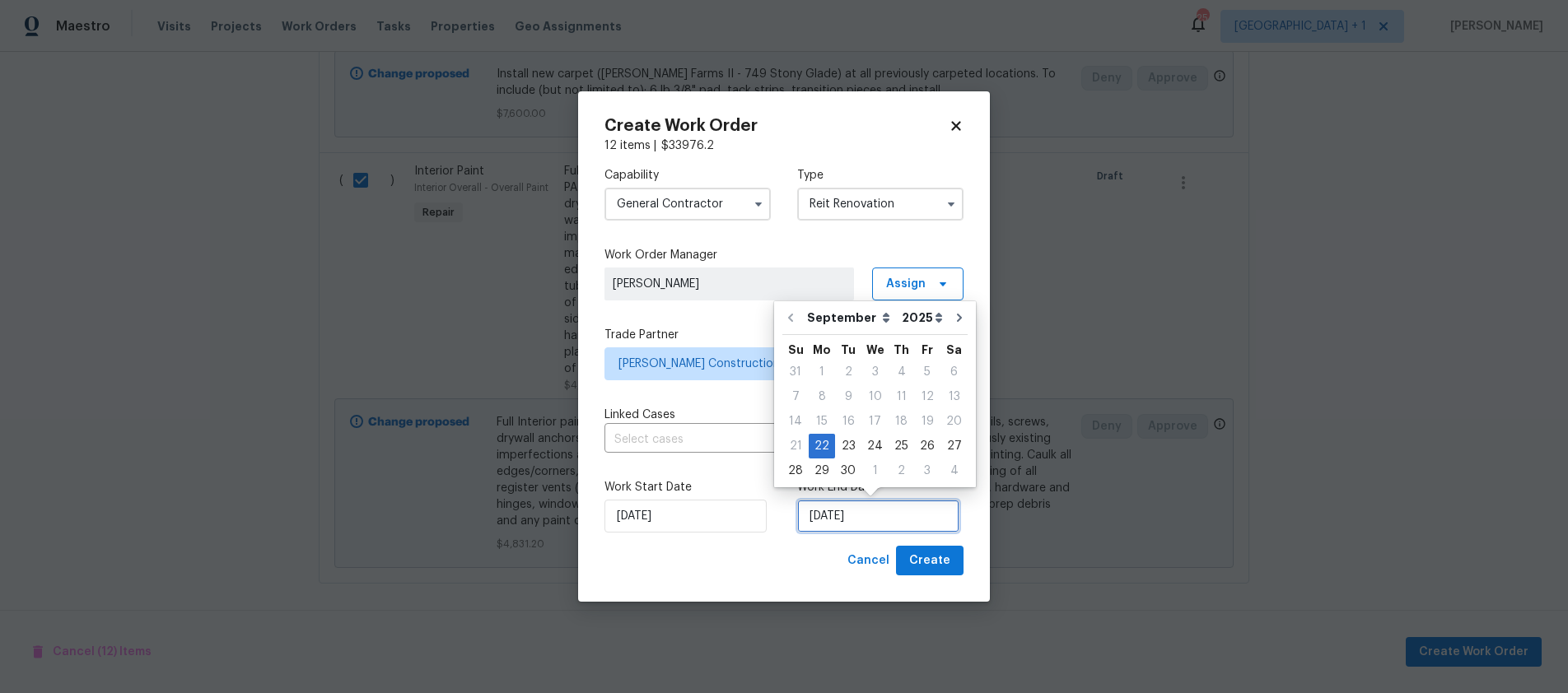
click at [918, 509] on input "[DATE]" at bounding box center [878, 516] width 162 height 33
click at [952, 318] on icon "Go to next month" at bounding box center [959, 318] width 14 height 14
type input "[DATE]"
select select "9"
click at [941, 368] on div "4" at bounding box center [954, 371] width 25 height 23
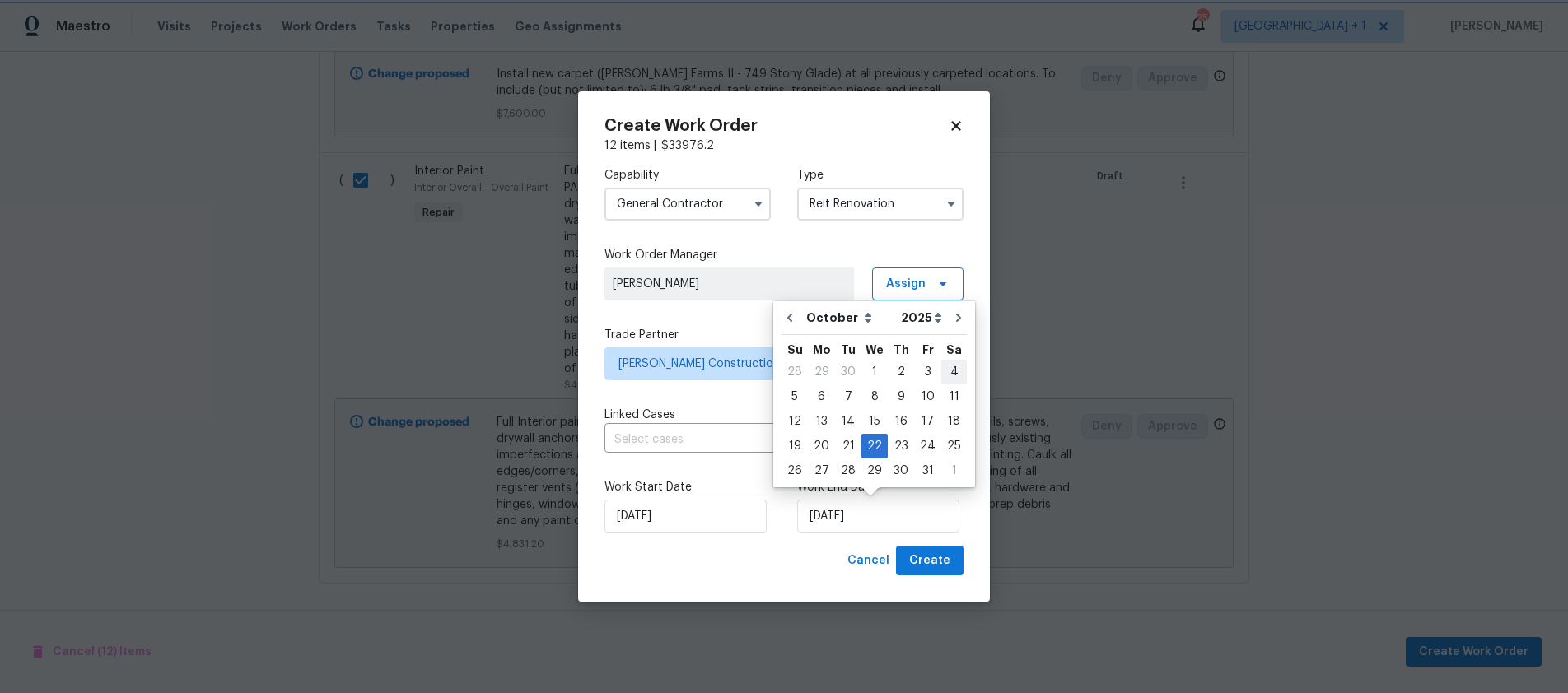
type input "[DATE]"
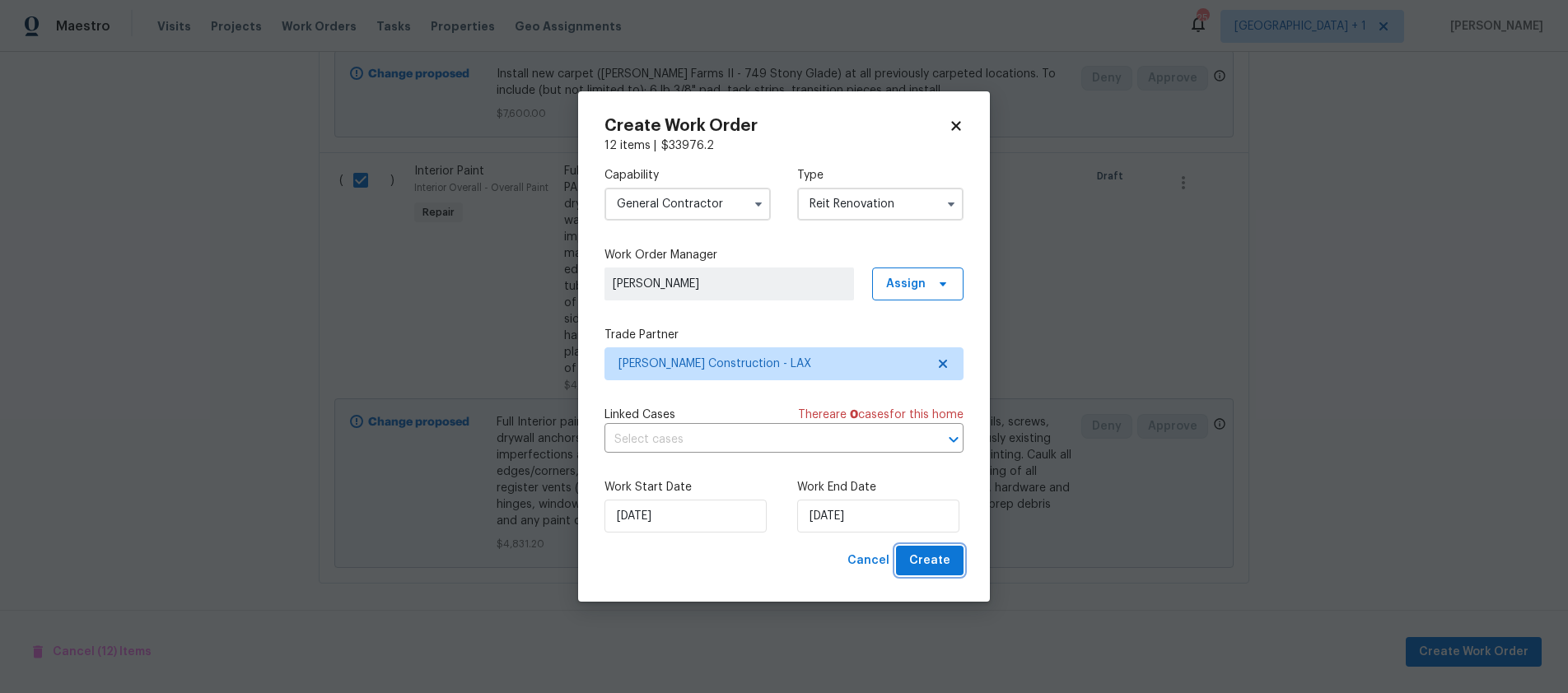
click at [932, 563] on span "Create" at bounding box center [930, 560] width 41 height 20
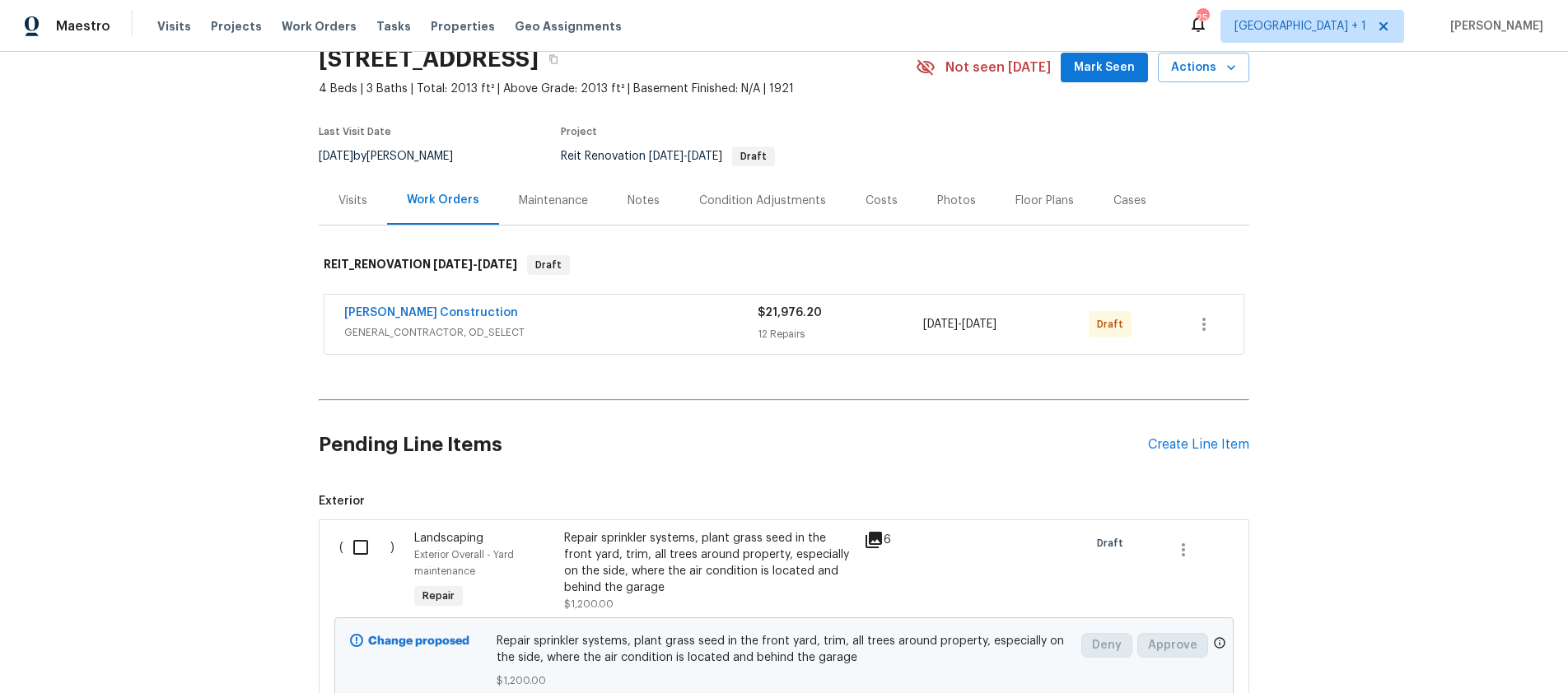
scroll to position [229, 0]
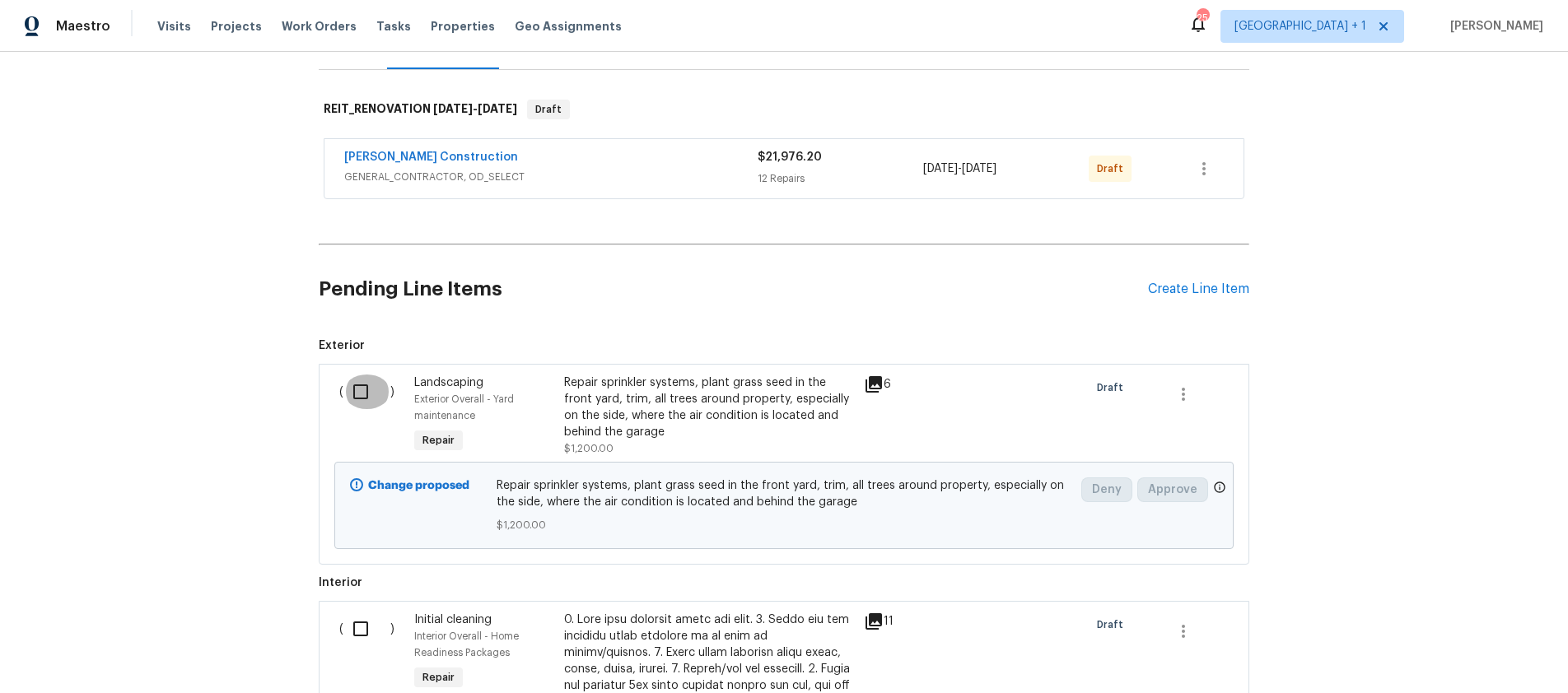
click at [355, 393] on input "checkbox" at bounding box center [367, 392] width 47 height 35
checkbox input "true"
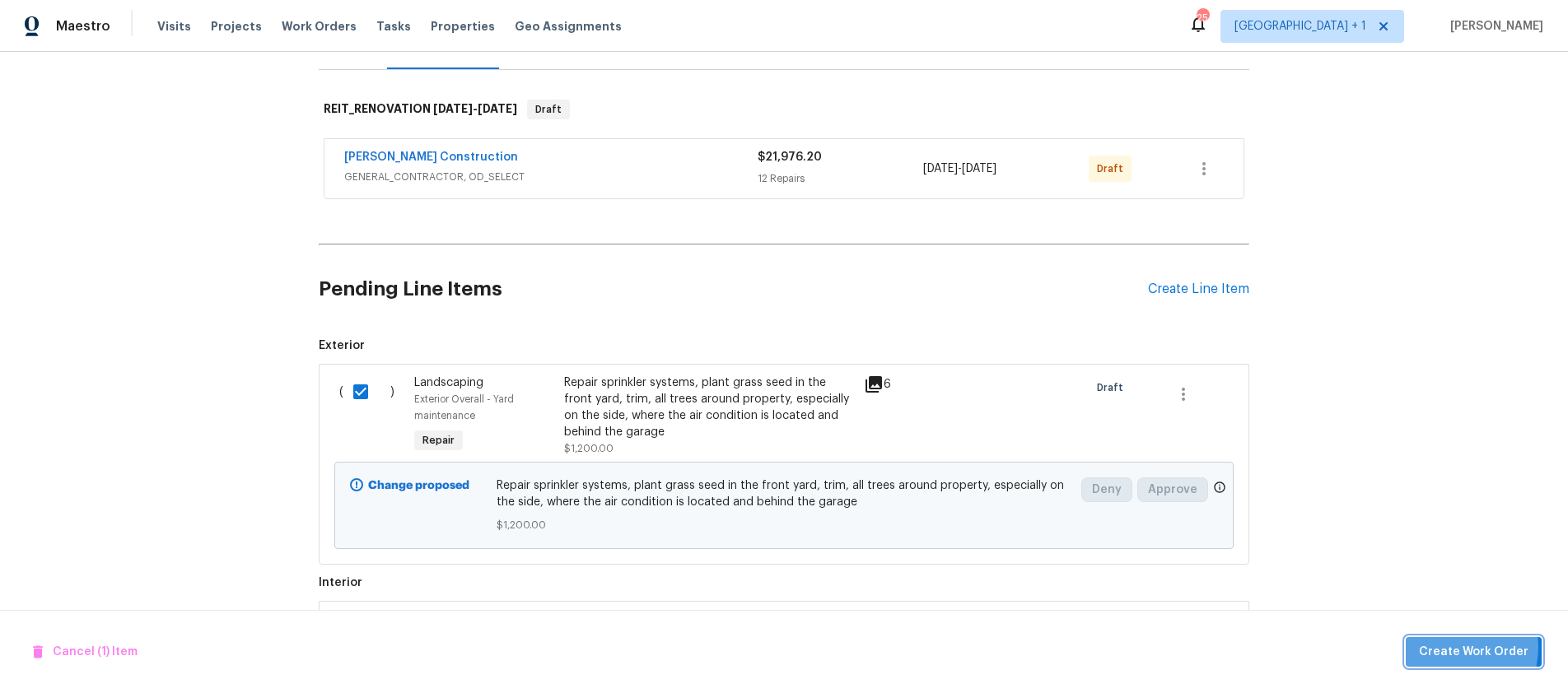
click at [1452, 647] on span "Create Work Order" at bounding box center [1473, 652] width 110 height 20
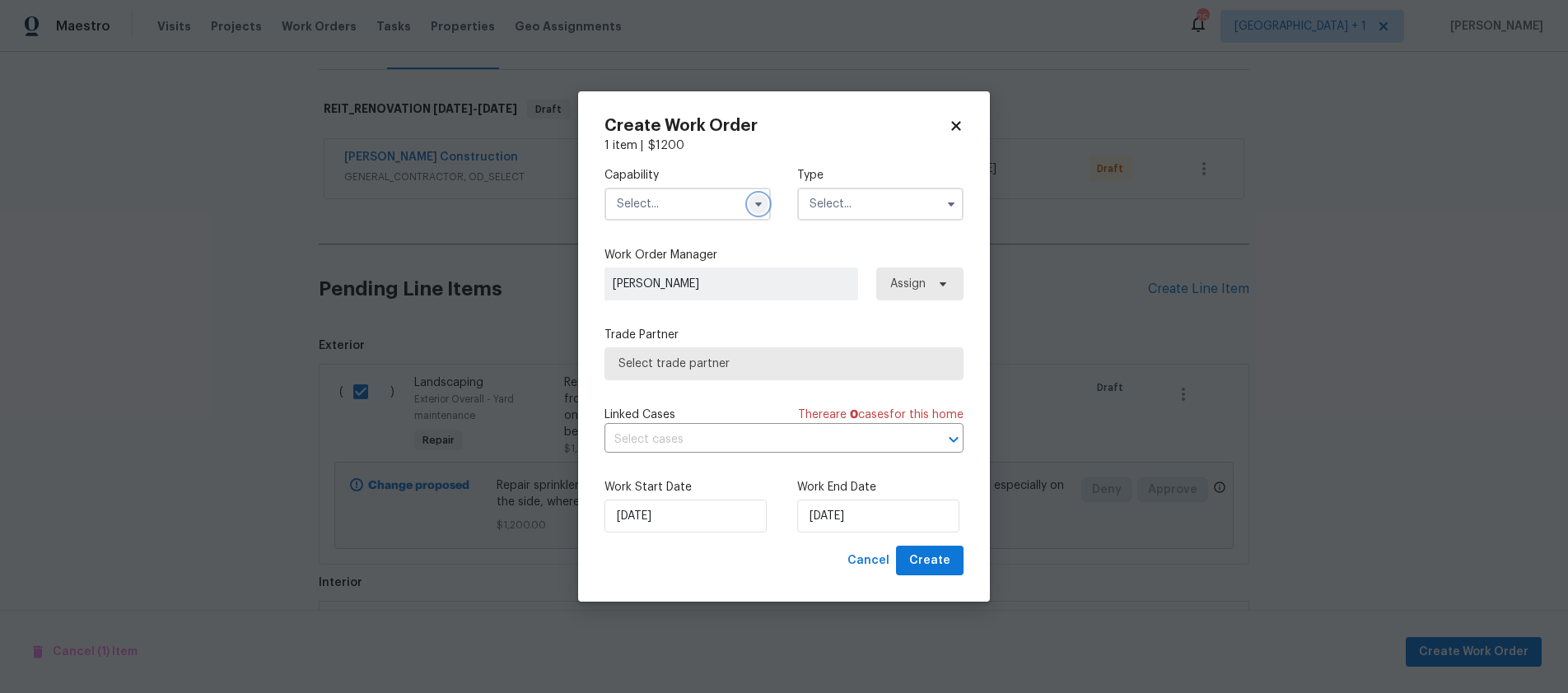
click at [763, 209] on icon "button" at bounding box center [758, 204] width 14 height 14
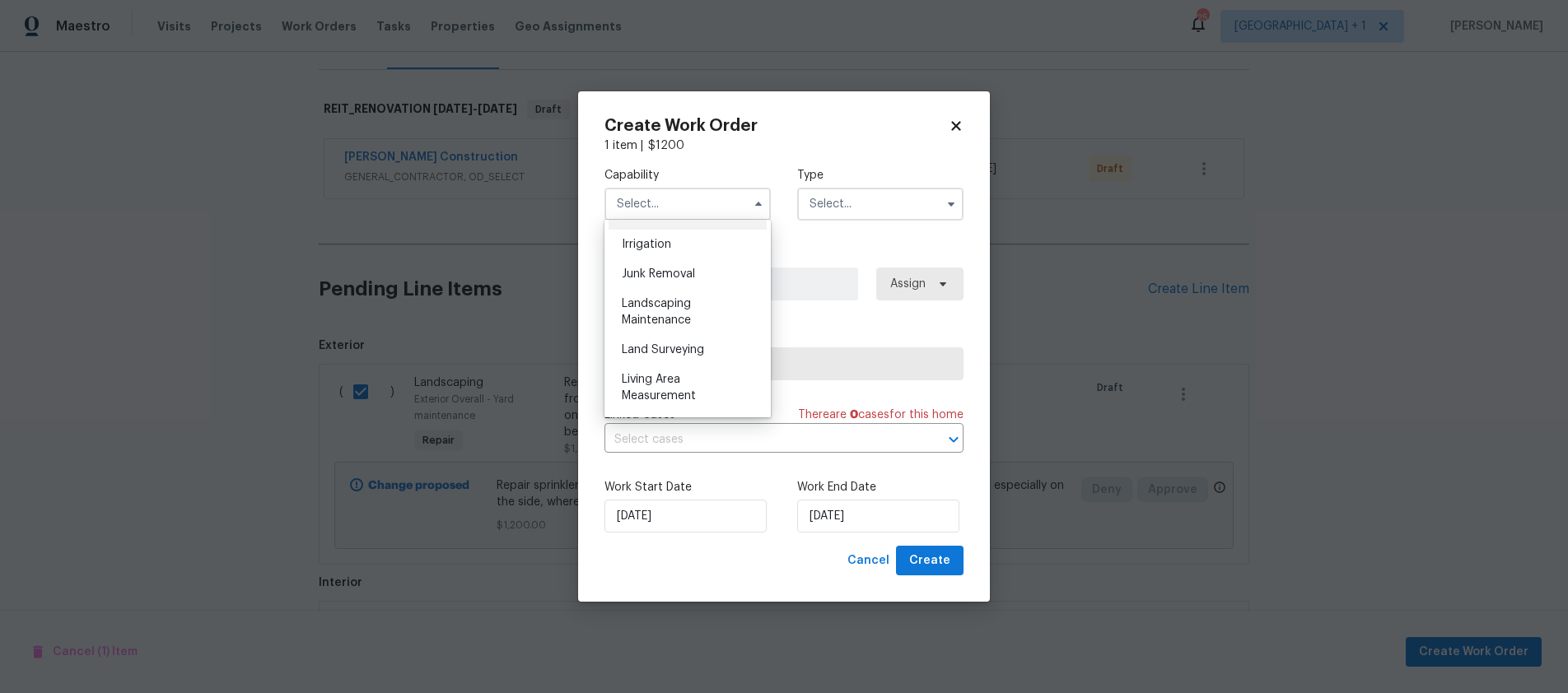
scroll to position [1054, 0]
click at [698, 299] on div "Landscaping Maintenance" at bounding box center [687, 275] width 158 height 46
type input "Landscaping Maintenance"
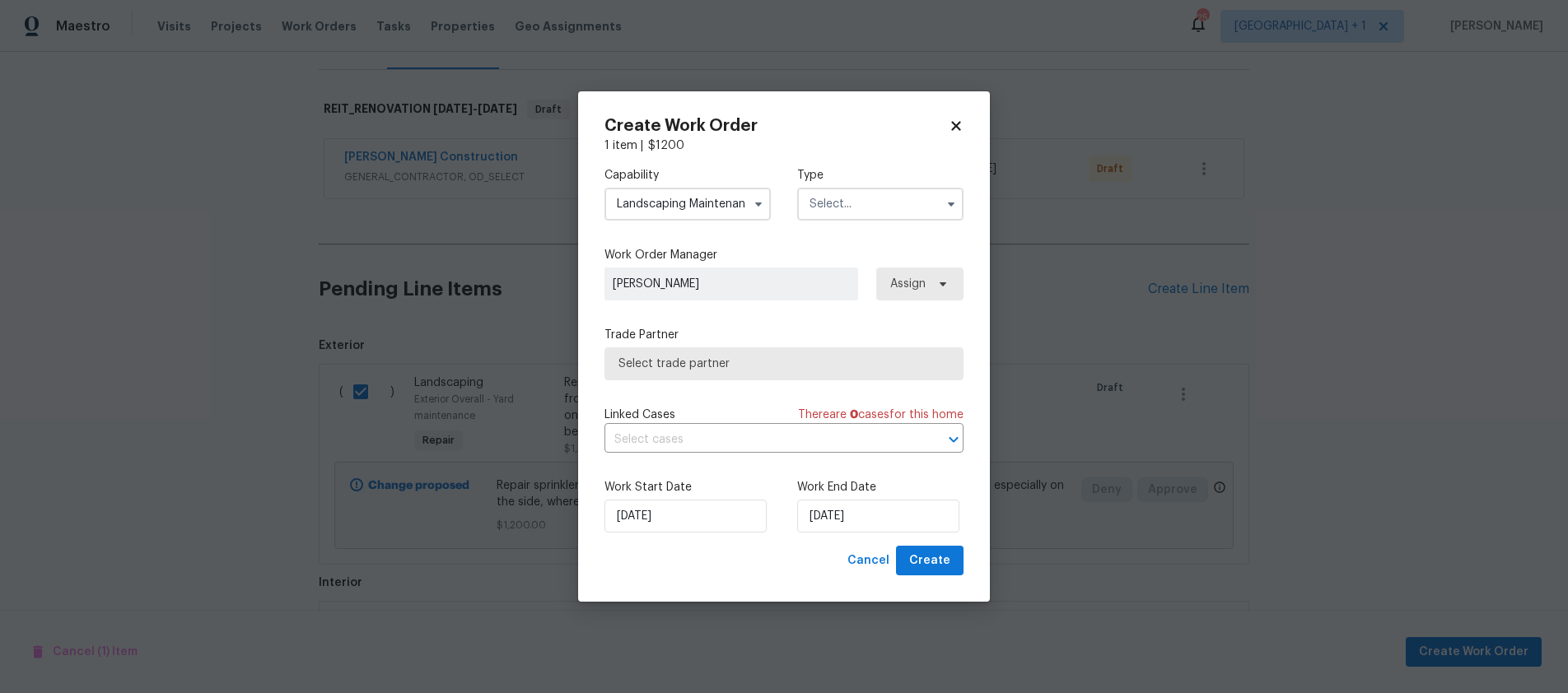
click at [873, 215] on input "text" at bounding box center [880, 203] width 166 height 33
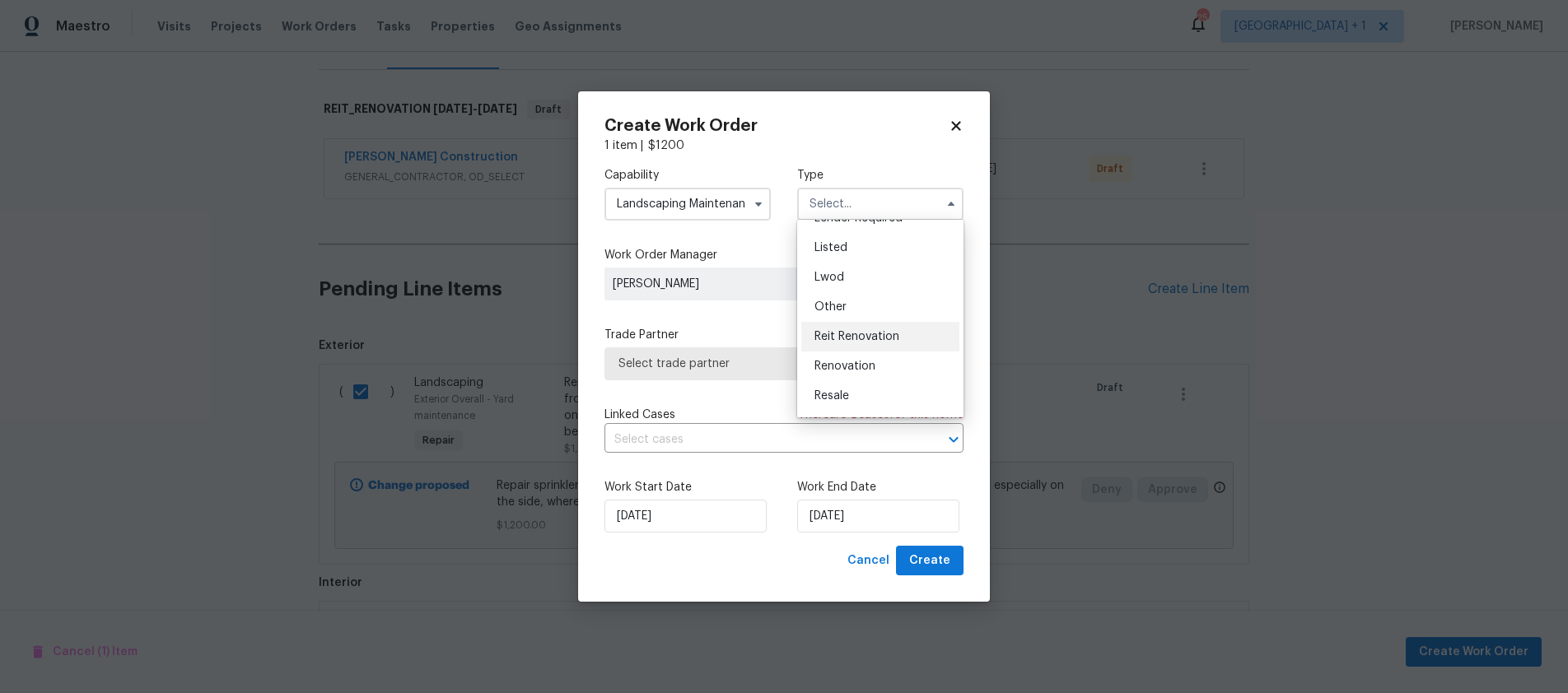
scroll to position [196, 0]
click at [868, 284] on span "Reit Renovation" at bounding box center [857, 280] width 84 height 12
type input "Reit Renovation"
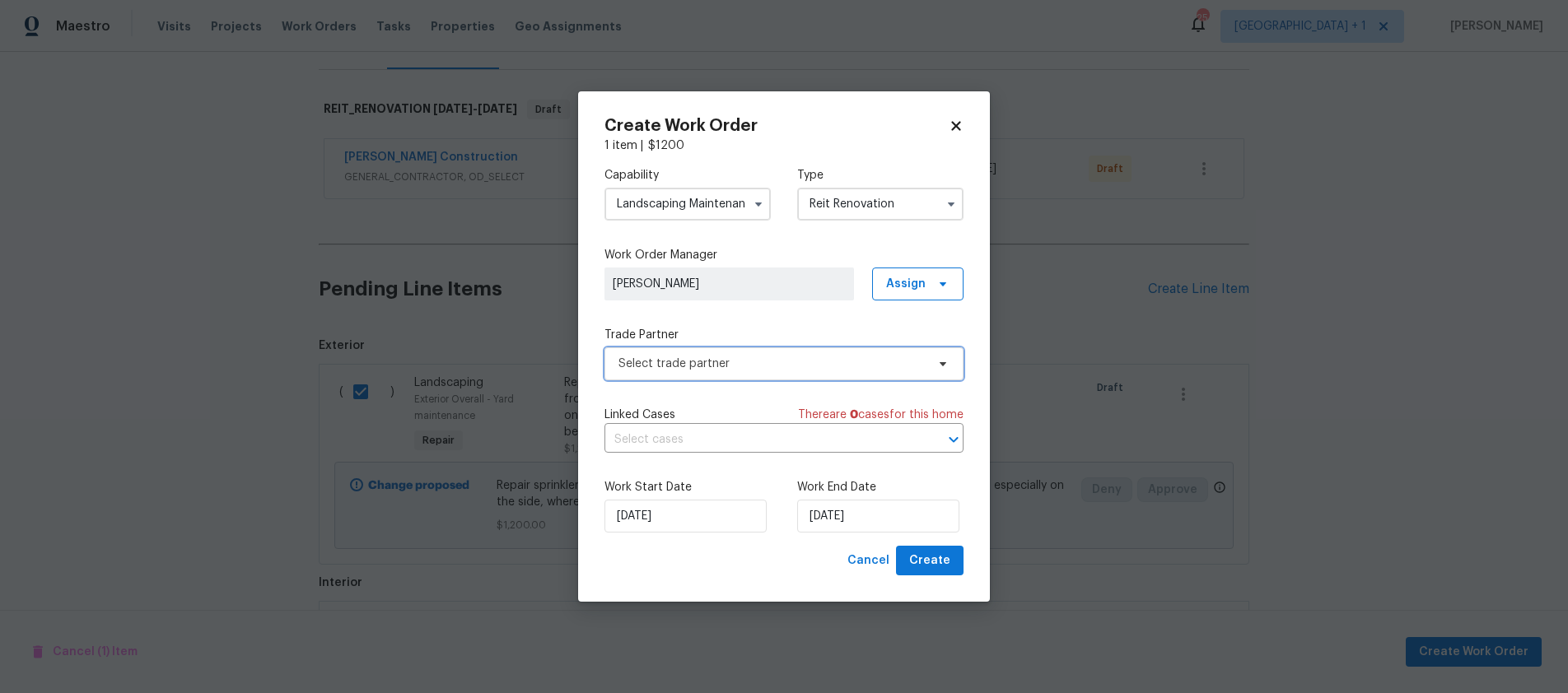
click at [863, 366] on span "Select trade partner" at bounding box center [772, 364] width 307 height 17
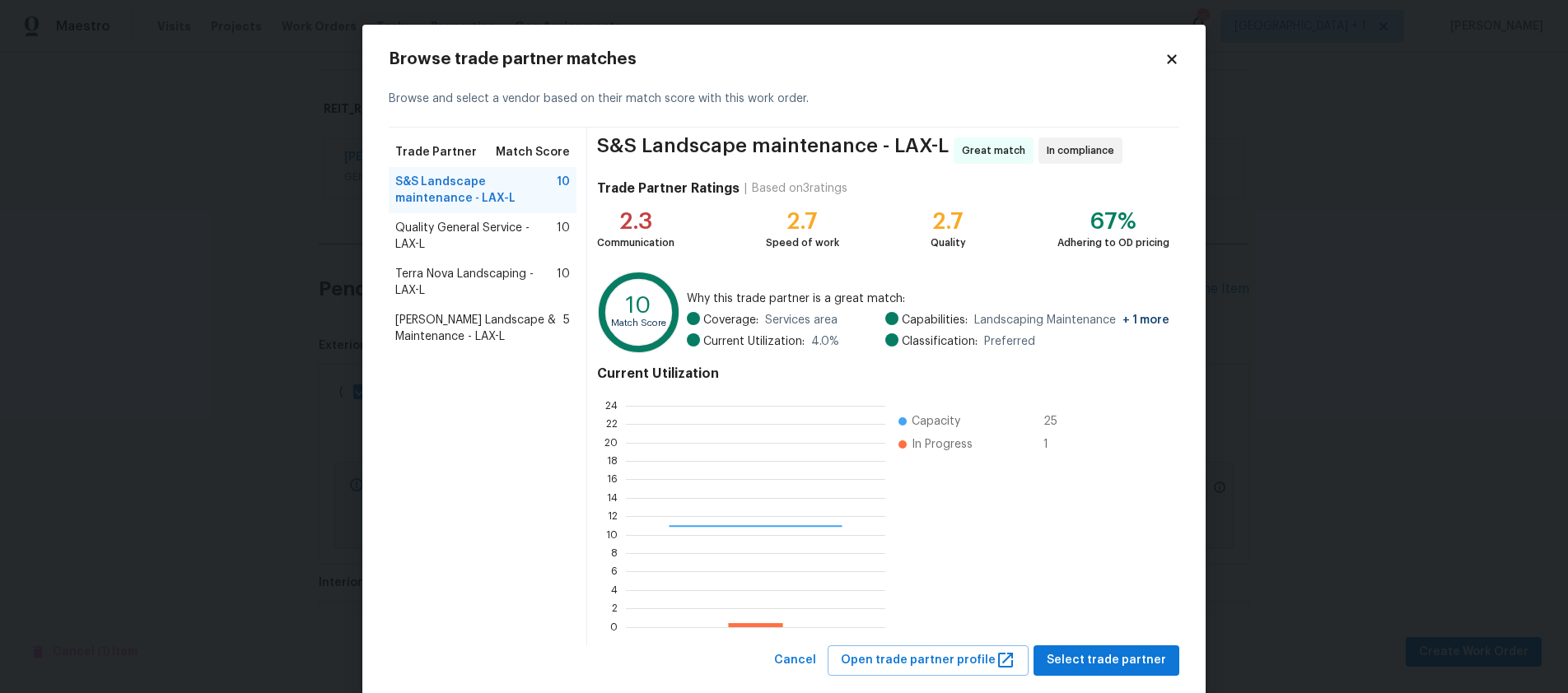
scroll to position [218, 247]
click at [426, 187] on span "S&S Landscape maintenance - LAX-L" at bounding box center [475, 190] width 161 height 33
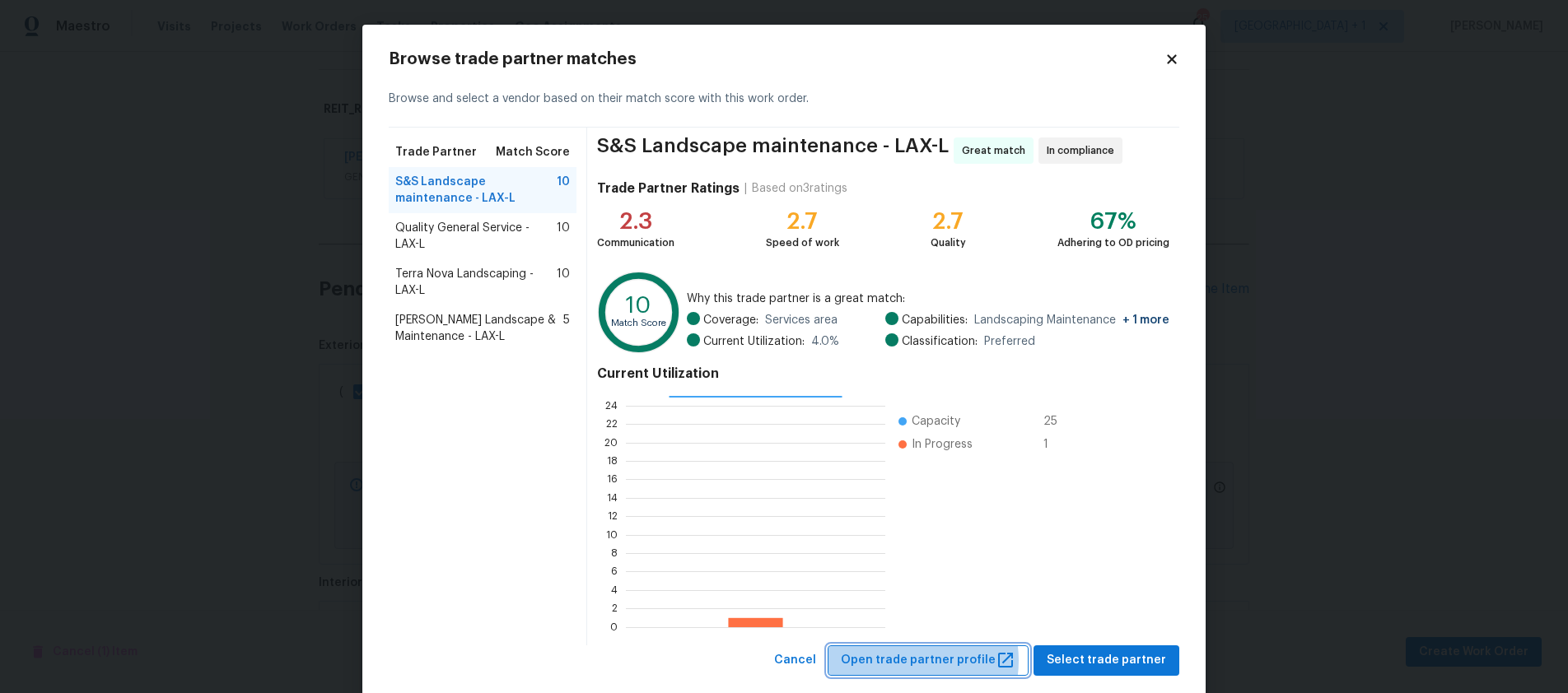
click at [921, 660] on span "Open trade partner profile" at bounding box center [928, 660] width 175 height 20
click at [423, 283] on span "Terra Nova Landscaping - LAX-L" at bounding box center [475, 282] width 161 height 33
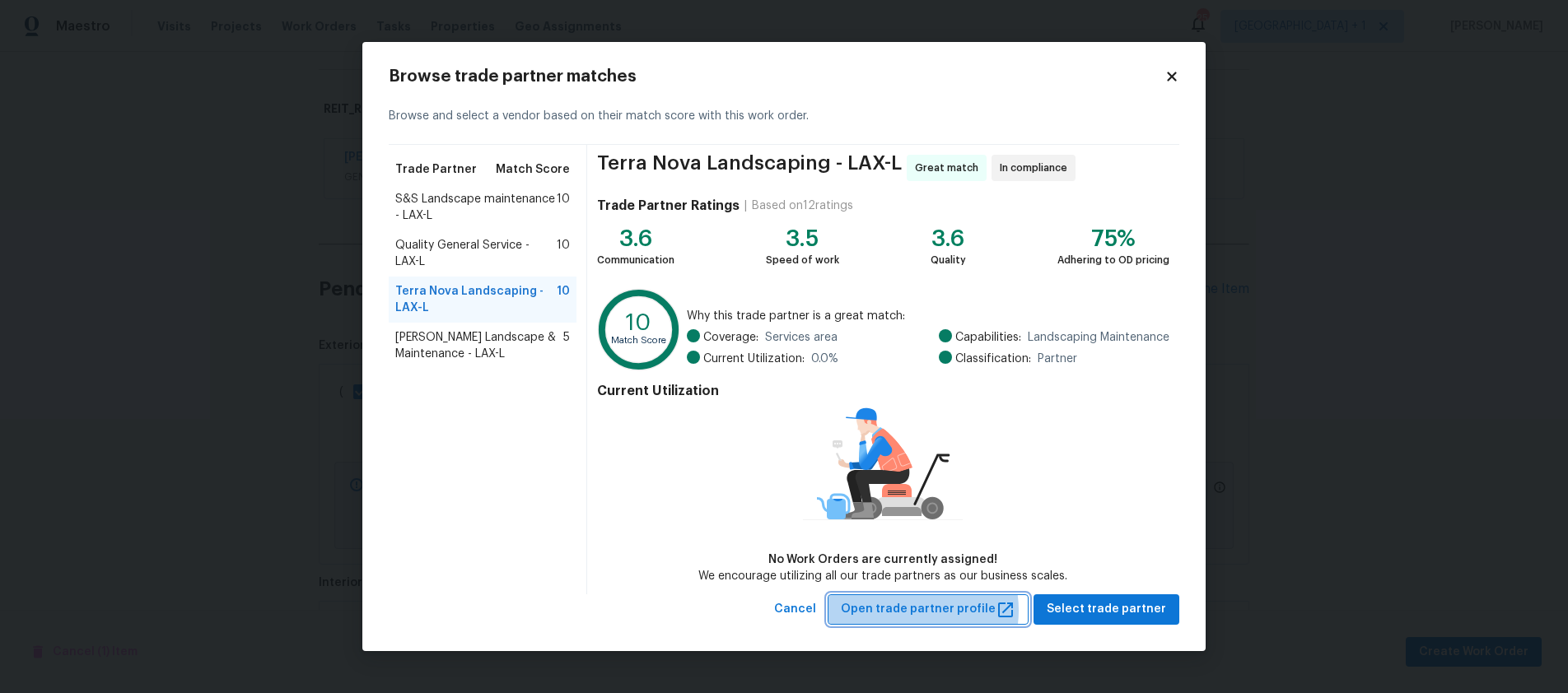
click at [931, 610] on span "Open trade partner profile" at bounding box center [928, 609] width 175 height 20
click at [437, 204] on span "S&S Landscape maintenance - LAX-L" at bounding box center [475, 207] width 161 height 33
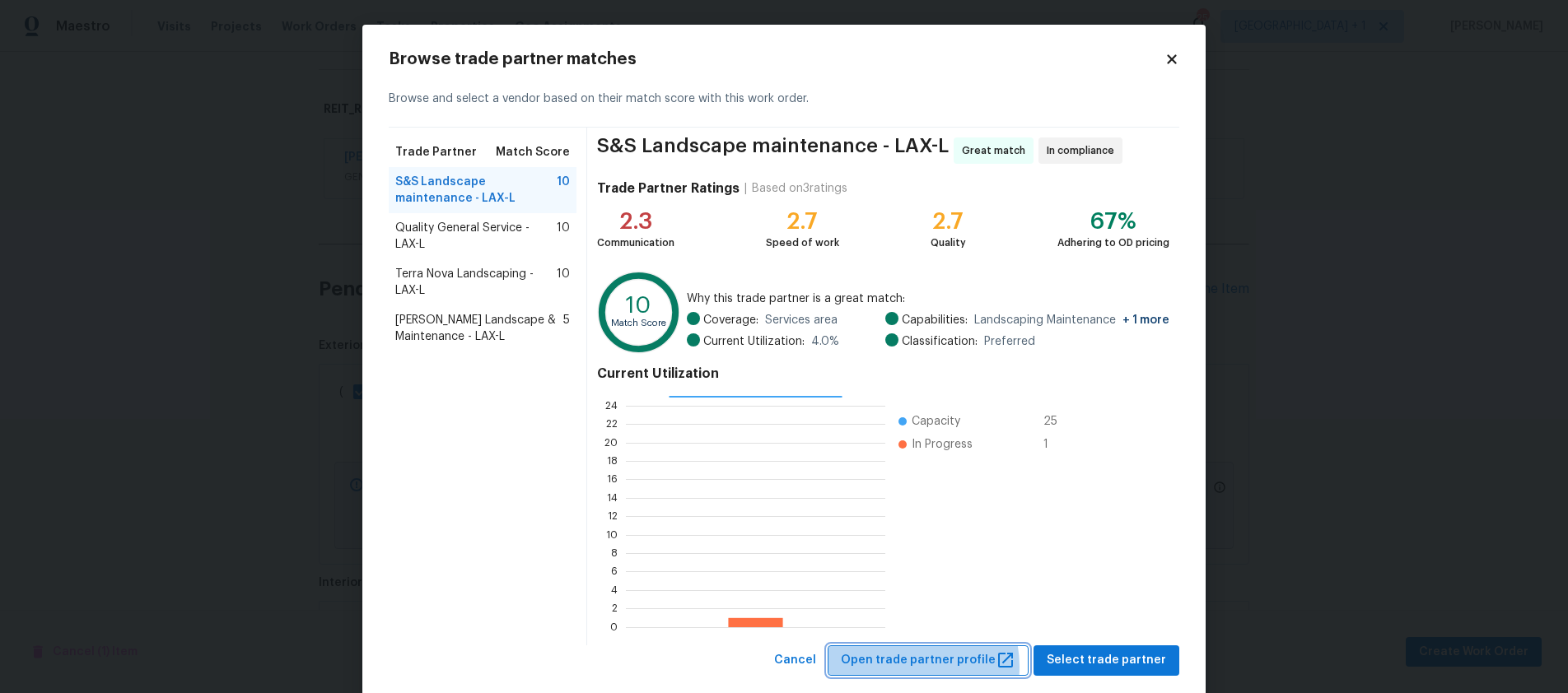
click at [909, 667] on span "Open trade partner profile" at bounding box center [928, 660] width 175 height 20
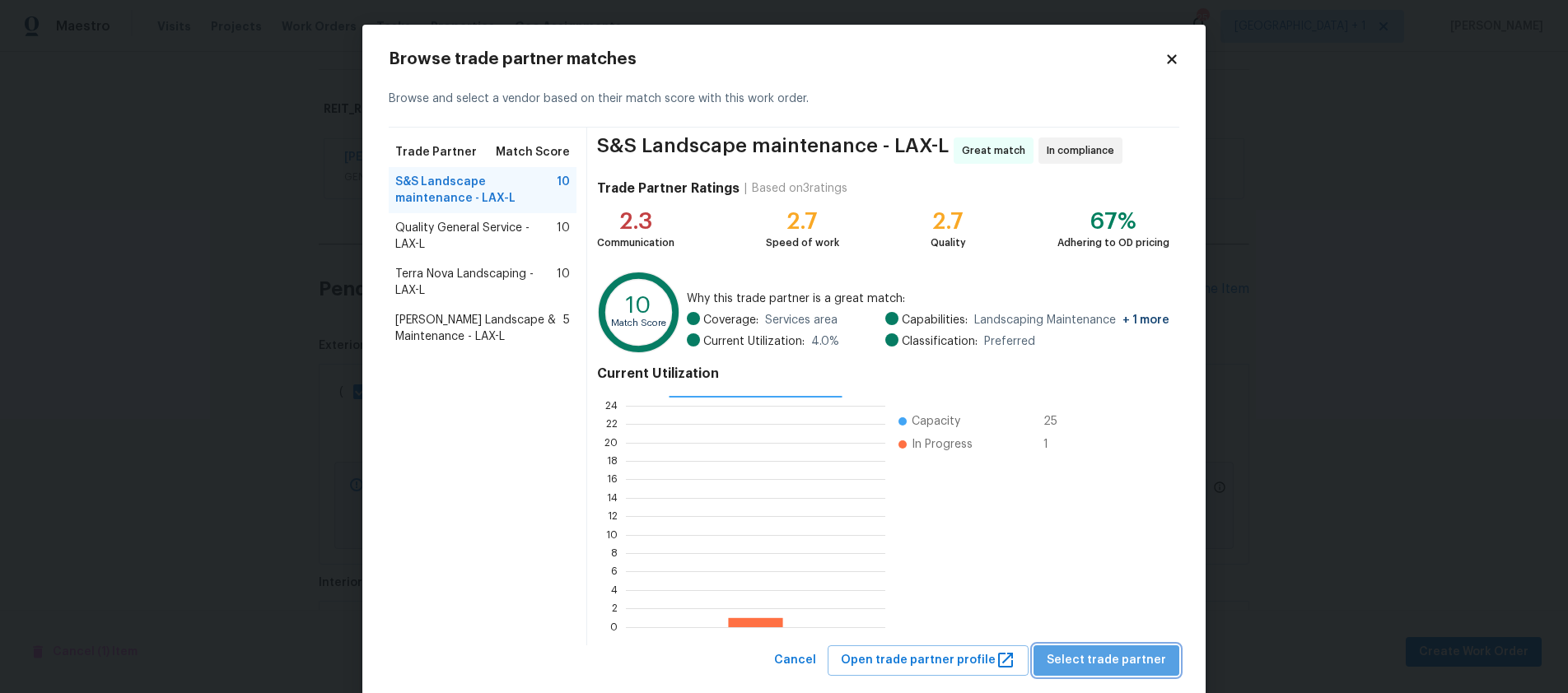
click at [1116, 662] on span "Select trade partner" at bounding box center [1106, 660] width 119 height 20
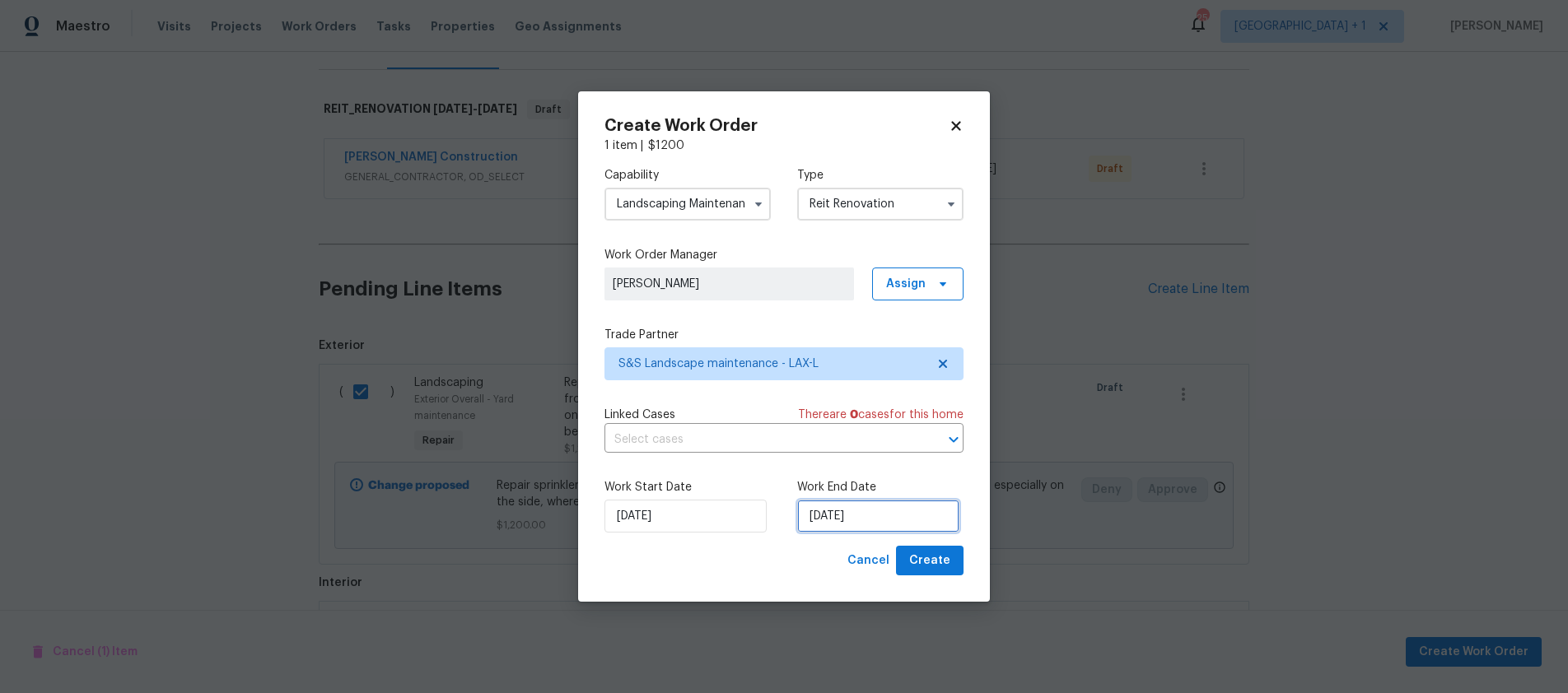
click at [909, 520] on input "[DATE]" at bounding box center [878, 516] width 162 height 33
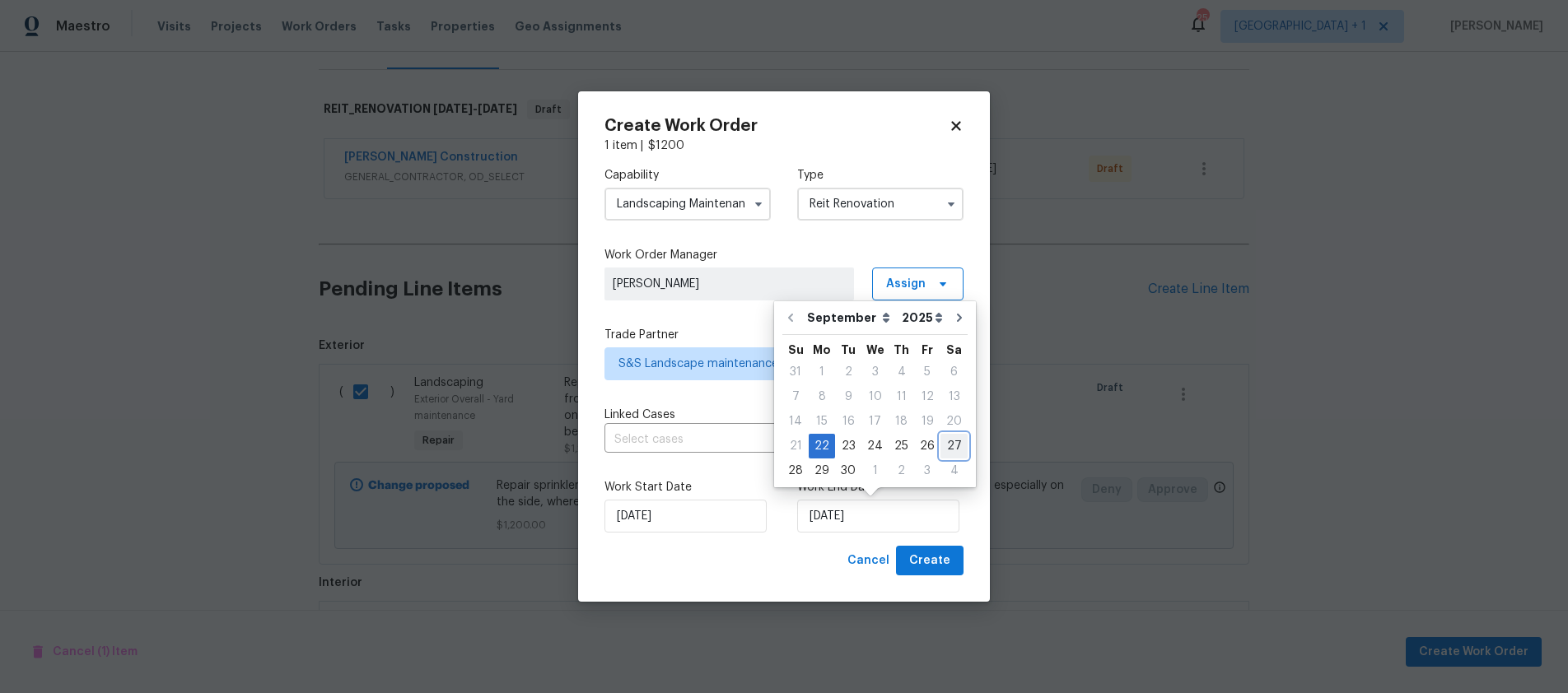
click at [946, 441] on div "27" at bounding box center [954, 446] width 27 height 23
type input "[DATE]"
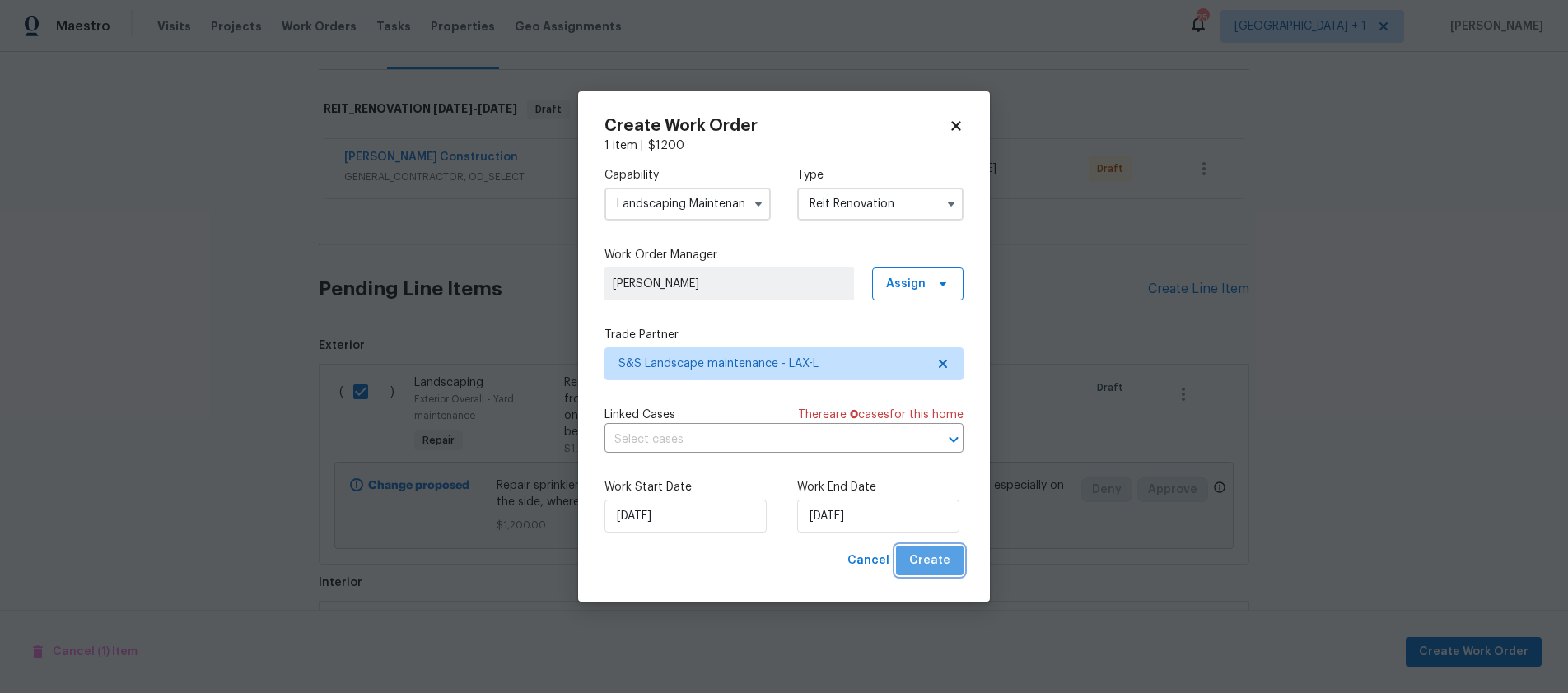
click at [934, 568] on span "Create" at bounding box center [930, 560] width 41 height 20
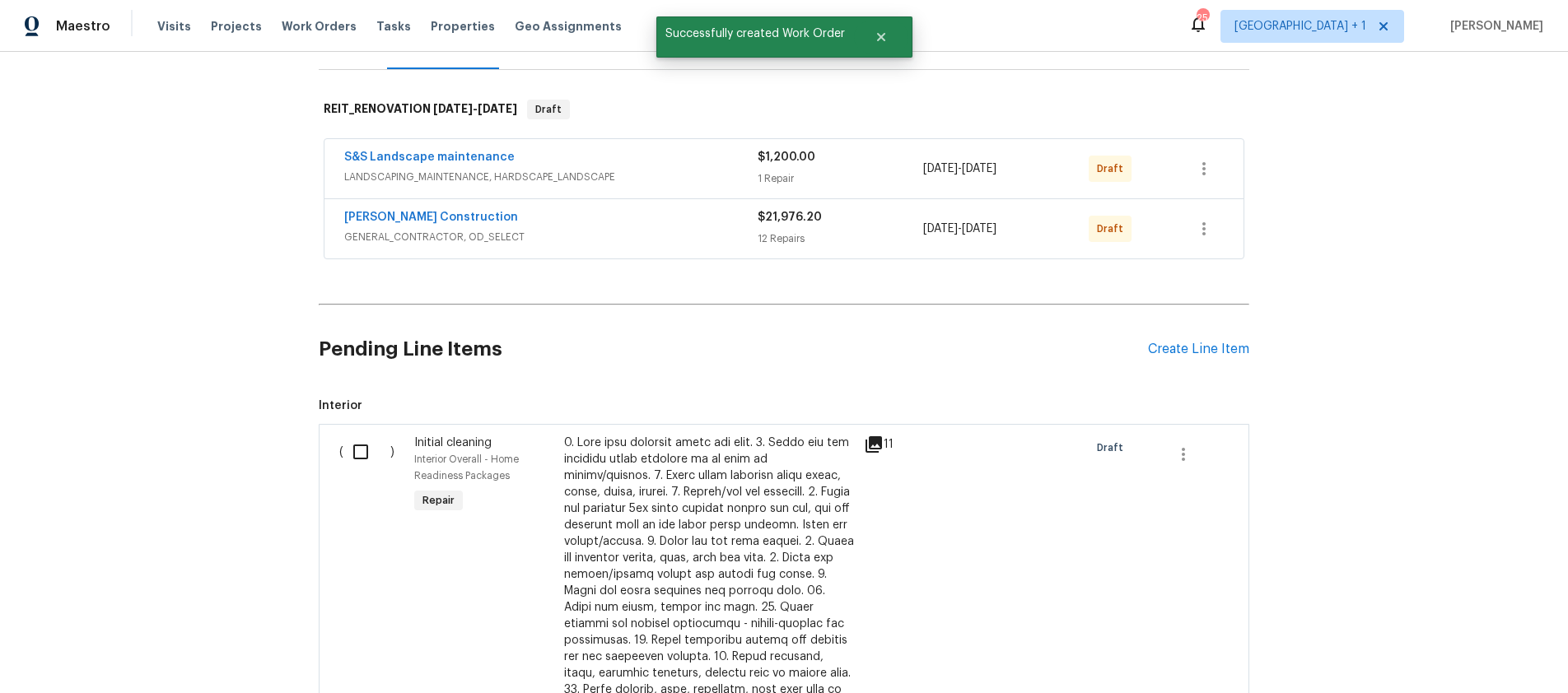
click at [350, 456] on input "checkbox" at bounding box center [367, 452] width 47 height 35
checkbox input "true"
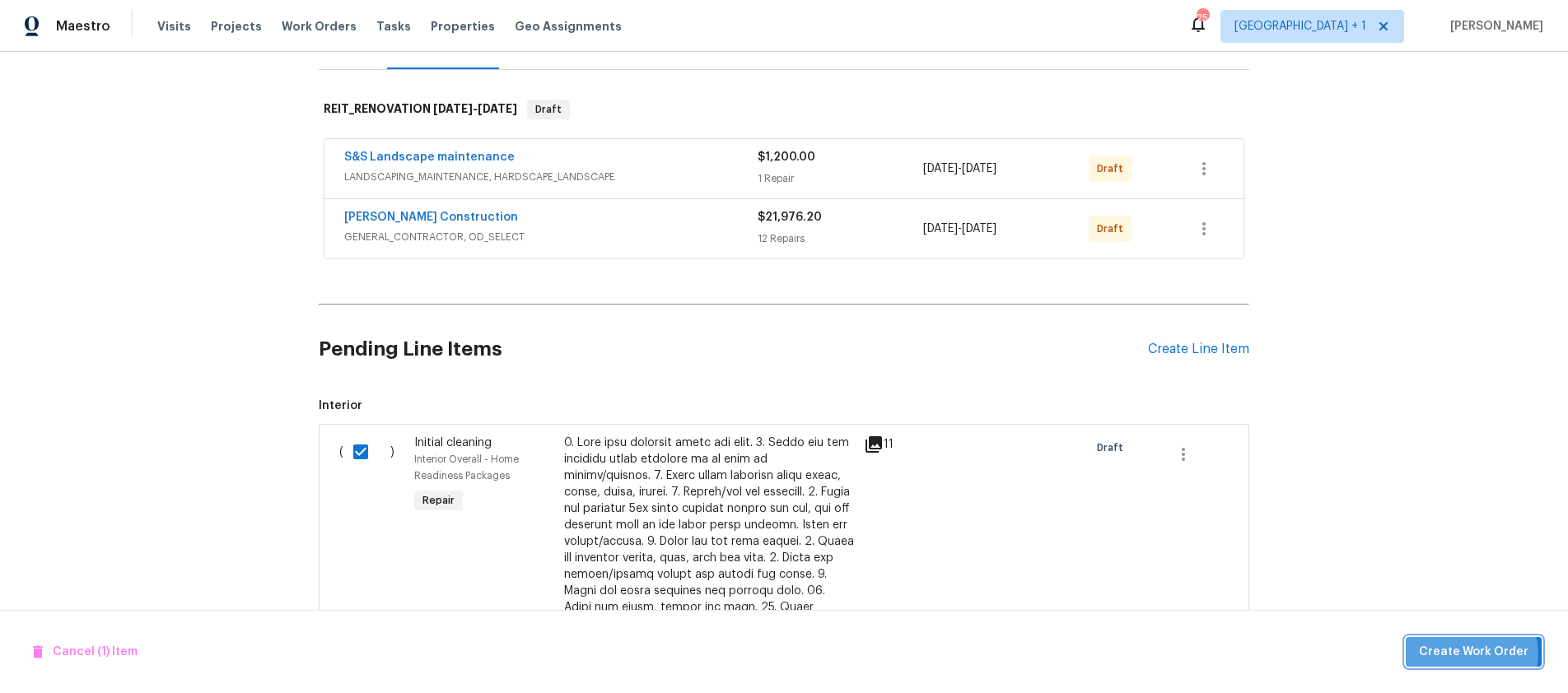
click at [1476, 653] on span "Create Work Order" at bounding box center [1473, 652] width 110 height 20
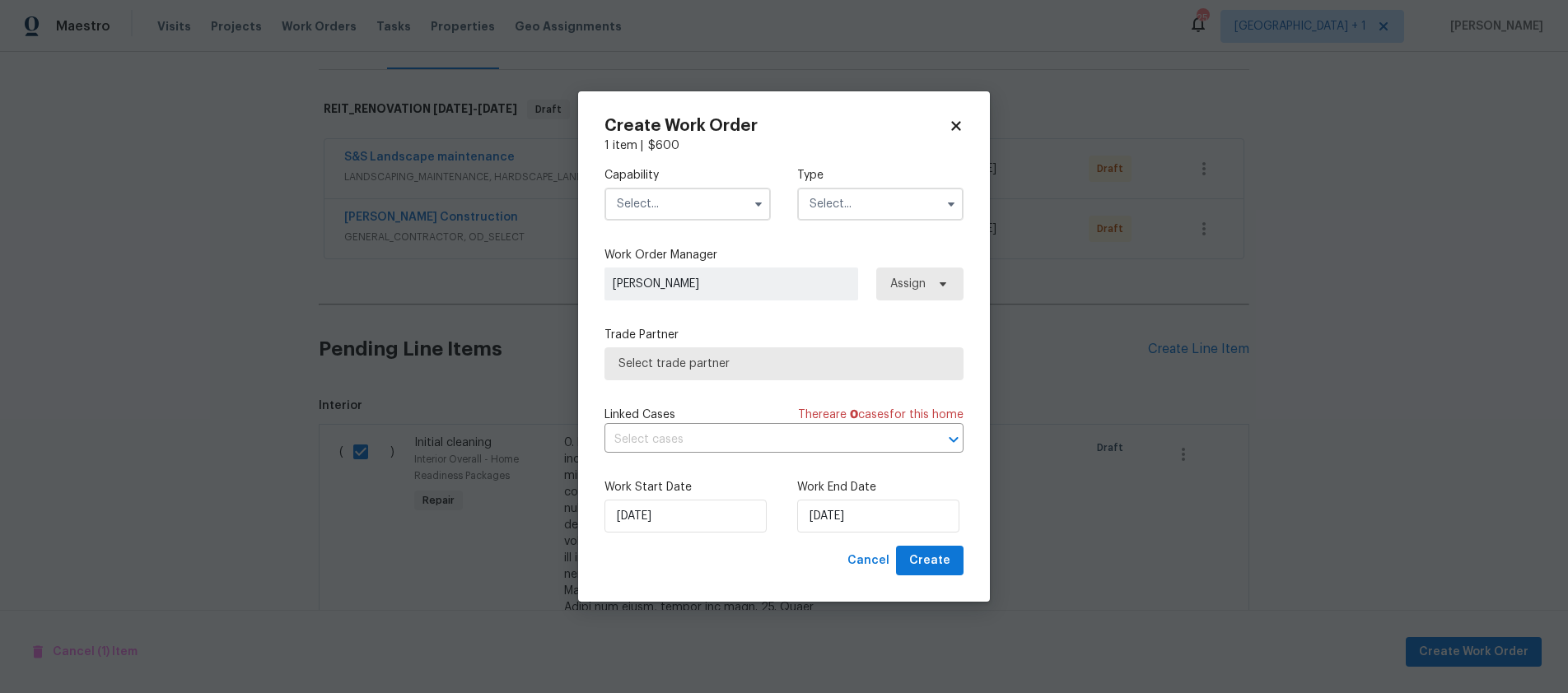
click at [766, 189] on input "text" at bounding box center [687, 203] width 166 height 33
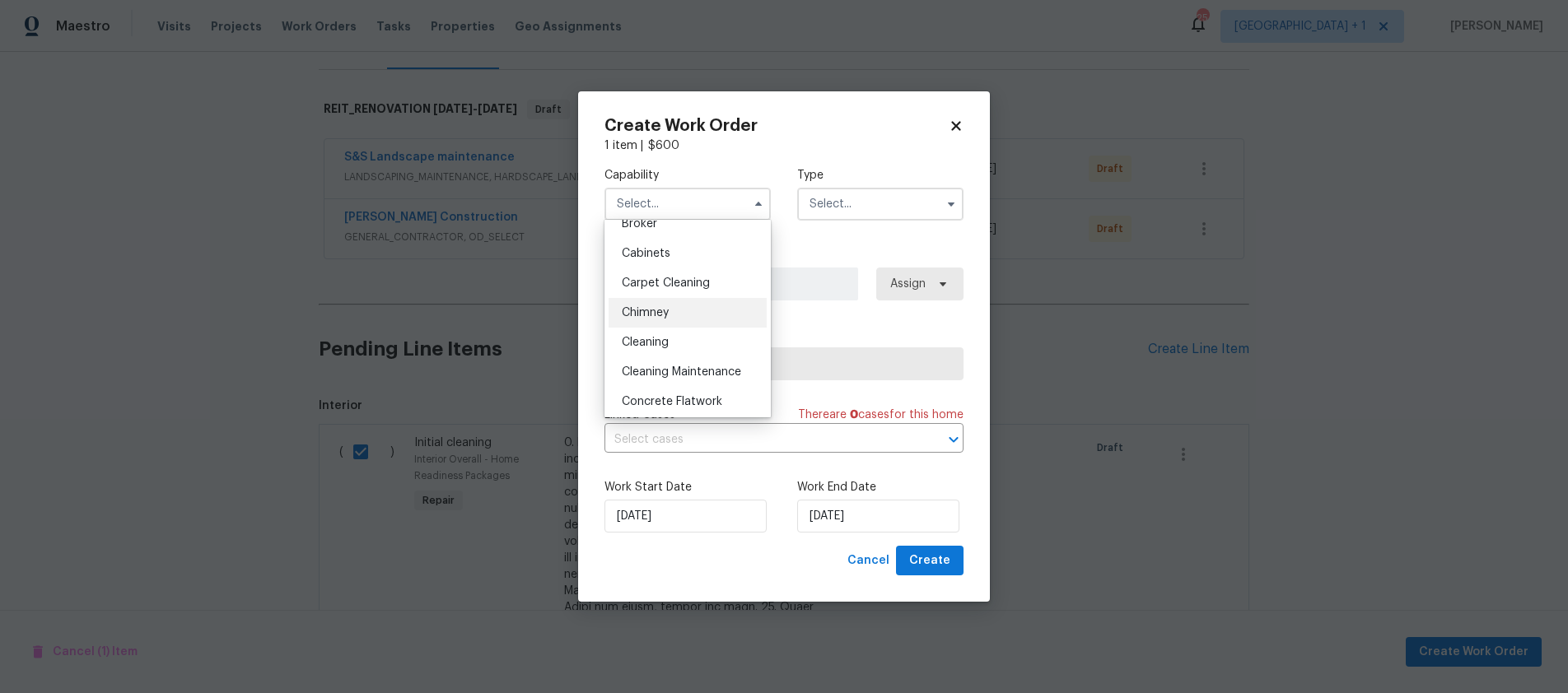
scroll to position [137, 0]
click at [668, 332] on div "Cleaning" at bounding box center [687, 338] width 158 height 30
type input "Cleaning"
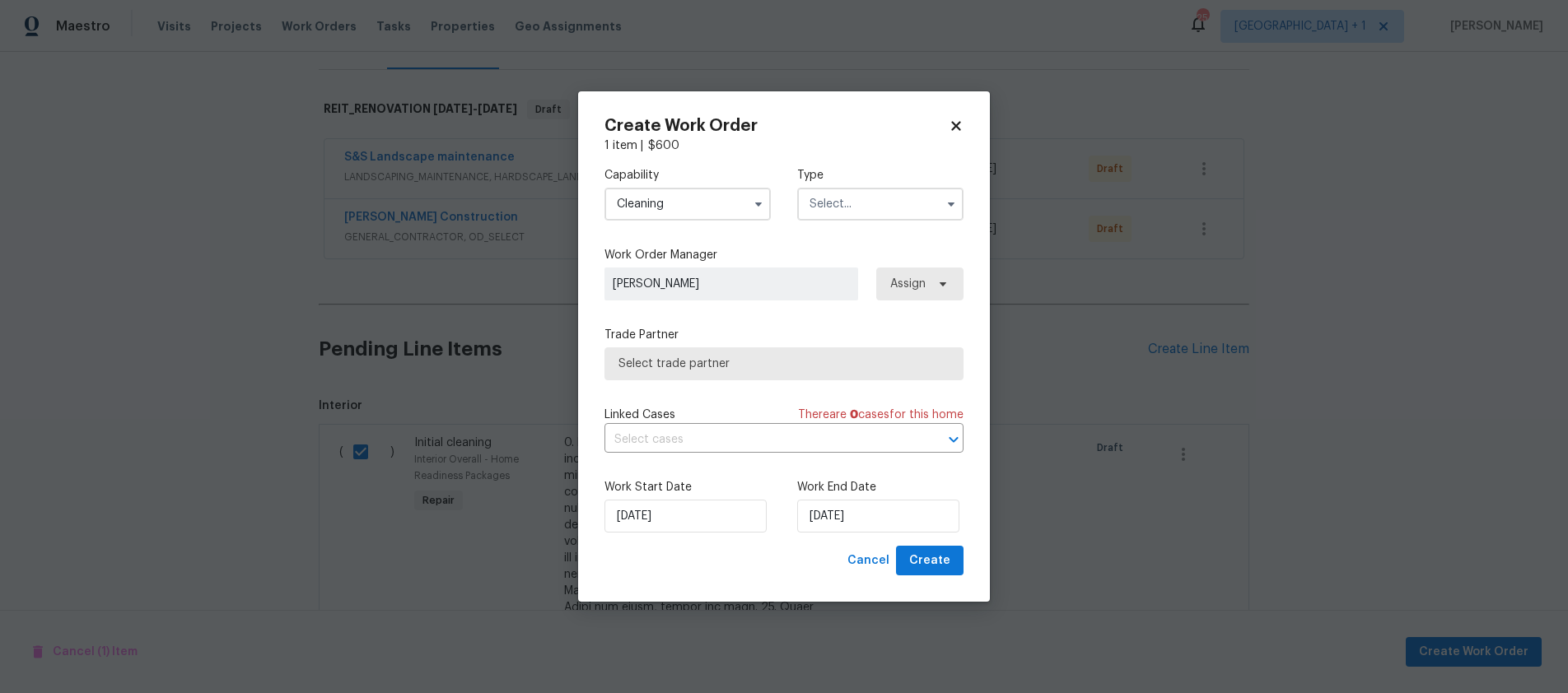
click at [867, 206] on input "text" at bounding box center [880, 203] width 166 height 33
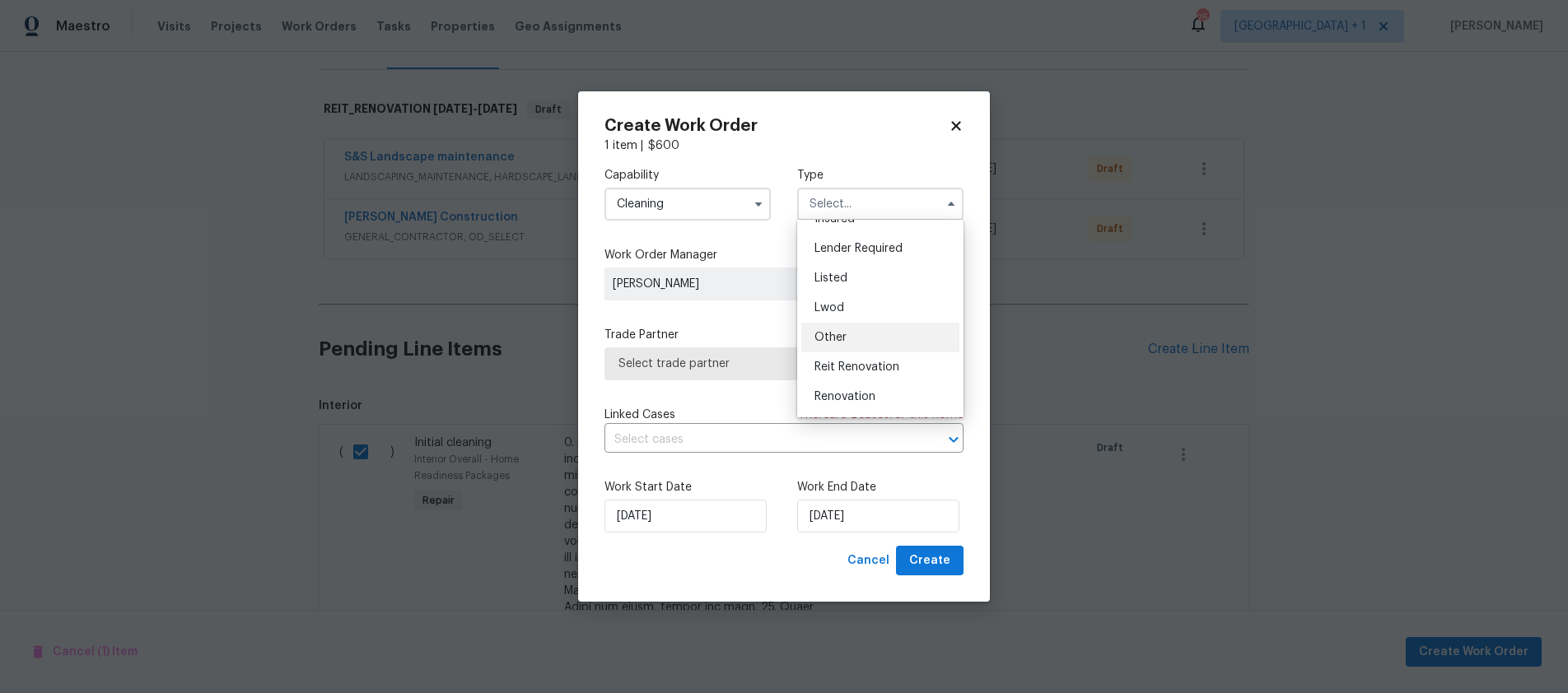
scroll to position [129, 0]
click at [887, 339] on div "Reit Renovation" at bounding box center [880, 346] width 158 height 30
type input "Reit Renovation"
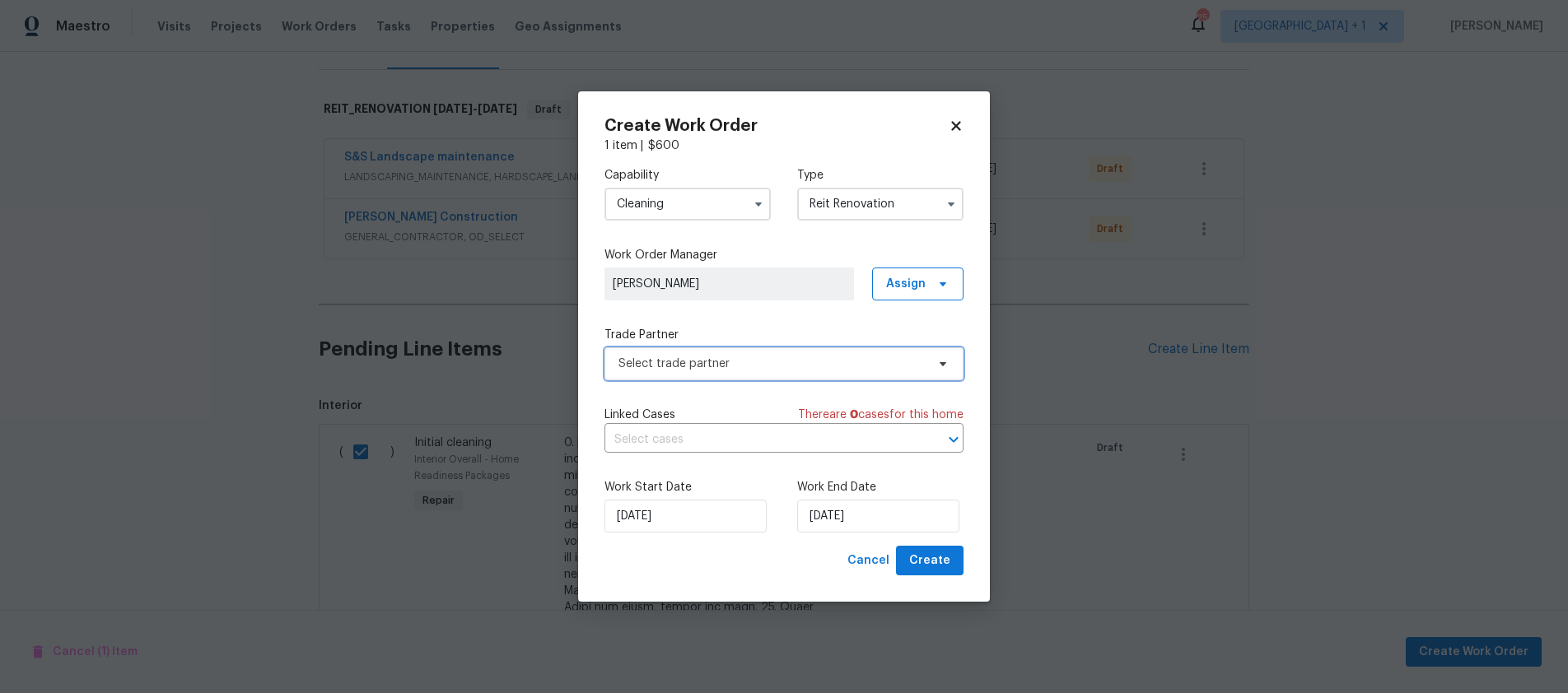
click at [778, 350] on span "Select trade partner" at bounding box center [784, 364] width 359 height 33
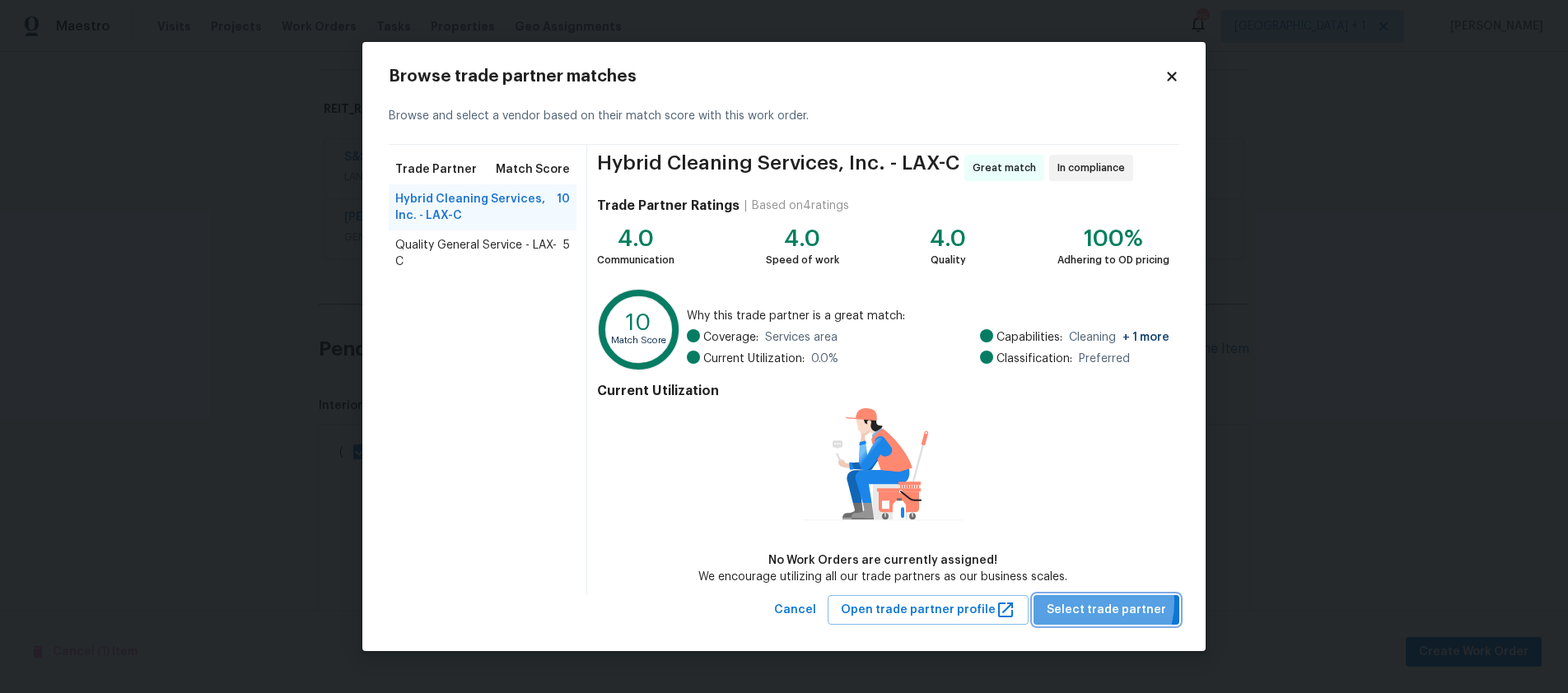
click at [1094, 603] on span "Select trade partner" at bounding box center [1106, 610] width 119 height 20
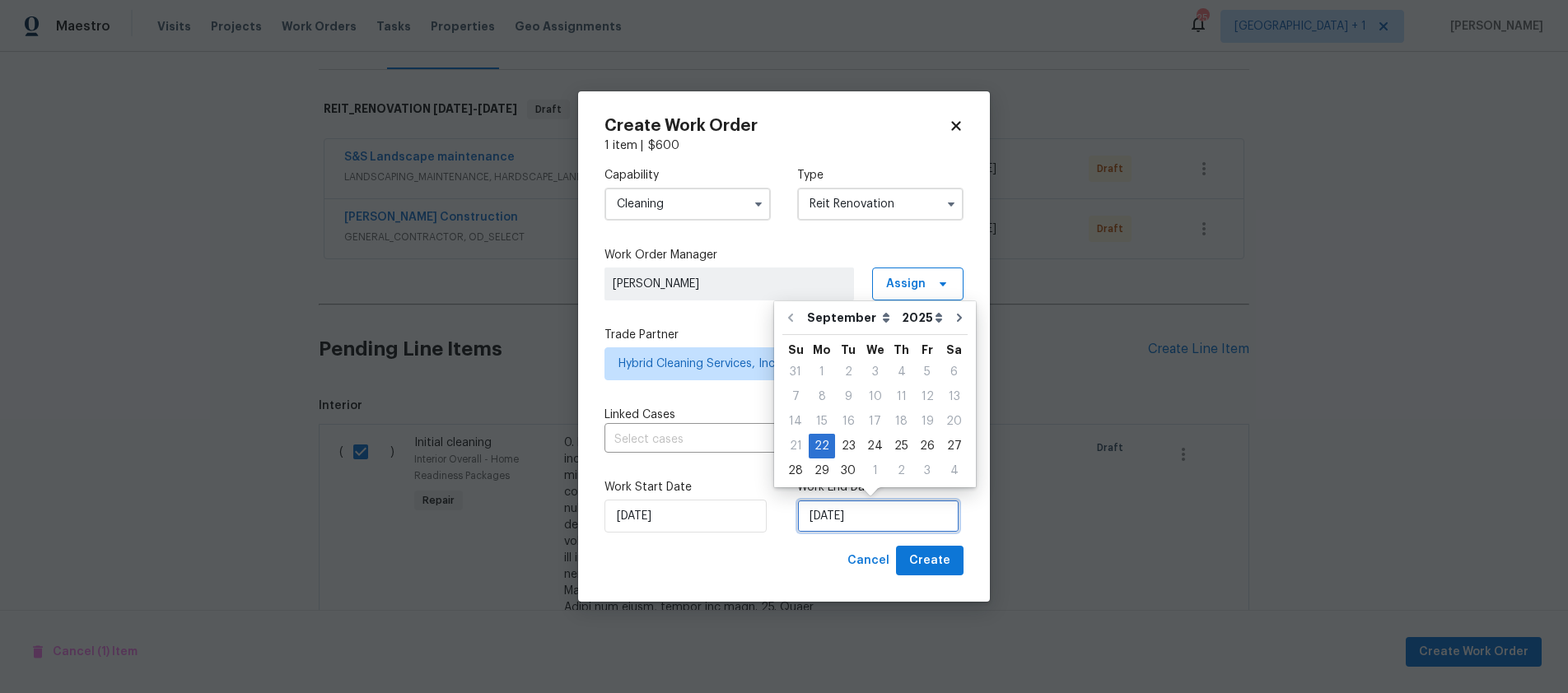
click at [901, 503] on input "[DATE]" at bounding box center [878, 516] width 162 height 33
click at [957, 317] on icon "Go to next month" at bounding box center [959, 318] width 5 height 8
type input "[DATE]"
select select "9"
click at [943, 370] on div "4" at bounding box center [954, 371] width 25 height 23
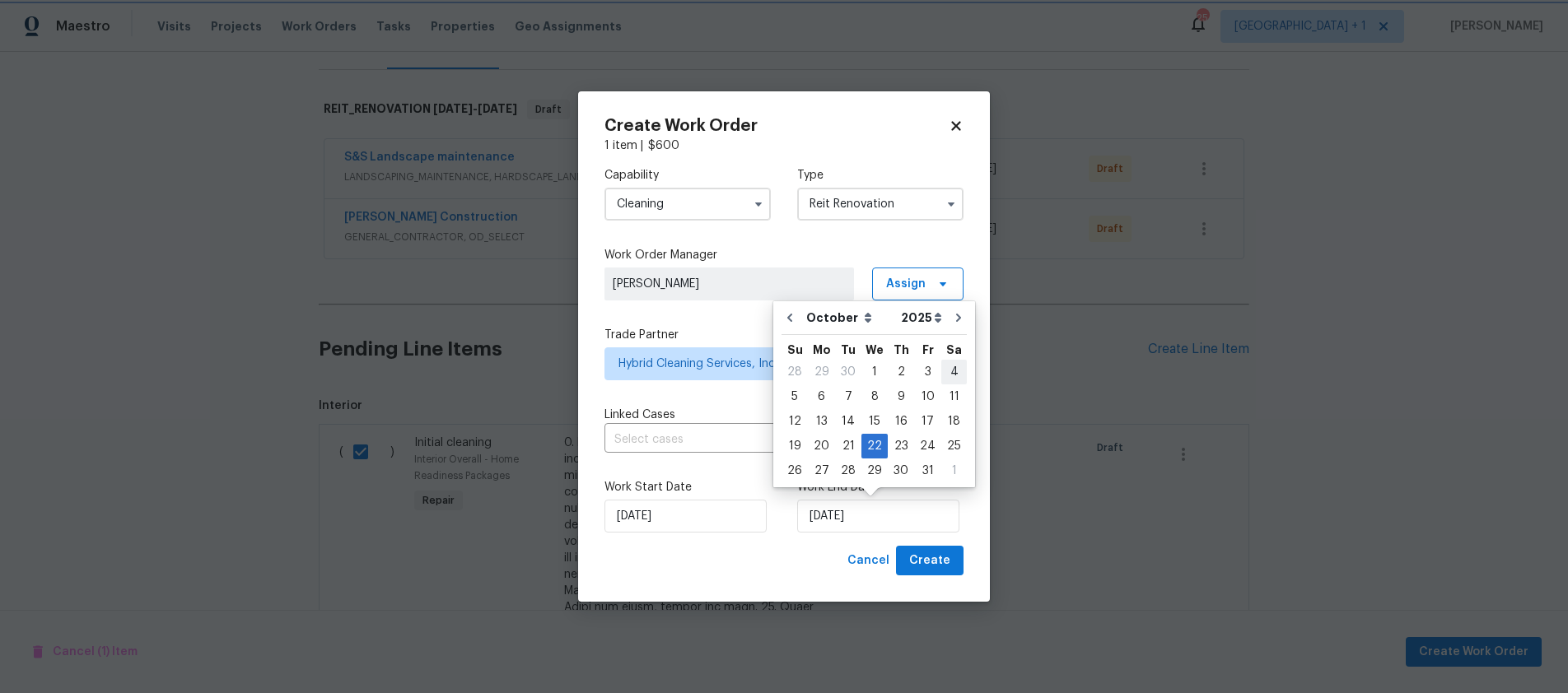
type input "[DATE]"
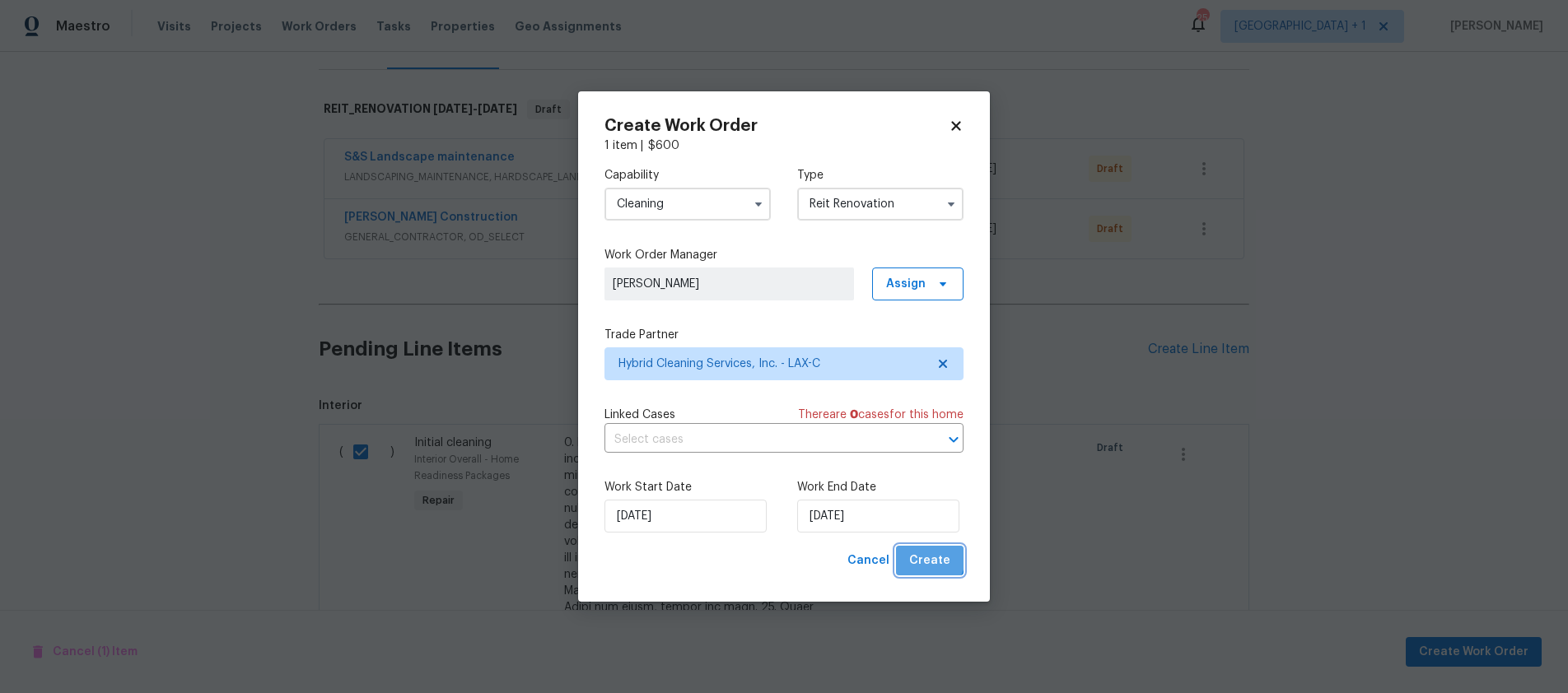
click at [930, 559] on span "Create" at bounding box center [930, 560] width 41 height 20
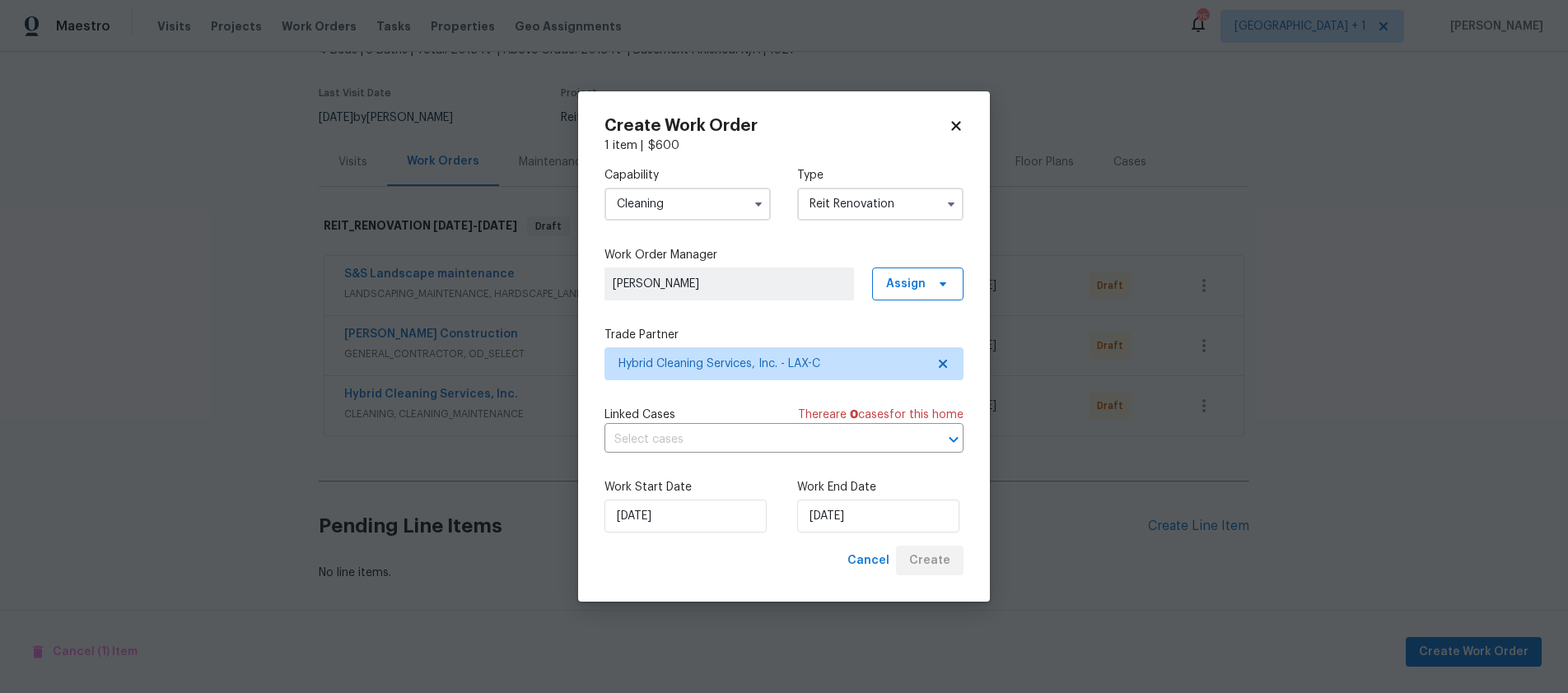
scroll to position [124, 0]
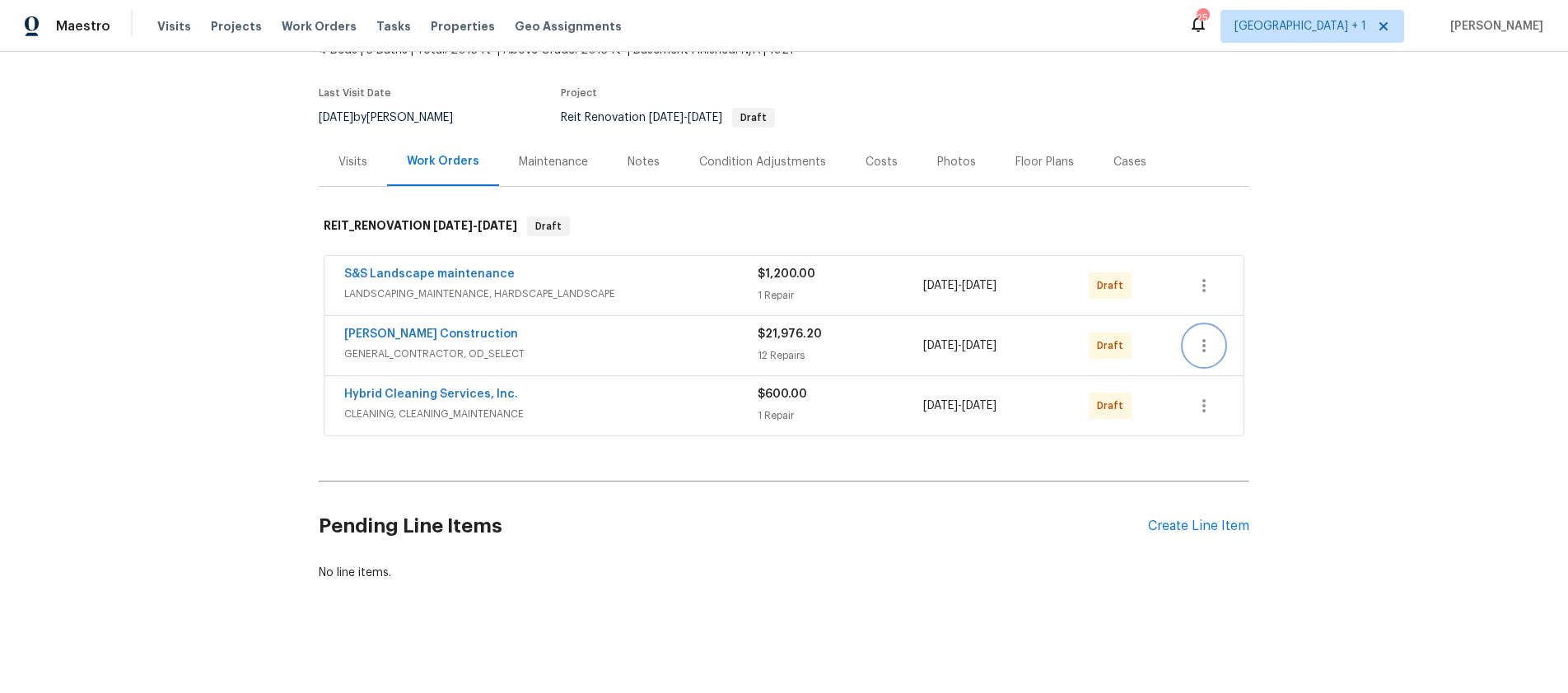
click at [1201, 336] on icon "button" at bounding box center [1203, 345] width 19 height 19
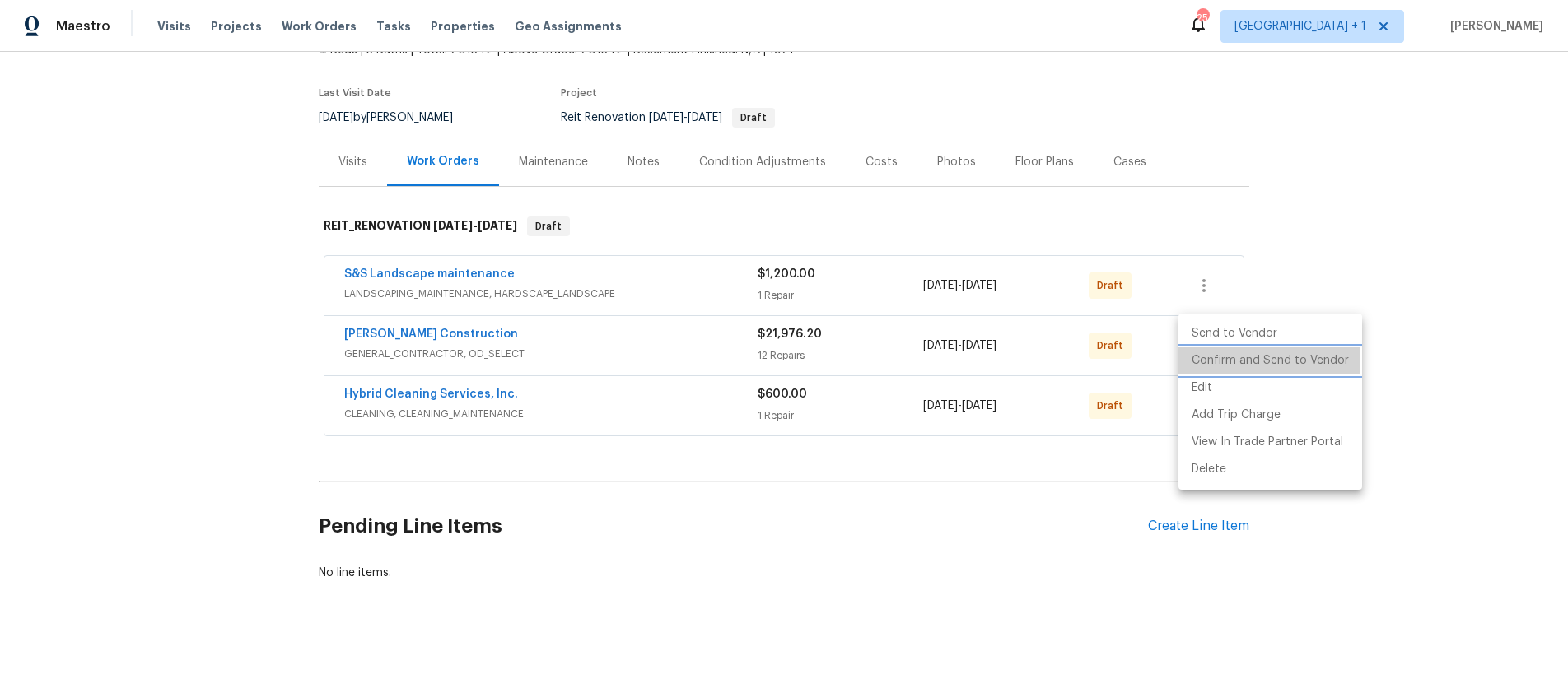
click at [1240, 360] on li "Confirm and Send to Vendor" at bounding box center [1270, 361] width 183 height 27
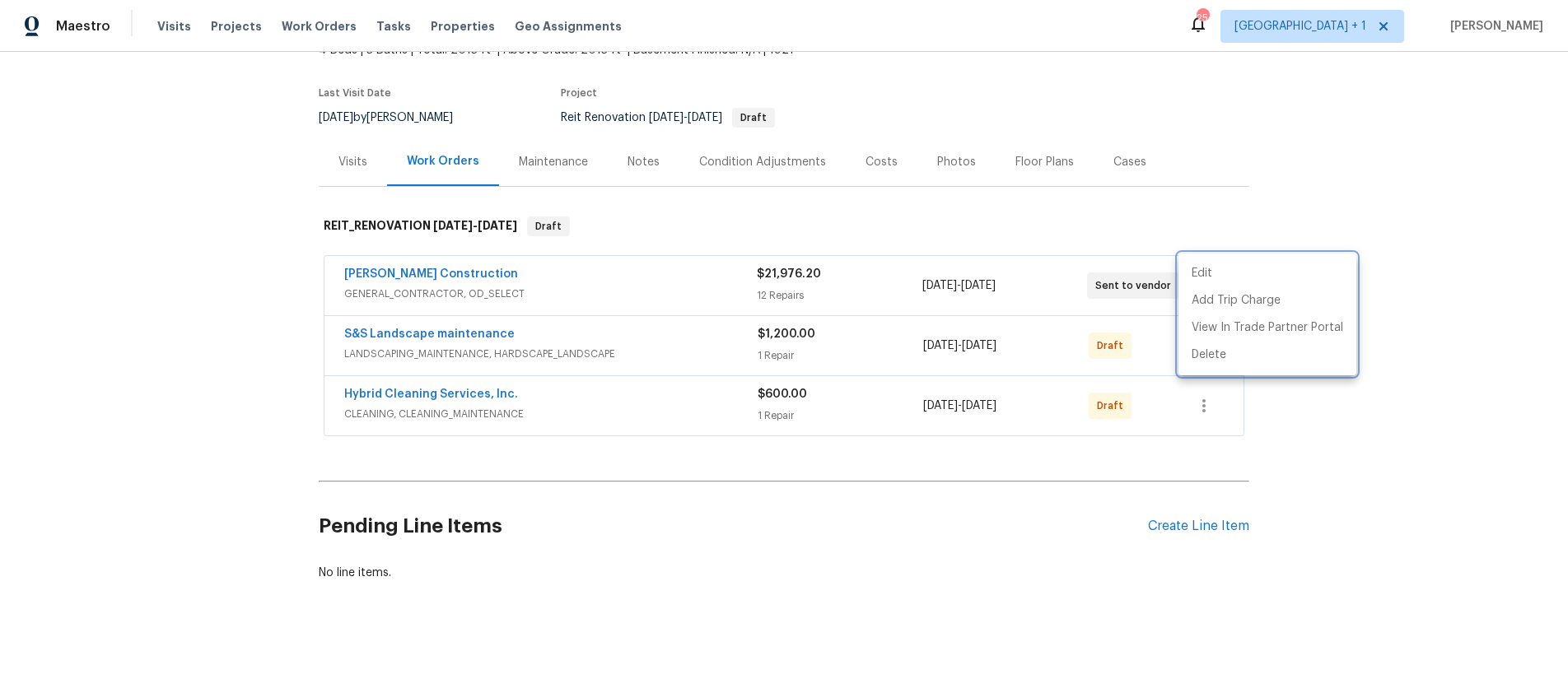
click at [1281, 198] on div at bounding box center [784, 346] width 1568 height 693
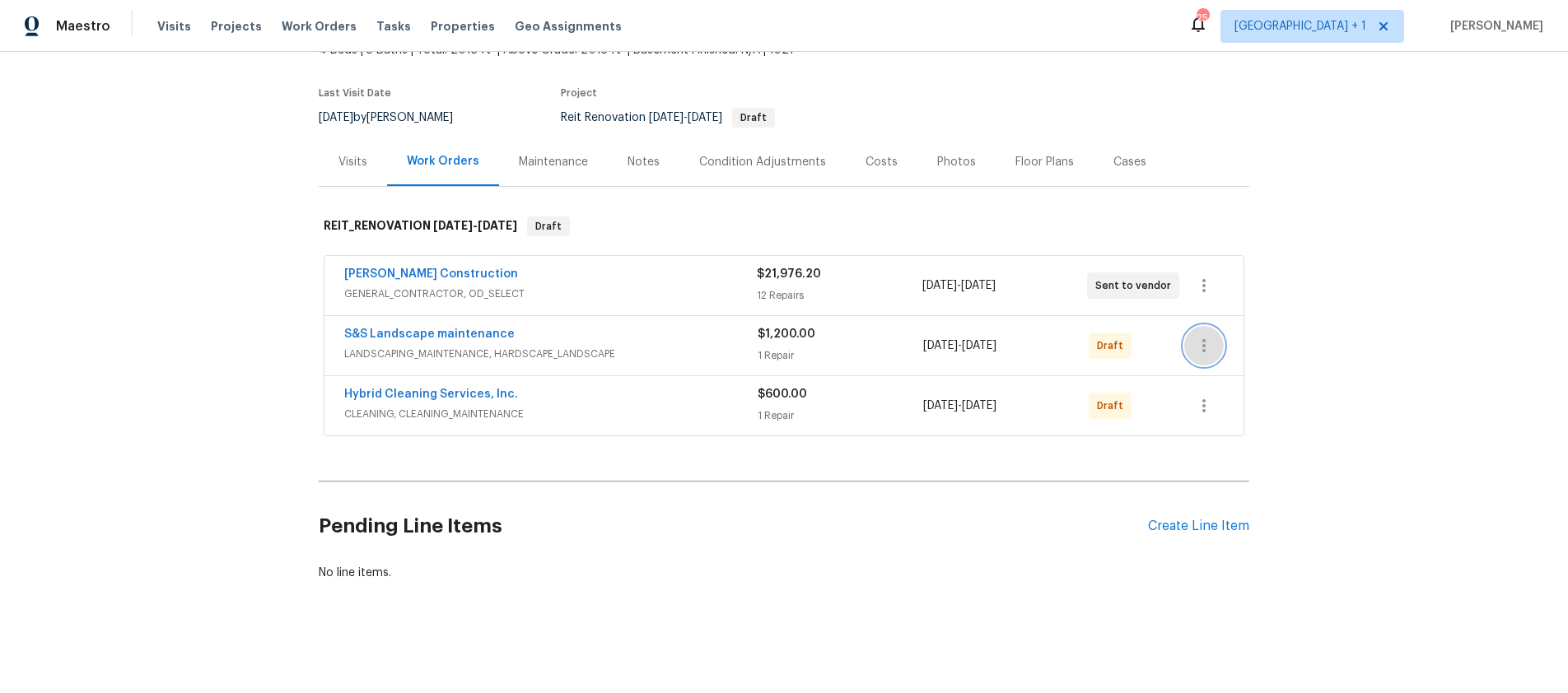
click at [1203, 336] on icon "button" at bounding box center [1203, 345] width 19 height 19
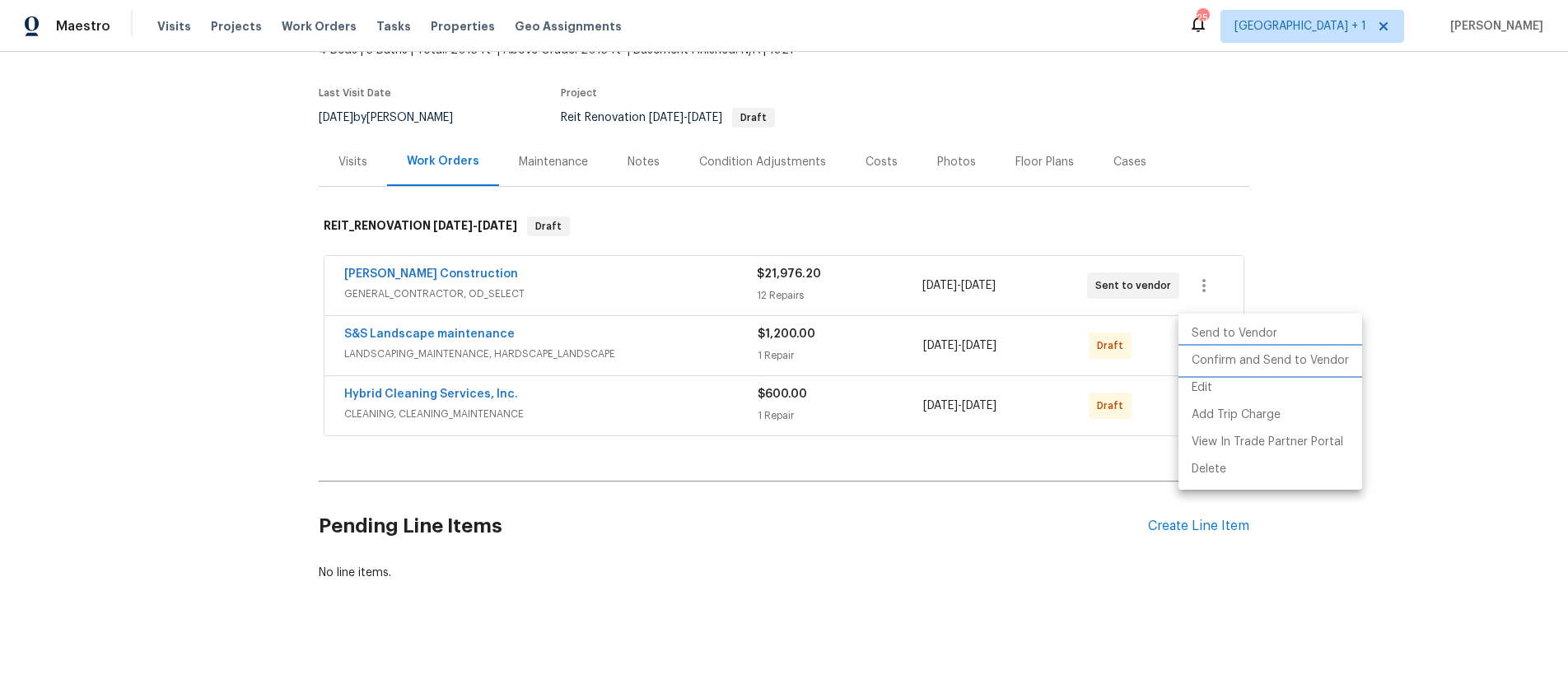
click at [1255, 355] on li "Confirm and Send to Vendor" at bounding box center [1270, 361] width 183 height 27
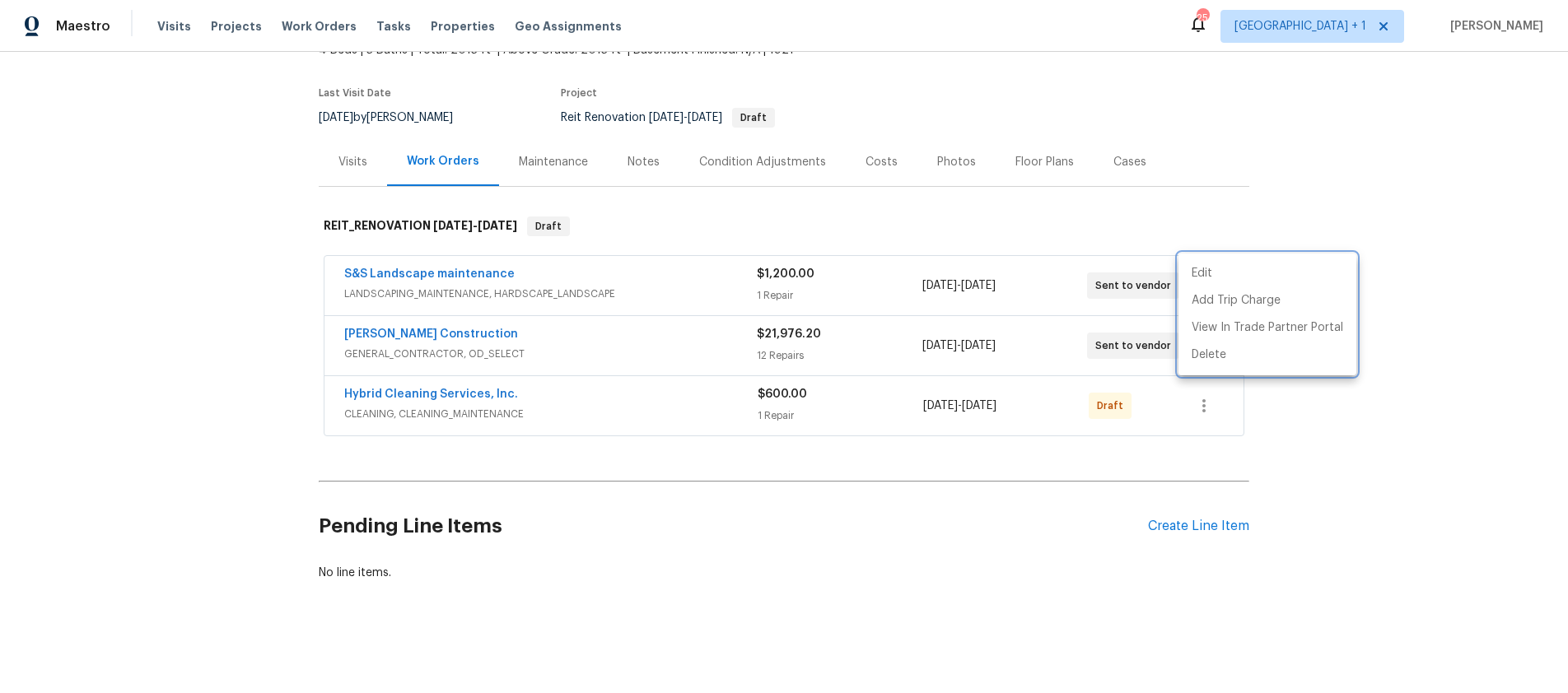
click at [1195, 393] on div at bounding box center [784, 346] width 1568 height 693
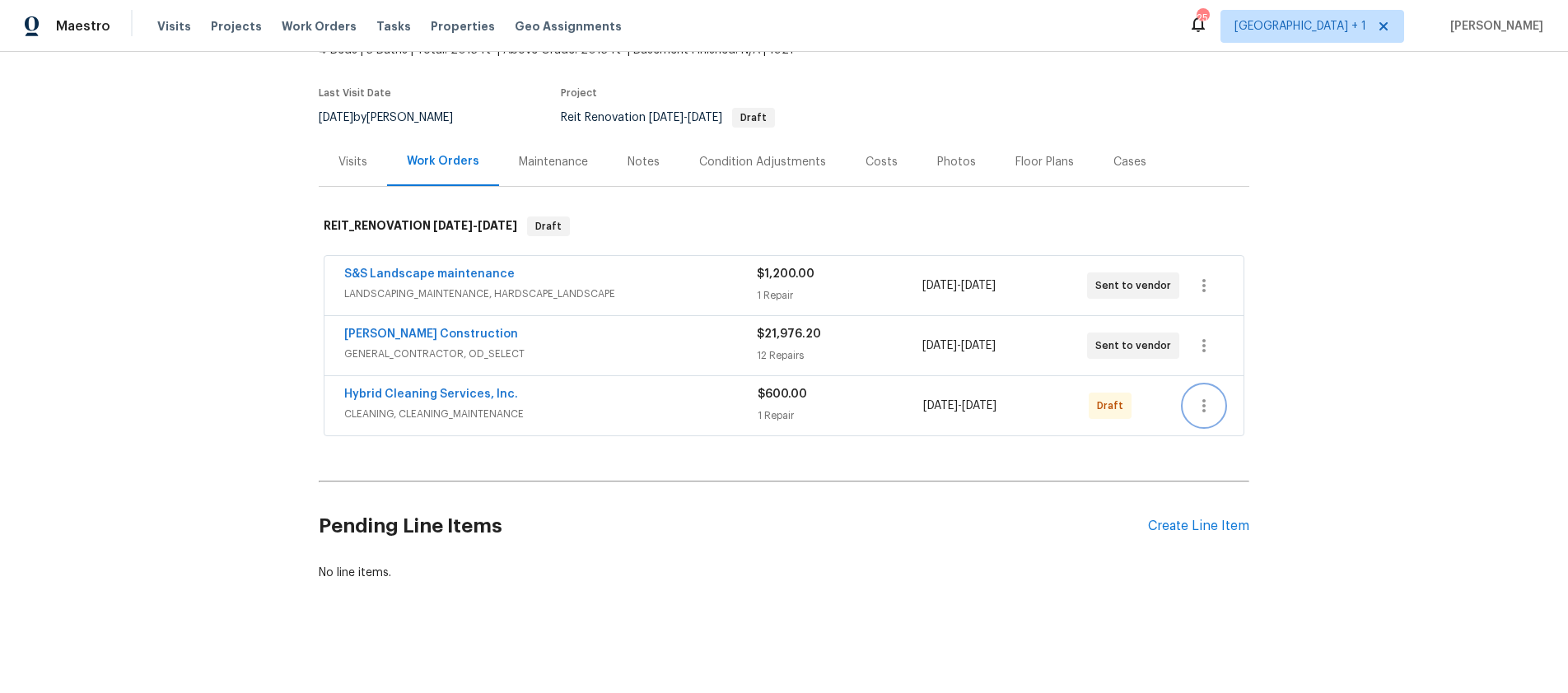
click at [1196, 396] on icon "button" at bounding box center [1203, 405] width 19 height 19
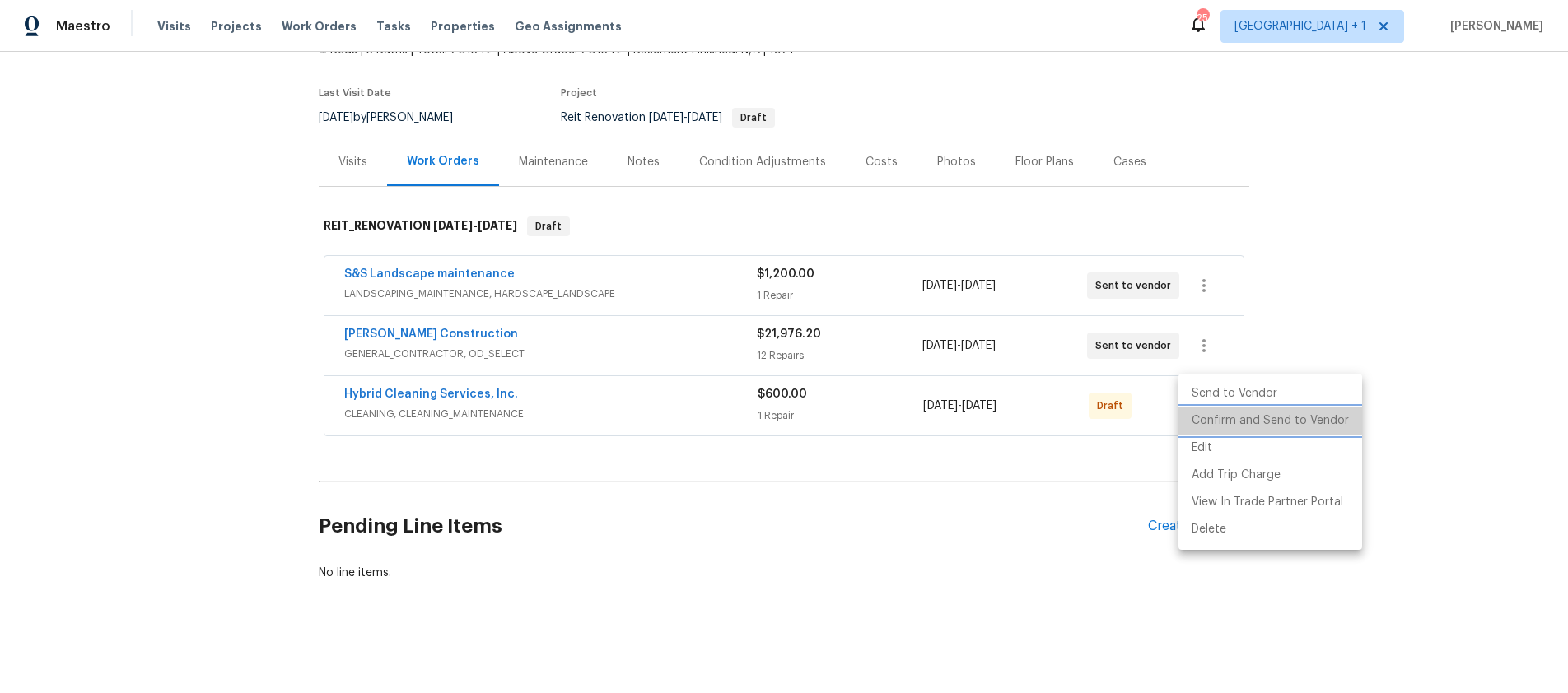
click at [1299, 420] on li "Confirm and Send to Vendor" at bounding box center [1270, 421] width 183 height 27
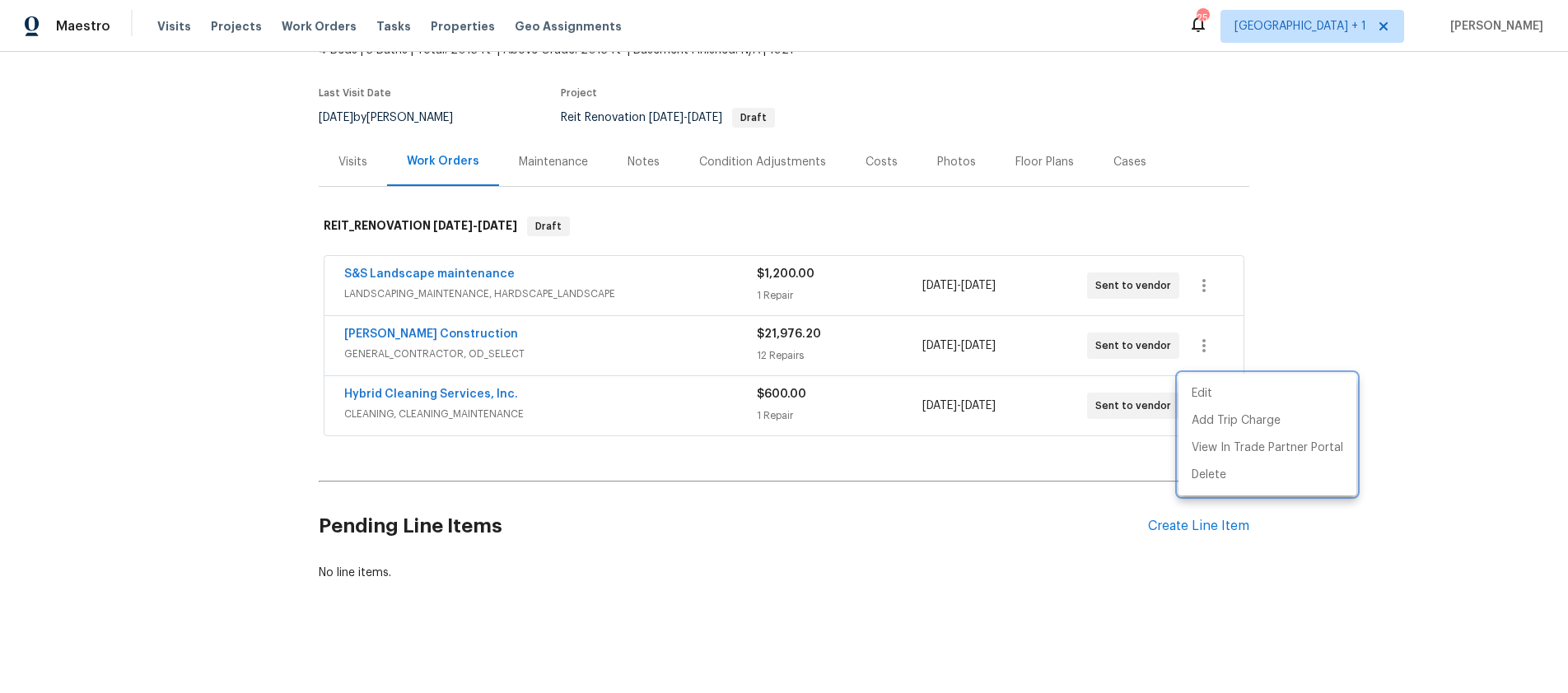
click at [1448, 454] on div at bounding box center [784, 346] width 1568 height 693
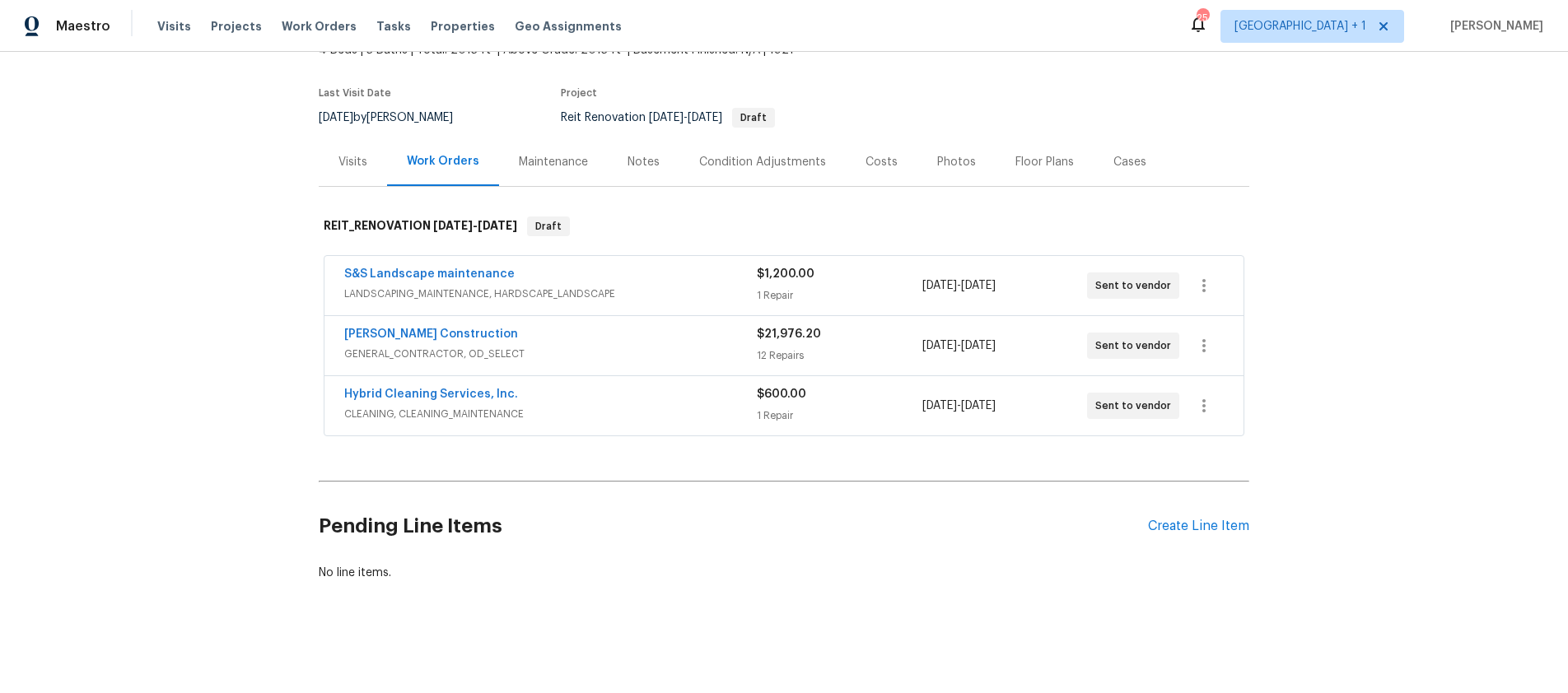
click at [627, 154] on div "Notes" at bounding box center [643, 162] width 32 height 17
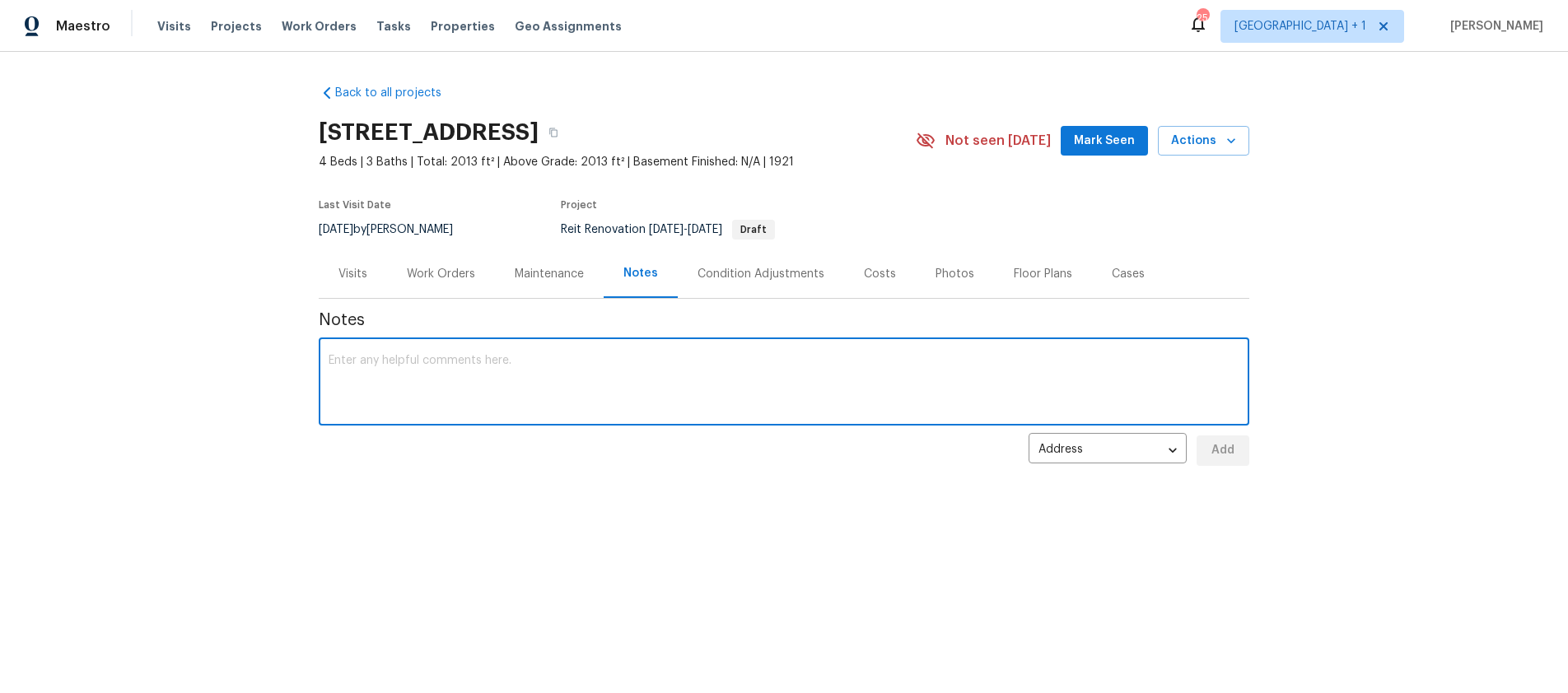
click at [372, 359] on textarea at bounding box center [784, 383] width 911 height 57
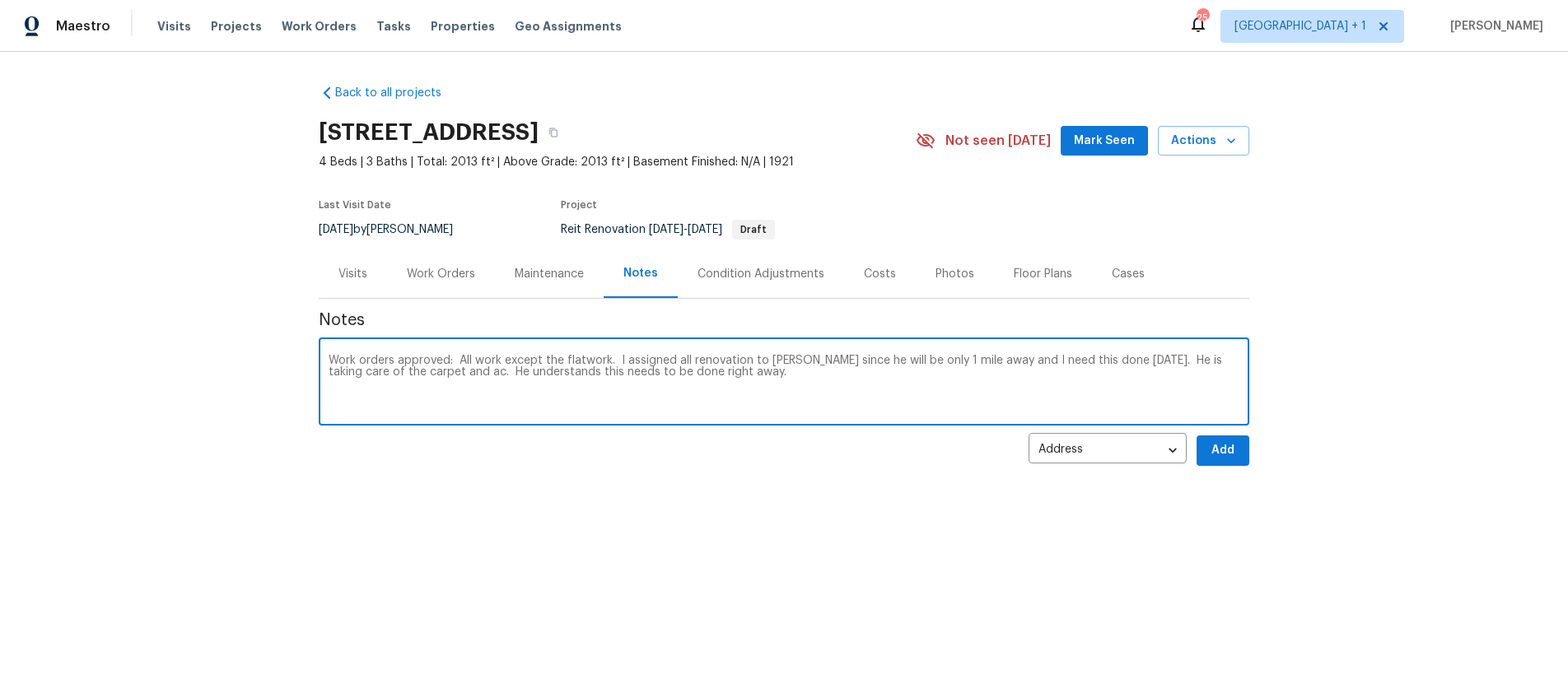
paste textarea "[URL][DOMAIN_NAME]"
type textarea "Work orders approved: All work except the flatwork. I assigned all renovation t…"
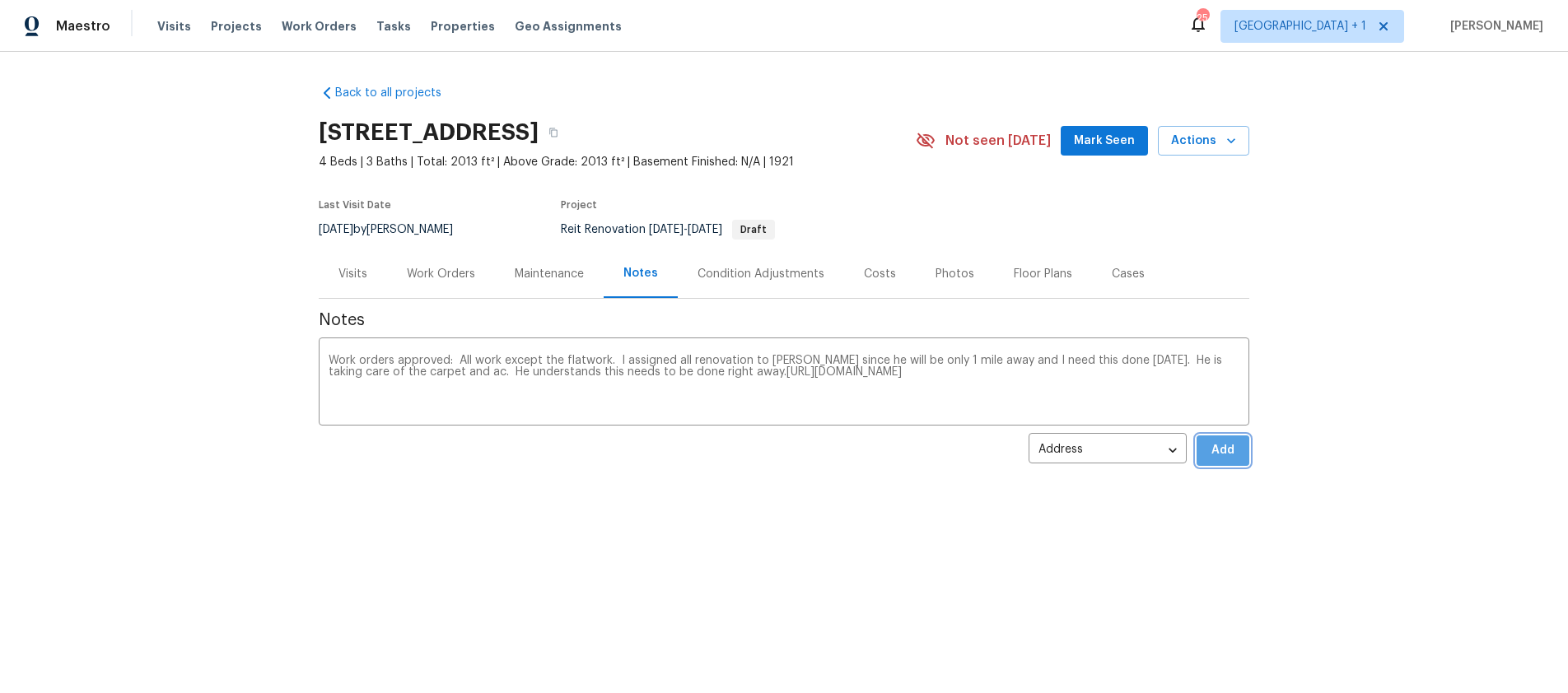
click at [1200, 455] on button "Add" at bounding box center [1223, 451] width 52 height 30
